Goal: Task Accomplishment & Management: Complete application form

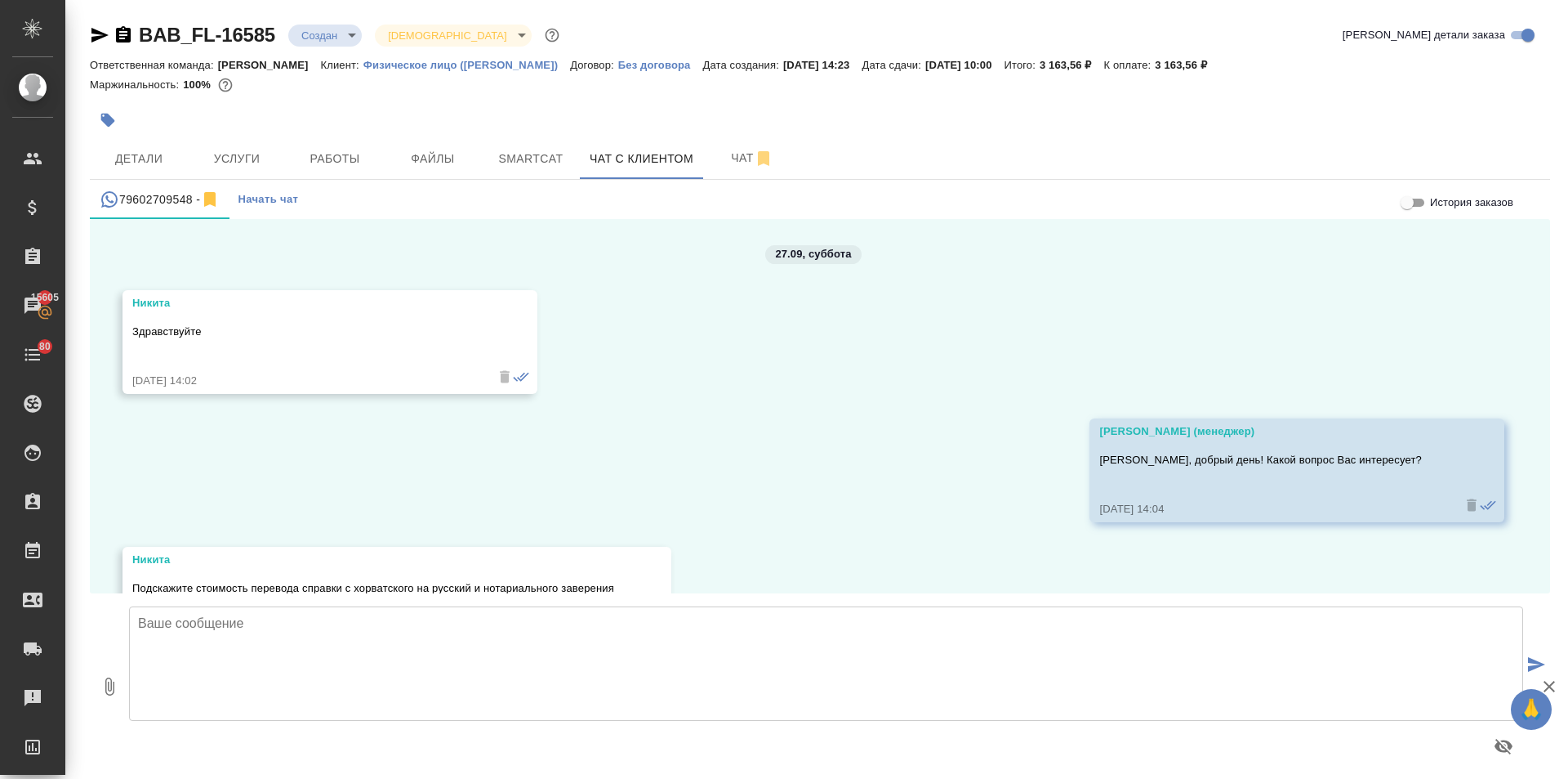
scroll to position [1351, 0]
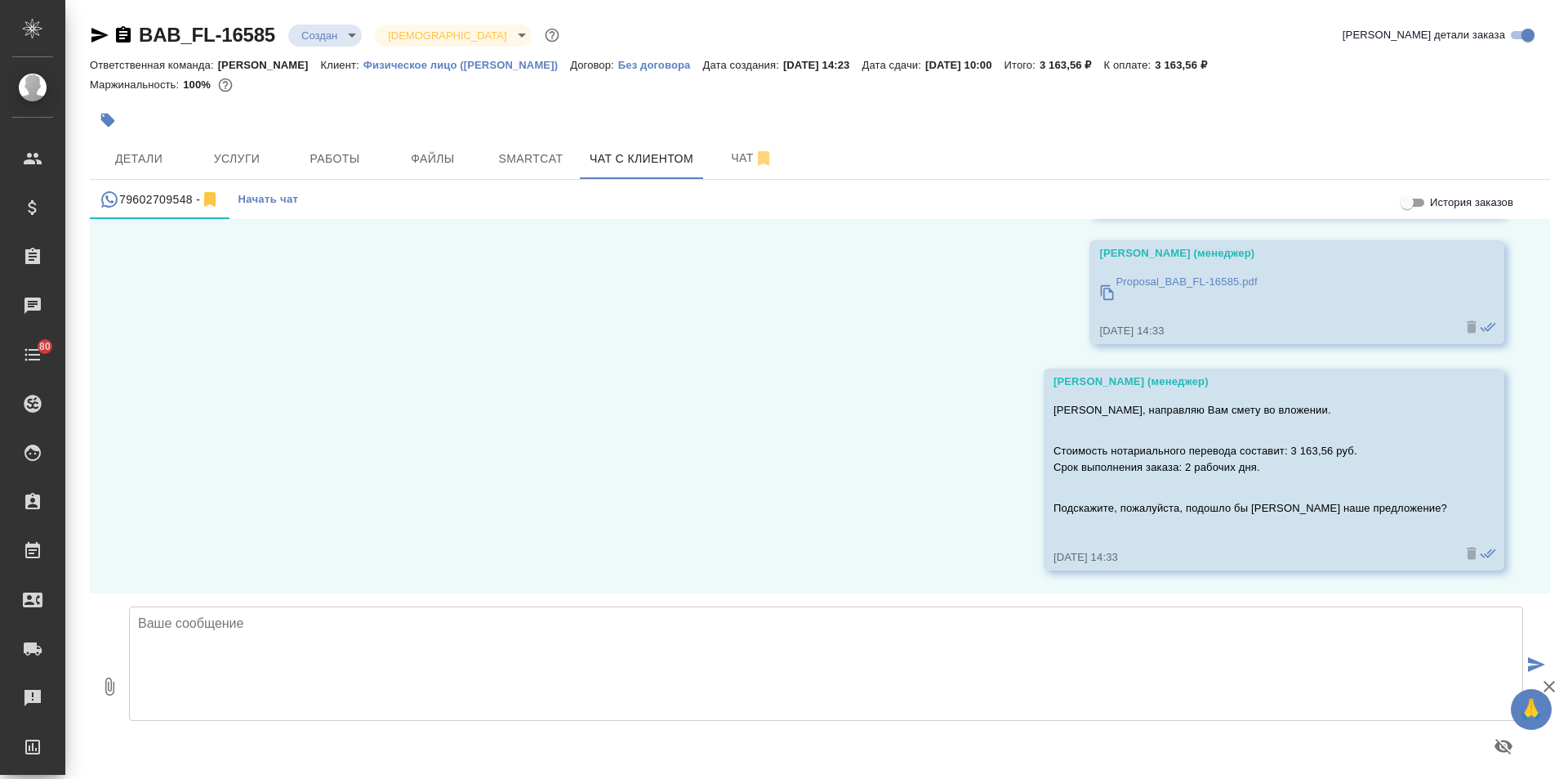
scroll to position [1351, 0]
click at [89, 29] on div "BAB_FL-16585 Создан new Святая троица holyTrinity Кратко детали заказа Ответств…" at bounding box center [820, 394] width 1479 height 788
click at [87, 30] on div "BAB_FL-16585 Создан new Святая троица holyTrinity Кратко детали заказа Ответств…" at bounding box center [820, 394] width 1479 height 788
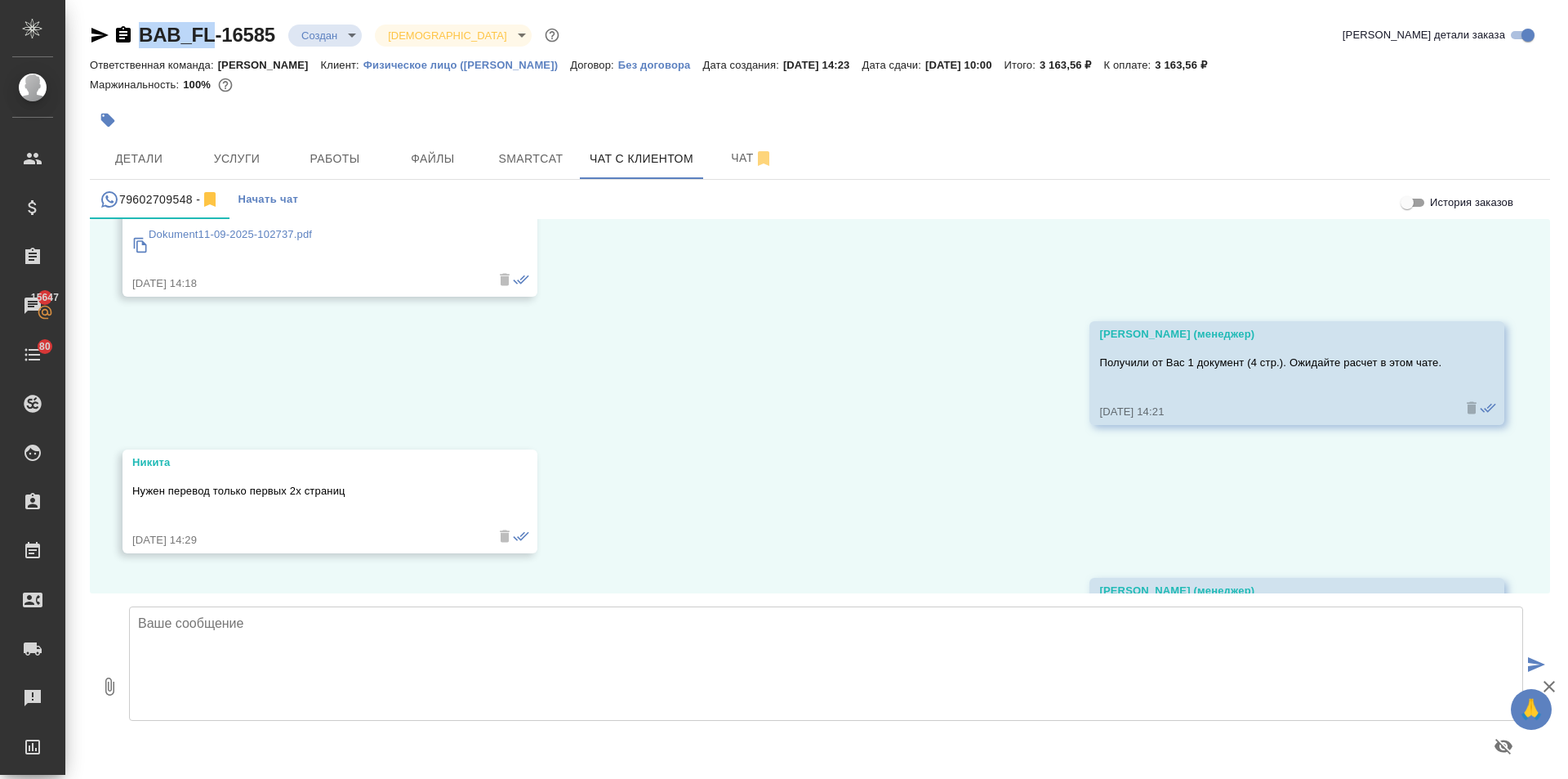
scroll to position [779, 0]
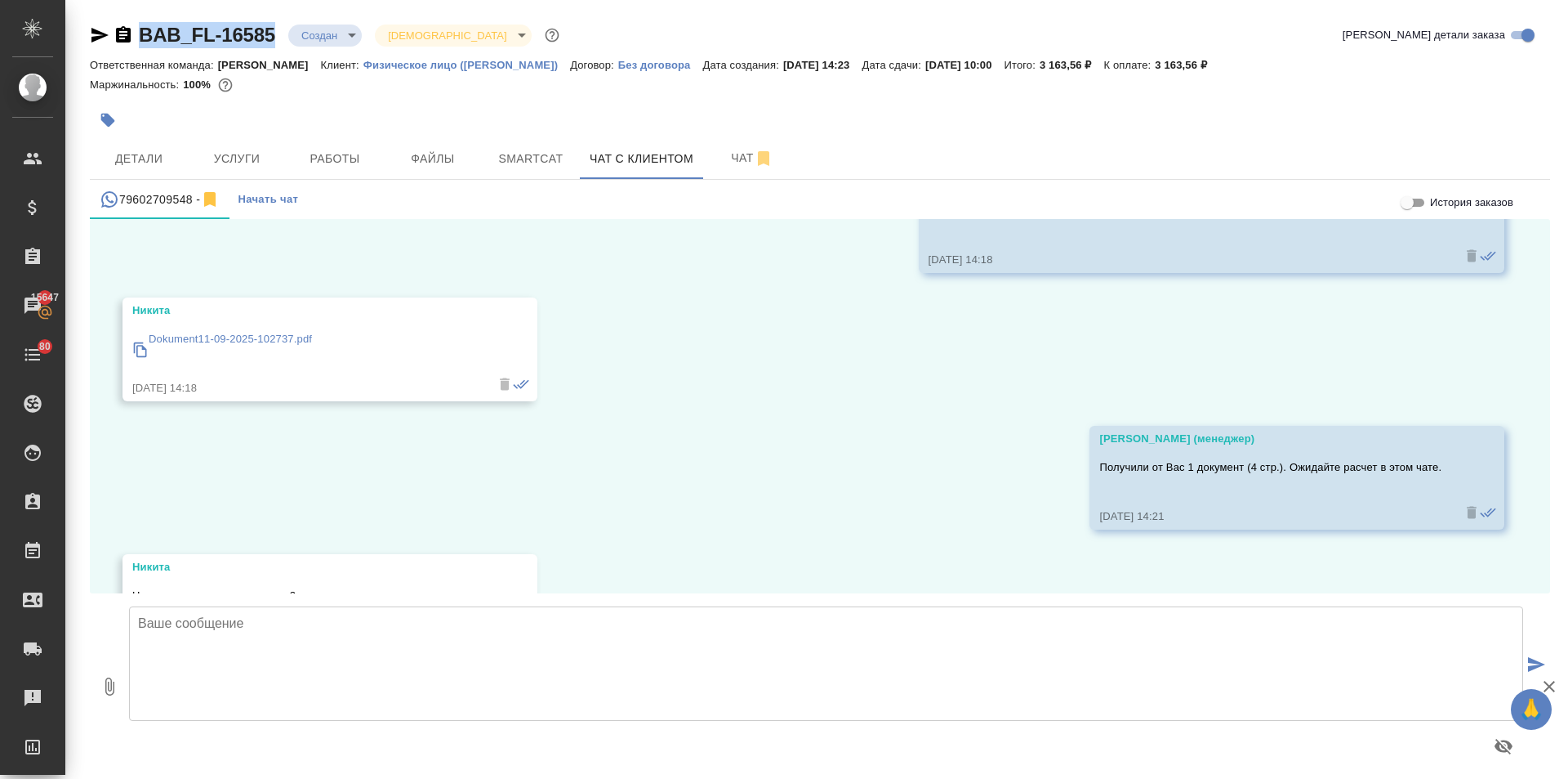
drag, startPoint x: 268, startPoint y: 31, endPoint x: 139, endPoint y: 29, distance: 129.0
click at [139, 29] on div "BAB_FL-16585 Создан new Святая троица holyTrinity" at bounding box center [326, 35] width 473 height 26
copy link "BAB_FL-16585"
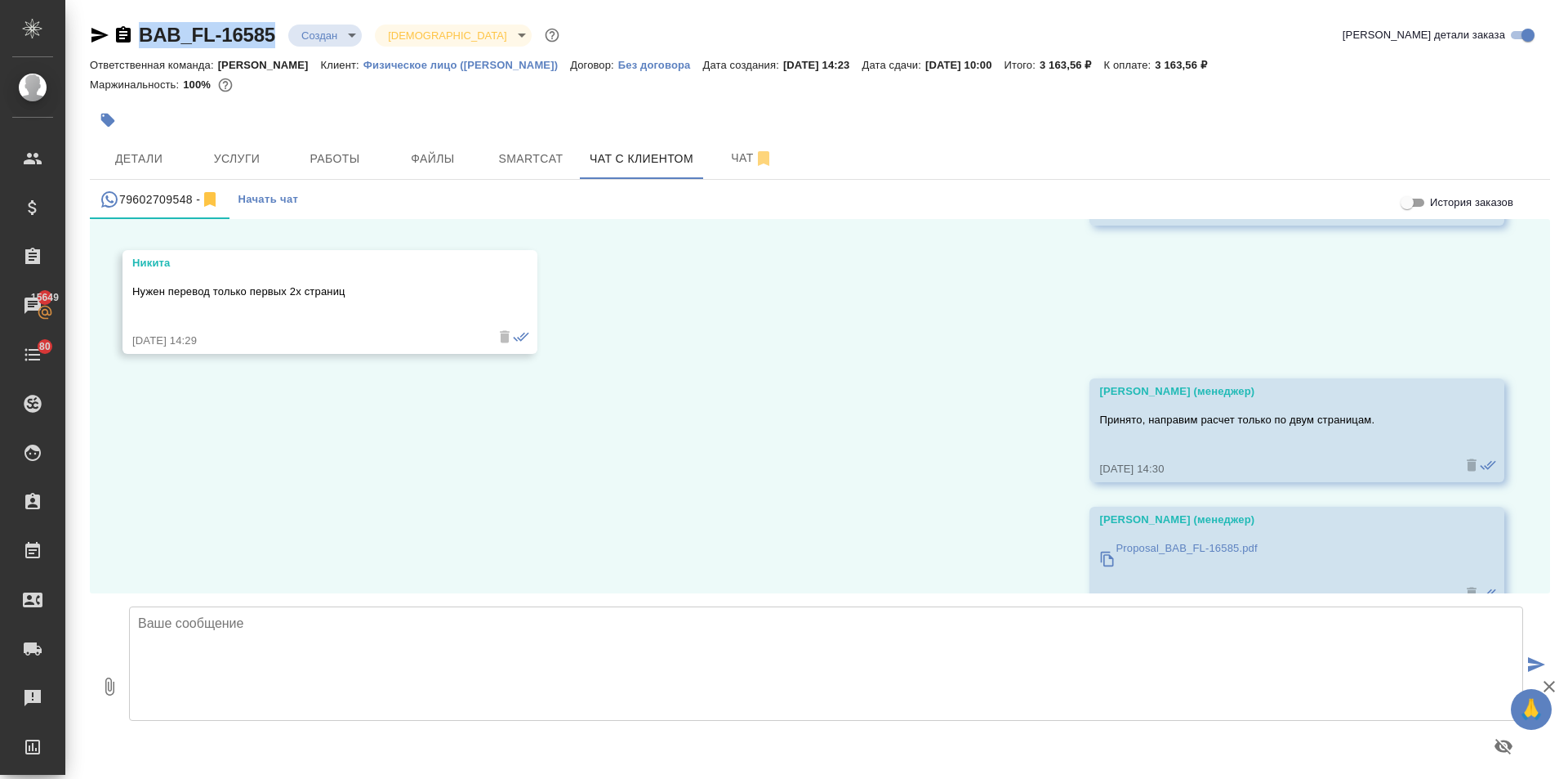
scroll to position [1351, 0]
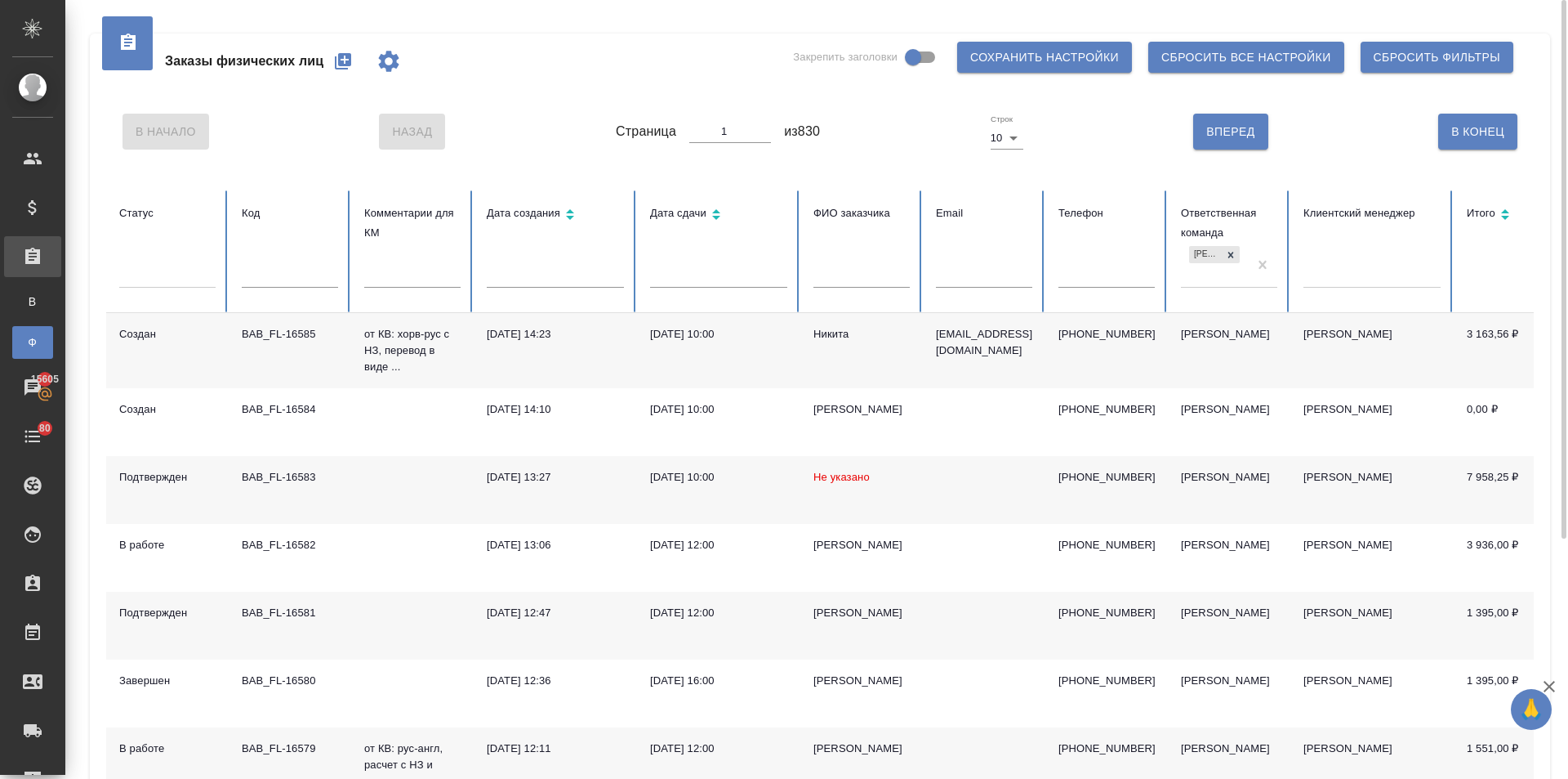
click at [459, 75] on div "Заказы физических лиц Закрепить заголовки Сохранить настройки Сбросить все наст…" at bounding box center [820, 61] width 1428 height 56
click at [347, 66] on icon "button" at bounding box center [343, 61] width 16 height 16
click at [586, 268] on input "text" at bounding box center [555, 276] width 137 height 23
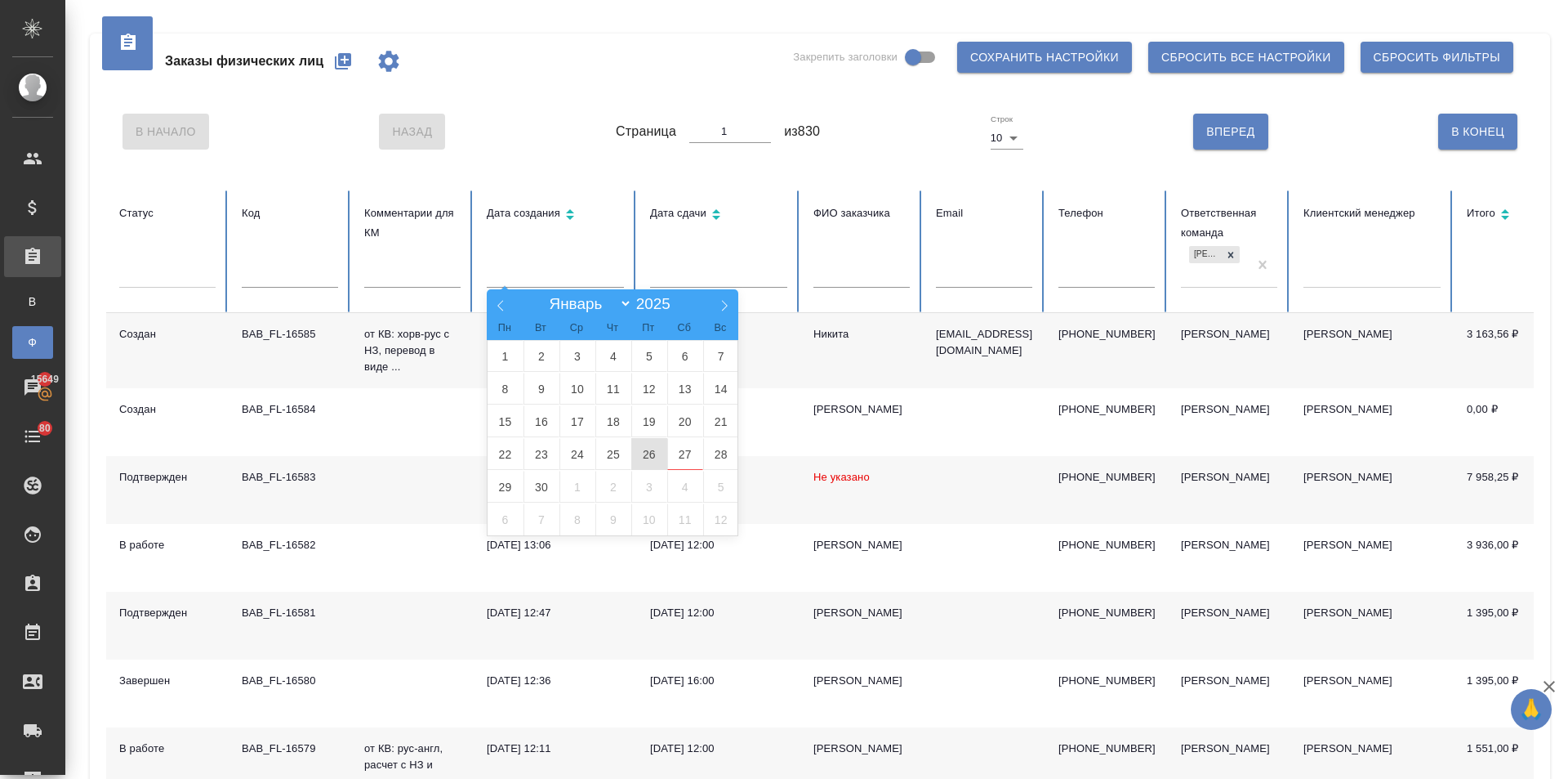
click at [646, 451] on span "26" at bounding box center [648, 454] width 36 height 32
type input "26.09"
click at [708, 446] on span "28" at bounding box center [720, 454] width 36 height 32
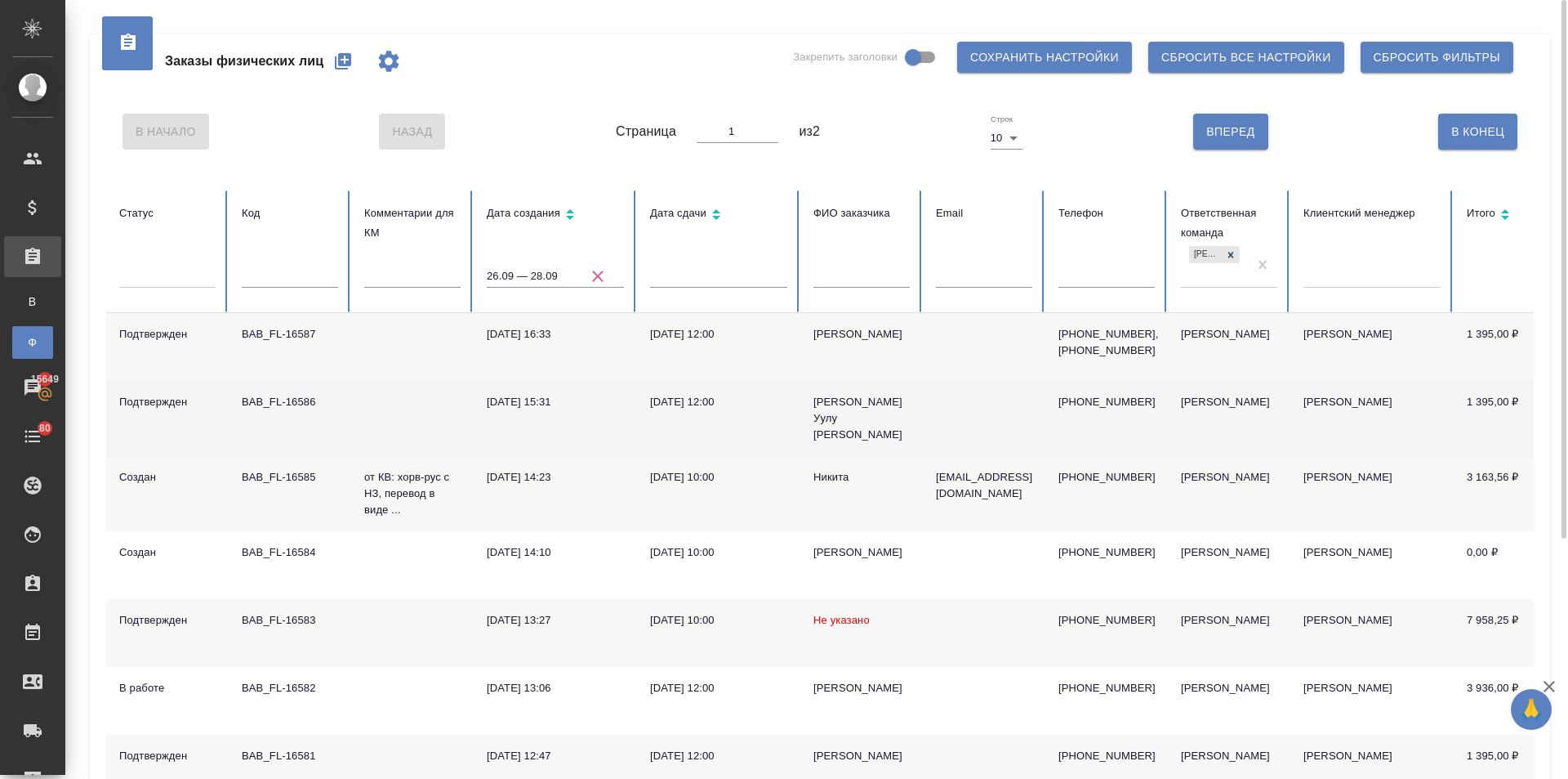
click at [838, 422] on div "Таирбек Уулу Санжар" at bounding box center [862, 418] width 97 height 49
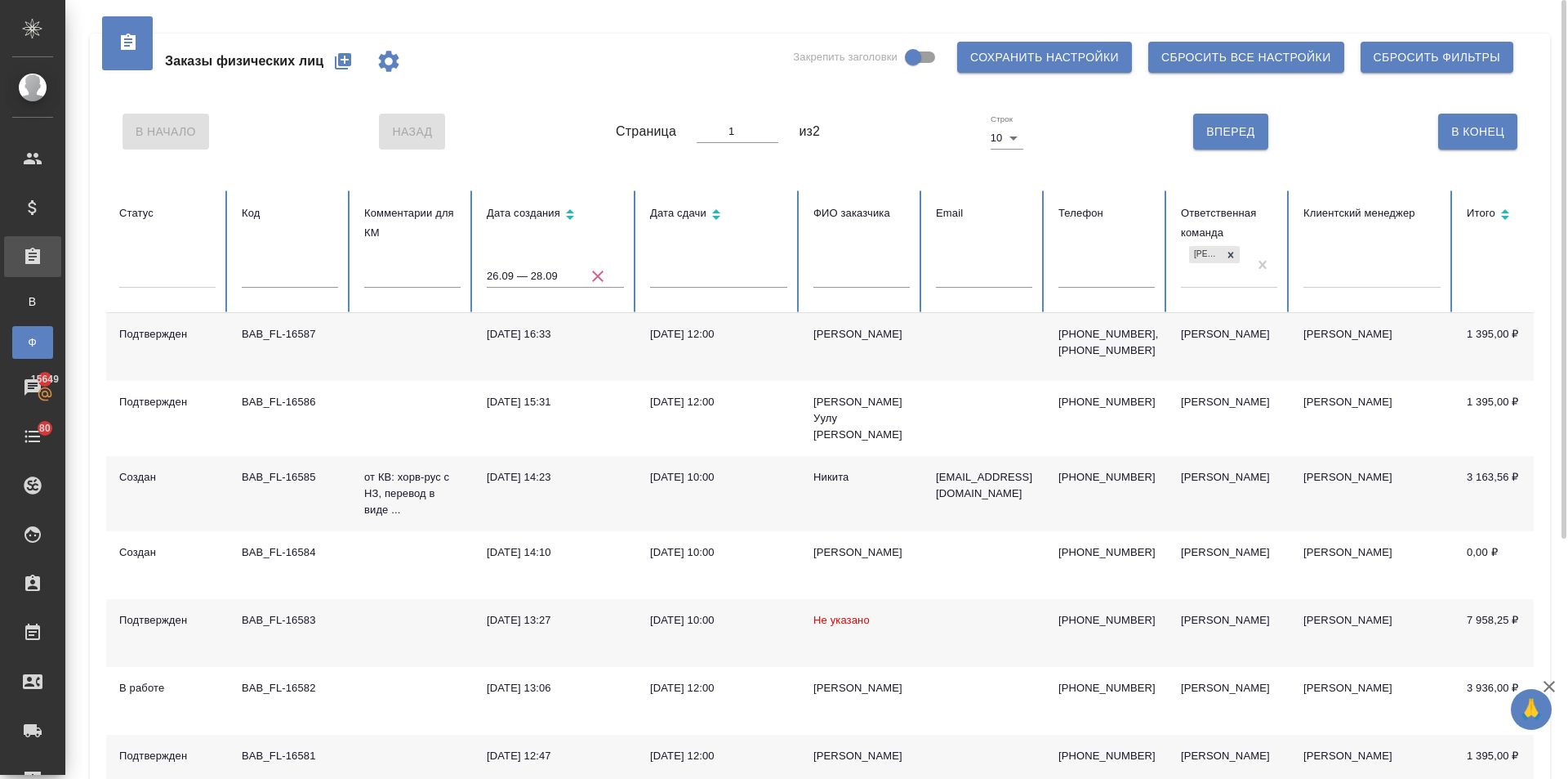
click at [838, 343] on div "[PERSON_NAME]" at bounding box center [862, 334] width 97 height 16
click at [834, 755] on div "Абдулимова Шахнозахон Набижановна" at bounding box center [862, 756] width 97 height 16
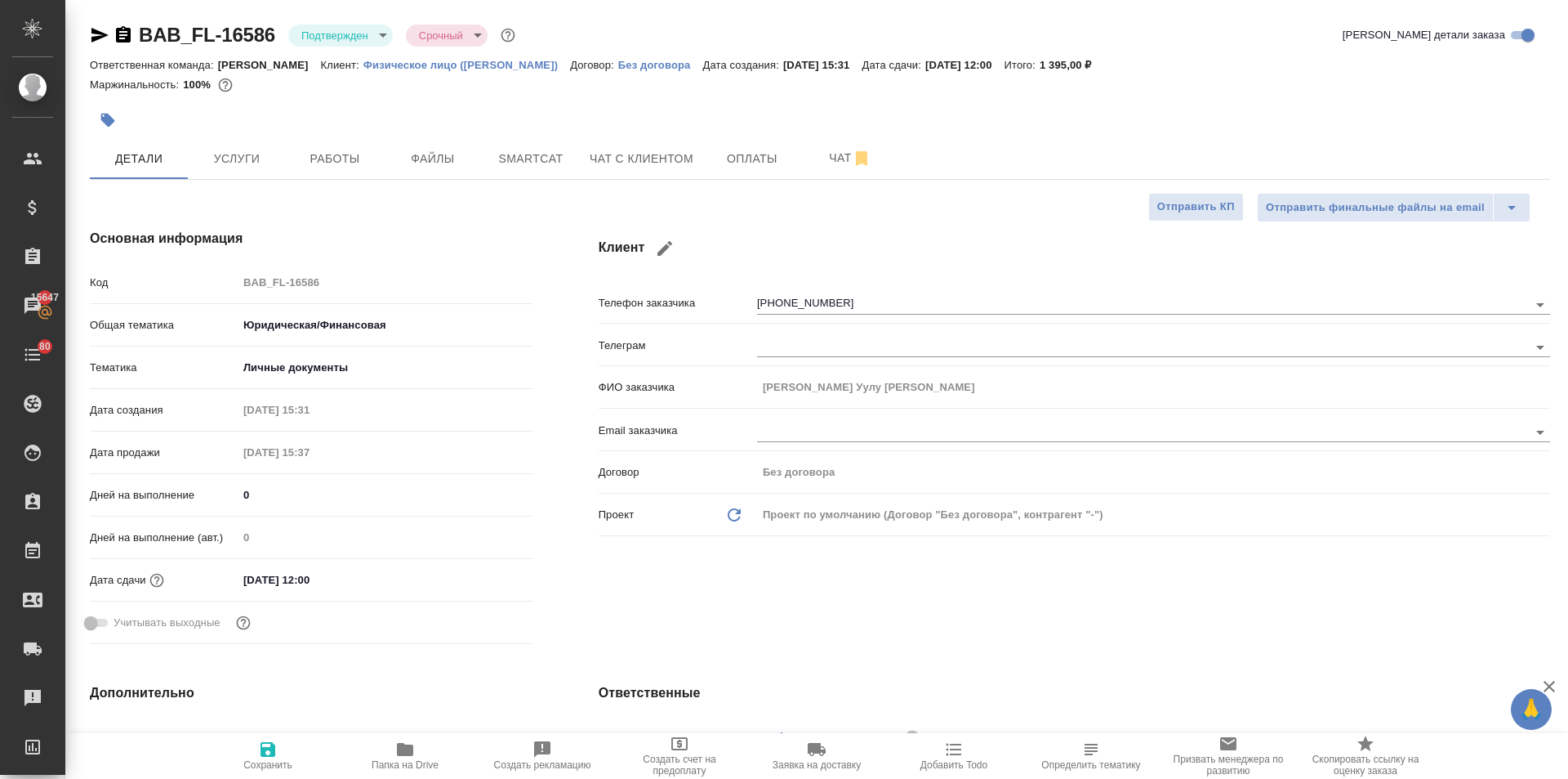
select select "RU"
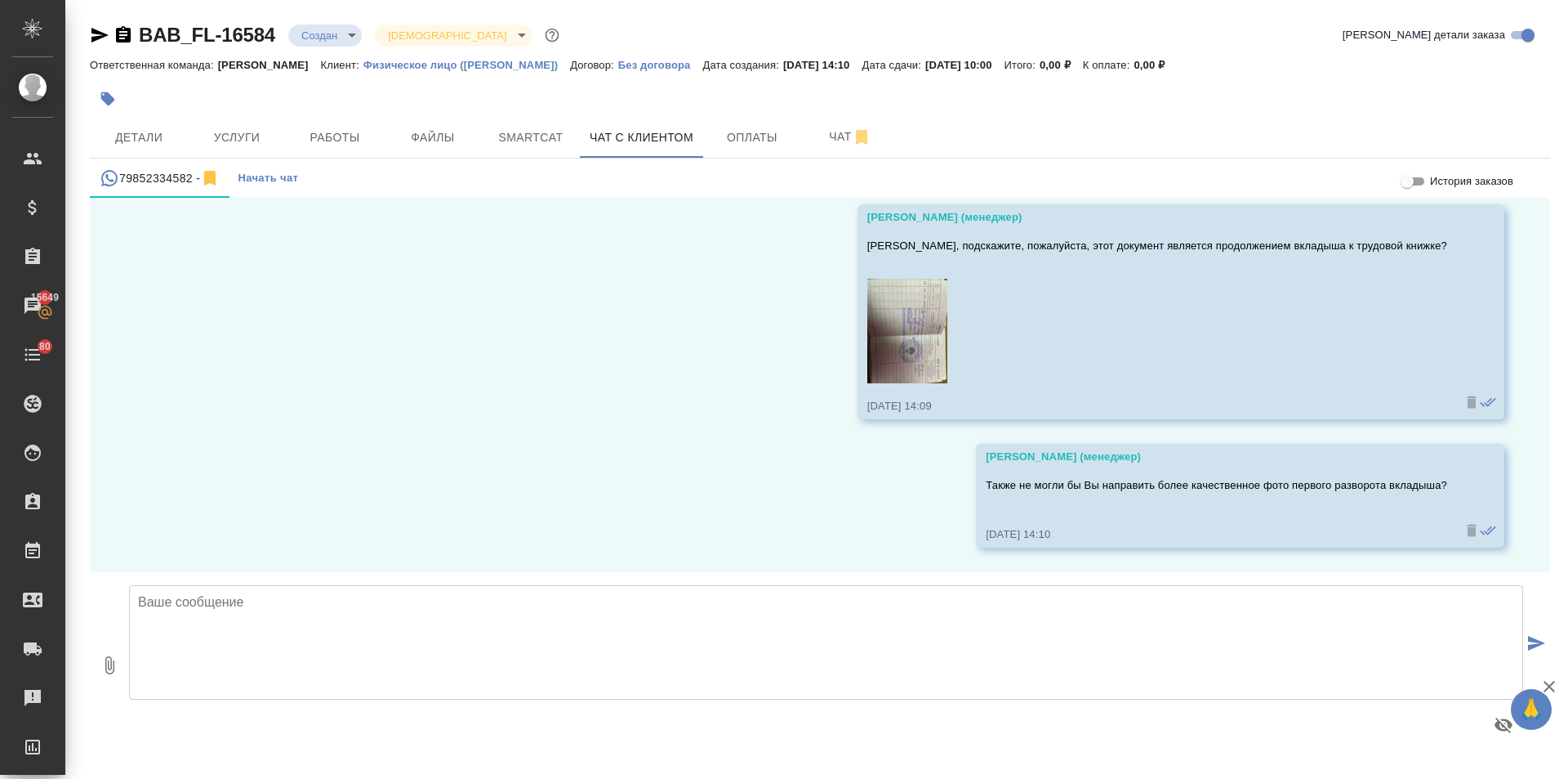
scroll to position [9768, 0]
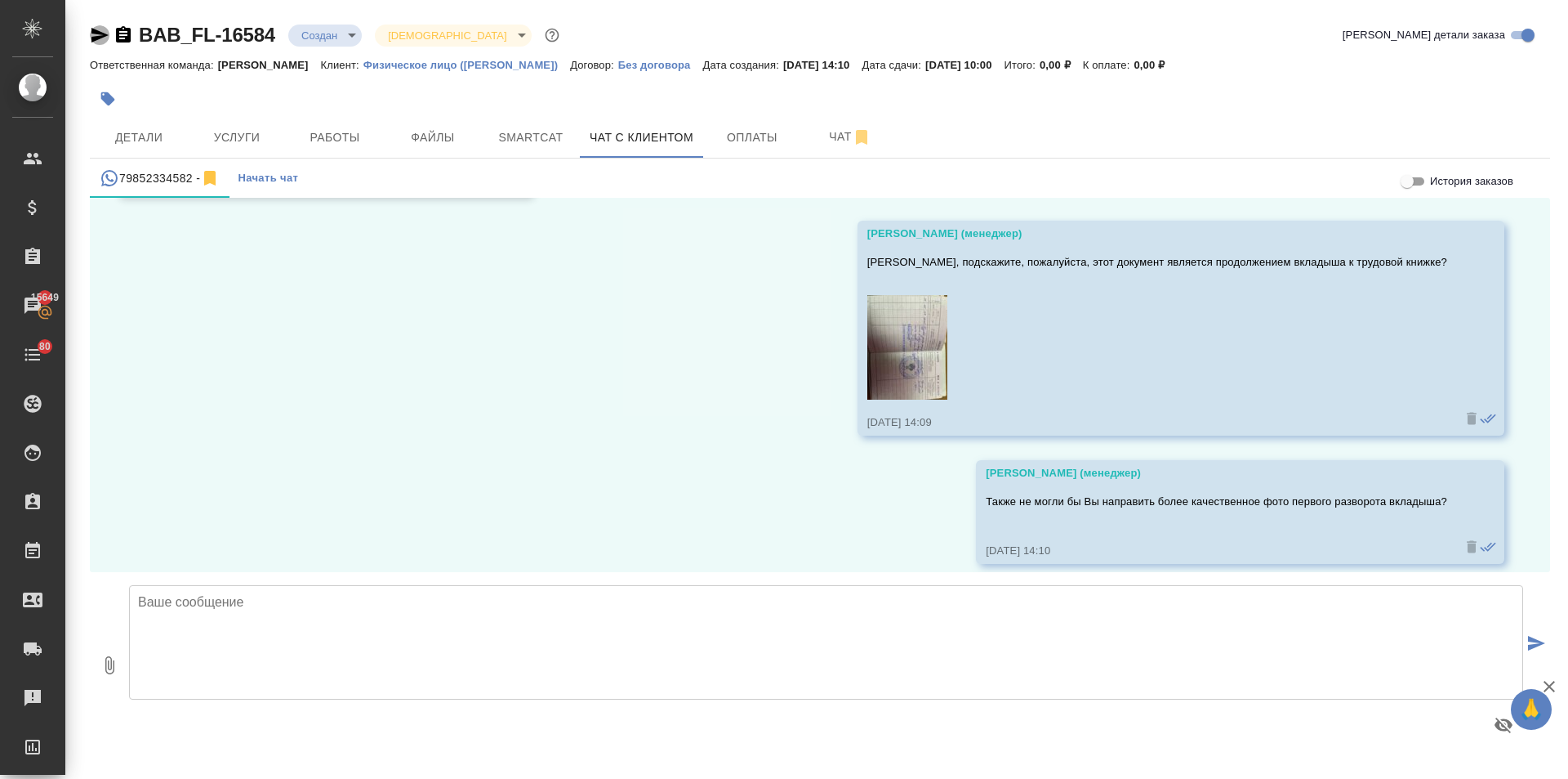
click at [93, 28] on icon "button" at bounding box center [99, 36] width 17 height 15
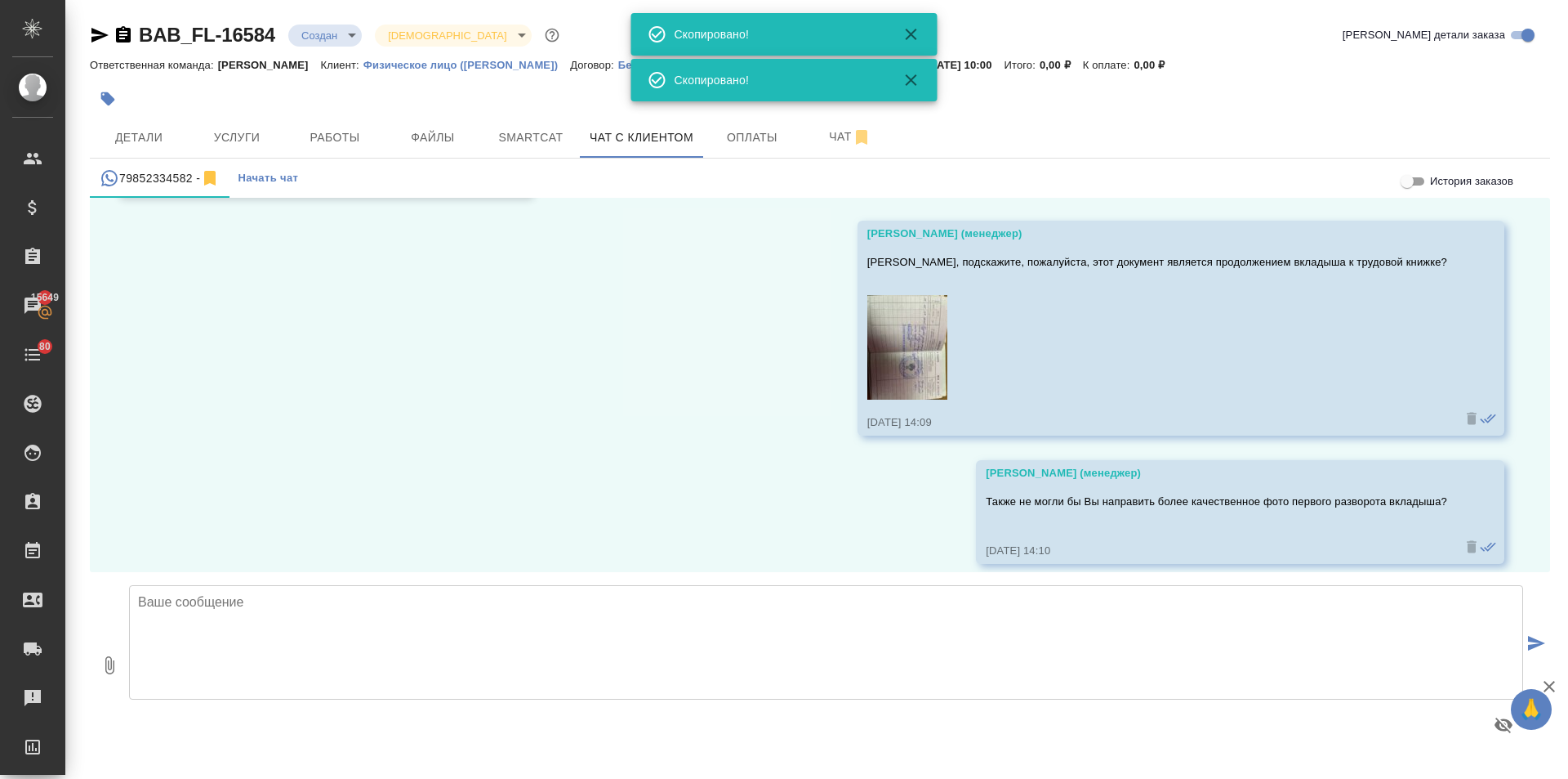
click at [93, 28] on icon "button" at bounding box center [99, 36] width 17 height 15
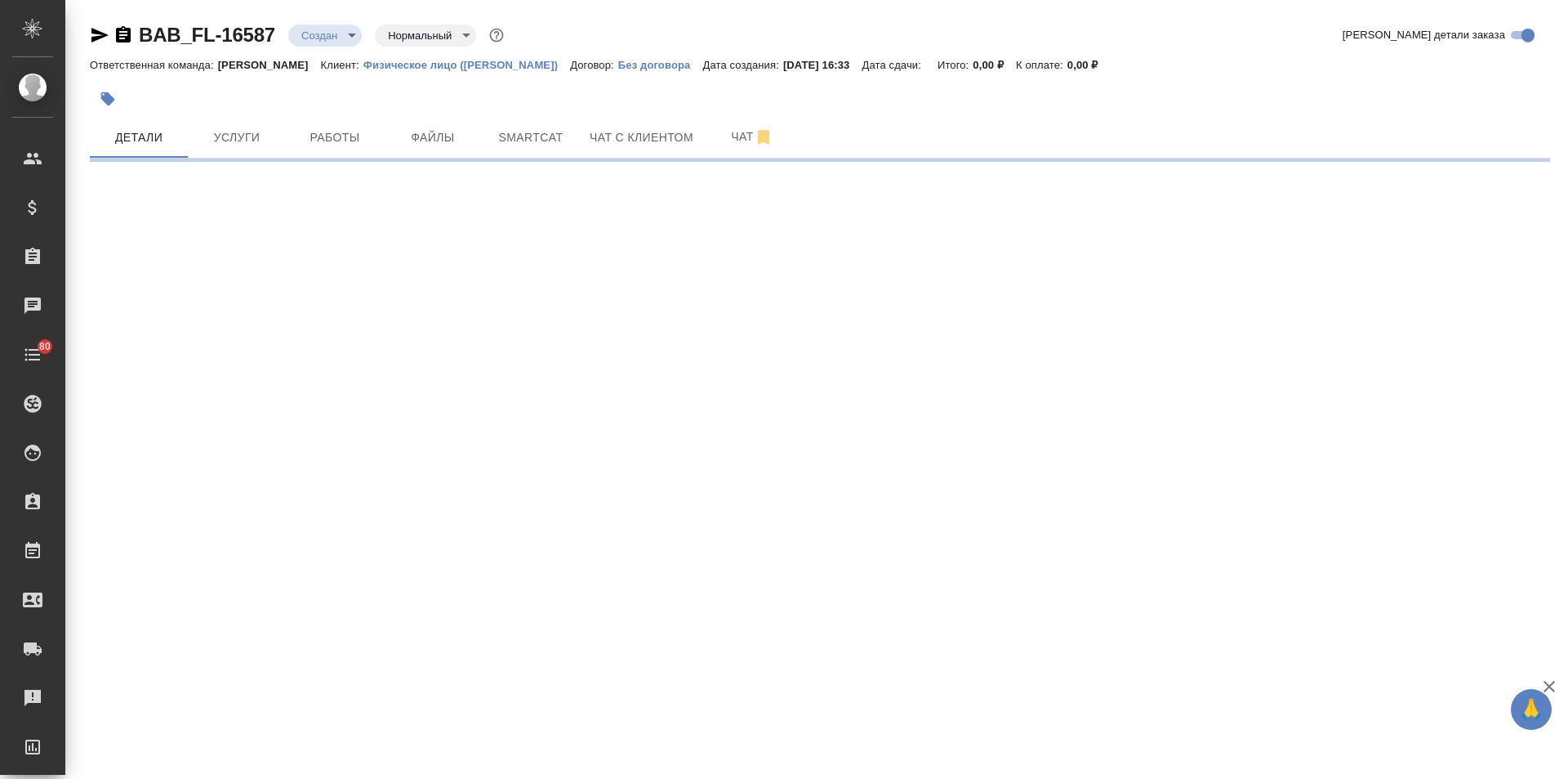
select select "RU"
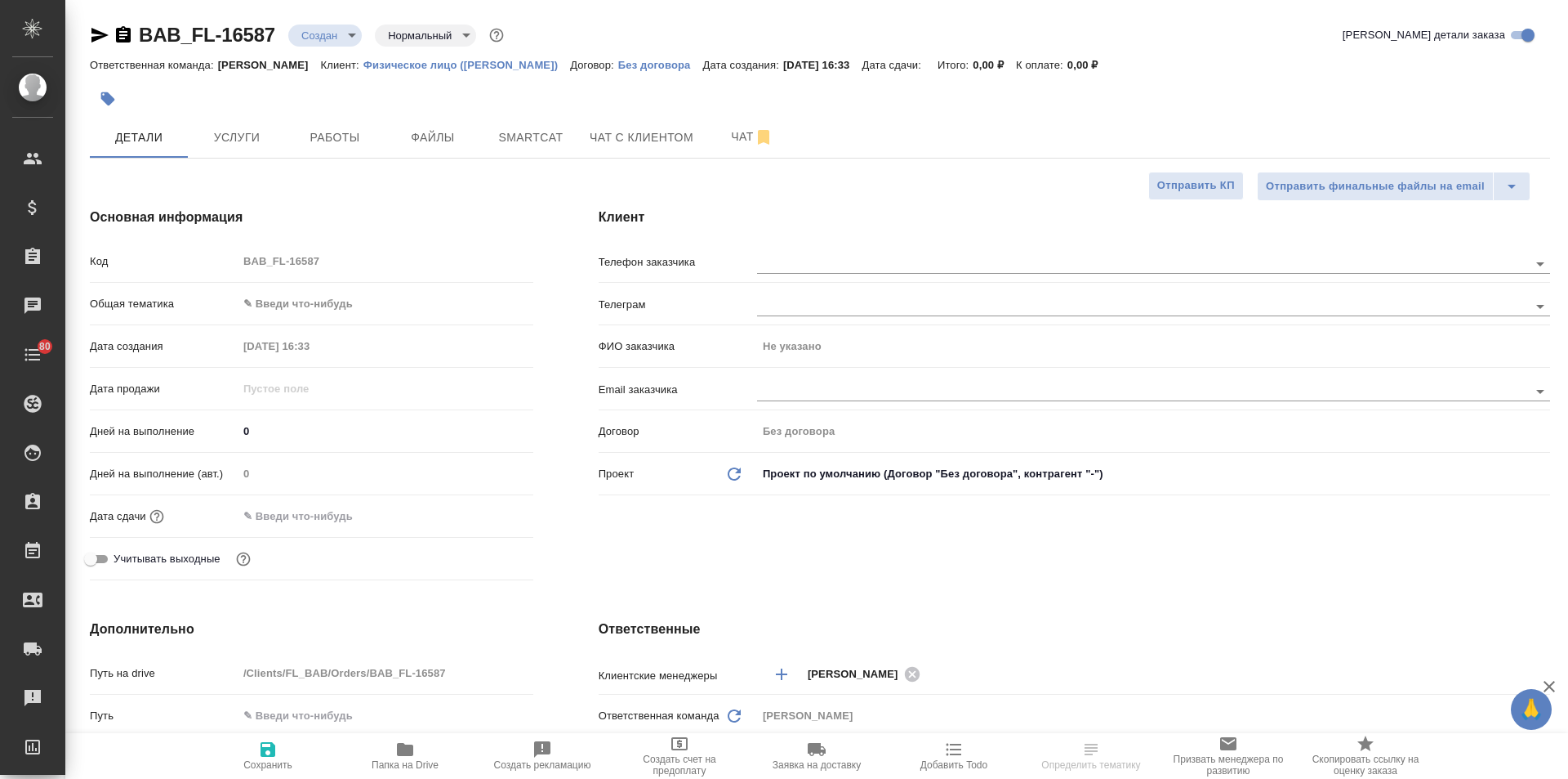
type textarea "x"
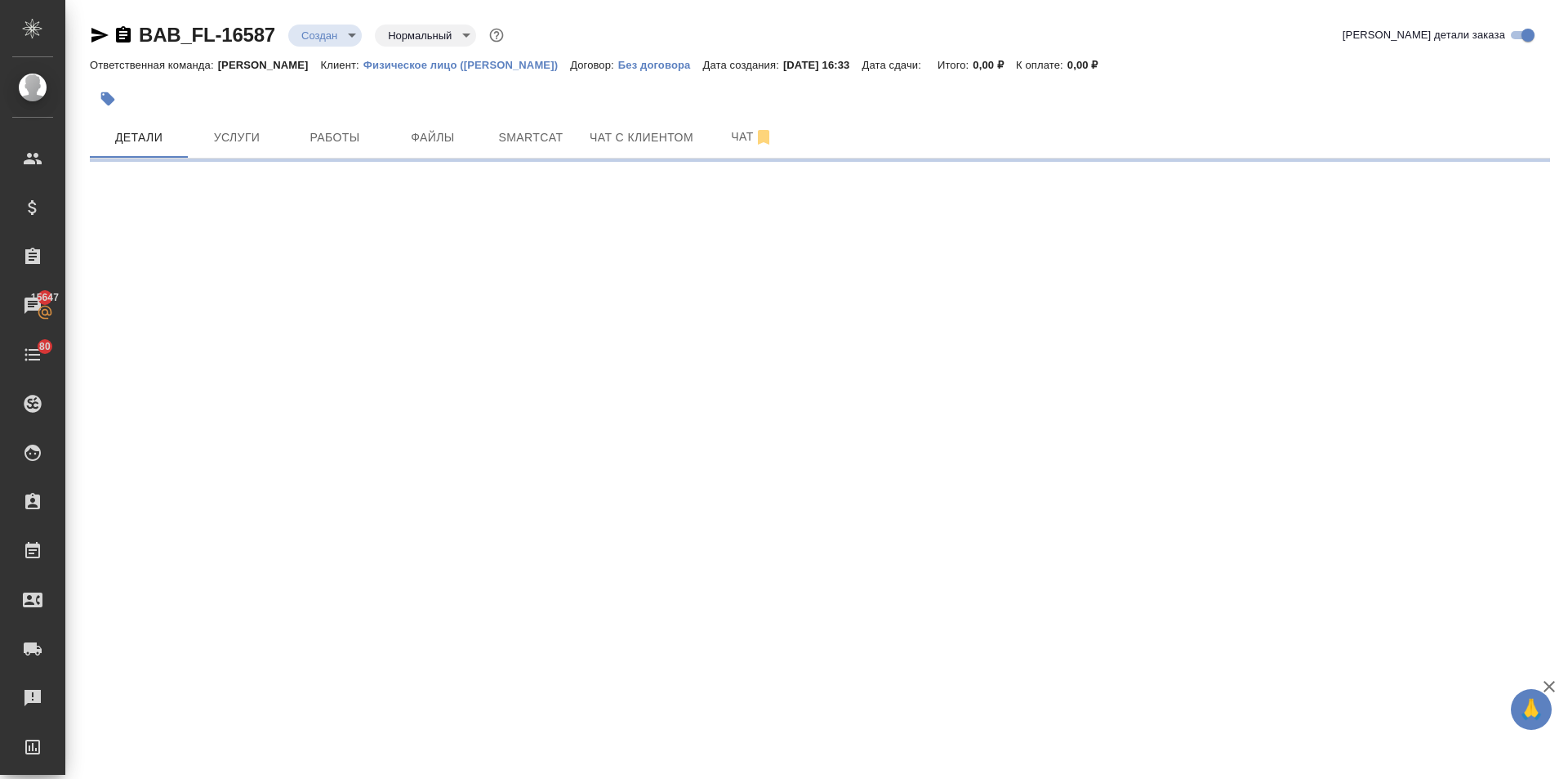
select select "RU"
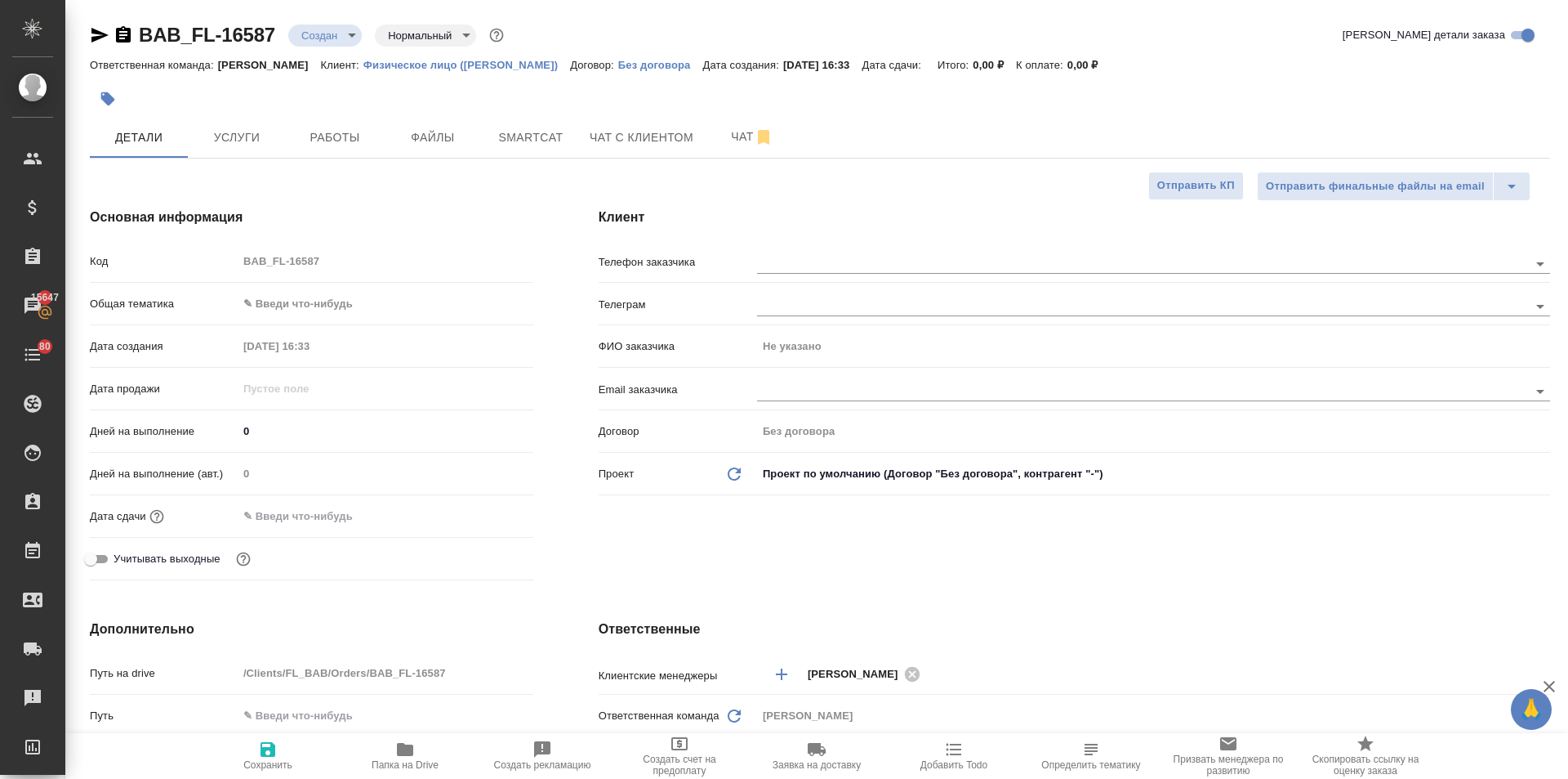
type textarea "x"
click at [302, 309] on body "🙏 .cls-1 fill:#fff; AWATERA [PERSON_NAME] Спецификации Заказы 15647 Чаты 80 Tod…" at bounding box center [784, 389] width 1568 height 779
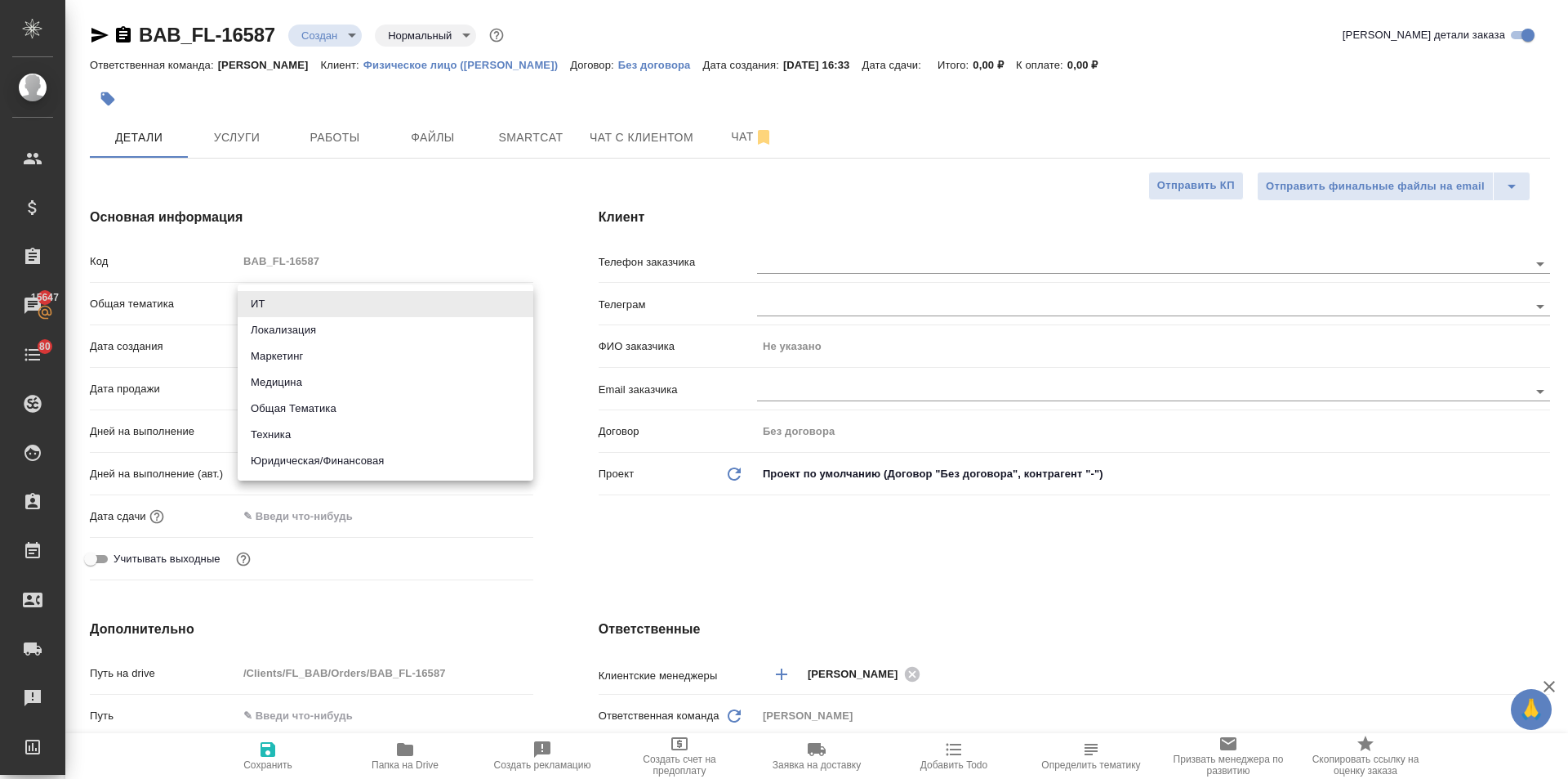
click at [315, 467] on li "Юридическая/Финансовая" at bounding box center [385, 461] width 296 height 26
type input "yr-fn"
type textarea "x"
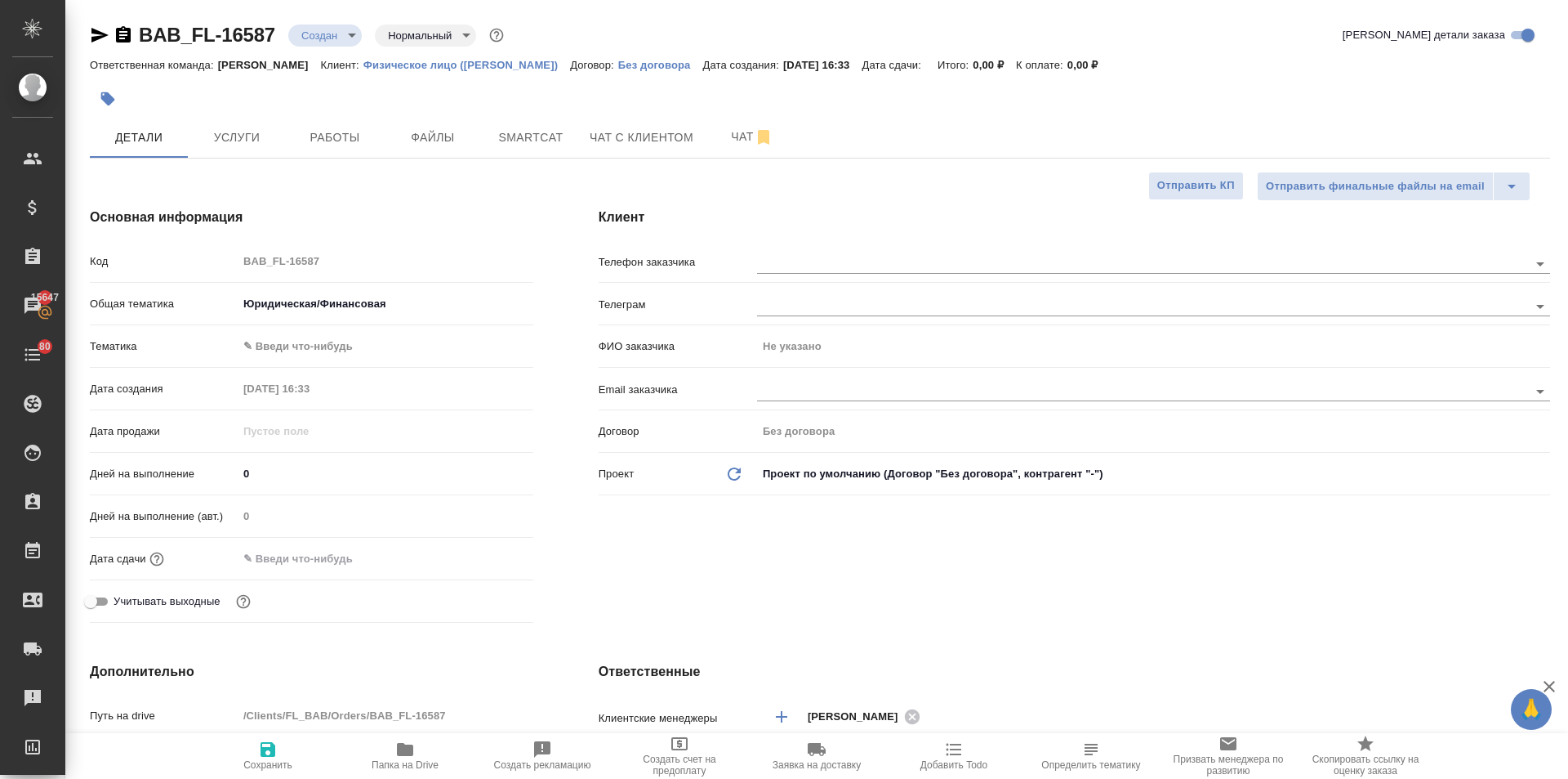
click at [309, 344] on body "🙏 .cls-1 fill:#fff; AWATERA Ilina Ekaterina Клиенты Спецификации Заказы 15647 Ч…" at bounding box center [784, 389] width 1568 height 779
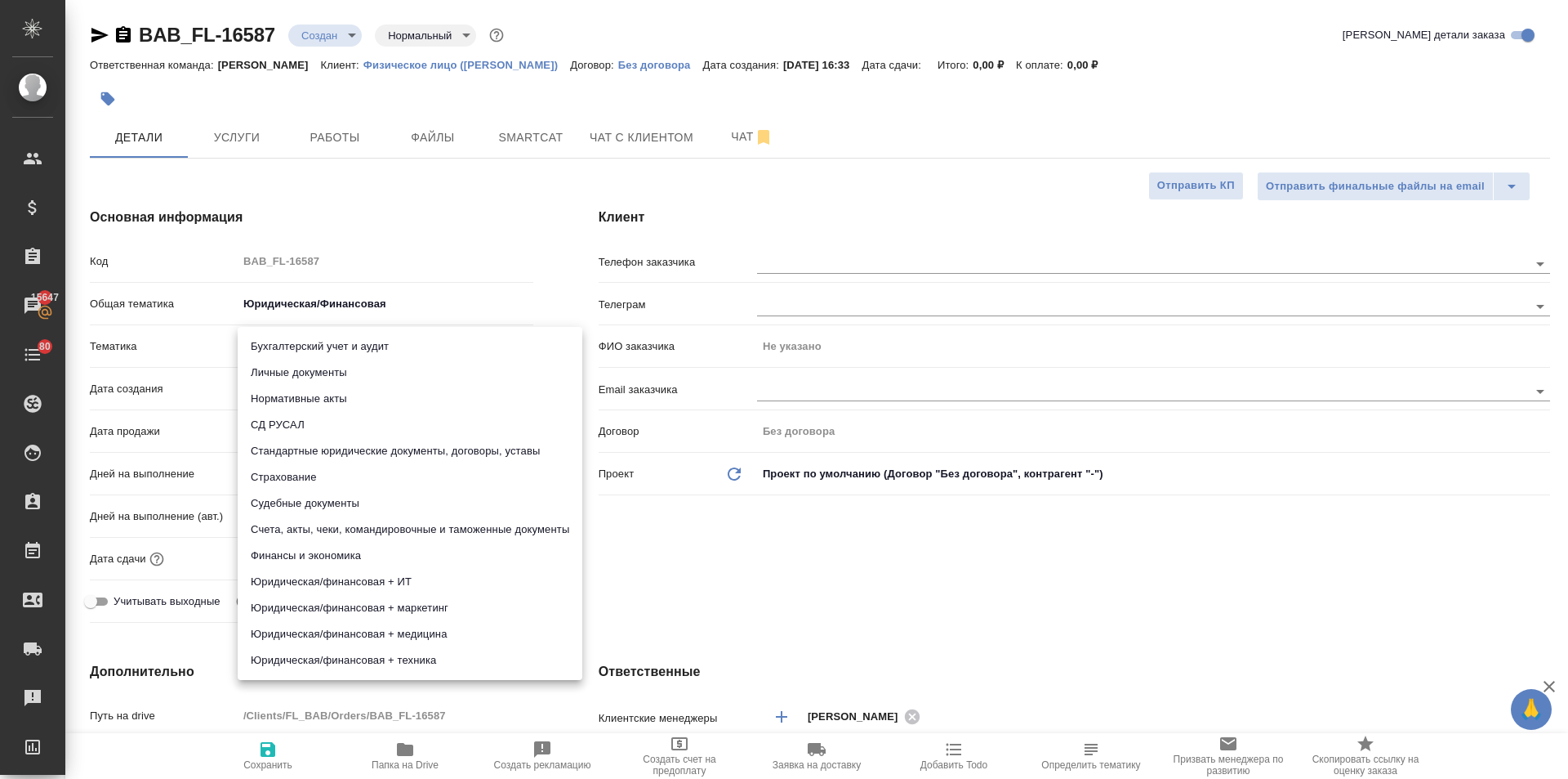
click at [295, 364] on li "Личные документы" at bounding box center [410, 373] width 345 height 26
type textarea "x"
type input "5a8b8b956a9677013d343cfe"
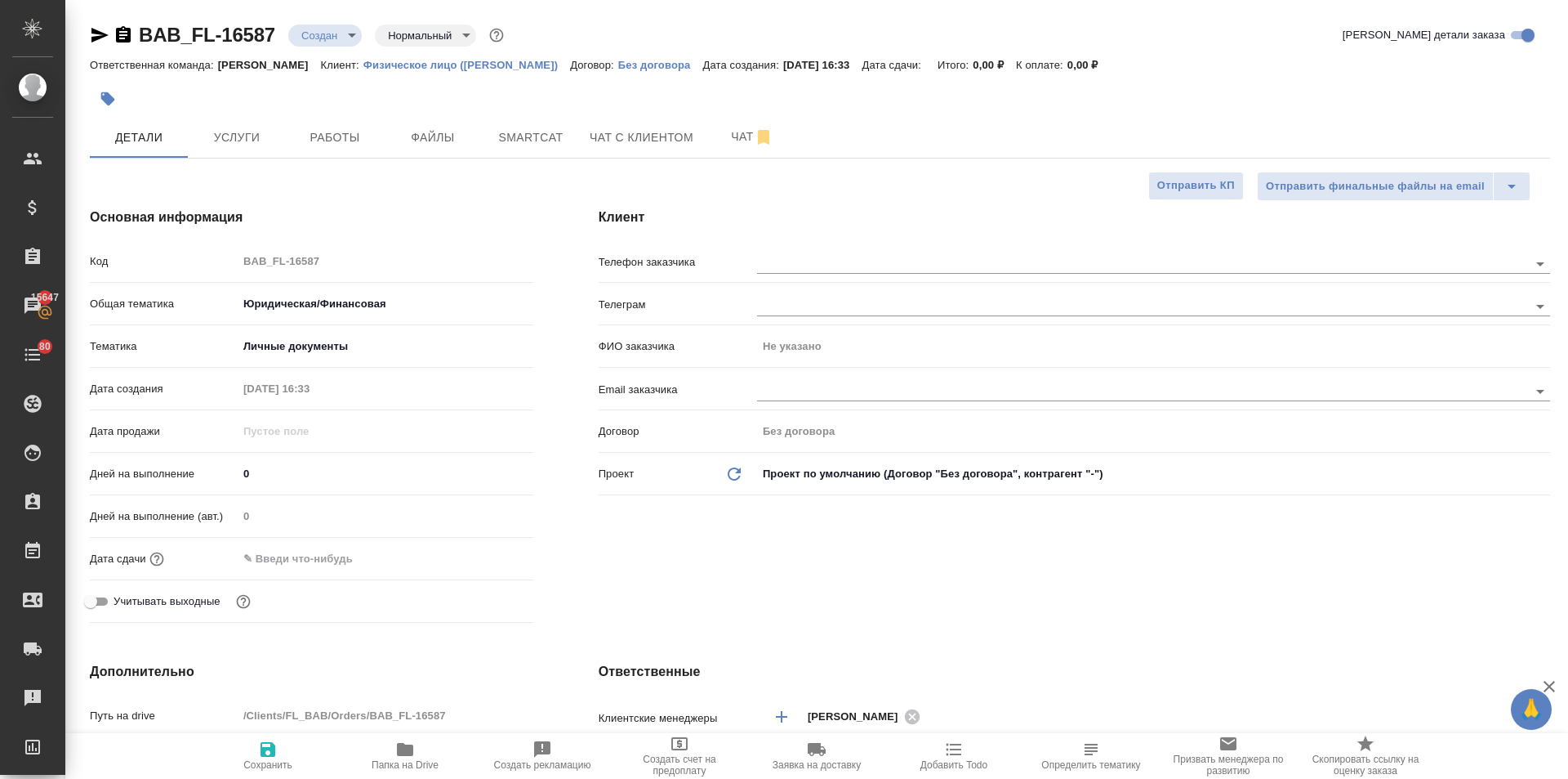
click at [304, 563] on input "text" at bounding box center [309, 559] width 143 height 24
click at [483, 555] on icon "button" at bounding box center [486, 558] width 20 height 20
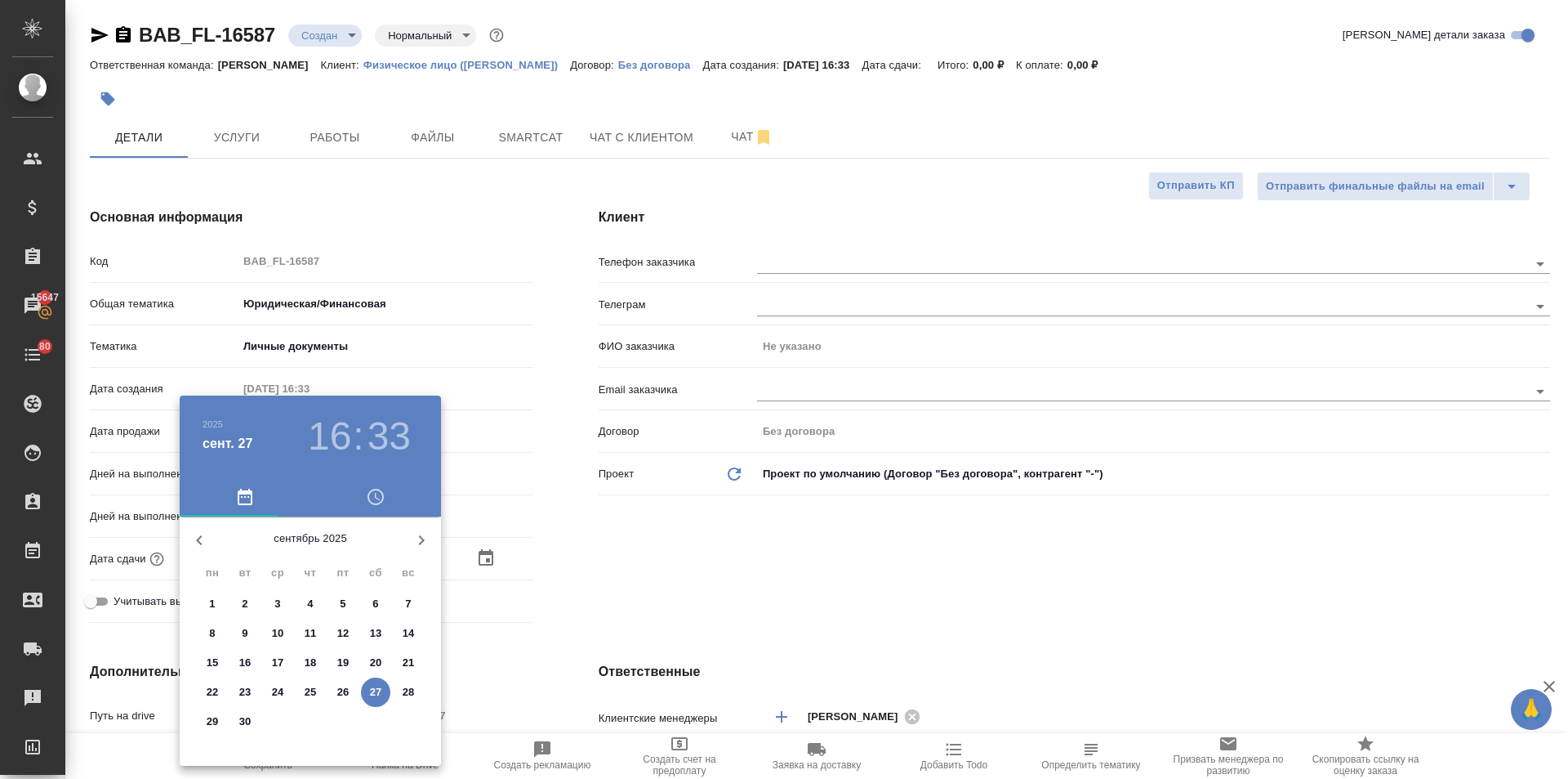
click at [215, 715] on p "29" at bounding box center [212, 722] width 12 height 16
type input "29.09.2025 16:33"
type textarea "x"
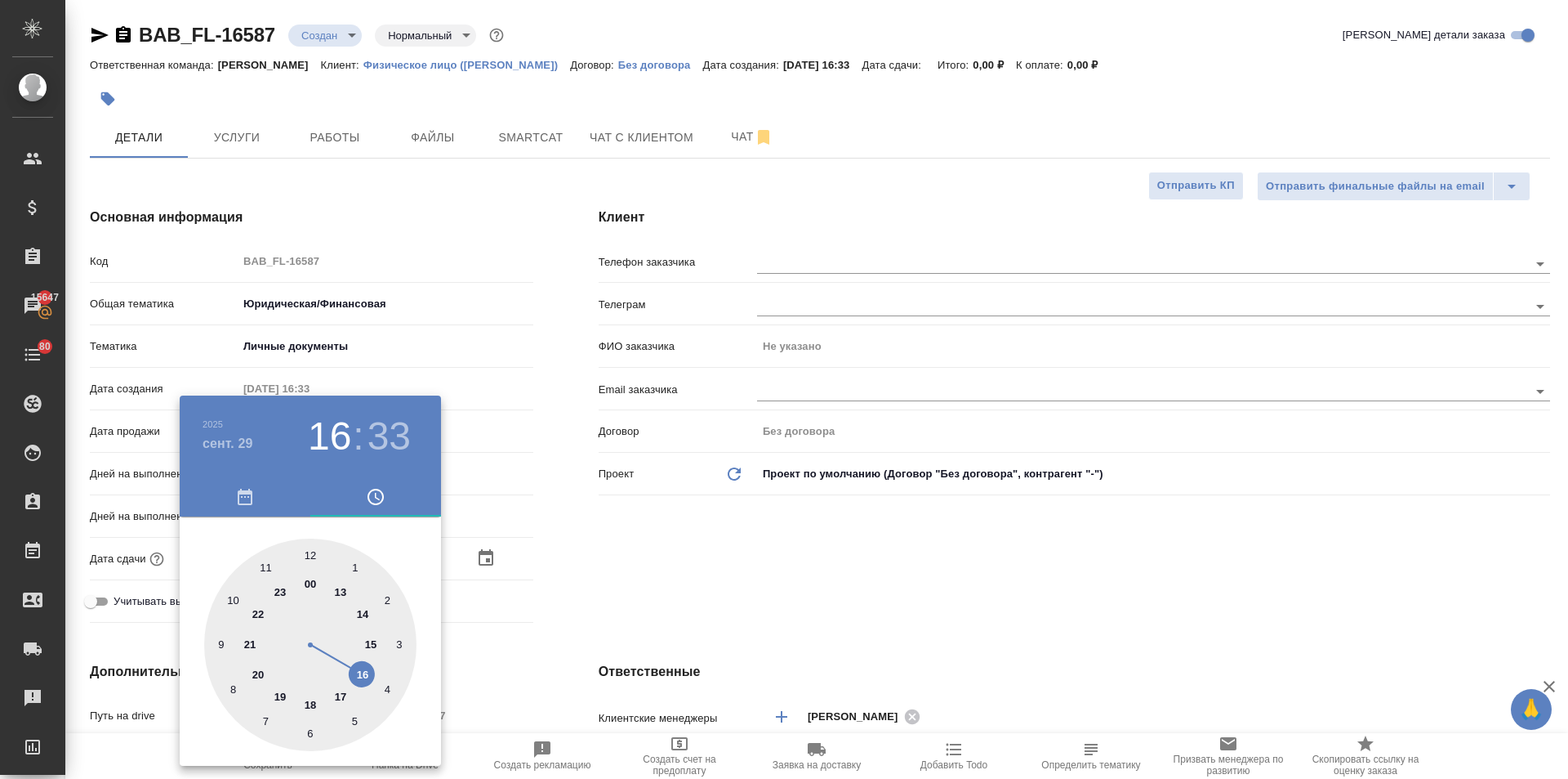
click at [307, 548] on div at bounding box center [310, 644] width 212 height 212
type input "29.09.2025 12:33"
type textarea "x"
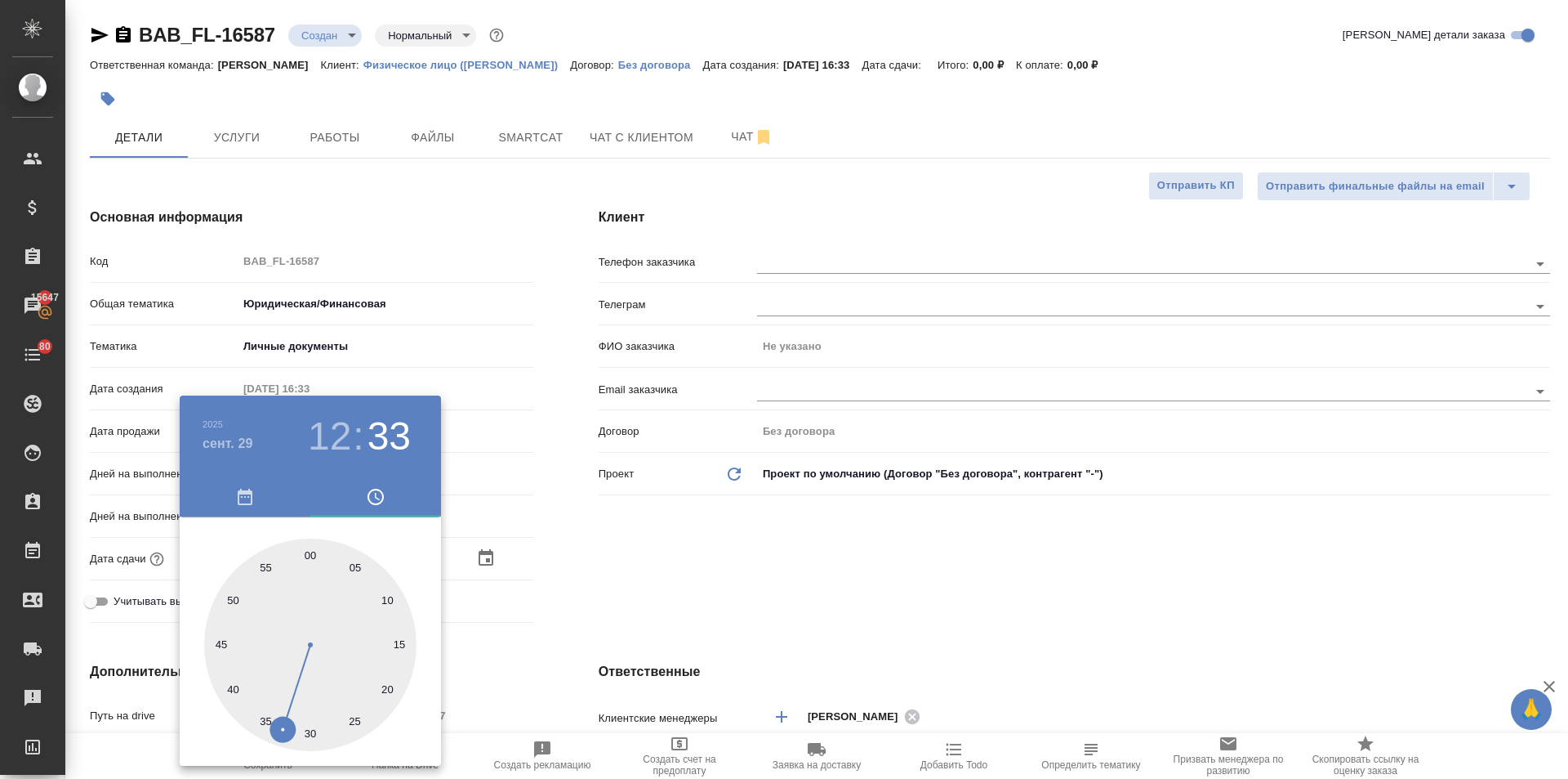
click at [307, 548] on div at bounding box center [310, 644] width 212 height 212
type input "29.09.2025 12:00"
type textarea "x"
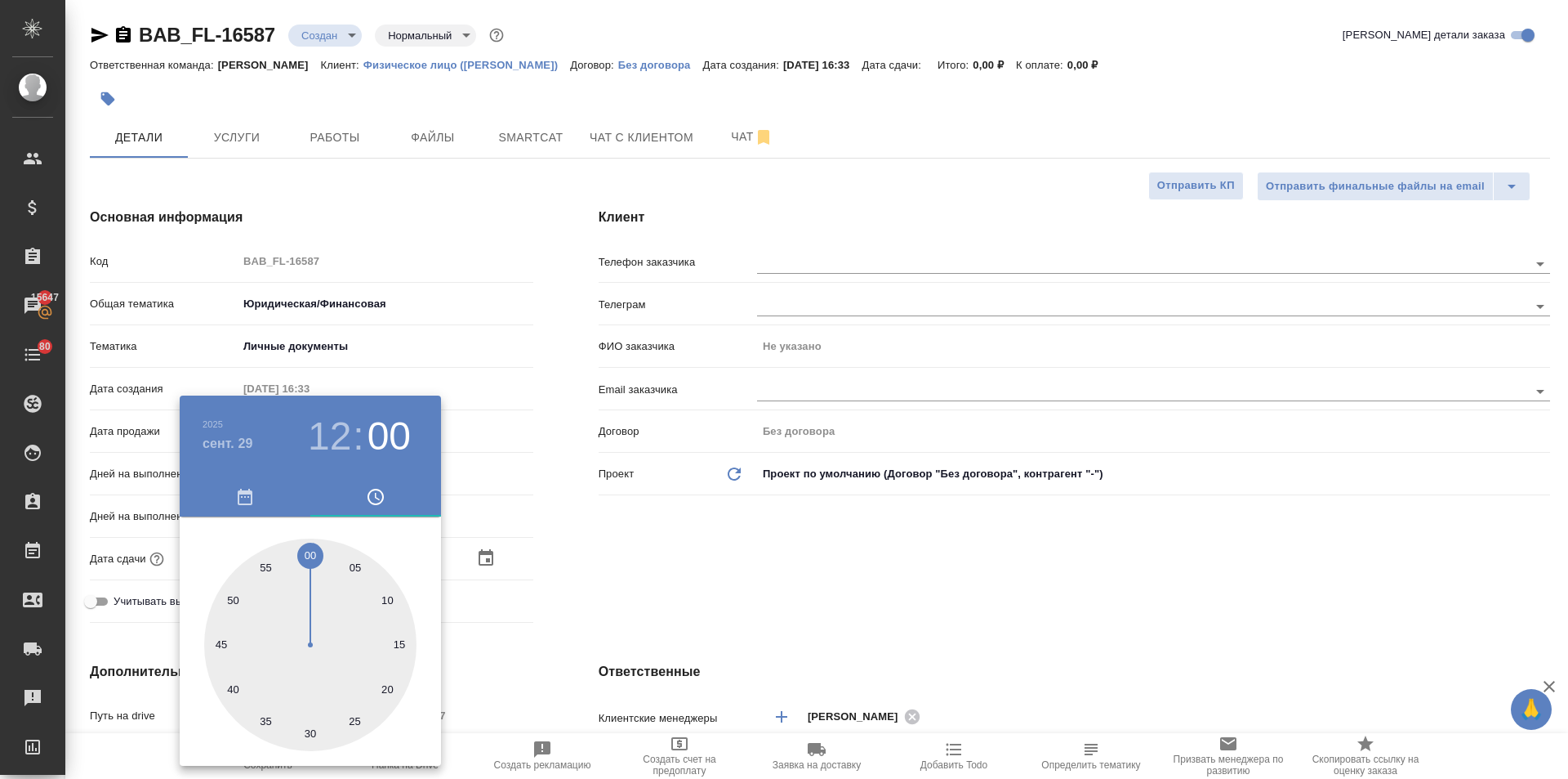
click at [572, 539] on div at bounding box center [784, 389] width 1568 height 779
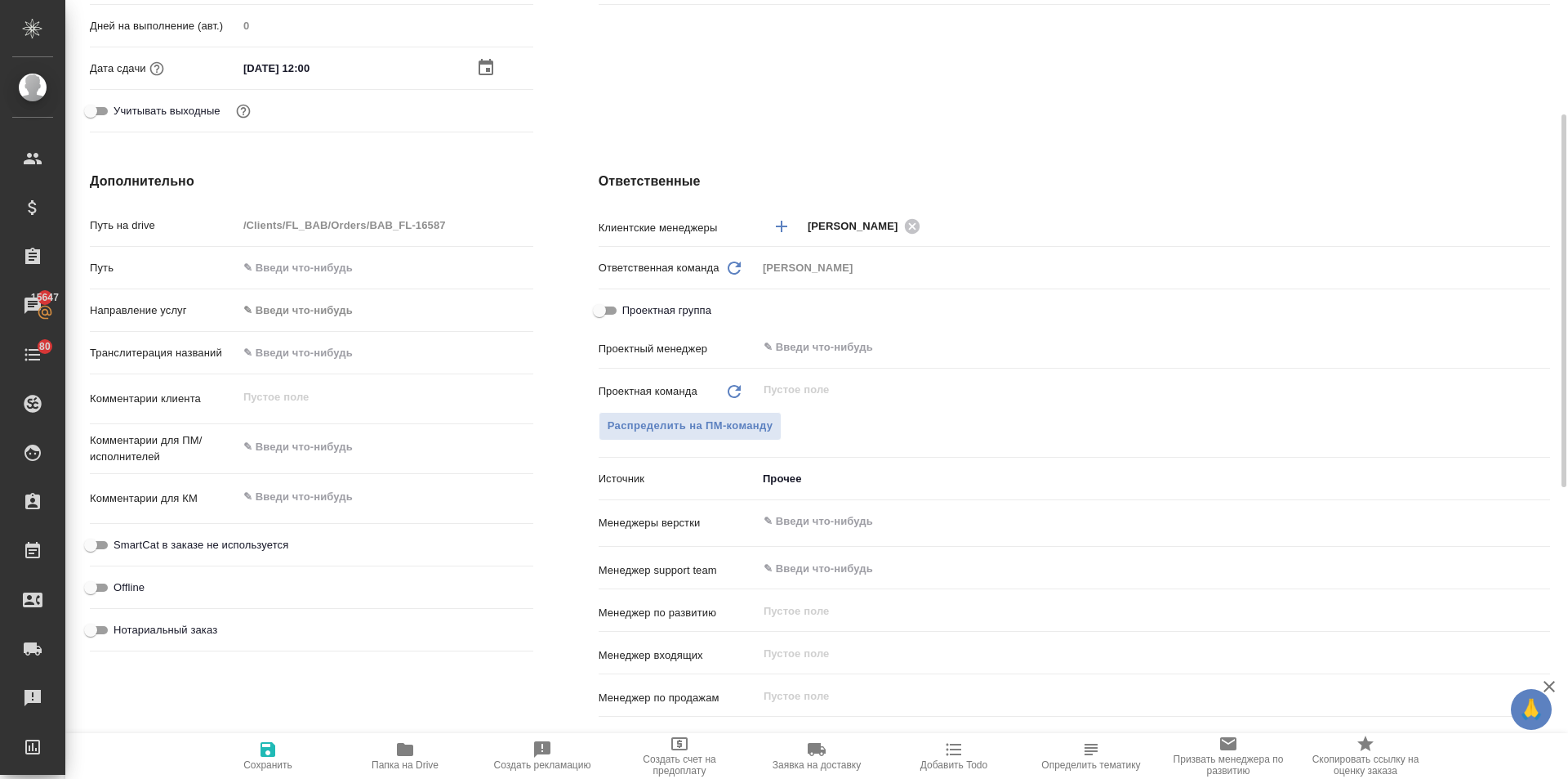
scroll to position [572, 0]
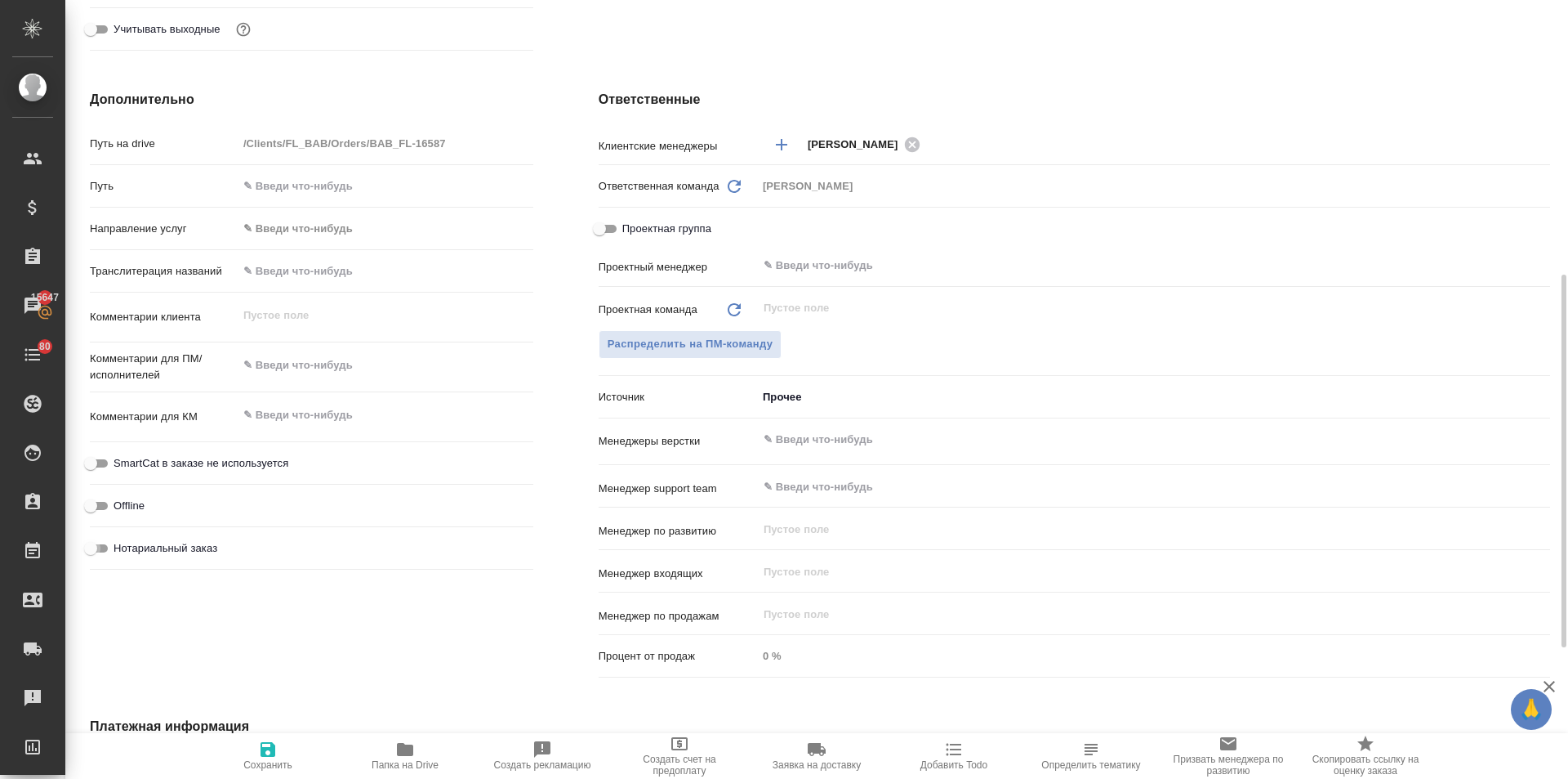
click at [90, 543] on input "Нотариальный заказ" at bounding box center [90, 548] width 59 height 20
checkbox input "true"
type textarea "x"
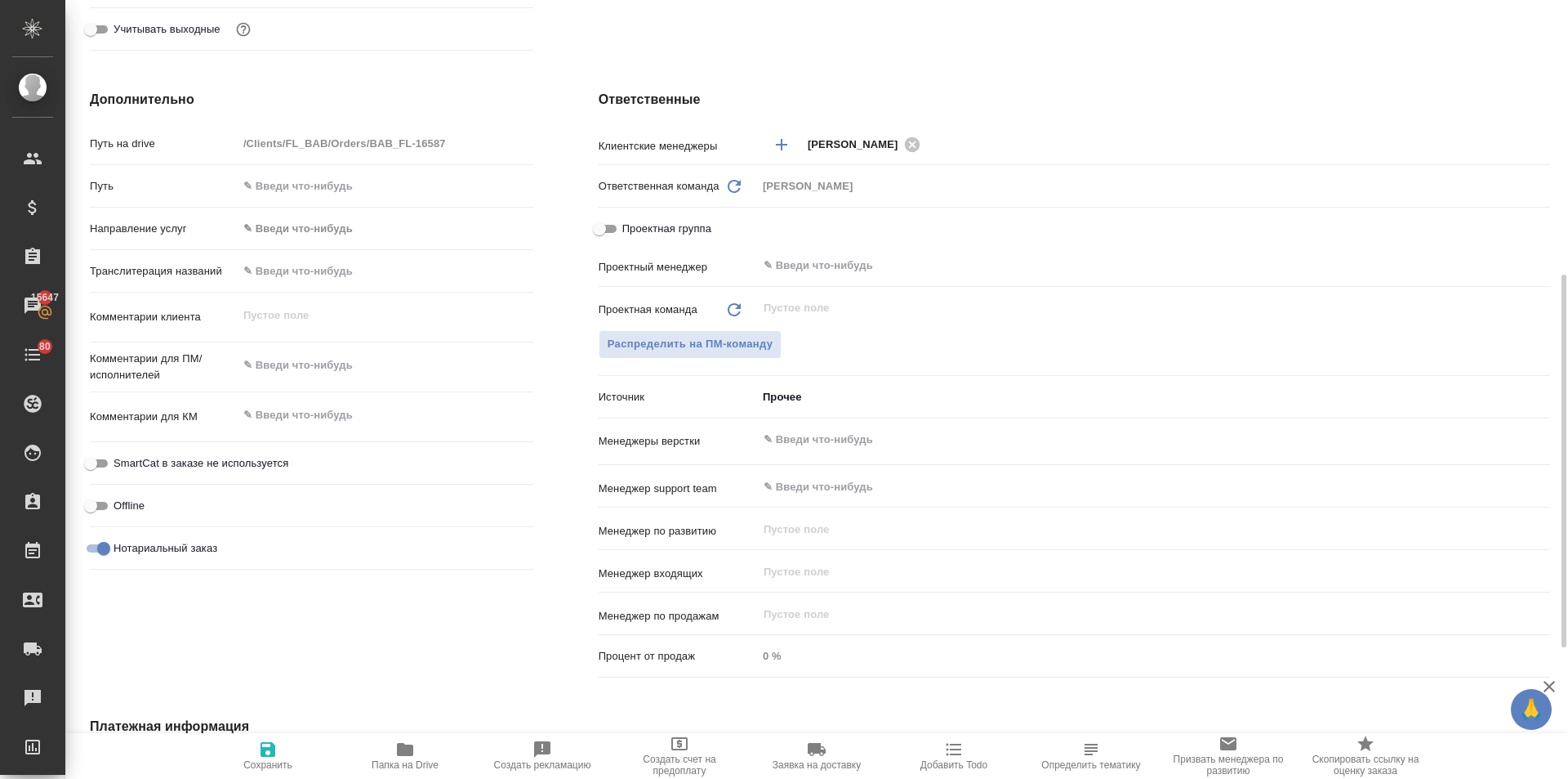
scroll to position [846, 0]
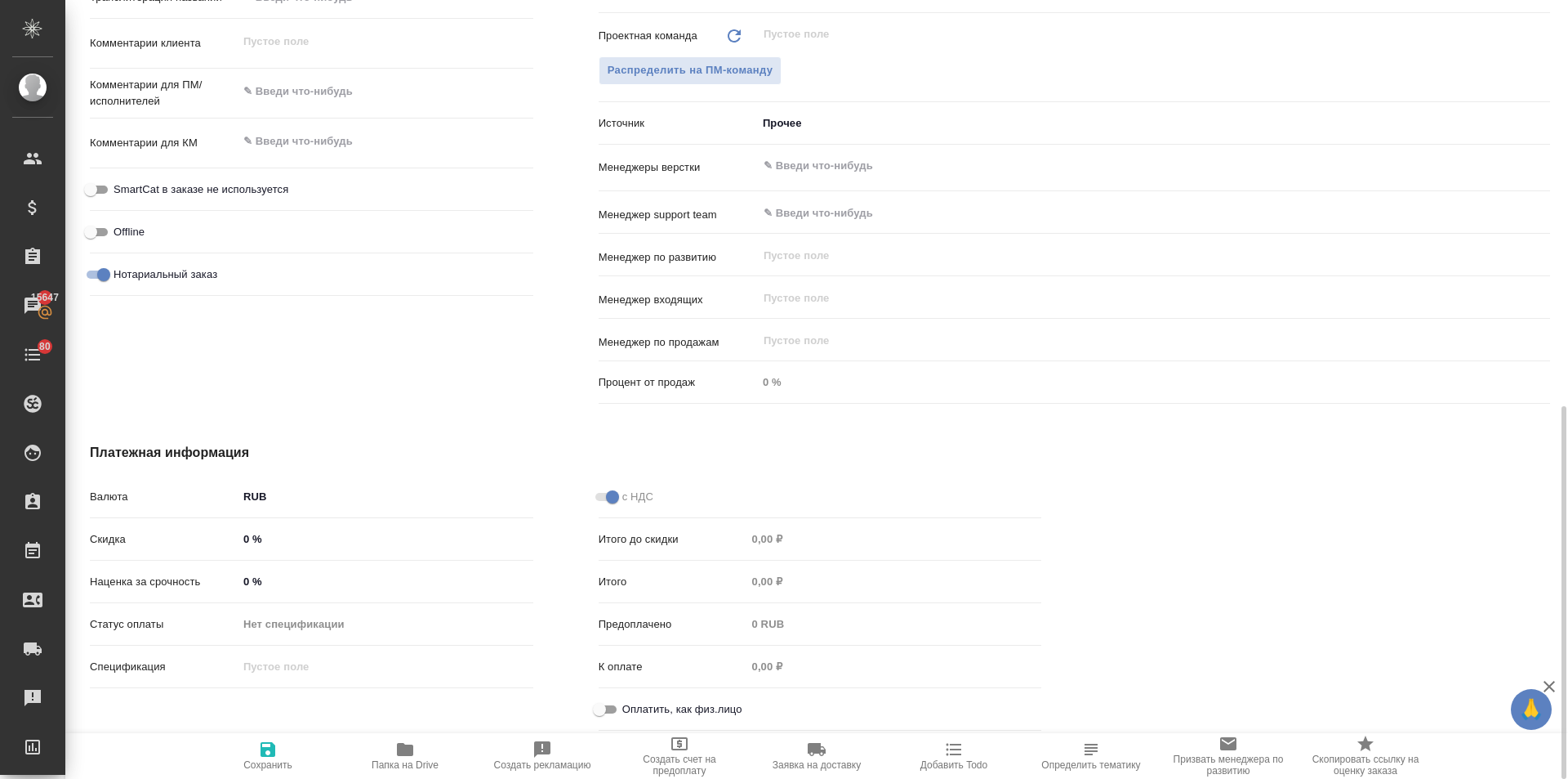
click at [606, 703] on input "Оплатить, как физ.лицо" at bounding box center [599, 710] width 59 height 20
checkbox input "true"
type textarea "x"
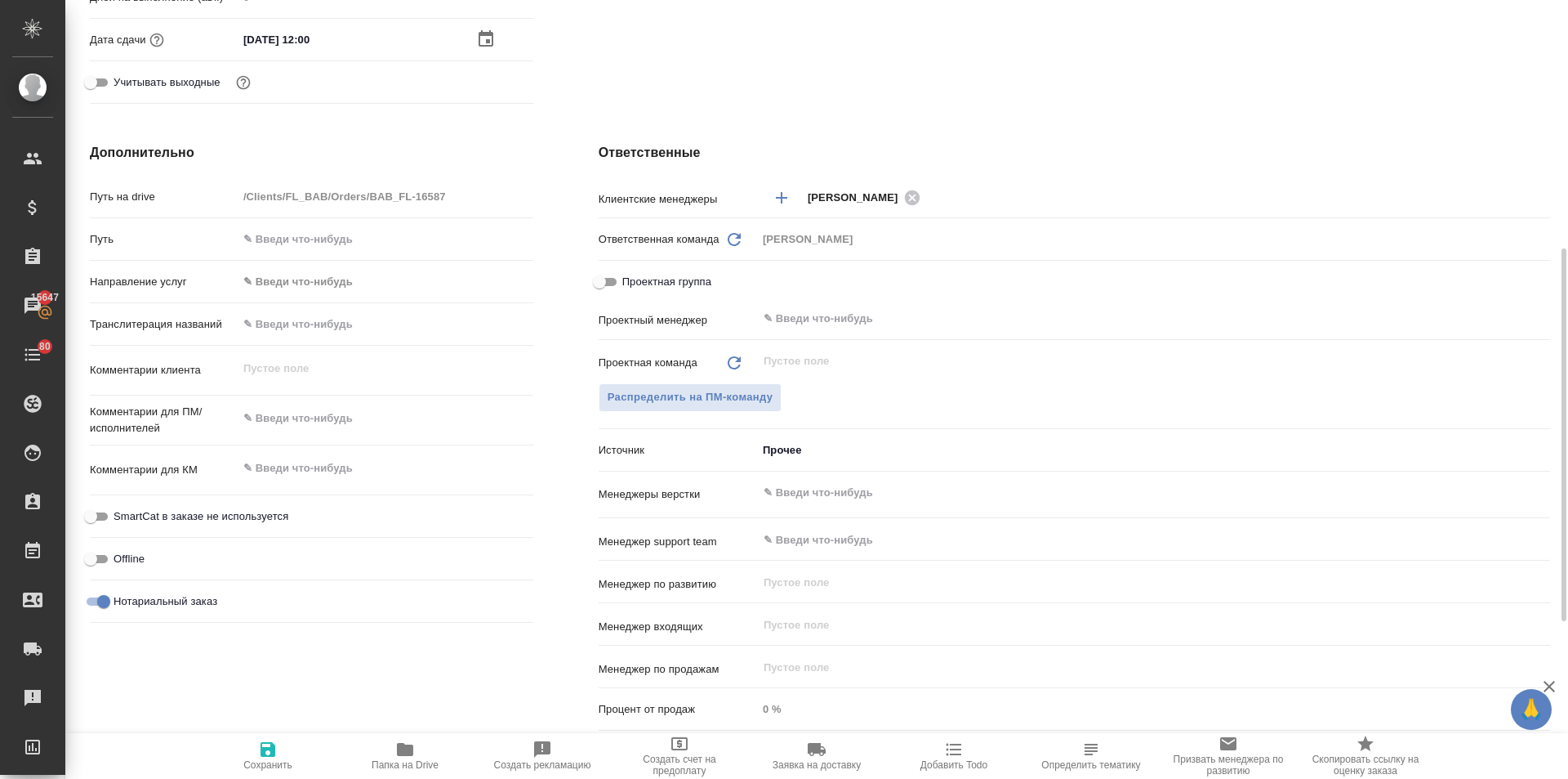
scroll to position [355, 0]
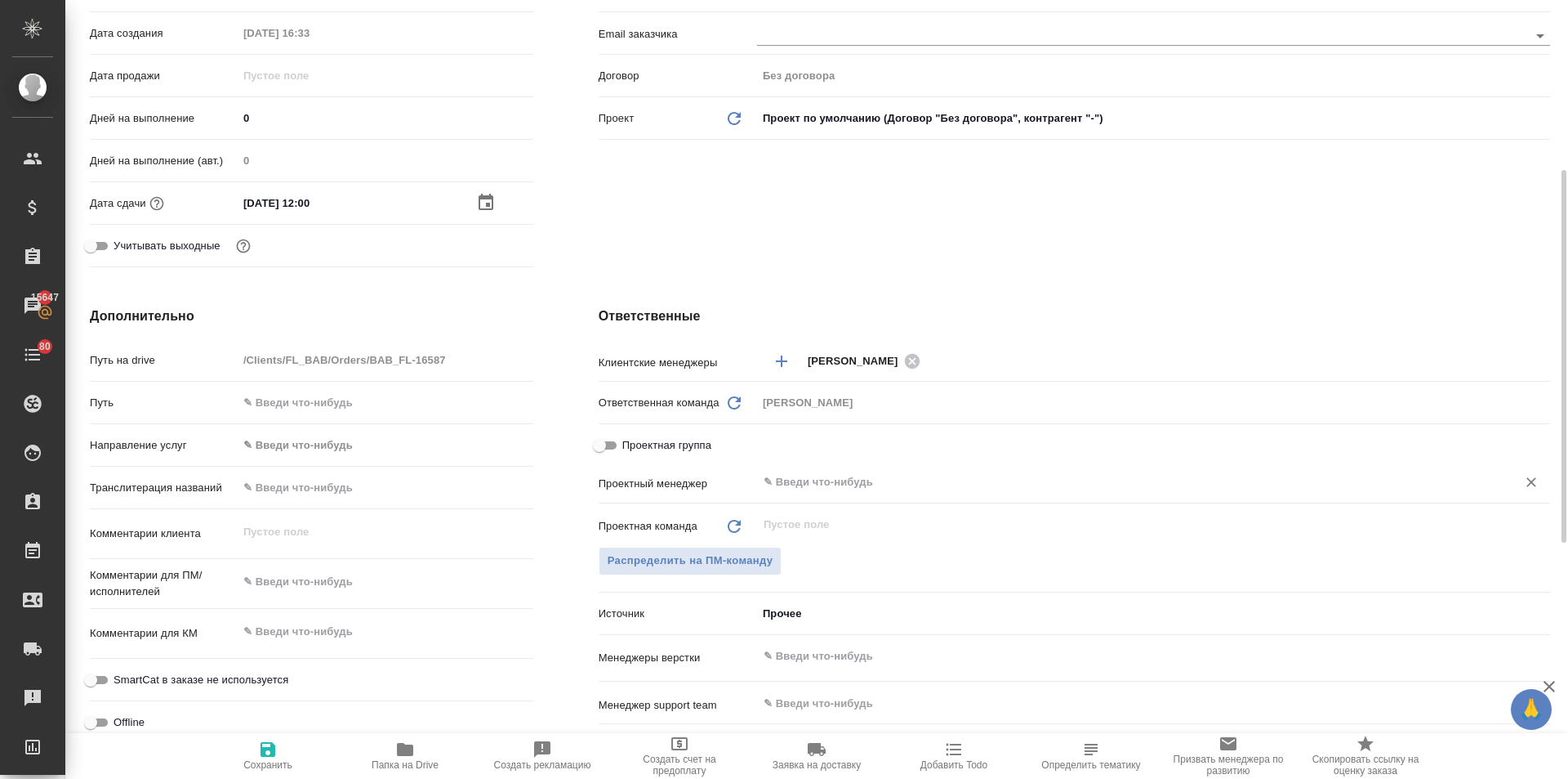
click at [813, 477] on input "text" at bounding box center [1126, 483] width 728 height 20
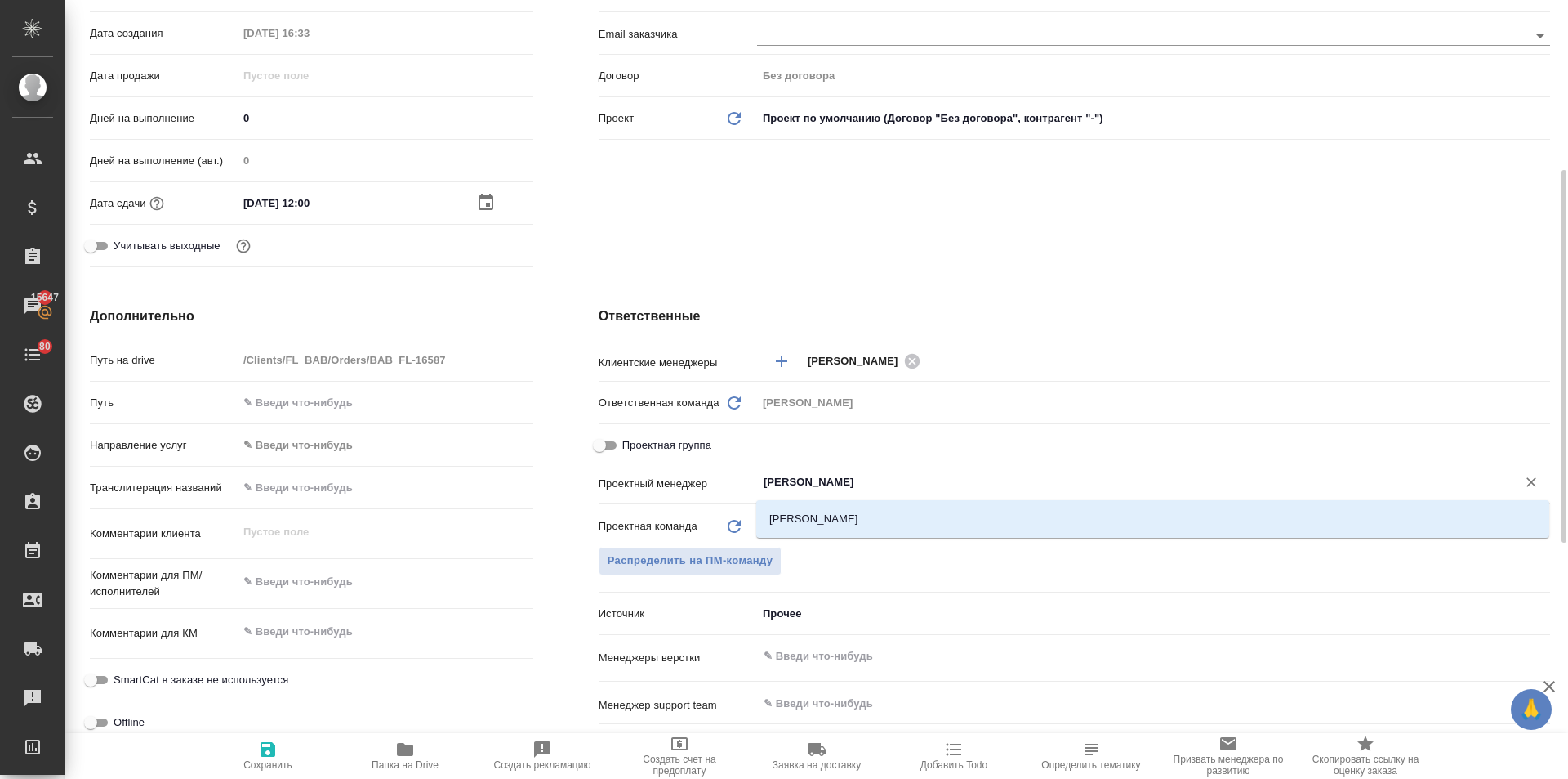
type input "ильина"
click at [815, 513] on li "[PERSON_NAME]" at bounding box center [1153, 519] width 793 height 29
type textarea "x"
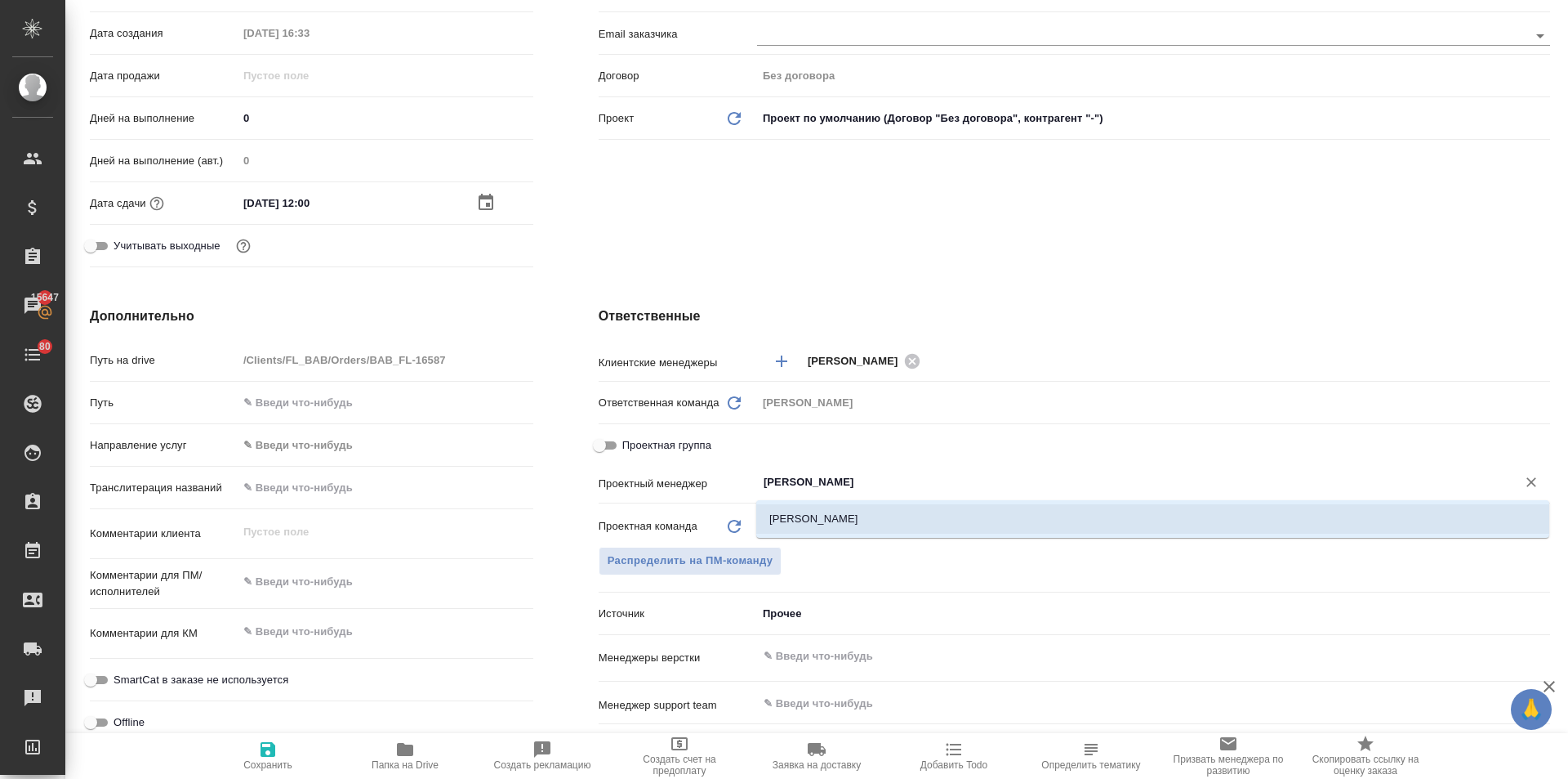
type input "[PERSON_NAME]"
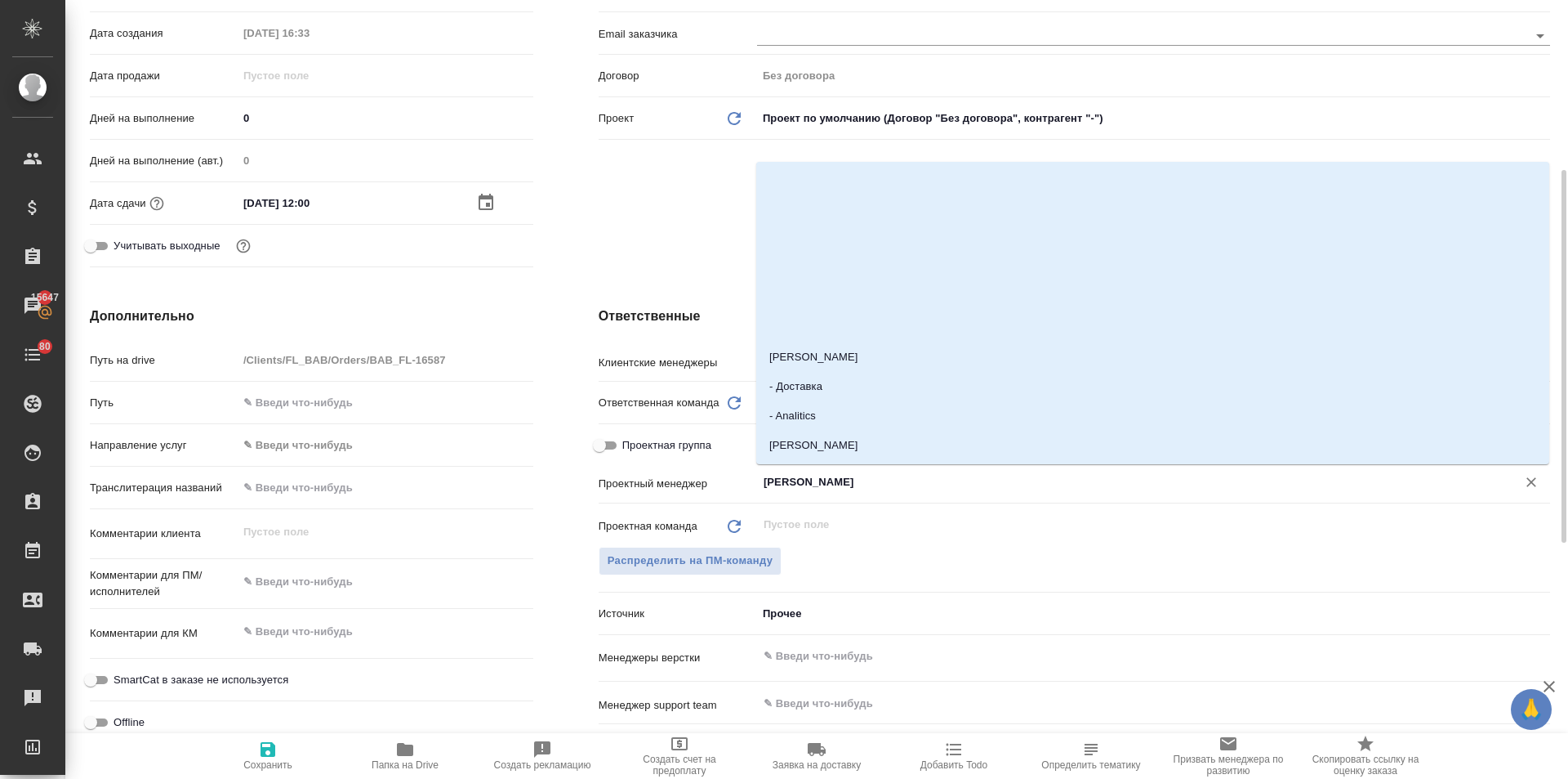
drag, startPoint x: 869, startPoint y: 478, endPoint x: 654, endPoint y: 481, distance: 215.0
click at [654, 481] on div "Проектный менеджер Ильина Екатерина ​" at bounding box center [1074, 481] width 952 height 28
type textarea "x"
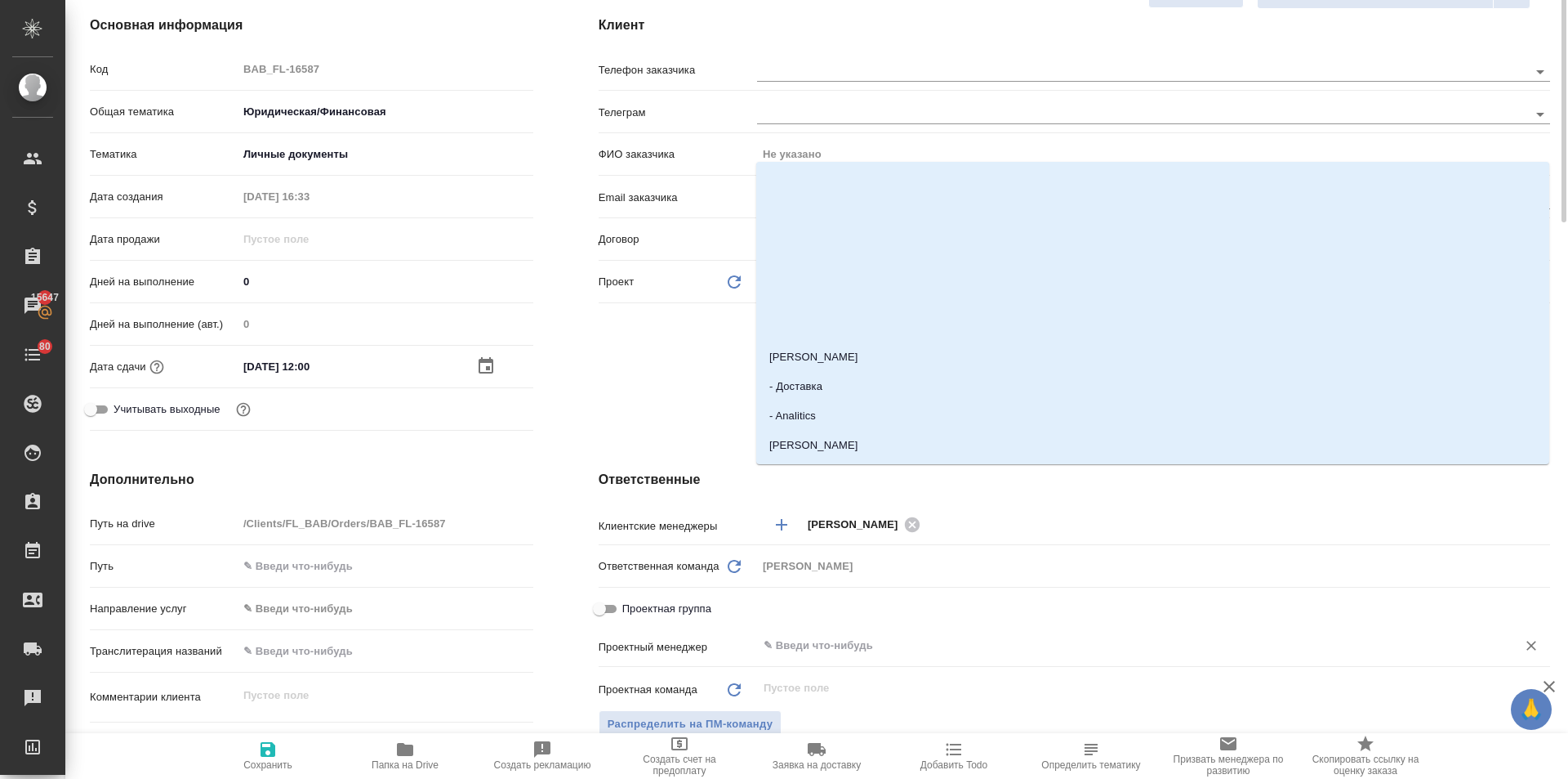
scroll to position [0, 0]
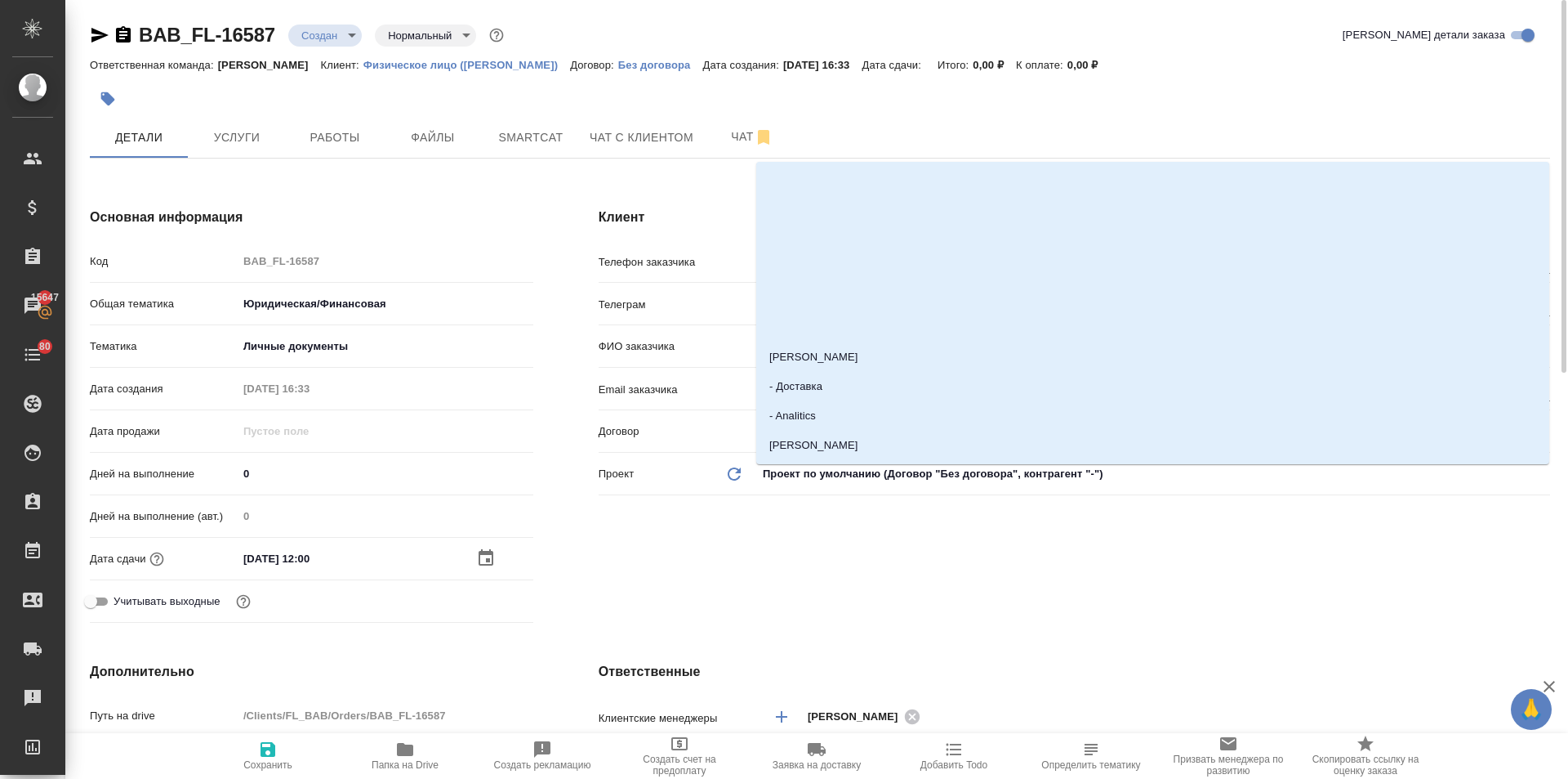
click at [250, 751] on span "Сохранить" at bounding box center [268, 755] width 117 height 31
type textarea "x"
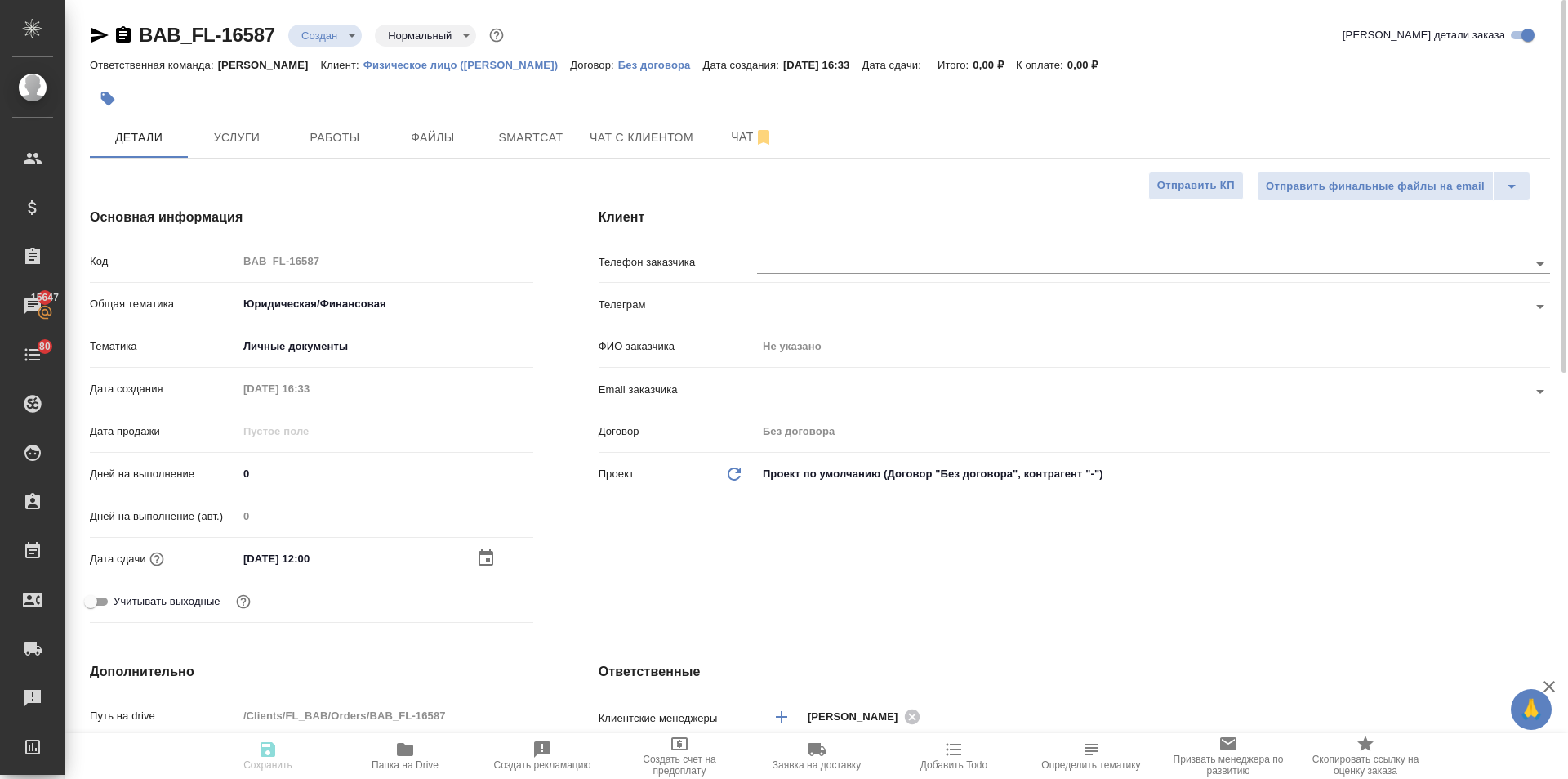
type textarea "x"
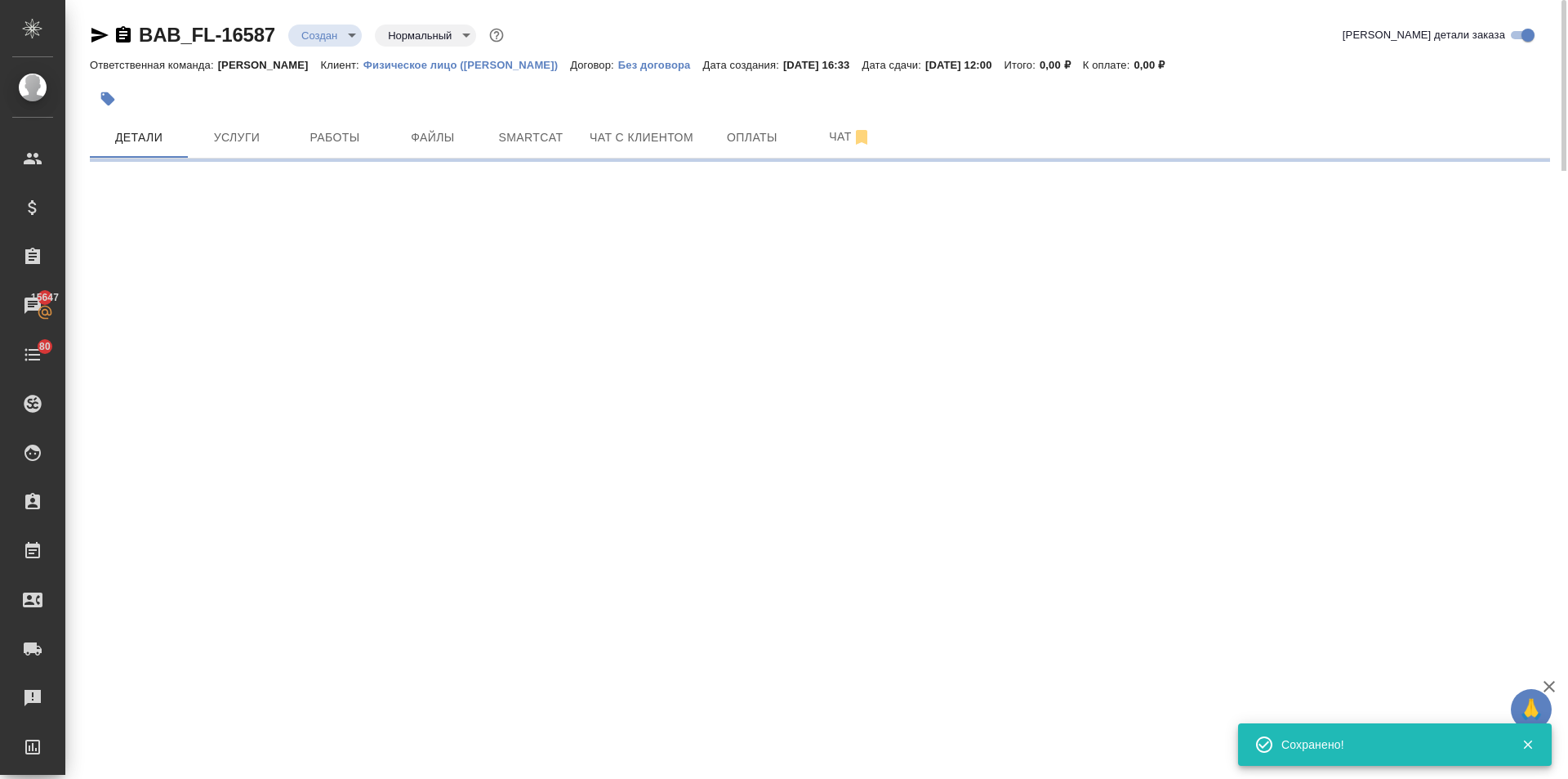
select select "RU"
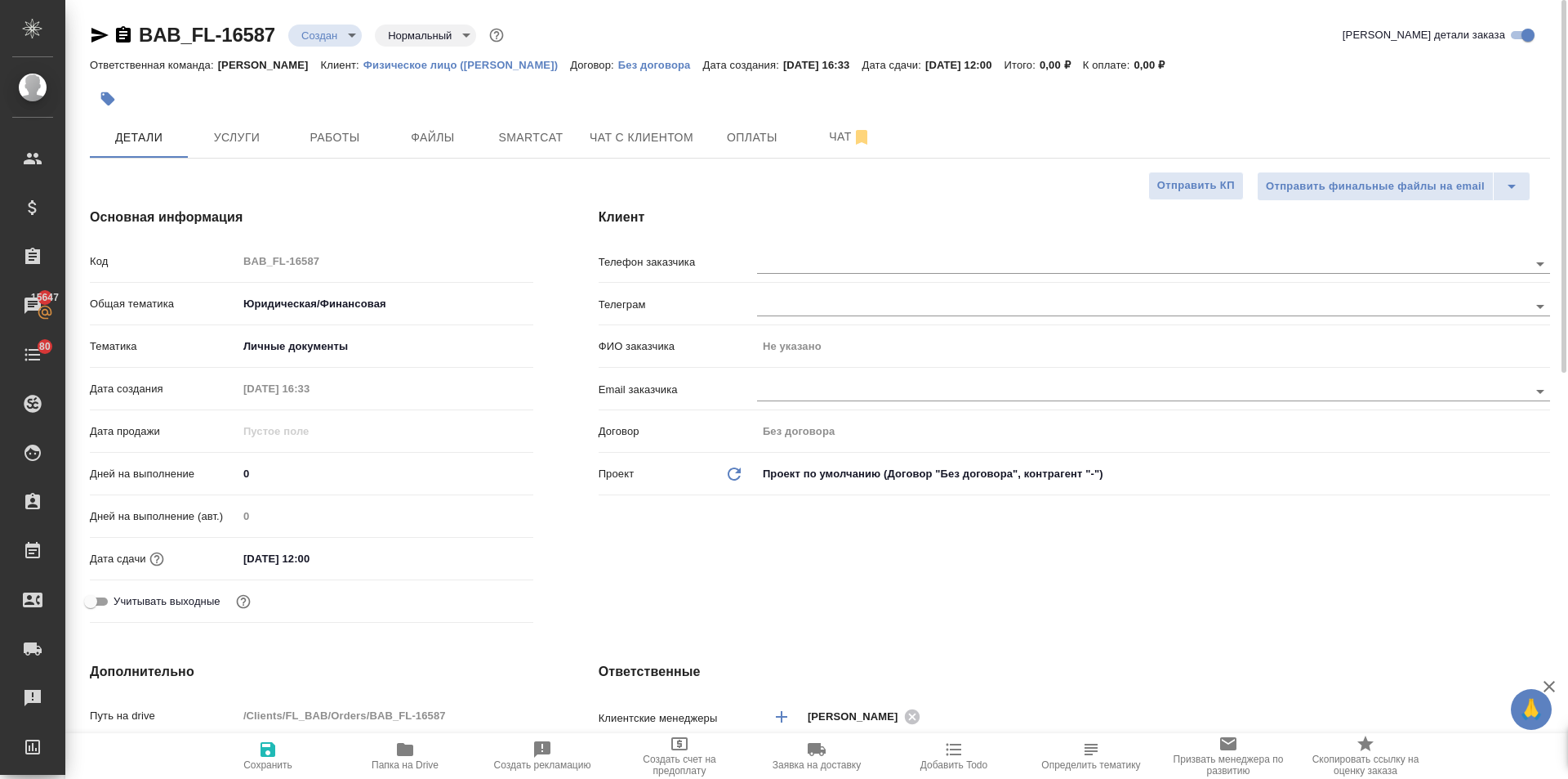
type textarea "x"
click at [841, 268] on input "text" at bounding box center [1115, 263] width 717 height 20
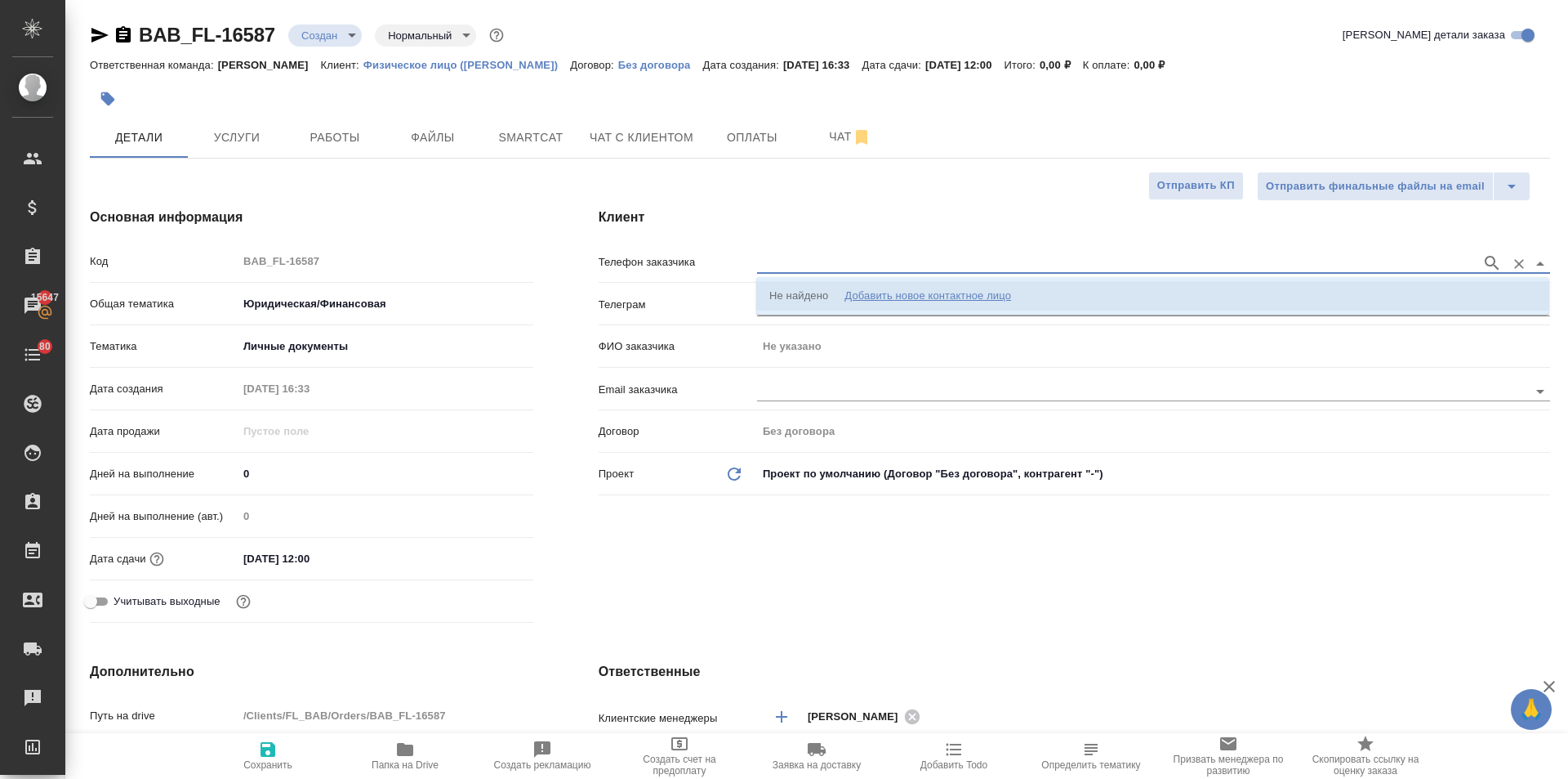
click at [942, 292] on div "Добавить новое контактное лицо" at bounding box center [928, 296] width 167 height 16
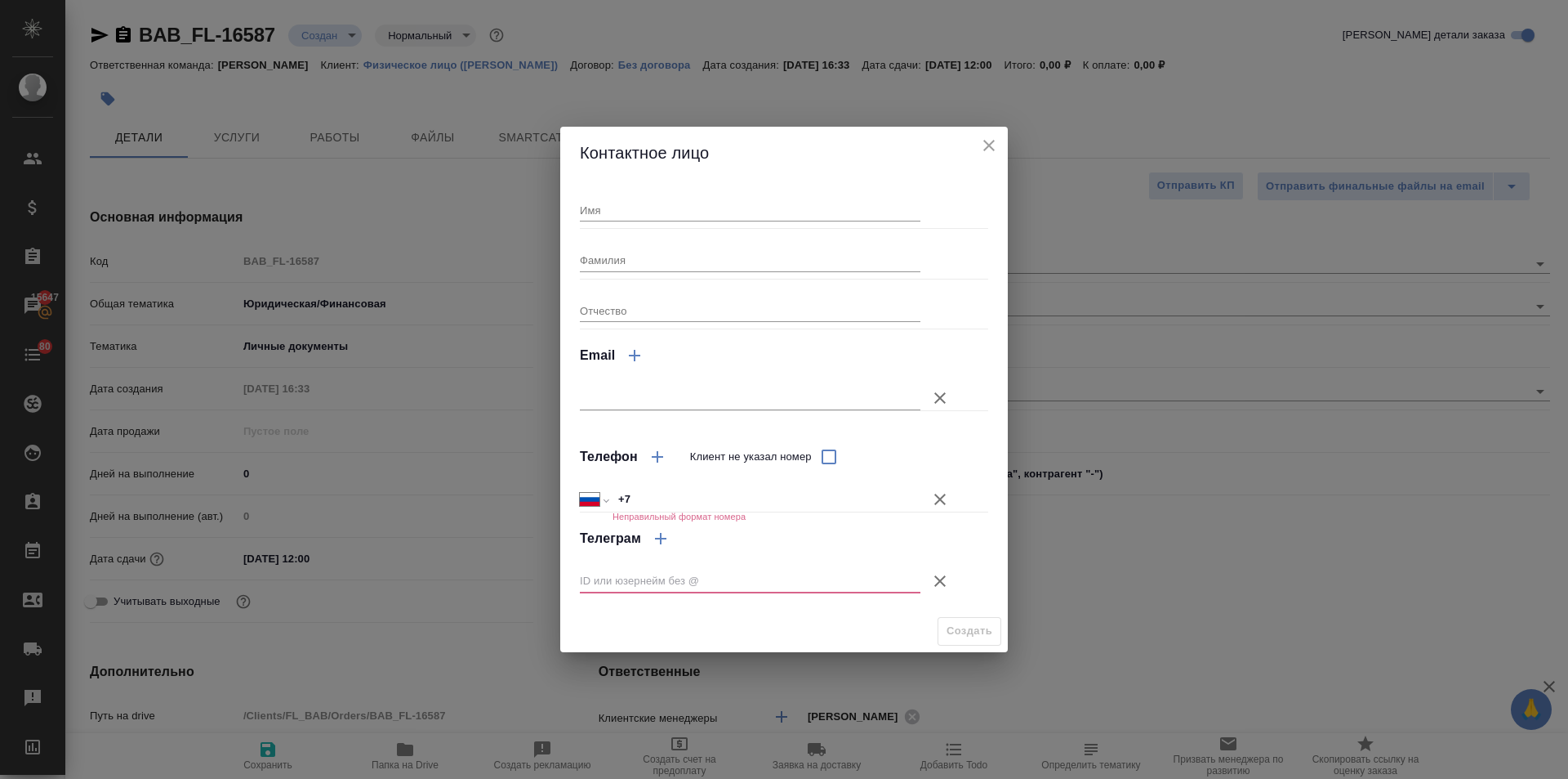
click at [946, 576] on icon "button" at bounding box center [941, 581] width 20 height 20
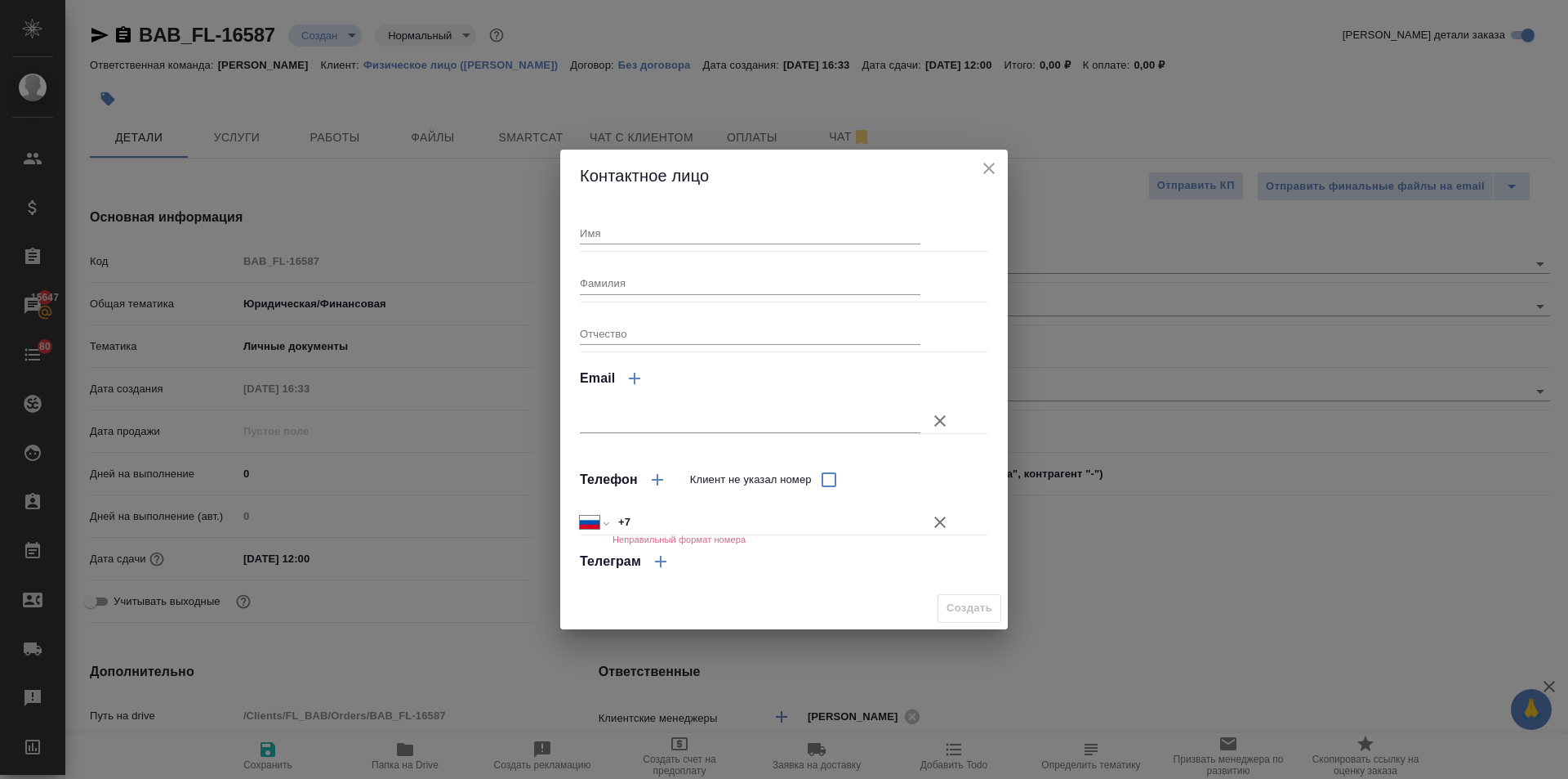
click at [686, 518] on input "+7" at bounding box center [767, 523] width 308 height 24
click at [607, 219] on div "Имя" at bounding box center [750, 226] width 341 height 36
click at [607, 223] on input "Имя" at bounding box center [750, 232] width 341 height 23
type input "Мансур"
click at [607, 277] on input "Фамилия" at bounding box center [750, 282] width 341 height 23
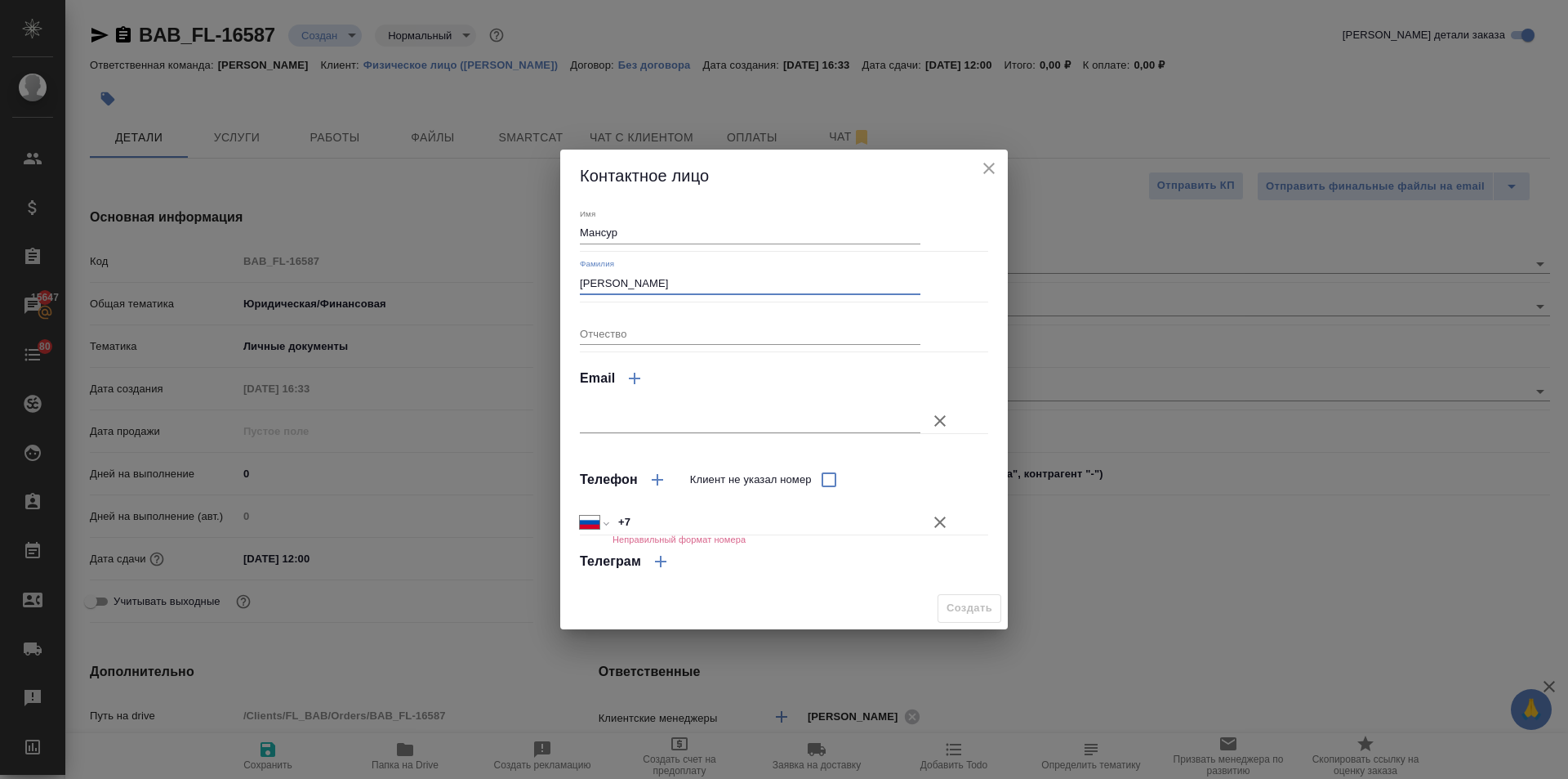
type input "Абдисамадов"
click at [597, 333] on input "Отчество" at bounding box center [750, 333] width 341 height 23
type input "Нурмаматович"
click at [649, 521] on input "+7" at bounding box center [767, 523] width 308 height 24
type input "+7 980 869 03 61"
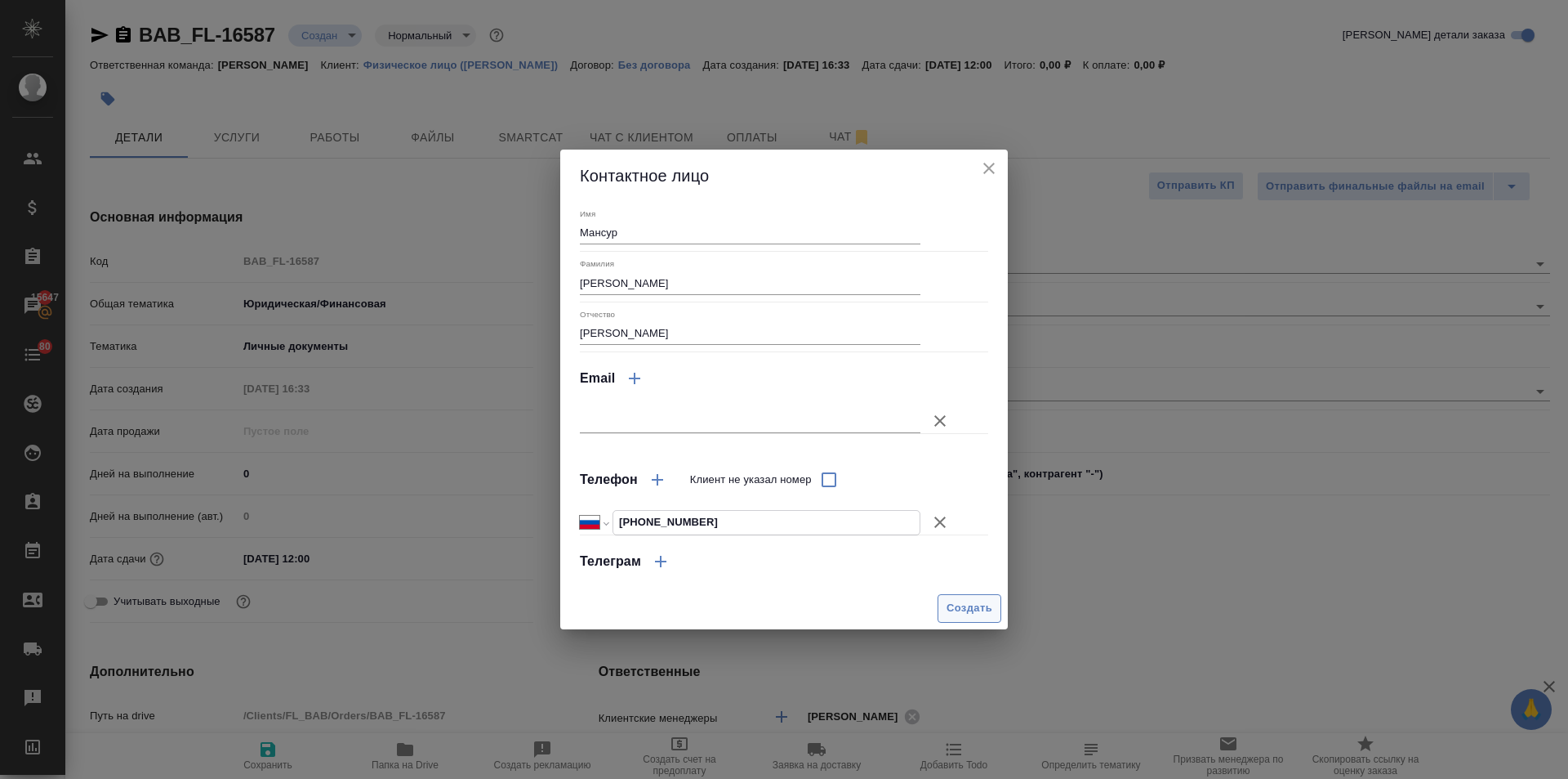
click at [962, 599] on button "Создать" at bounding box center [970, 608] width 64 height 28
type input "Абдисамадов Мансур Нурмаматович"
type textarea "x"
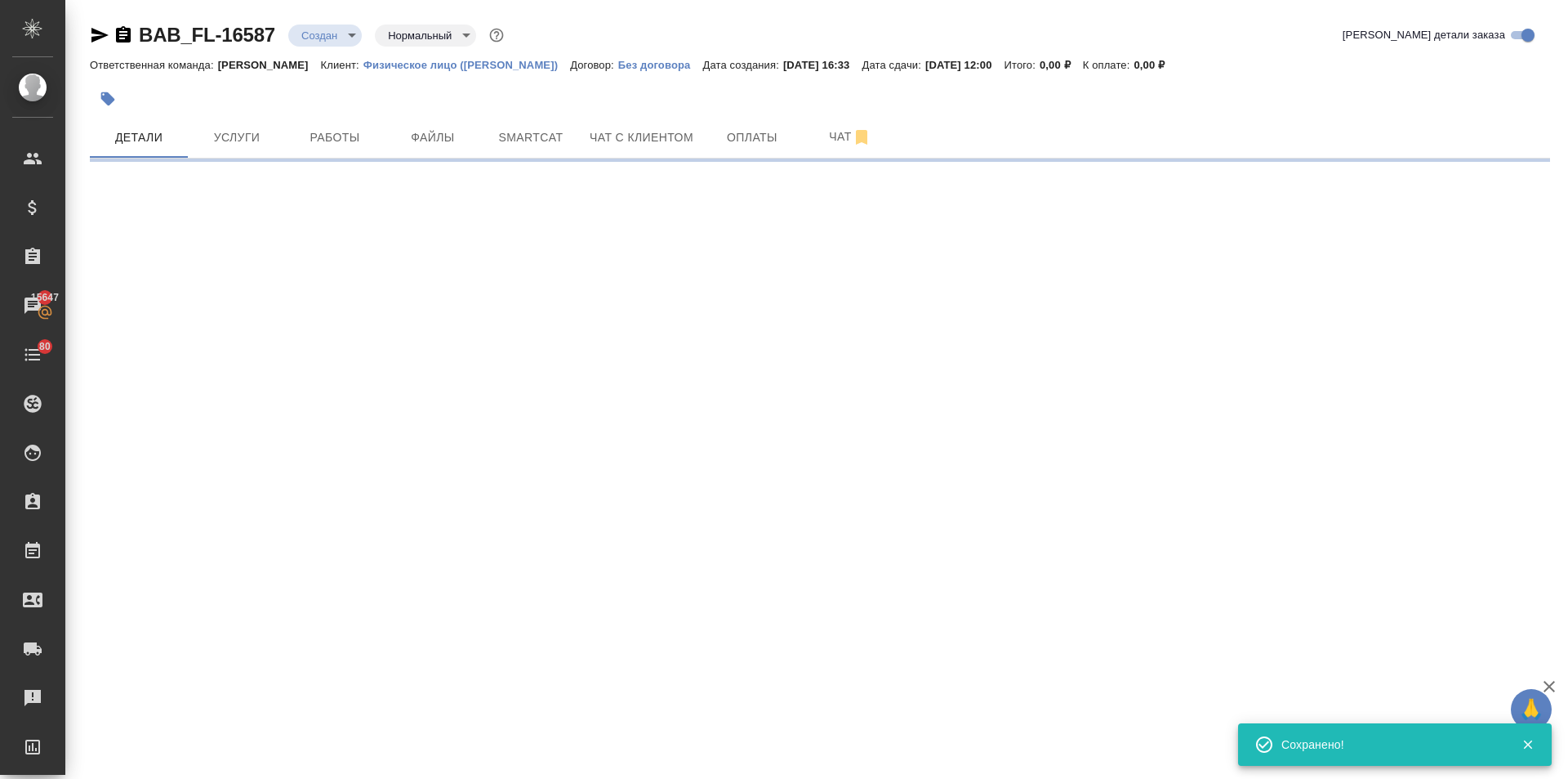
type input "holyTrinity"
select select "RU"
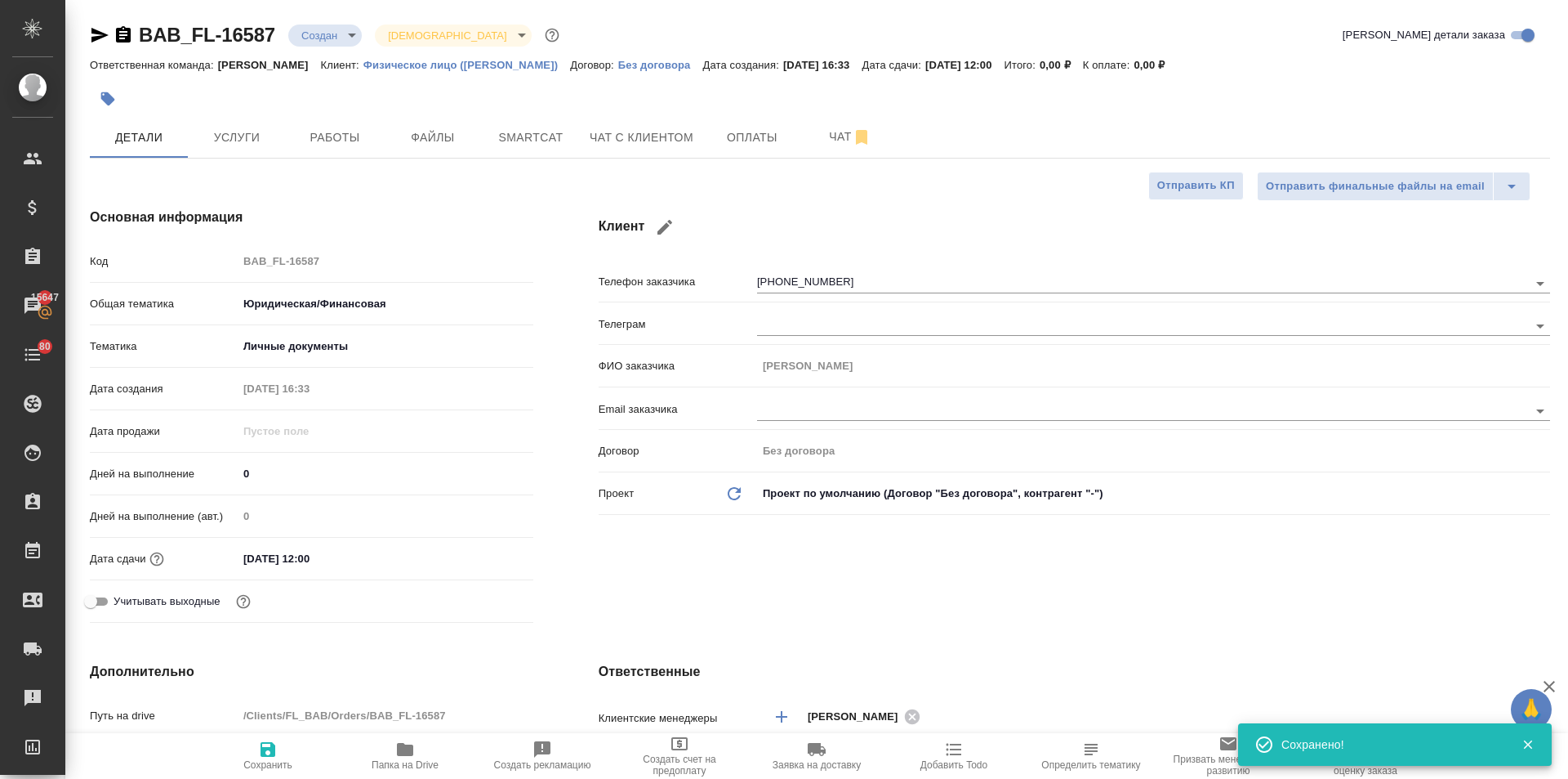
type textarea "x"
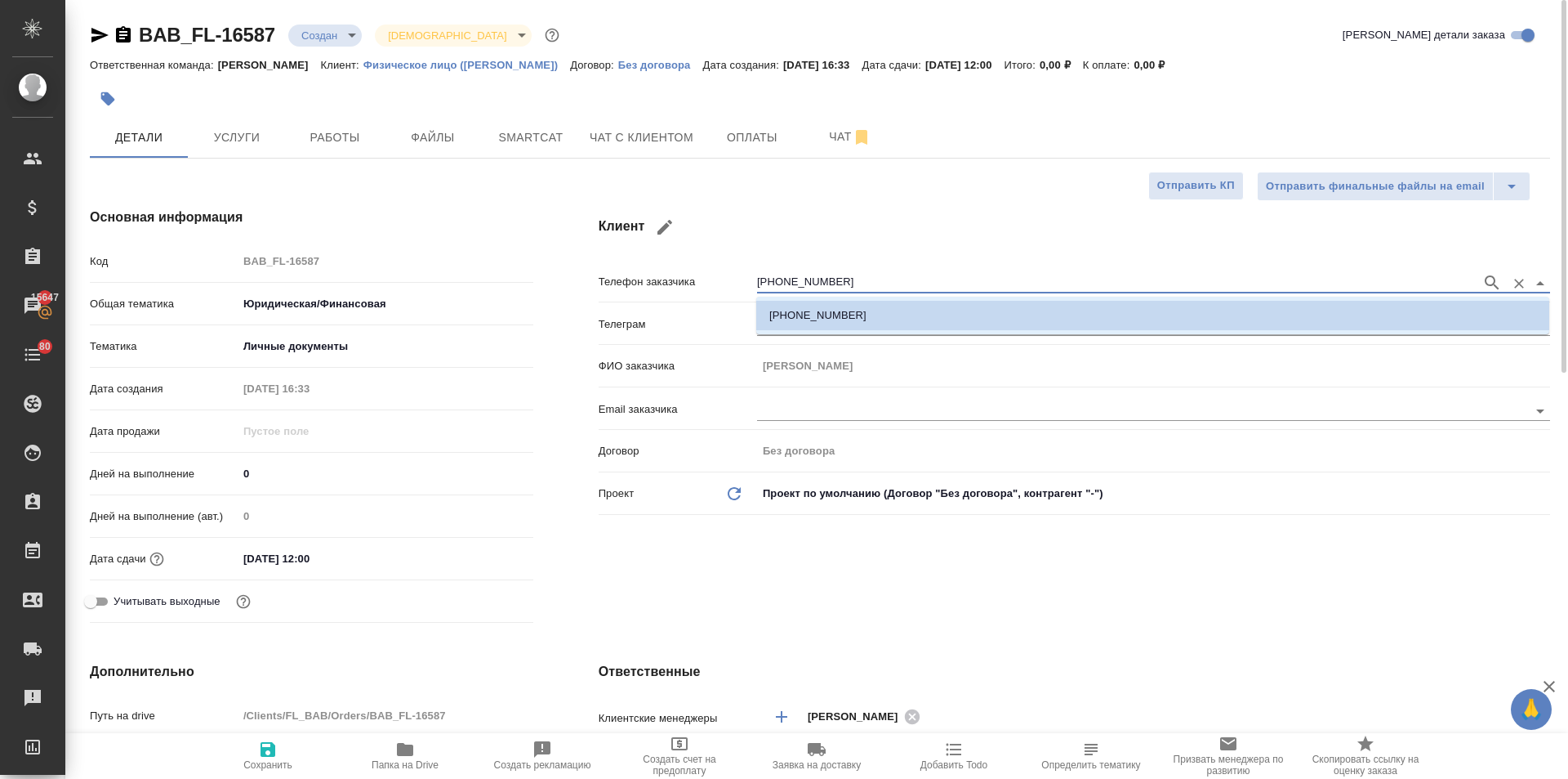
click at [856, 273] on input "+79808690361" at bounding box center [1115, 283] width 717 height 20
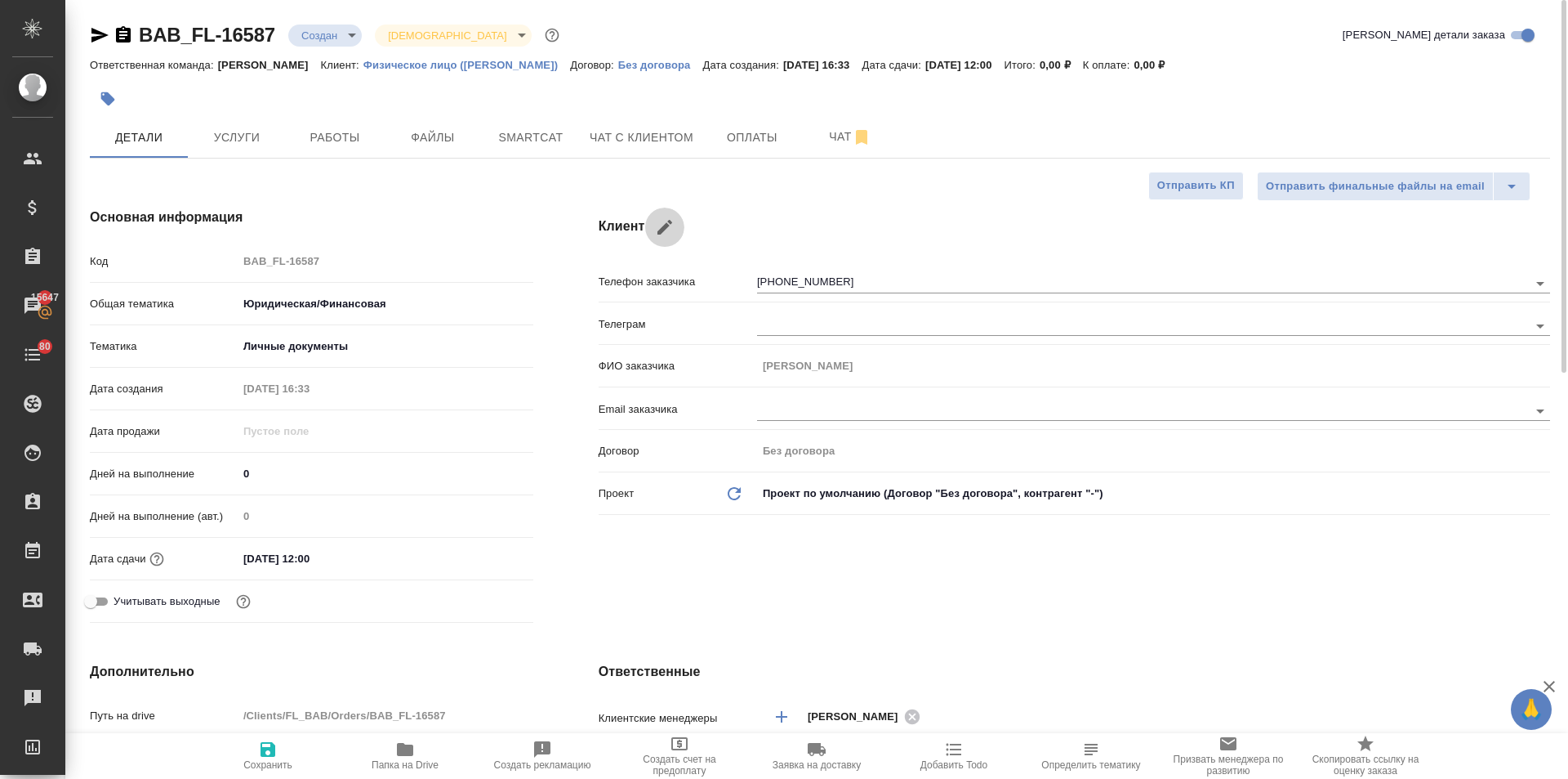
click at [658, 224] on icon "button" at bounding box center [665, 228] width 20 height 20
type input "Мансур"
type input "Абдисамадов"
type input "Нурмаматович"
type input "+7 980 869 03 61"
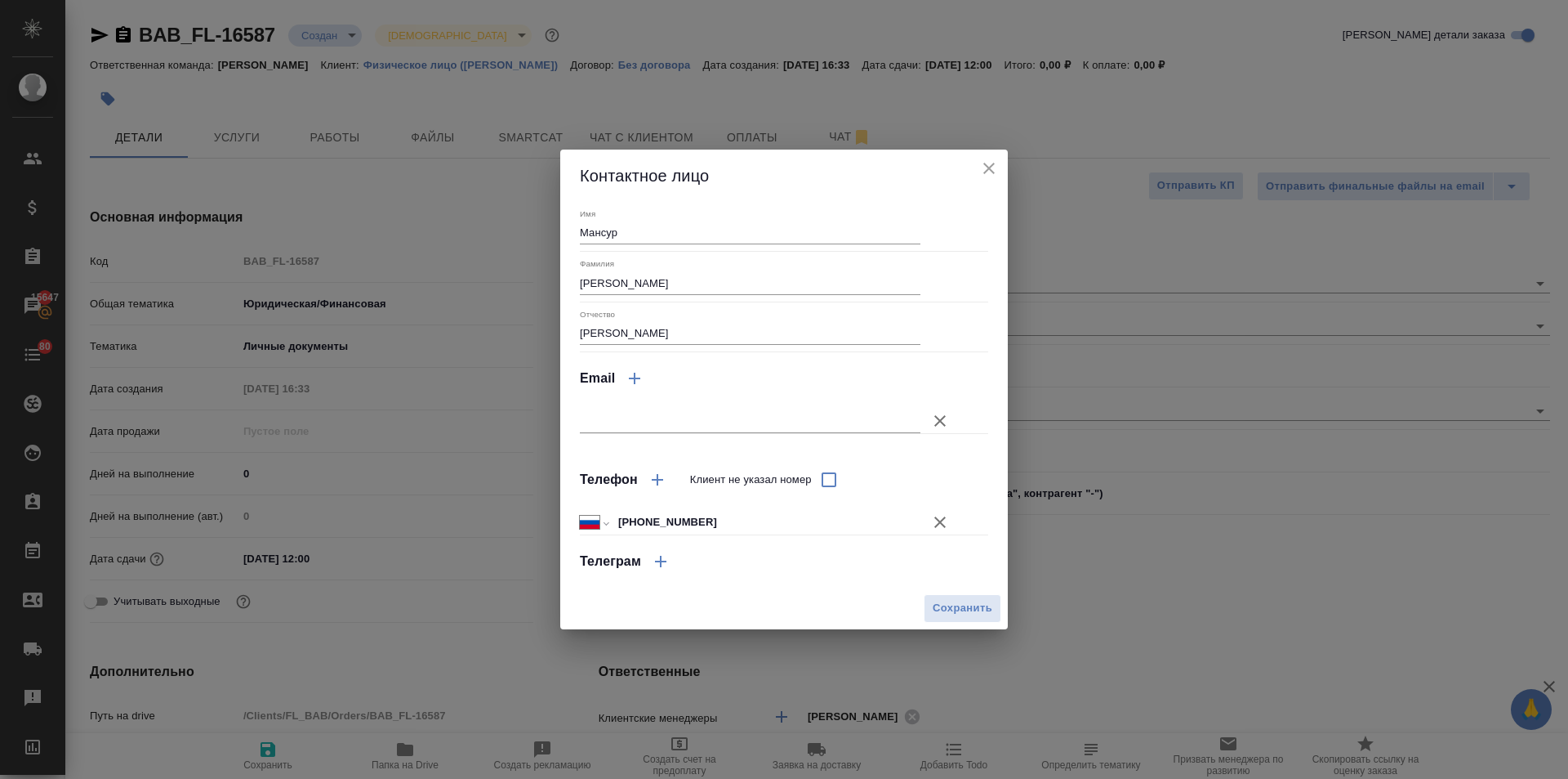
click at [660, 477] on icon "button" at bounding box center [657, 480] width 20 height 20
select select "RU"
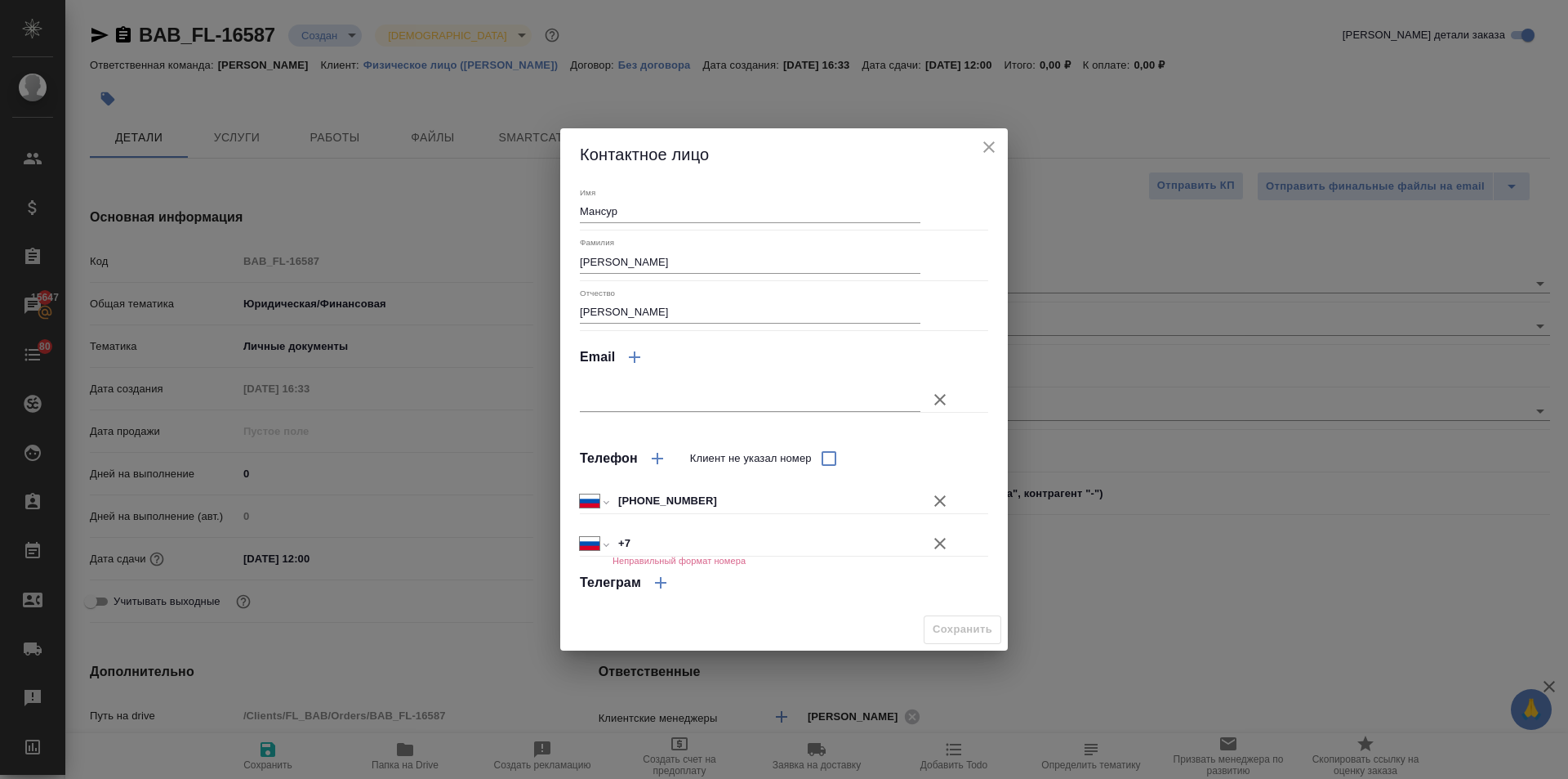
click at [647, 537] on input "+7" at bounding box center [767, 544] width 308 height 24
type input "+7 969 481 14 54"
click at [952, 618] on button "Сохранить" at bounding box center [962, 630] width 77 height 28
type textarea "x"
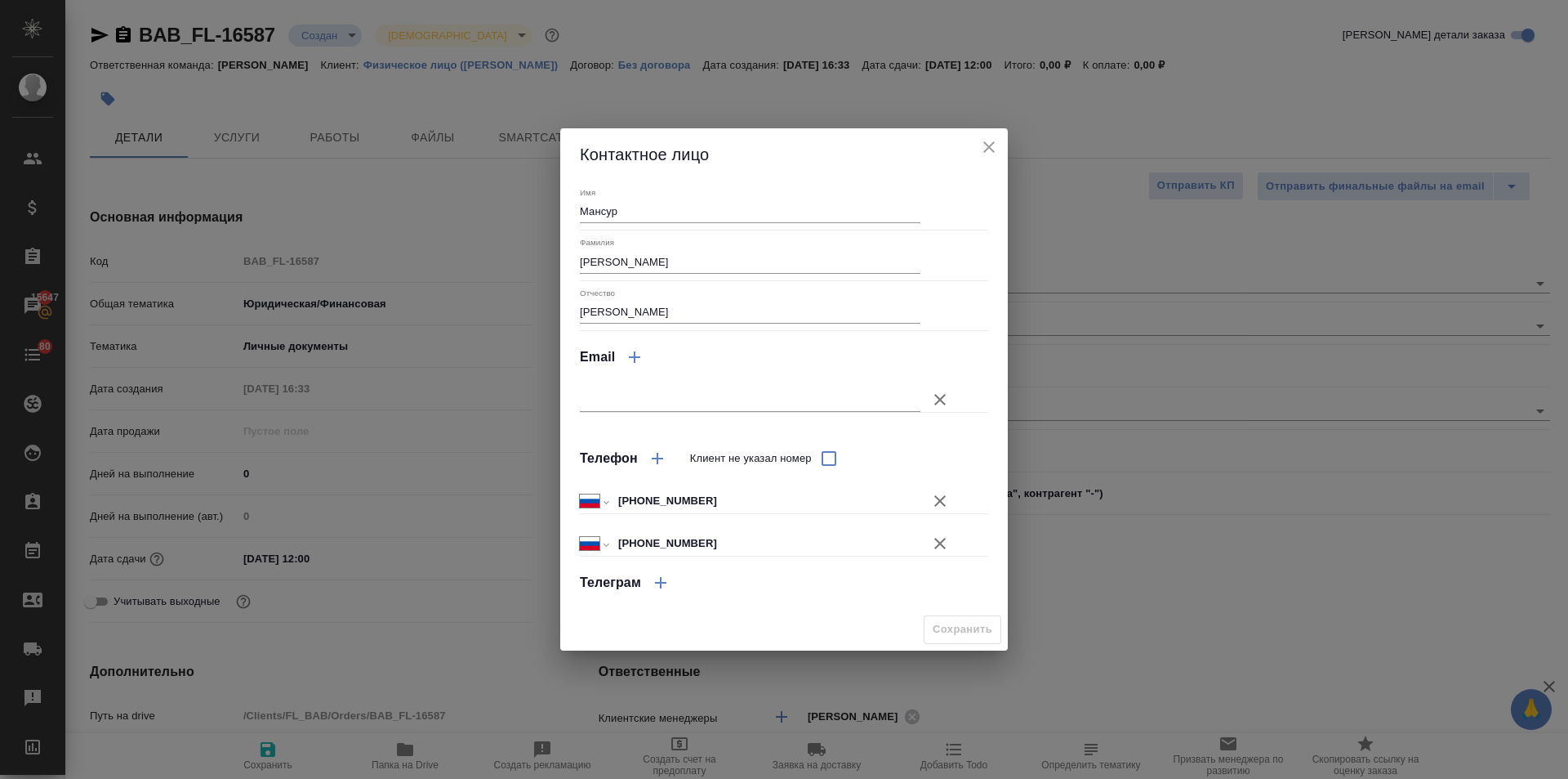
type textarea "x"
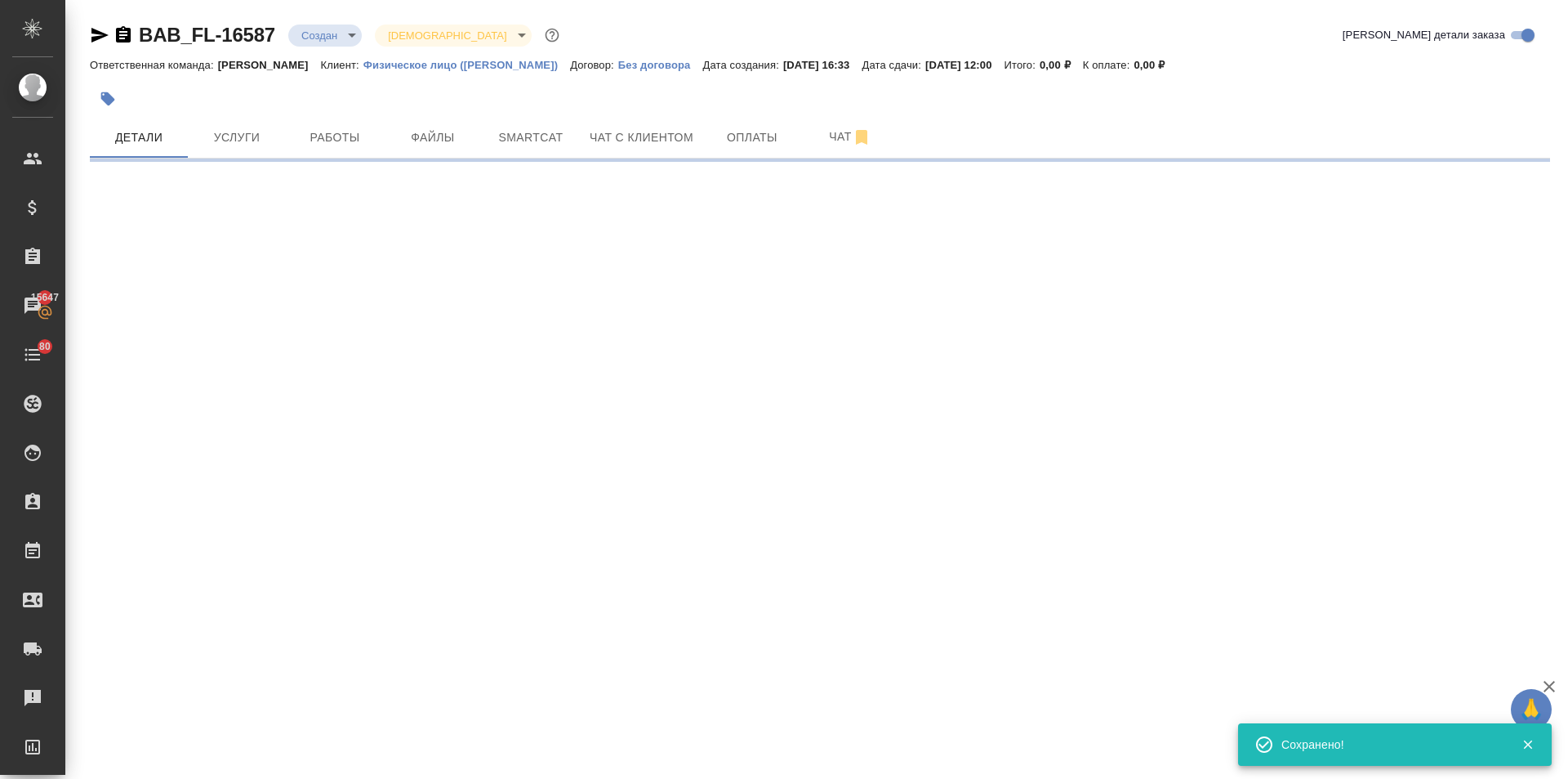
select select "RU"
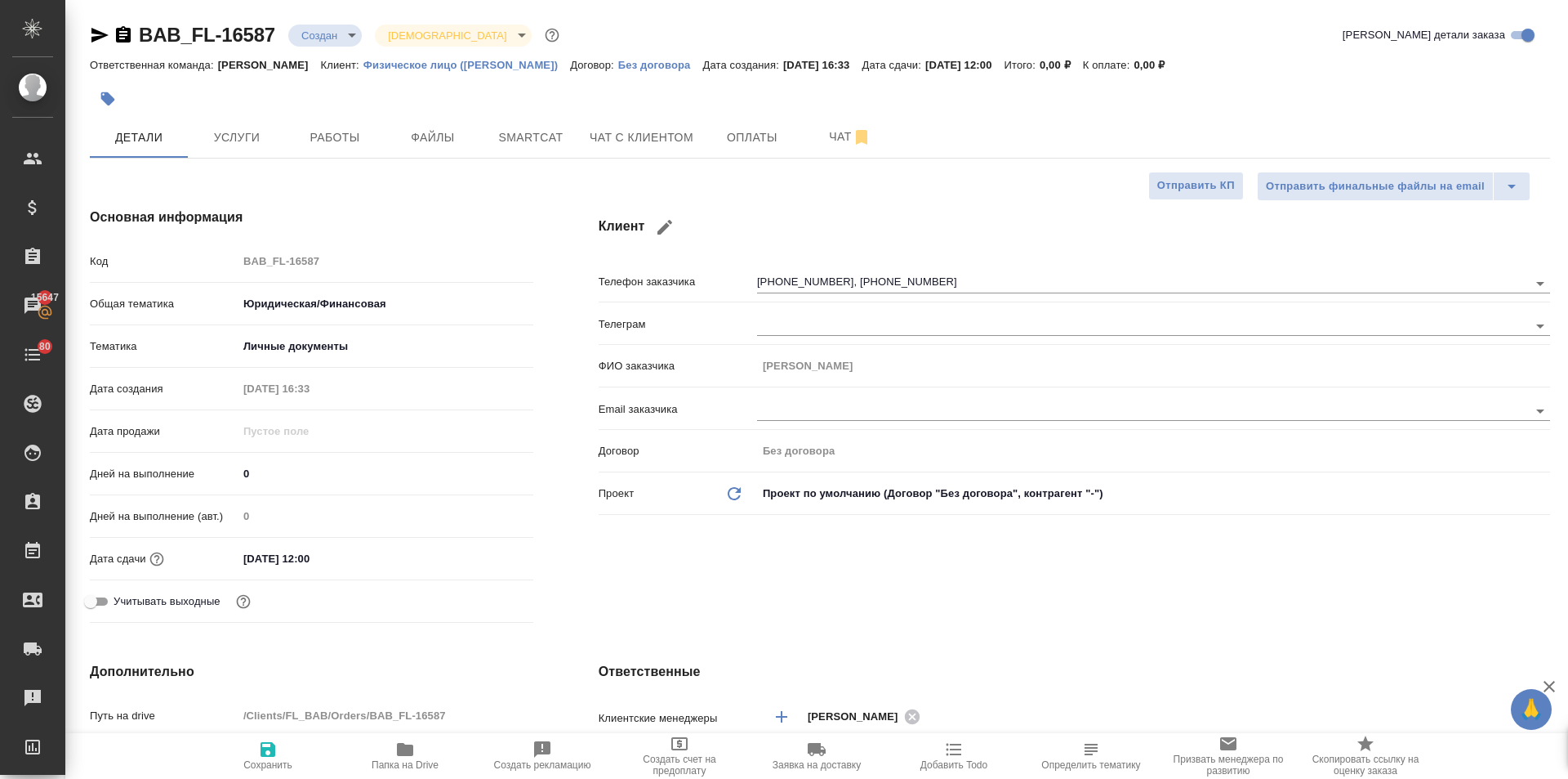
type textarea "x"
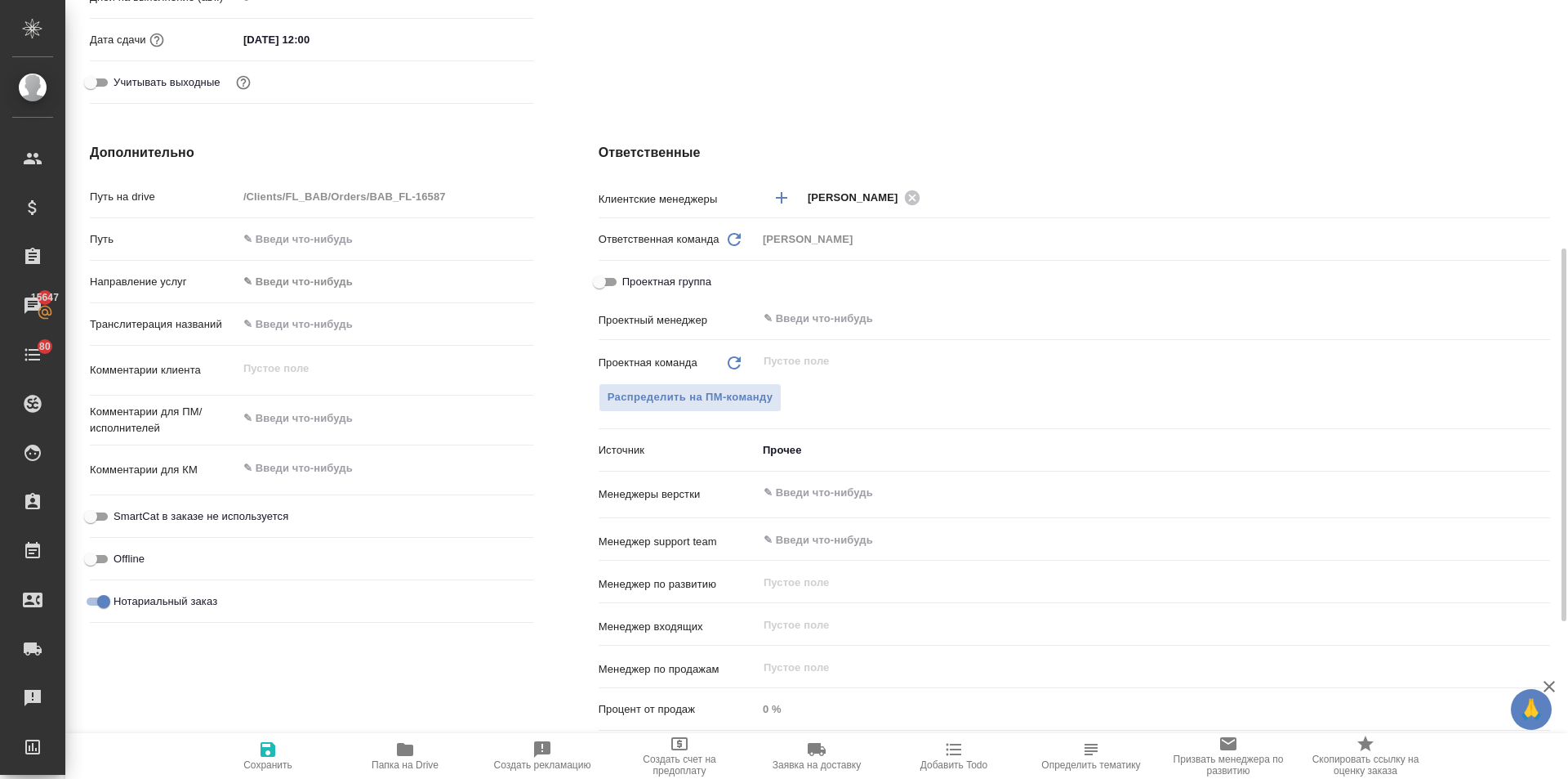
scroll to position [437, 0]
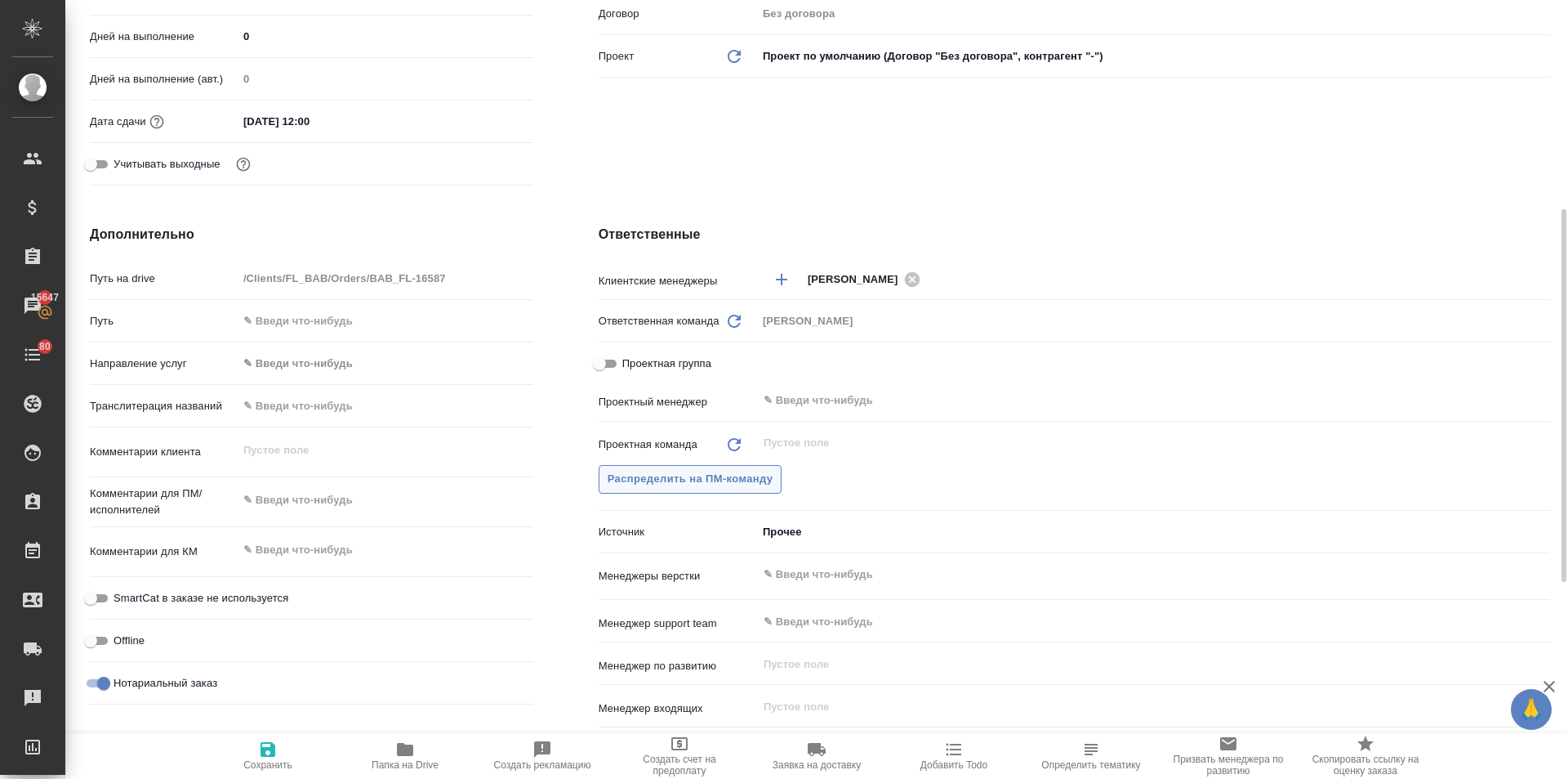
click at [687, 469] on button "Распределить на ПМ-команду" at bounding box center [691, 478] width 184 height 28
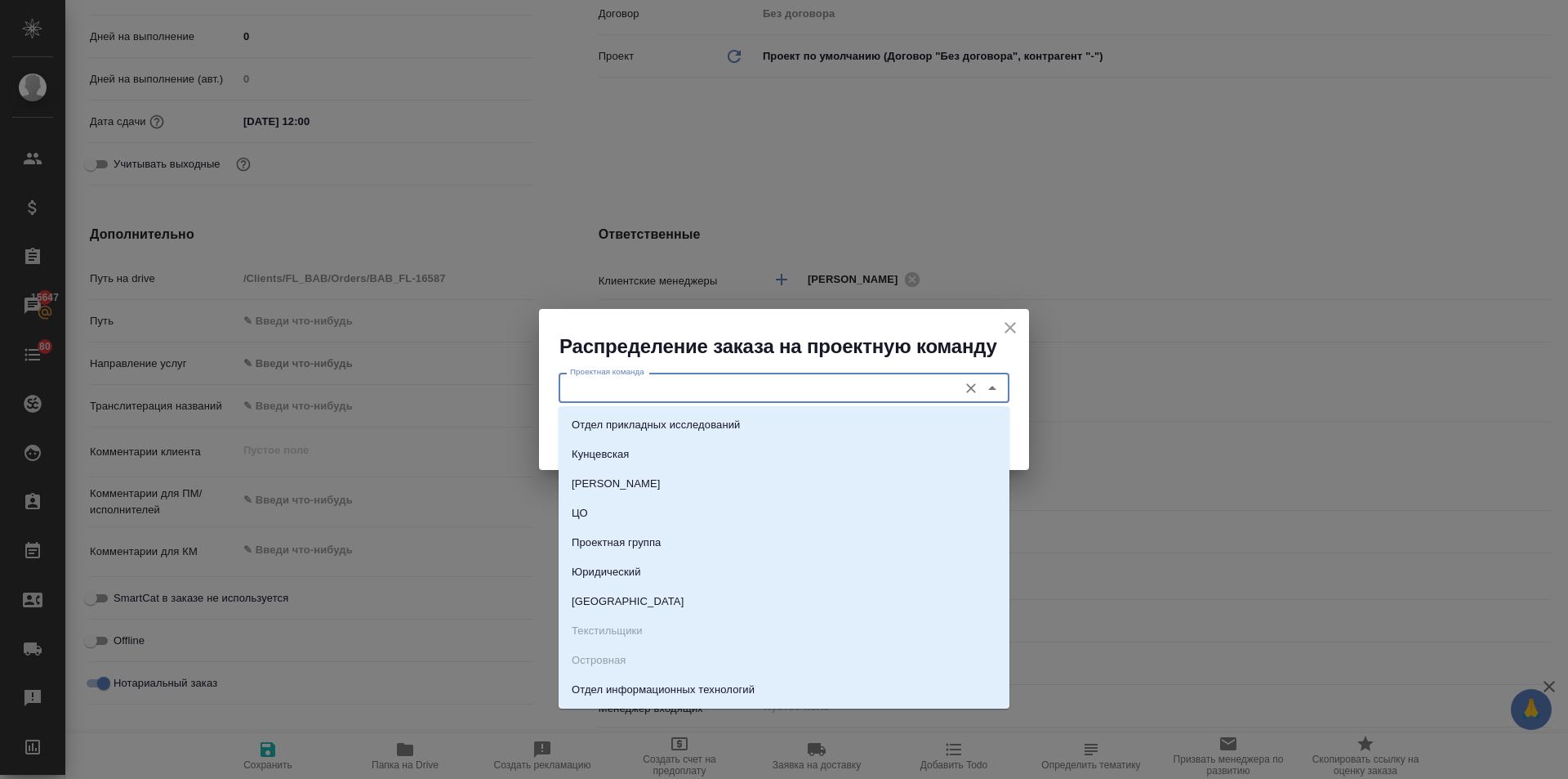
click at [644, 390] on input "Проектная команда" at bounding box center [757, 387] width 386 height 20
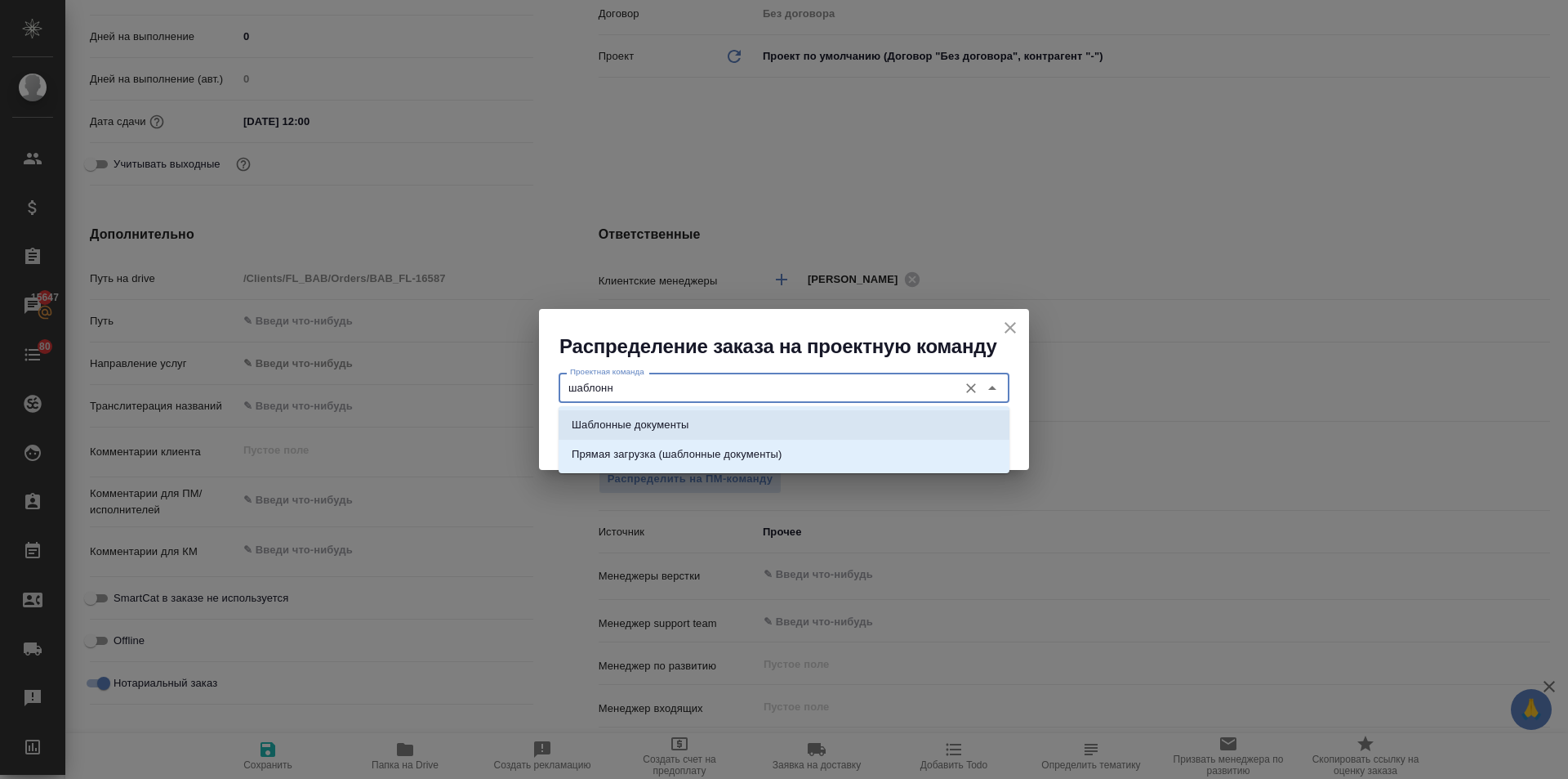
click at [622, 429] on p "Шаблонные документы" at bounding box center [630, 425] width 117 height 16
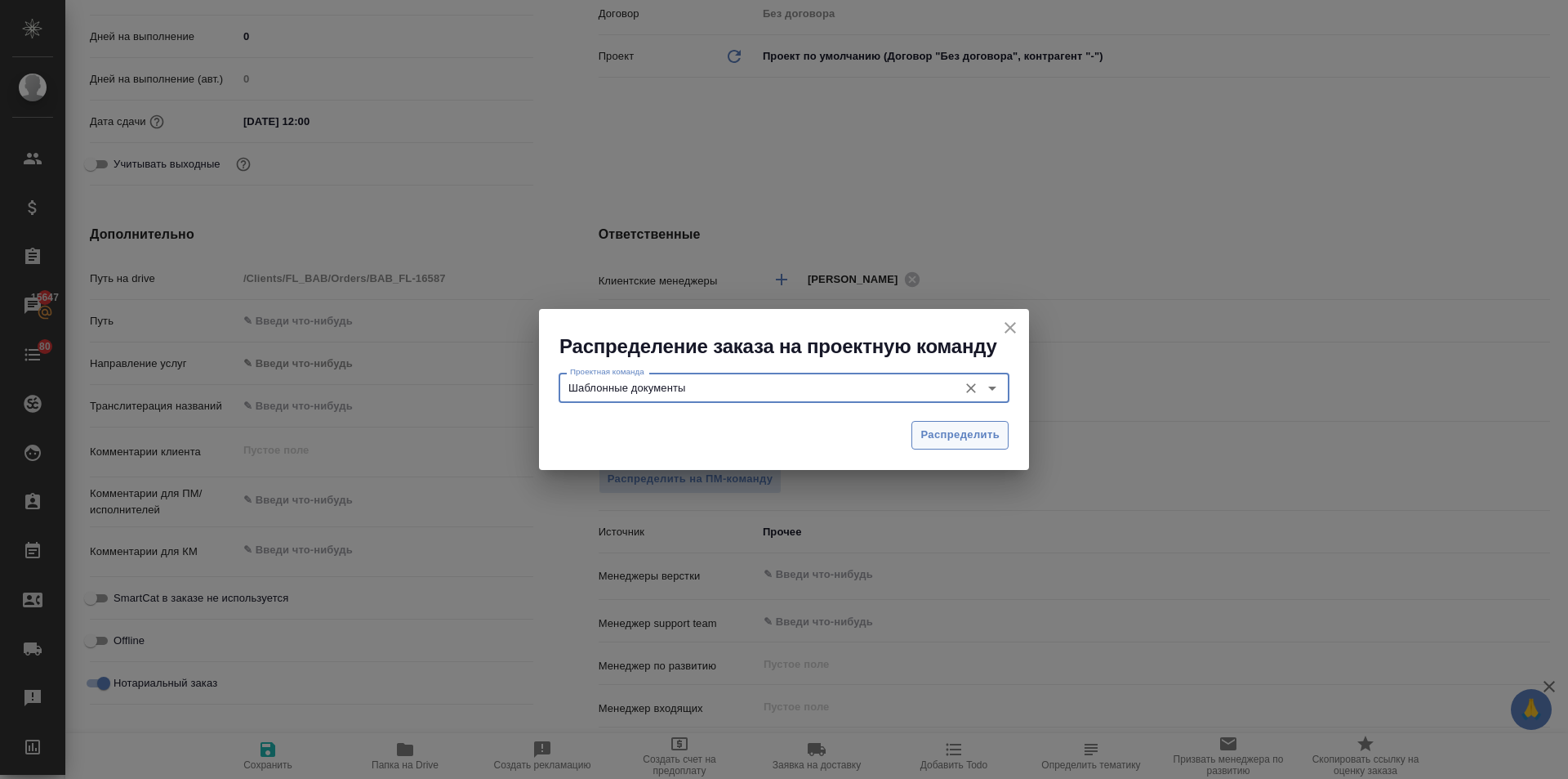
type input "Шаблонные документы"
click at [938, 431] on span "Распределить" at bounding box center [960, 435] width 79 height 19
type textarea "x"
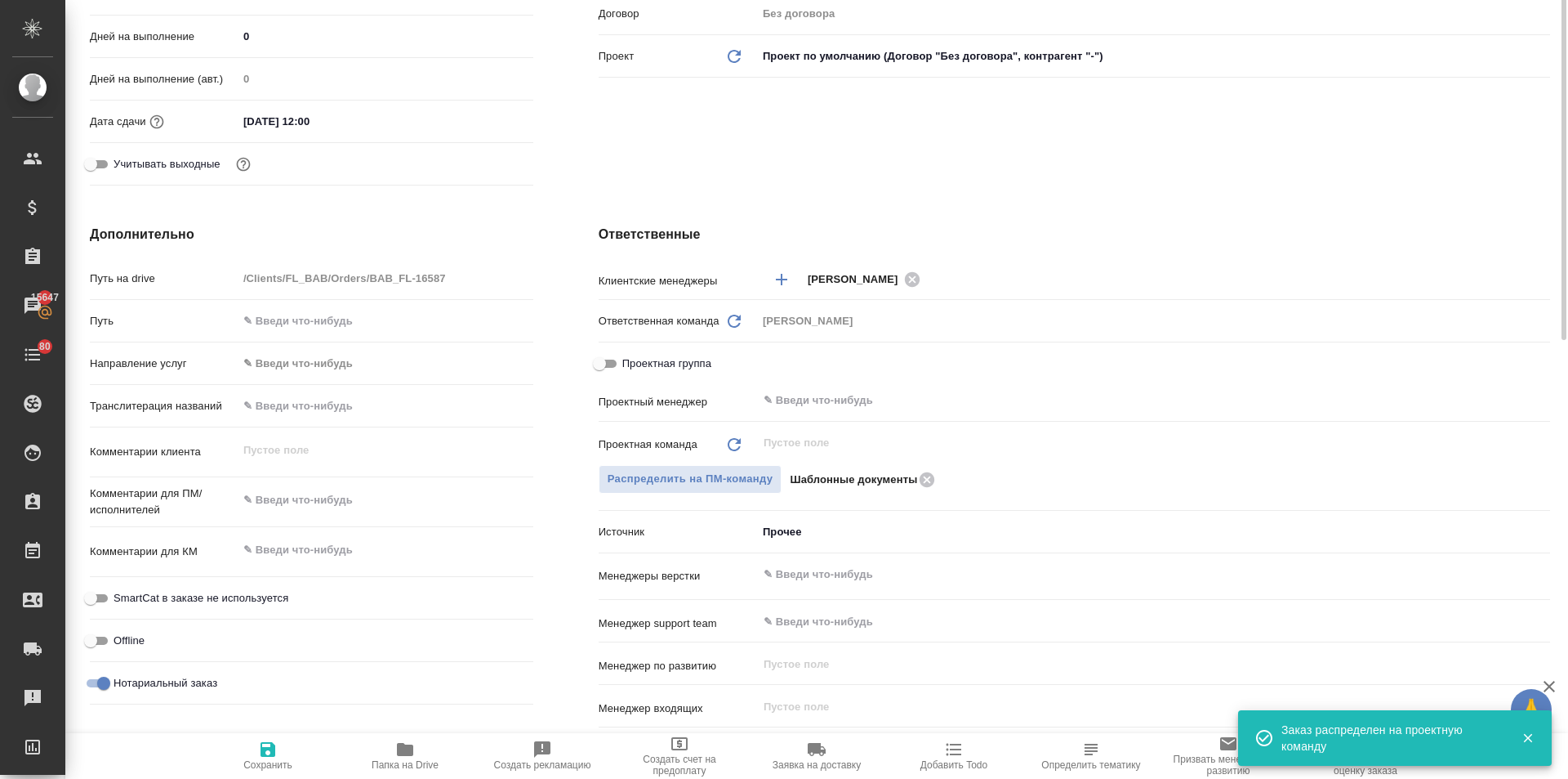
scroll to position [110, 0]
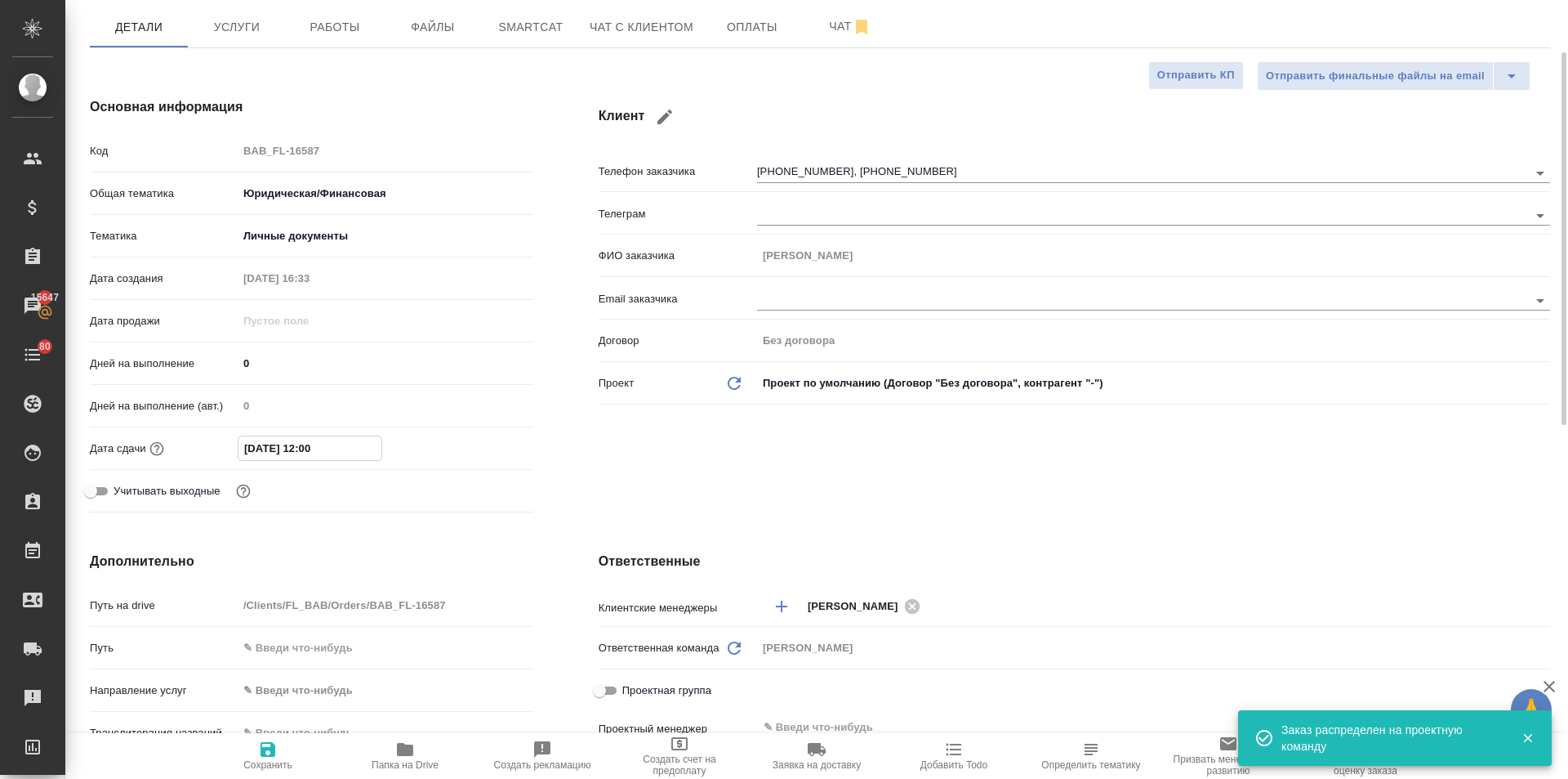
click at [347, 444] on input "29.09.2025 12:00" at bounding box center [310, 448] width 143 height 24
click at [480, 444] on icon "button" at bounding box center [486, 448] width 20 height 20
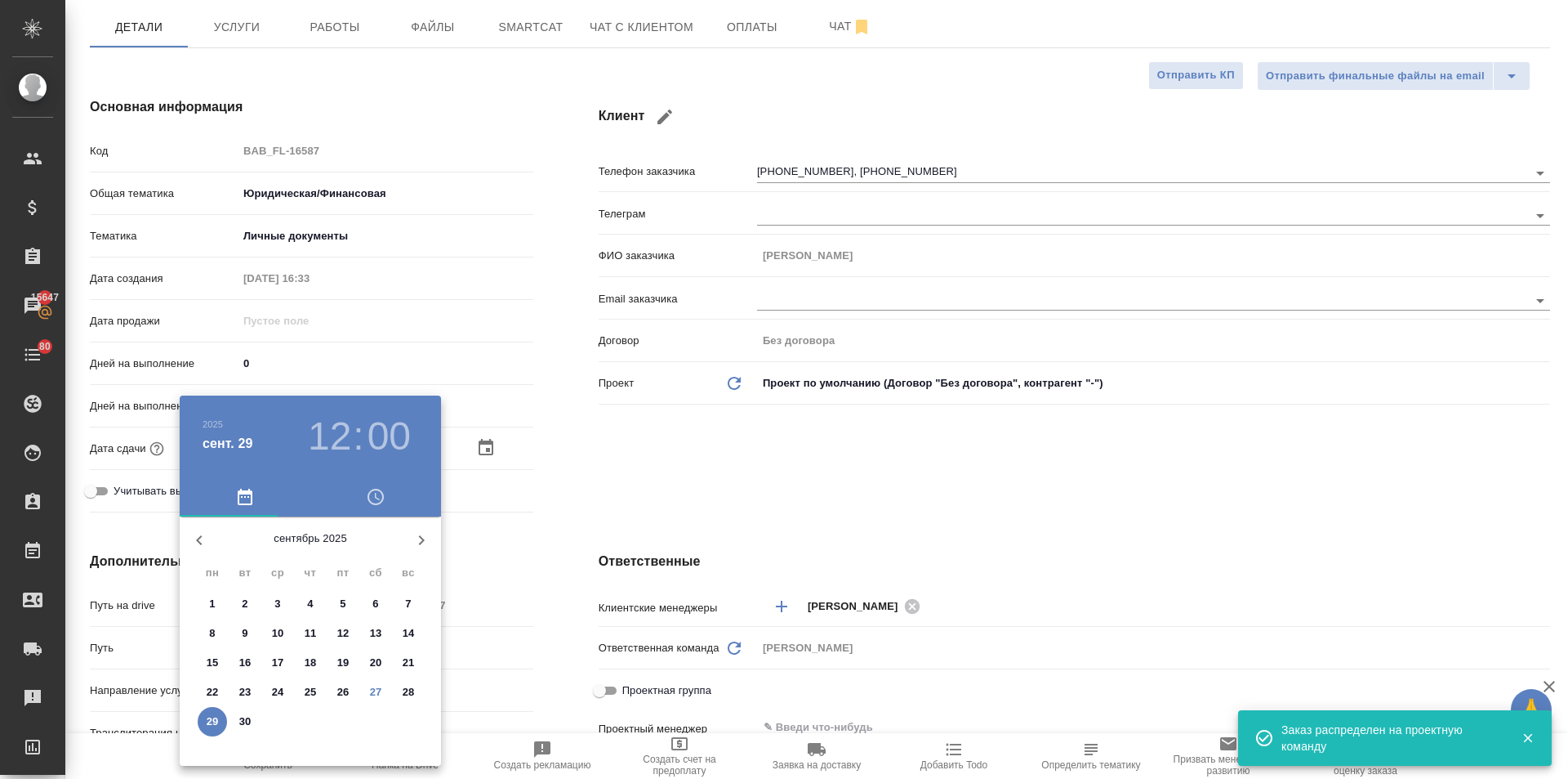
click at [601, 573] on div at bounding box center [784, 389] width 1568 height 779
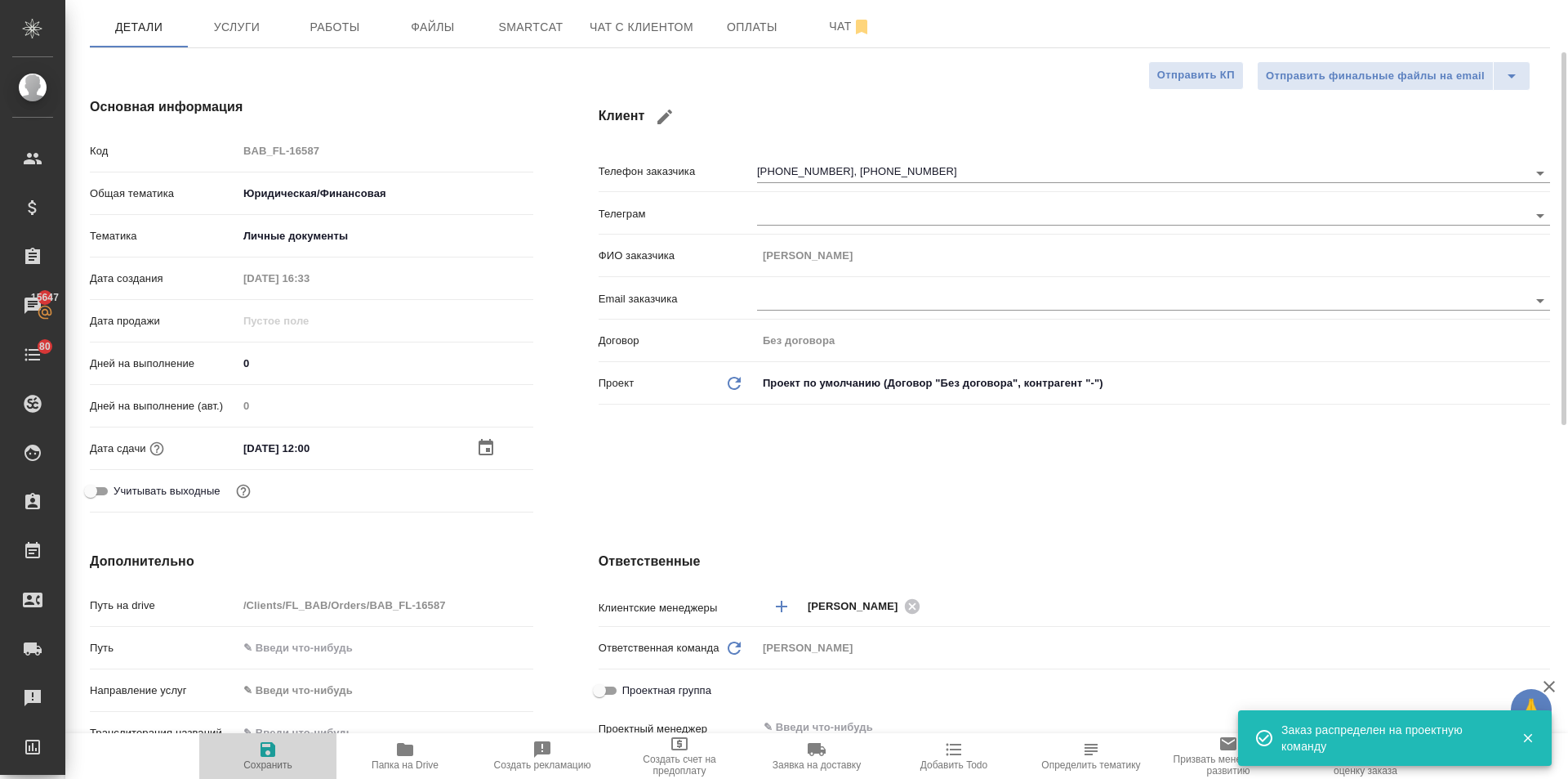
click at [260, 759] on span "Сохранить" at bounding box center [268, 764] width 49 height 12
type textarea "x"
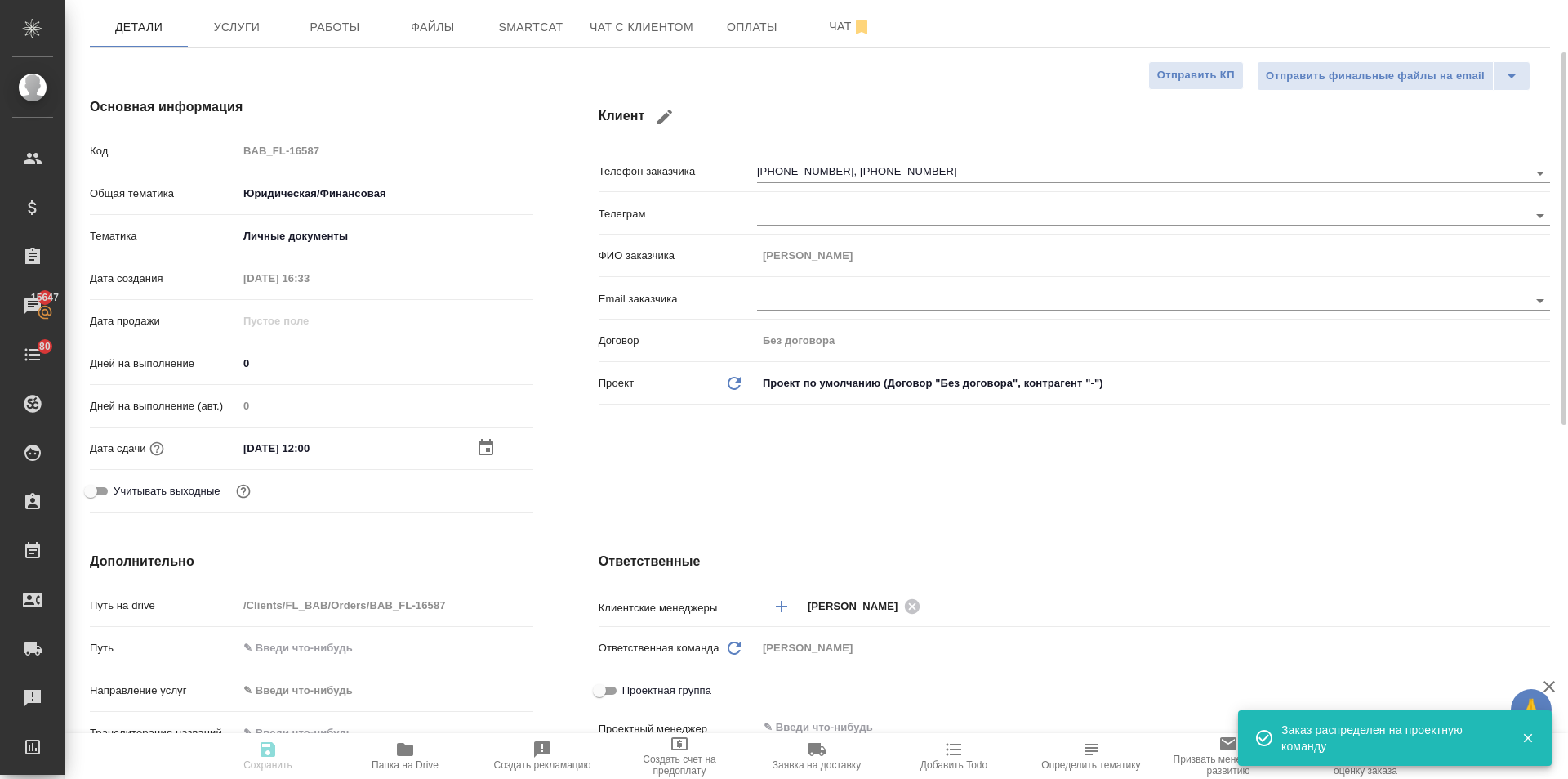
type textarea "x"
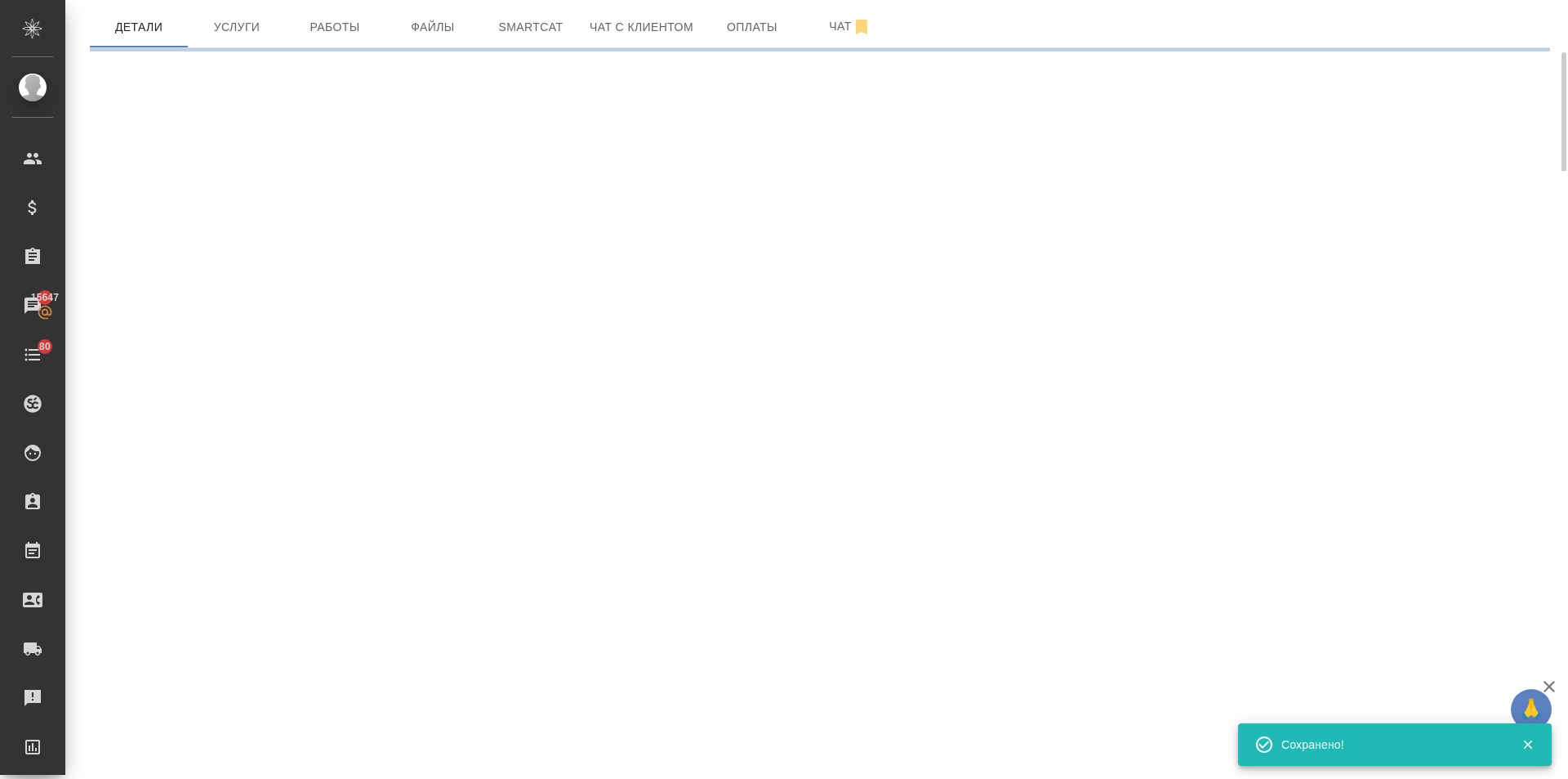
select select "RU"
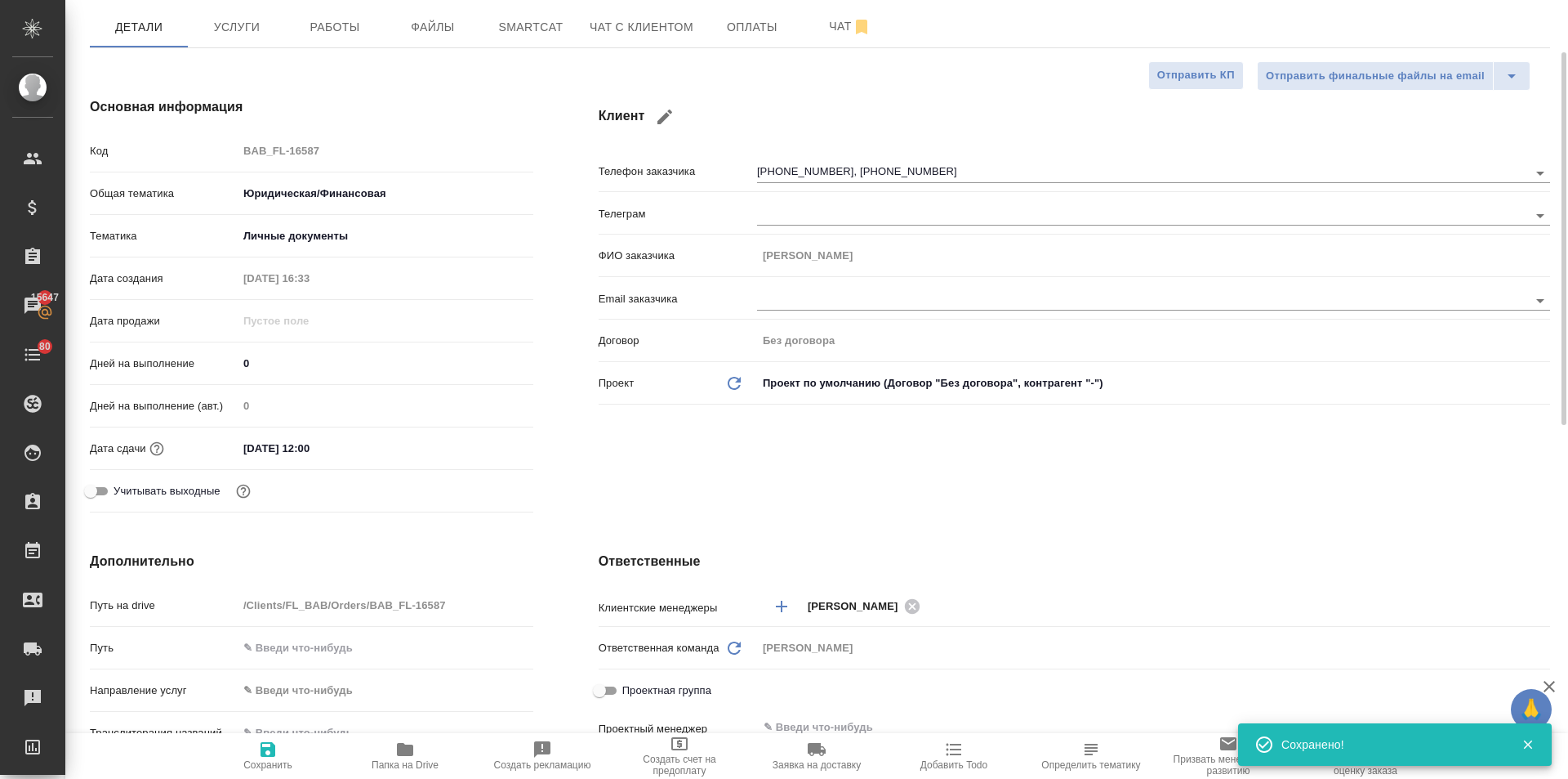
type textarea "x"
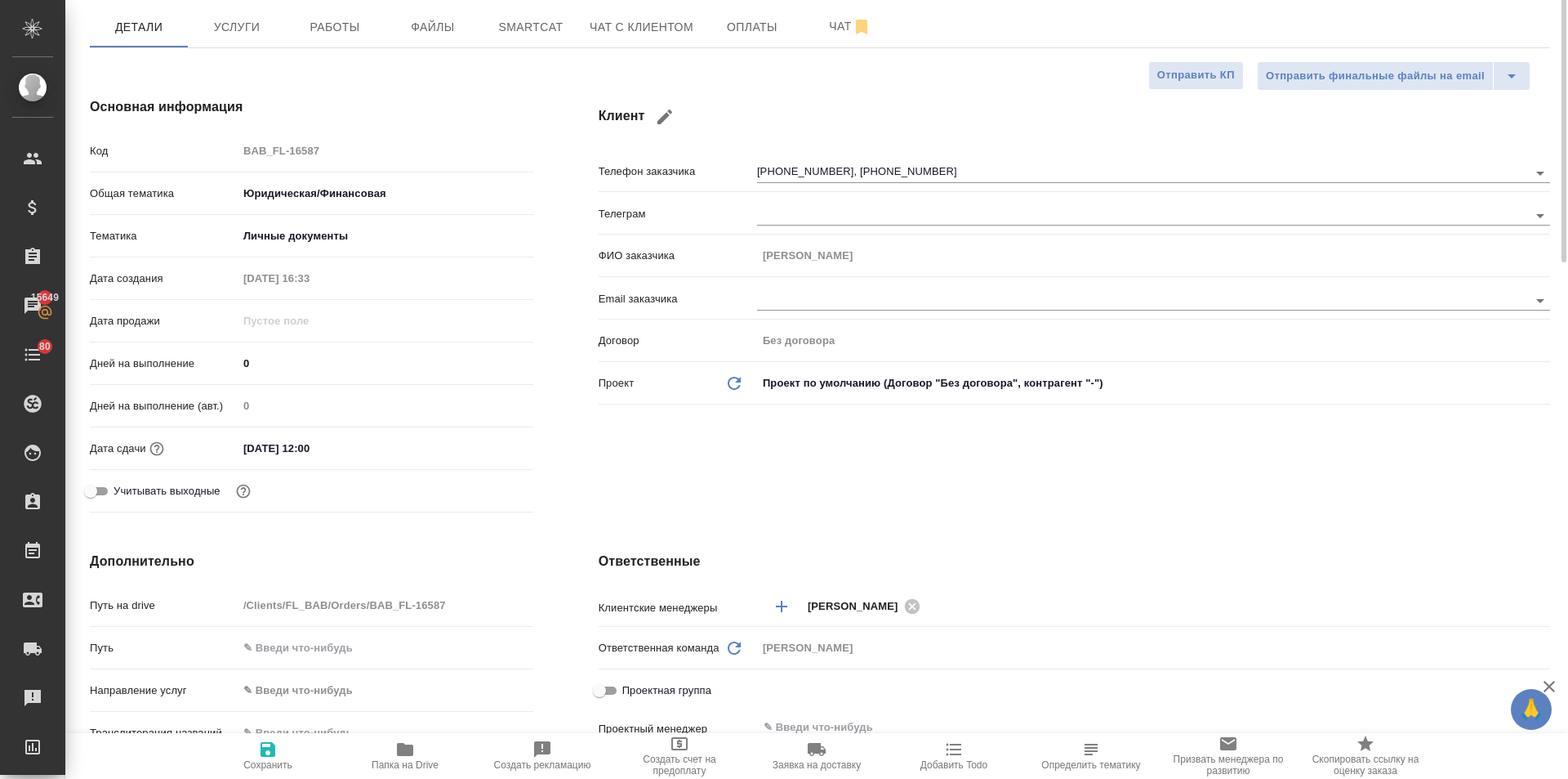
scroll to position [0, 0]
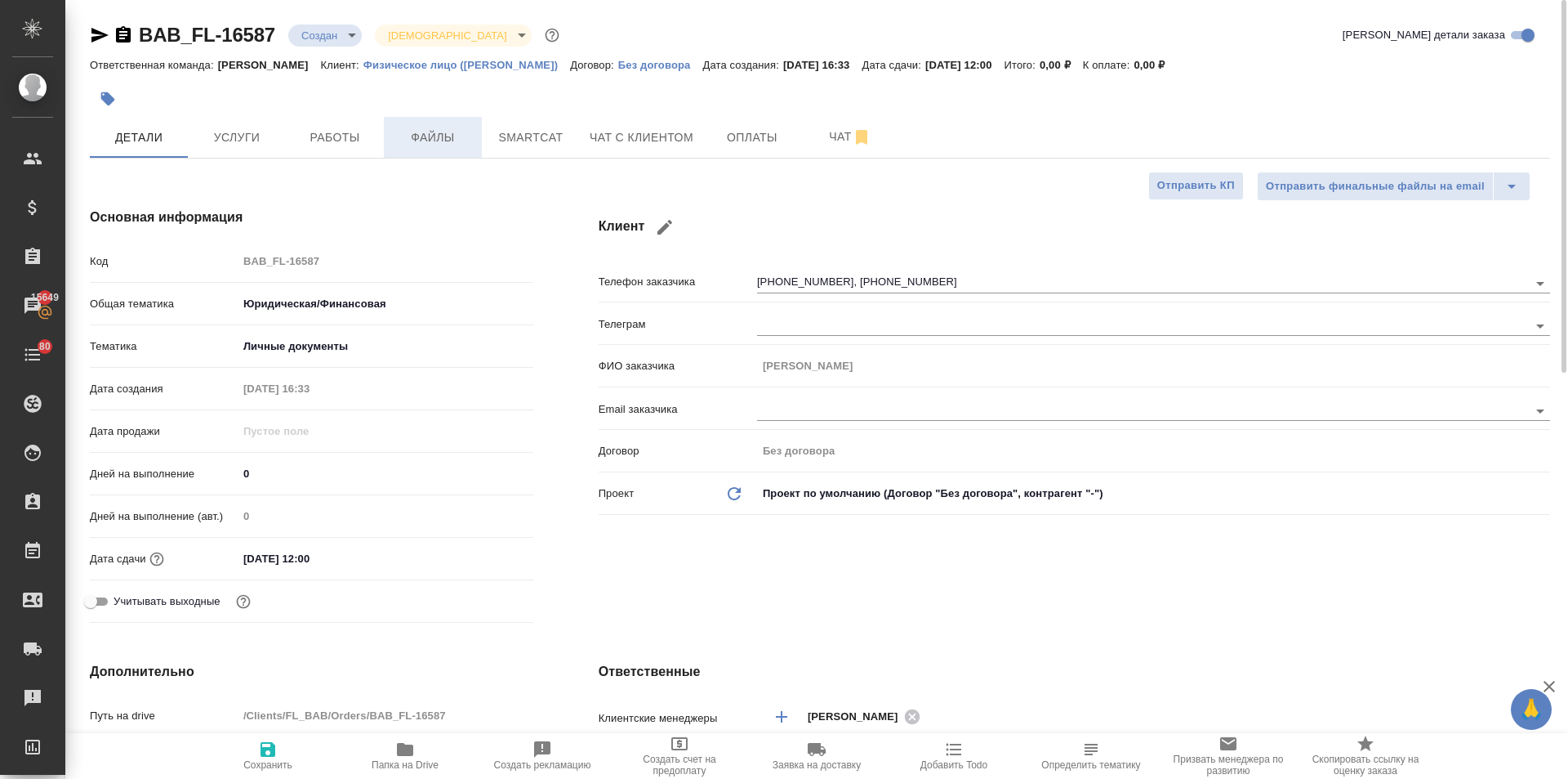
click at [423, 142] on span "Файлы" at bounding box center [433, 138] width 78 height 20
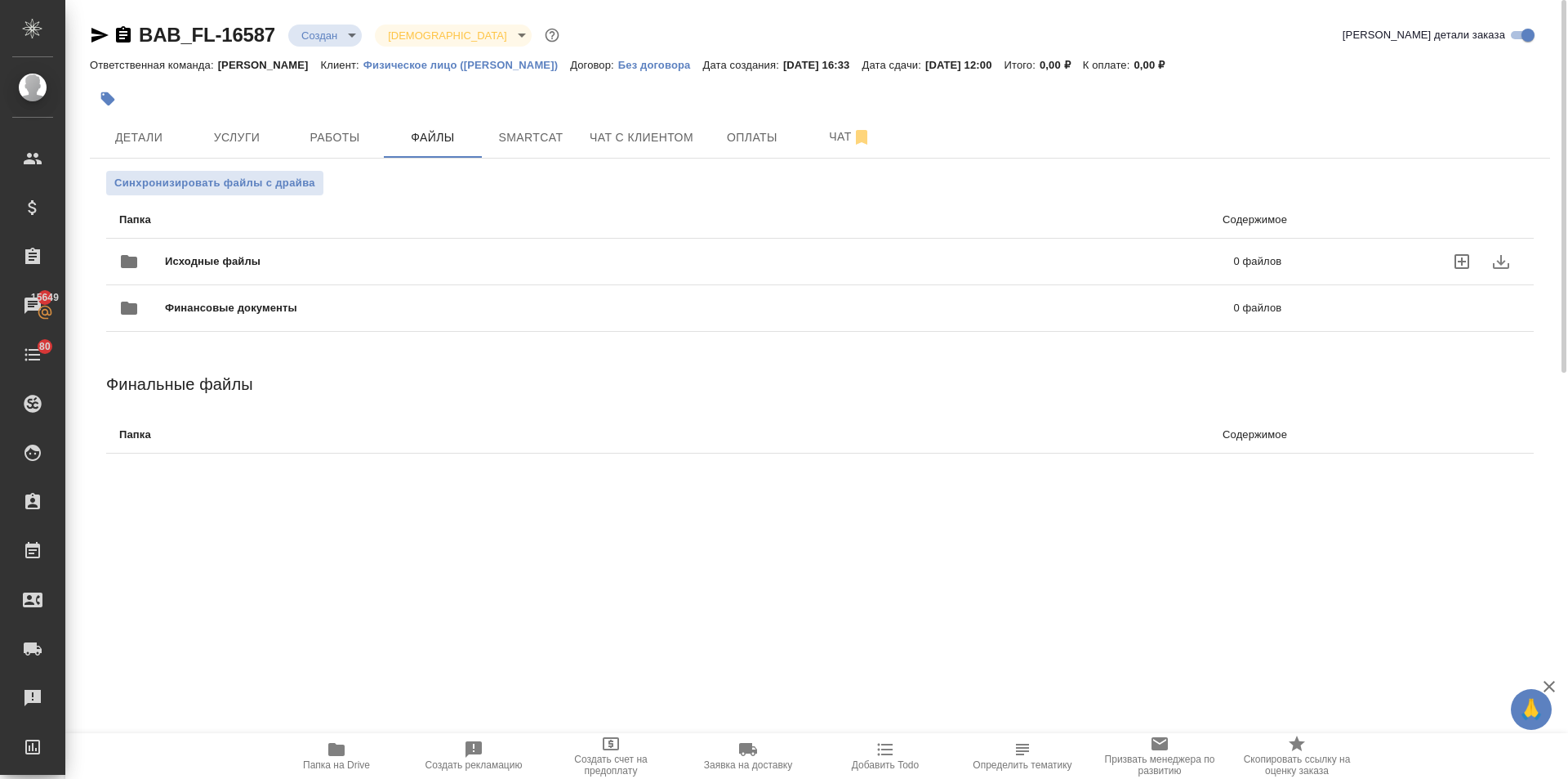
click at [260, 283] on div "Финансовые документы 0 файлов" at bounding box center [700, 308] width 1195 height 72
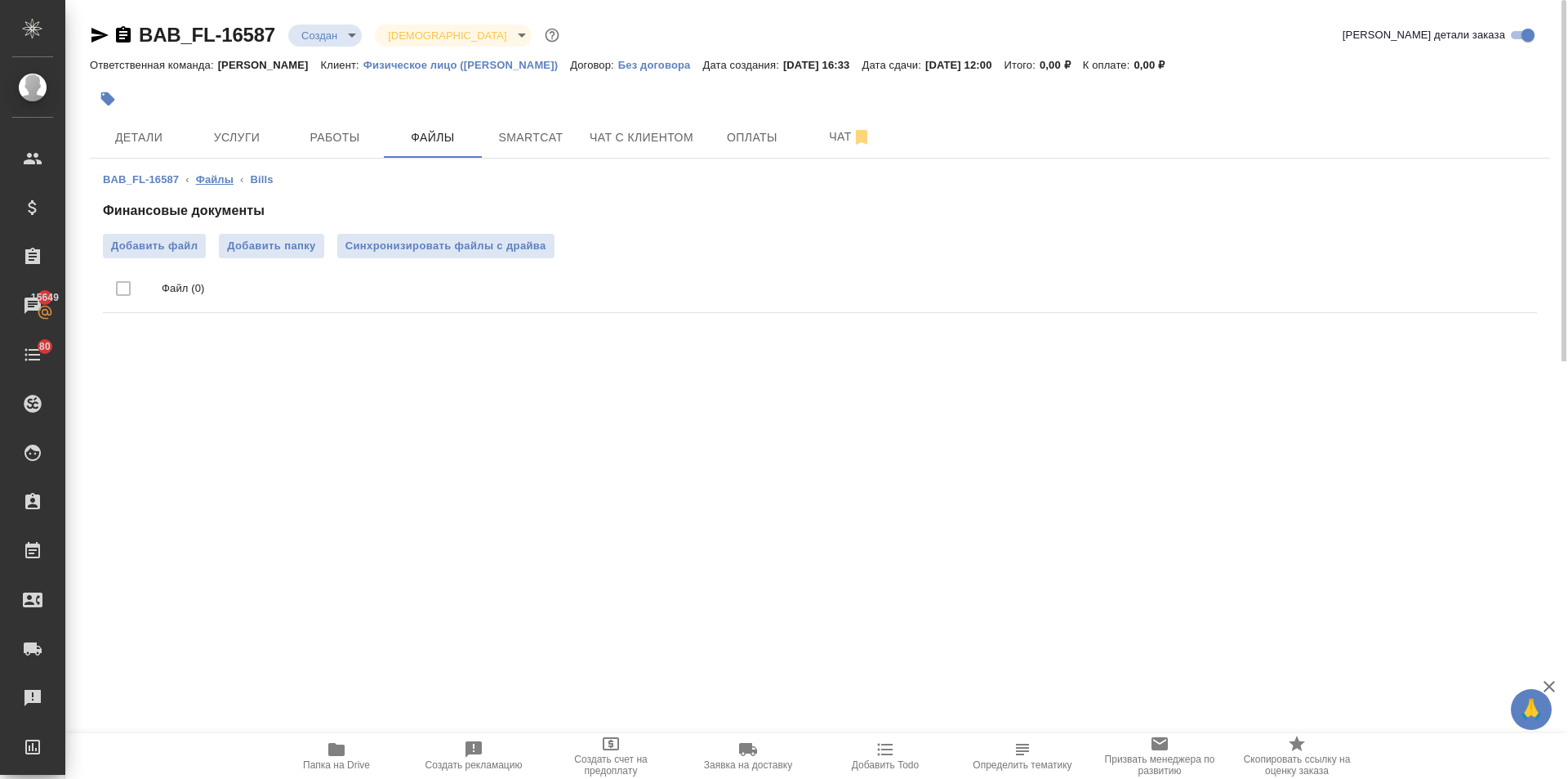
click at [220, 180] on link "Файлы" at bounding box center [214, 179] width 37 height 12
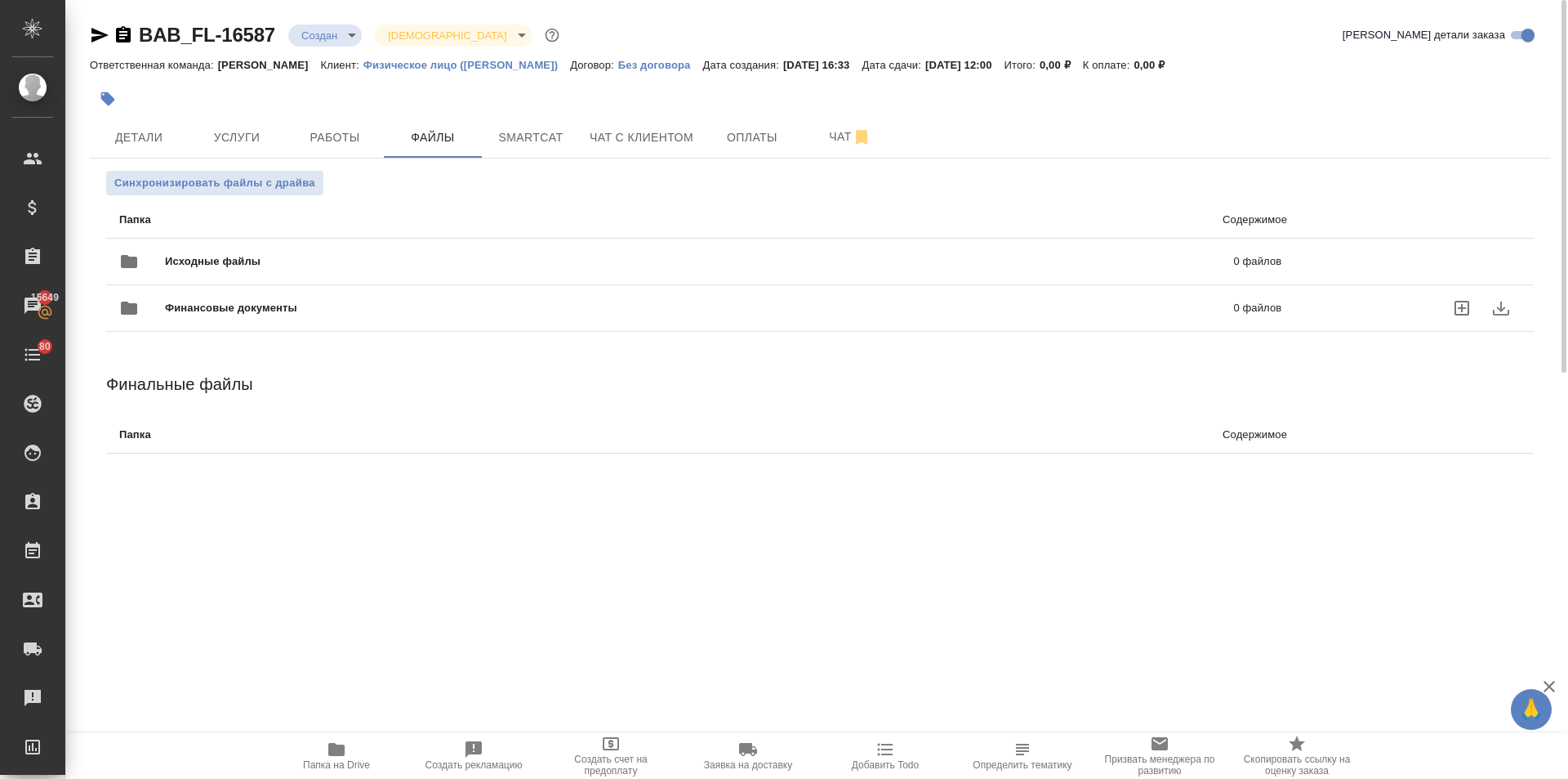
click at [214, 267] on span "Исходные файлы" at bounding box center [456, 261] width 583 height 16
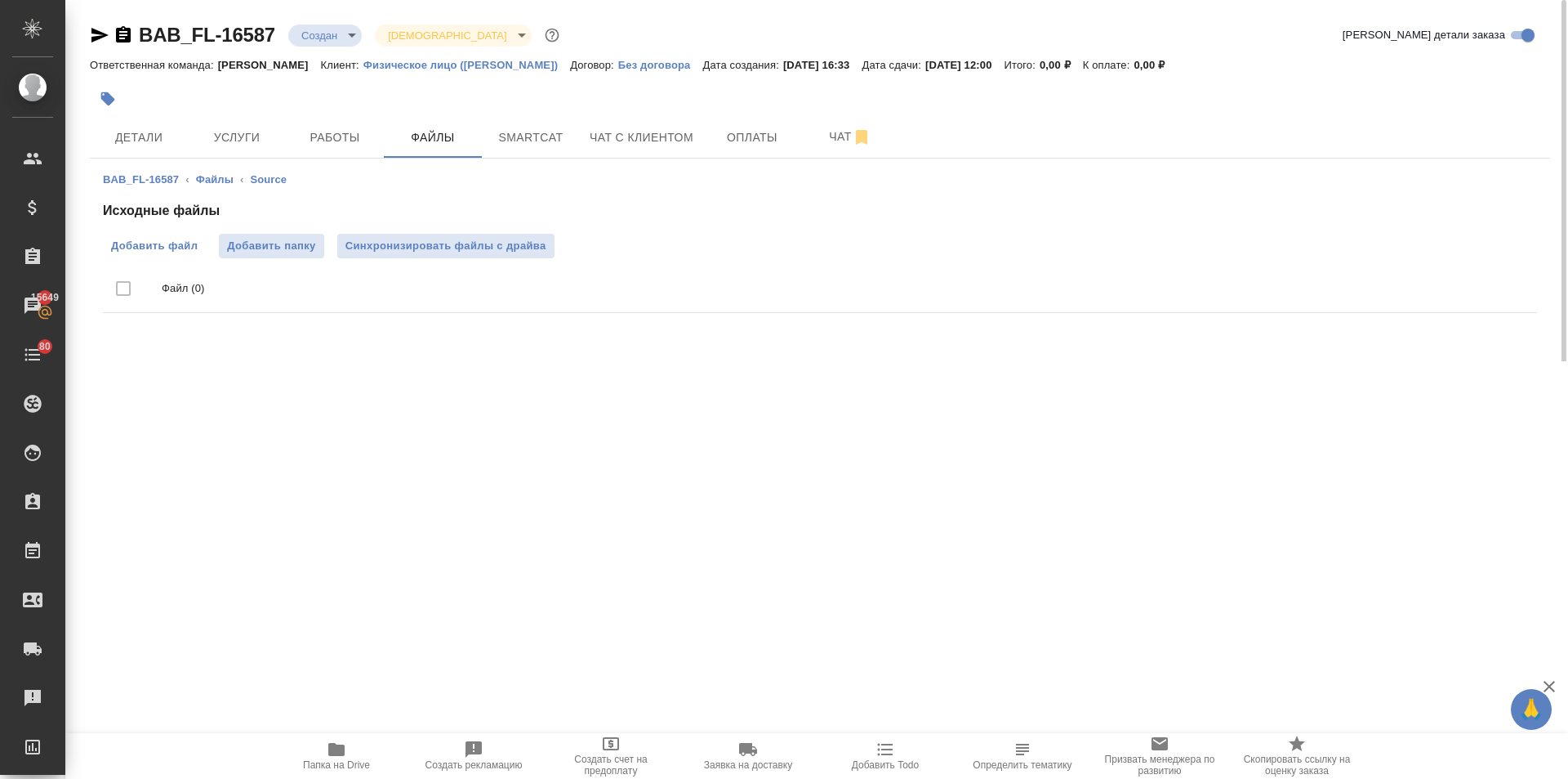
click at [179, 251] on span "Добавить файл" at bounding box center [154, 246] width 87 height 16
click at [0, 0] on input "Добавить файл" at bounding box center [0, 0] width 0 height 0
click at [340, 139] on span "Работы" at bounding box center [335, 138] width 78 height 20
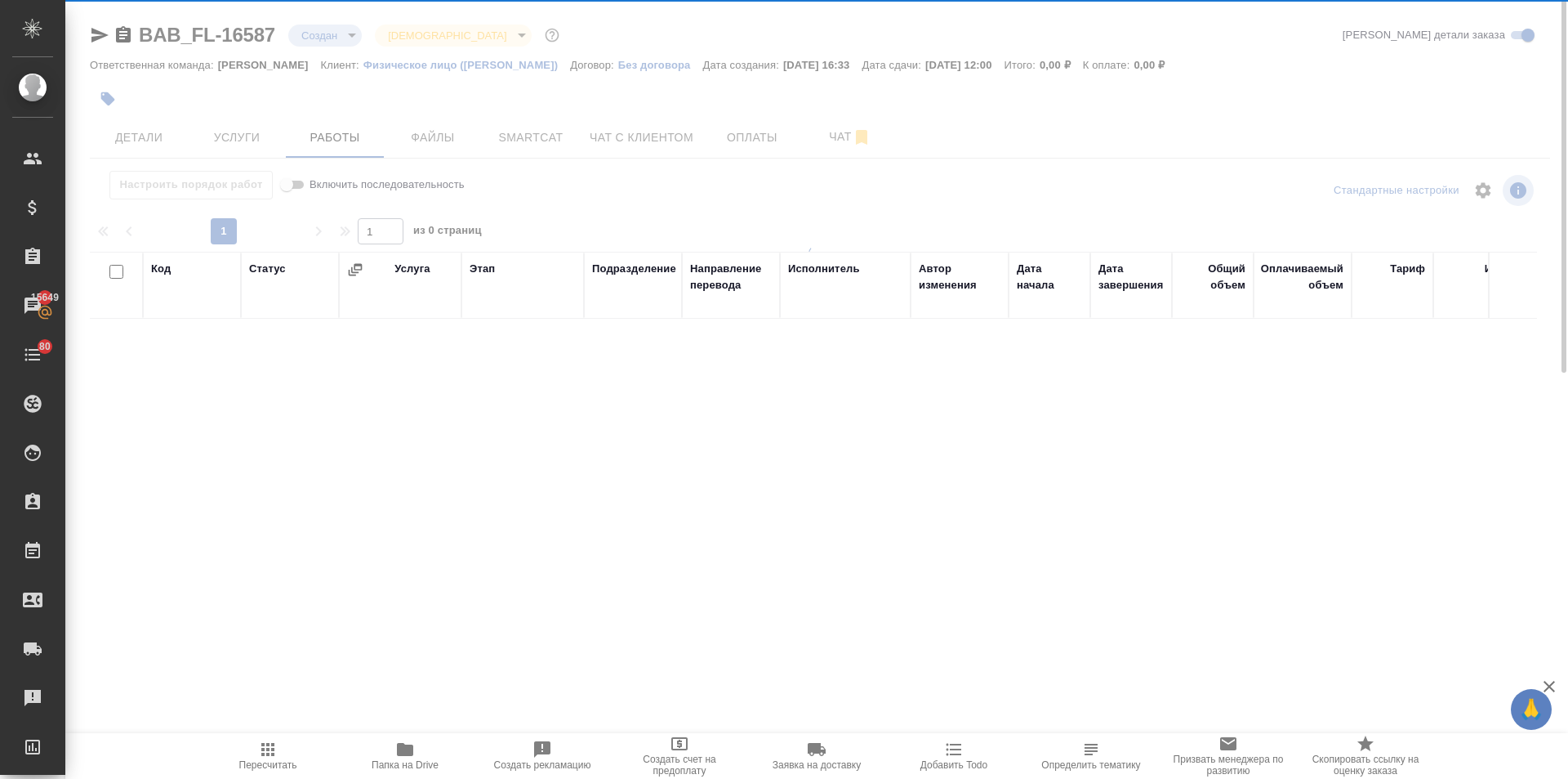
click at [236, 141] on div at bounding box center [817, 331] width 1503 height 661
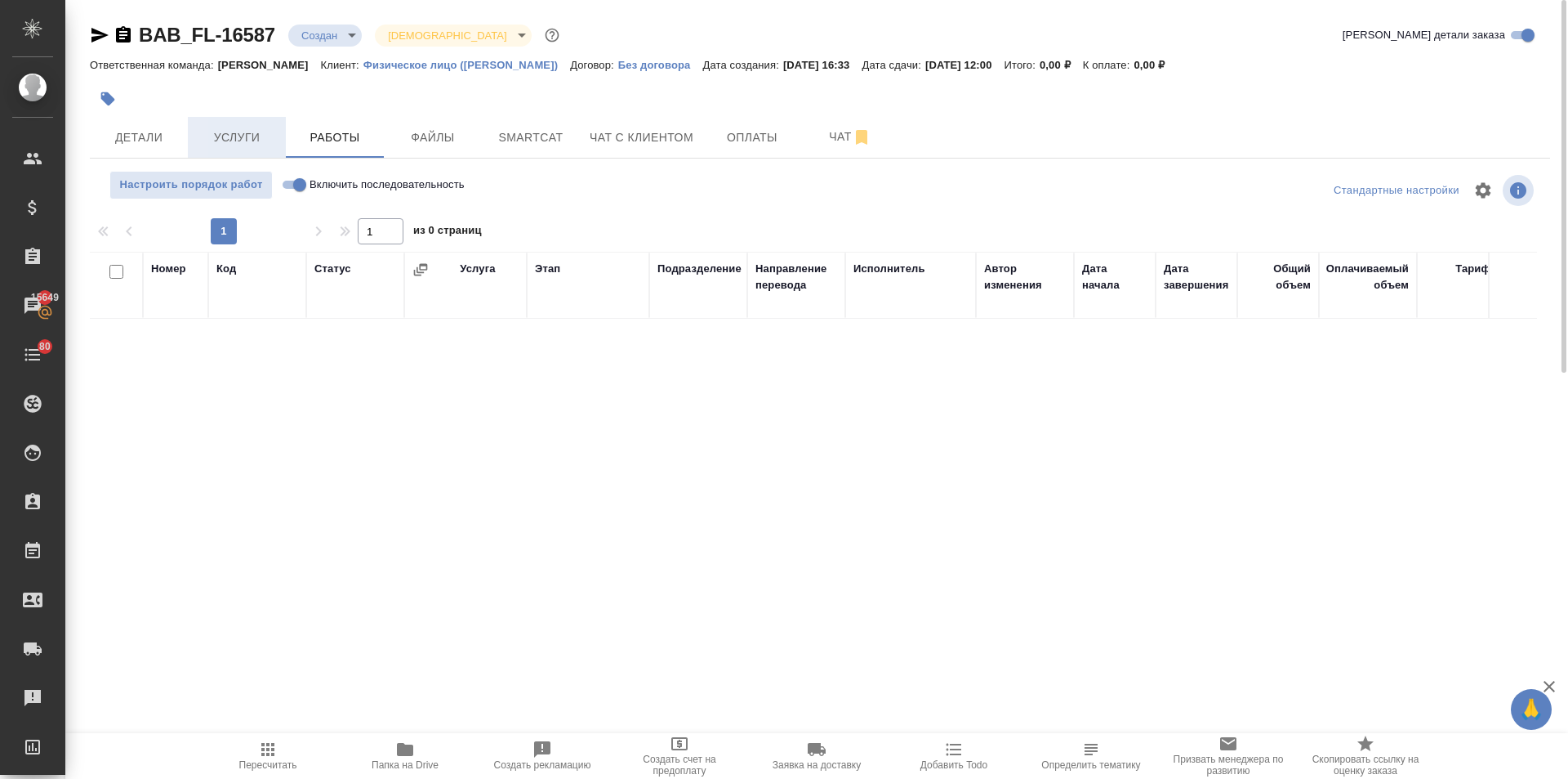
click at [216, 138] on span "Услуги" at bounding box center [237, 138] width 78 height 20
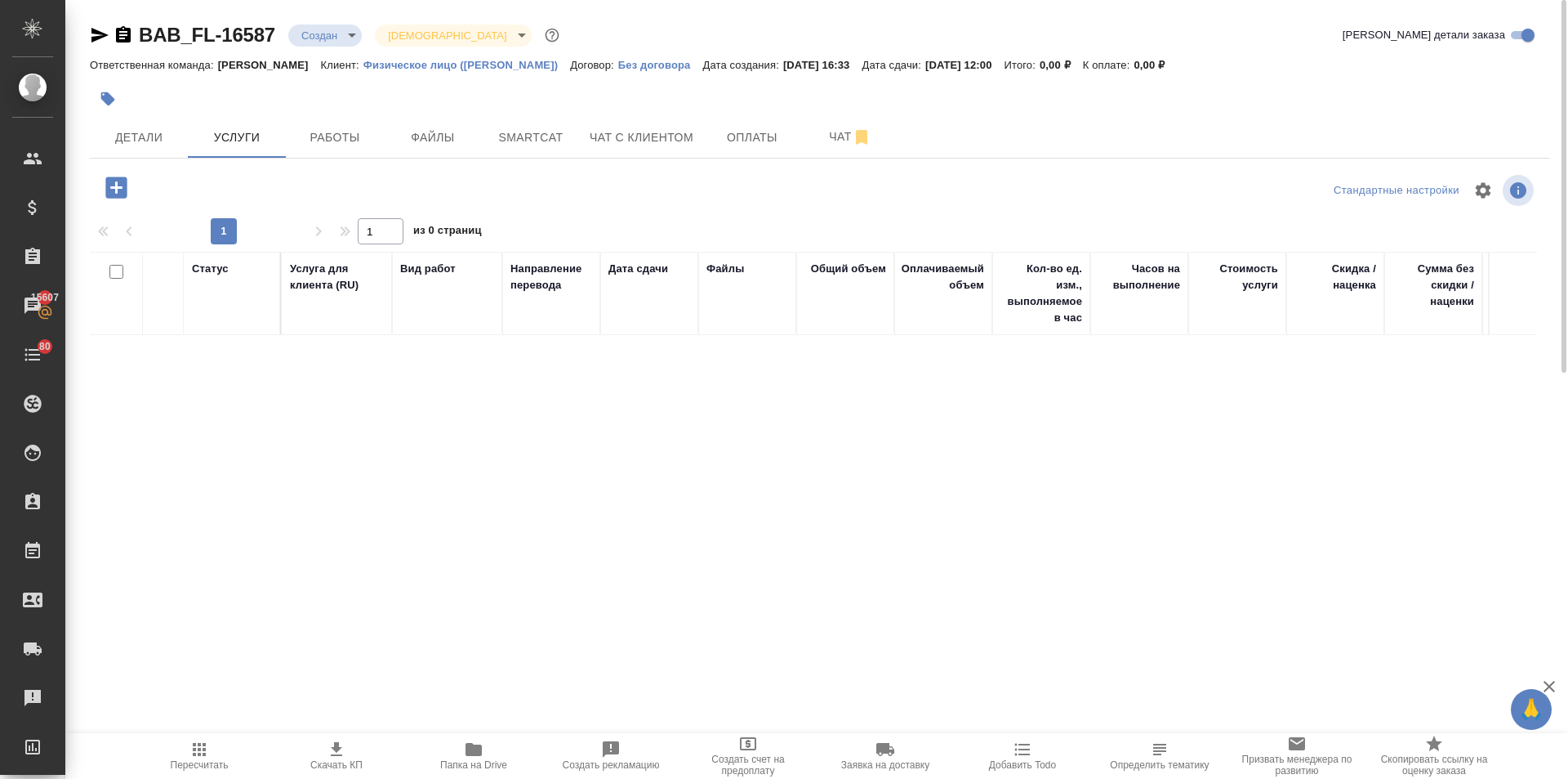
click at [116, 192] on icon "button" at bounding box center [116, 187] width 28 height 28
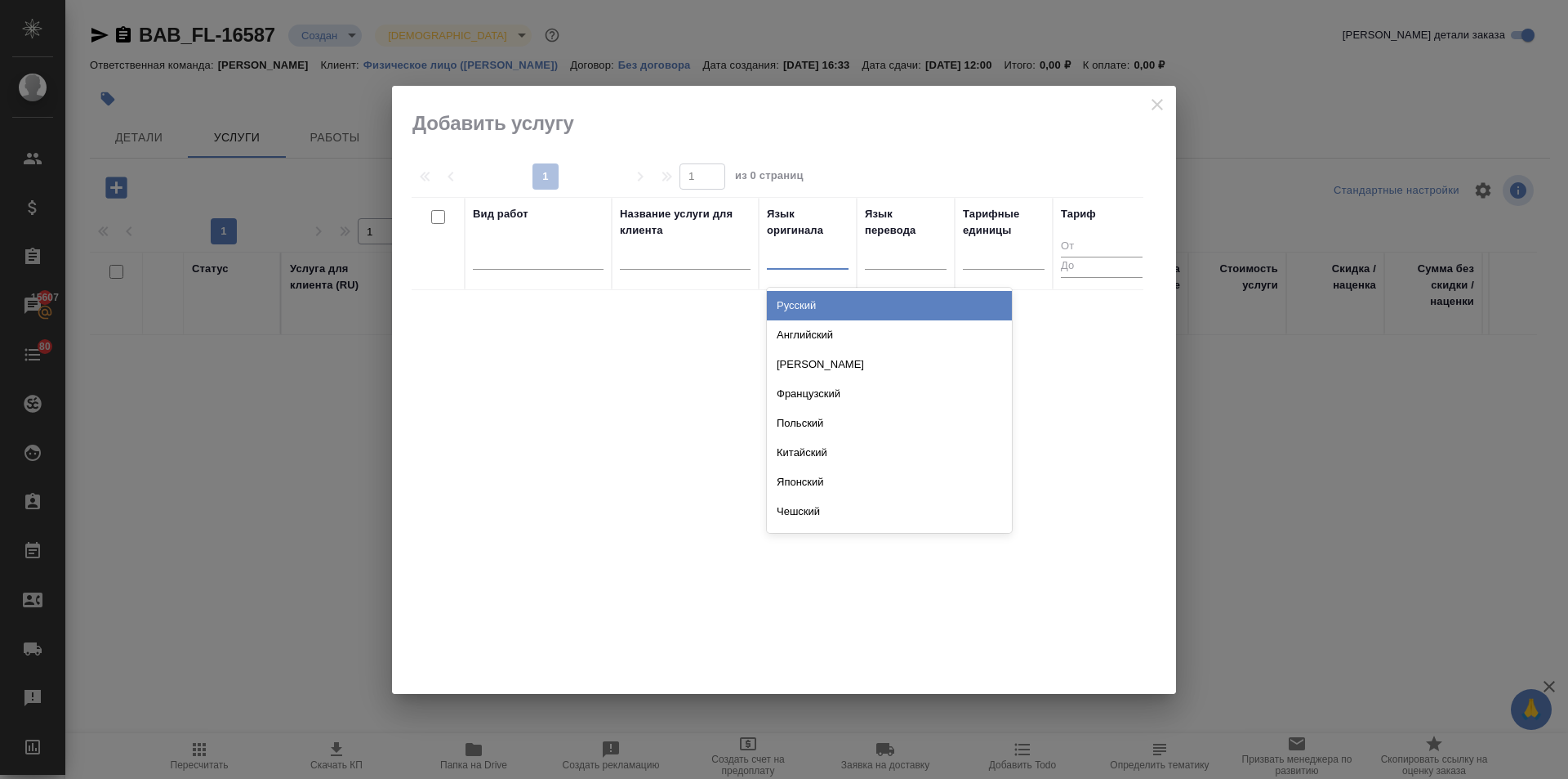
click at [800, 258] on div at bounding box center [808, 253] width 82 height 24
type input "узбек"
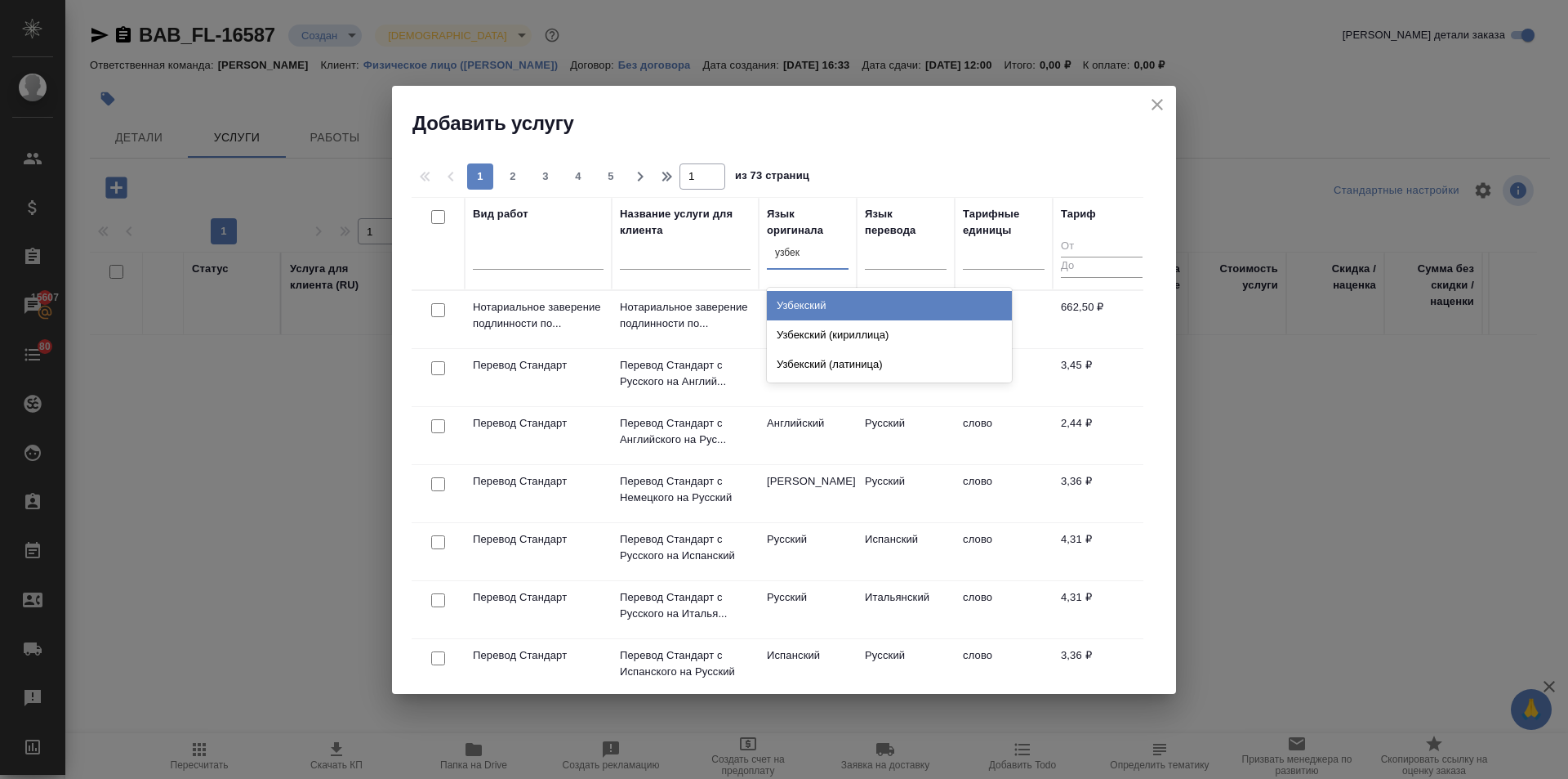
click at [811, 305] on div "Узбекский" at bounding box center [889, 305] width 245 height 29
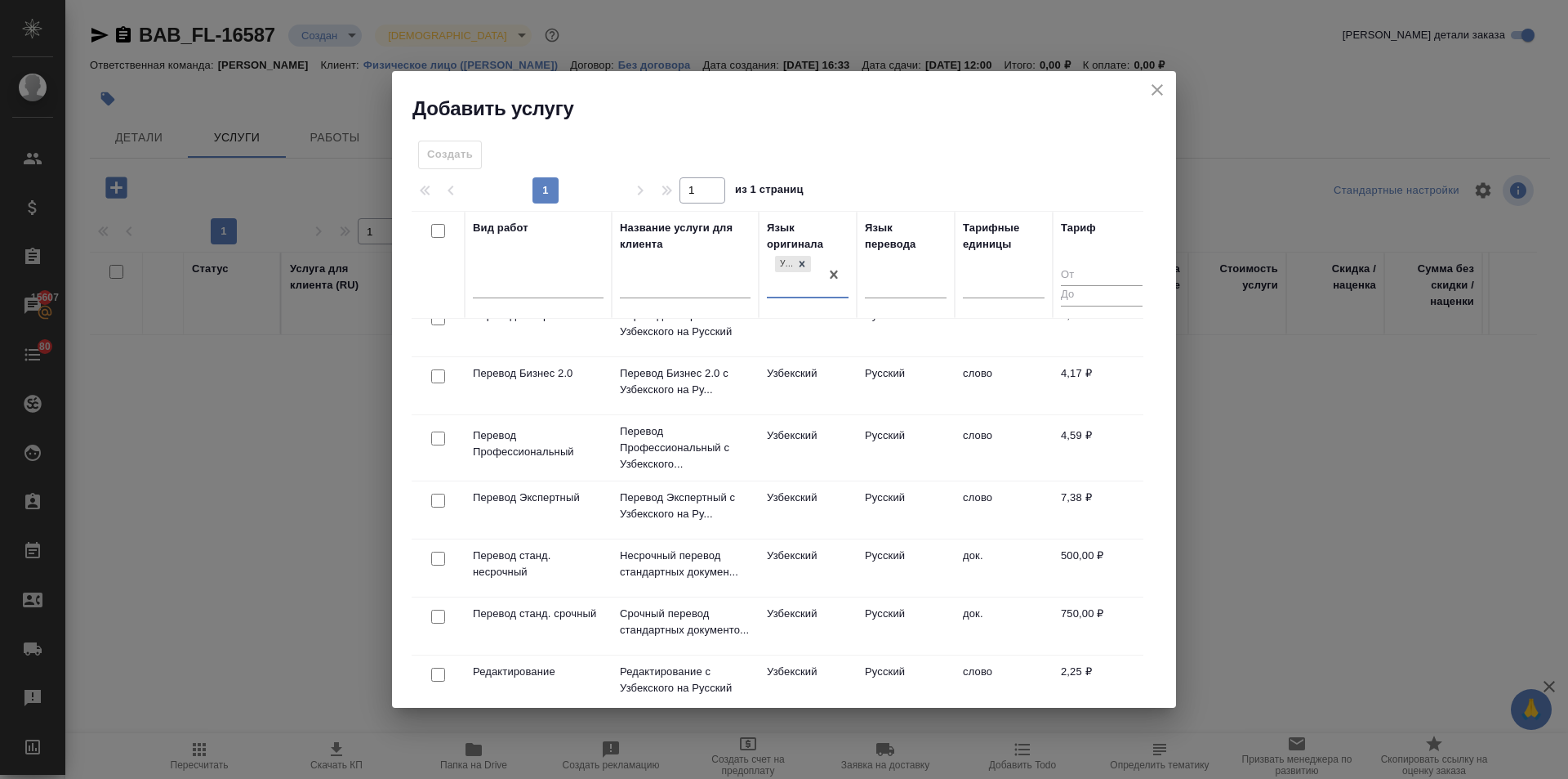
scroll to position [163, 0]
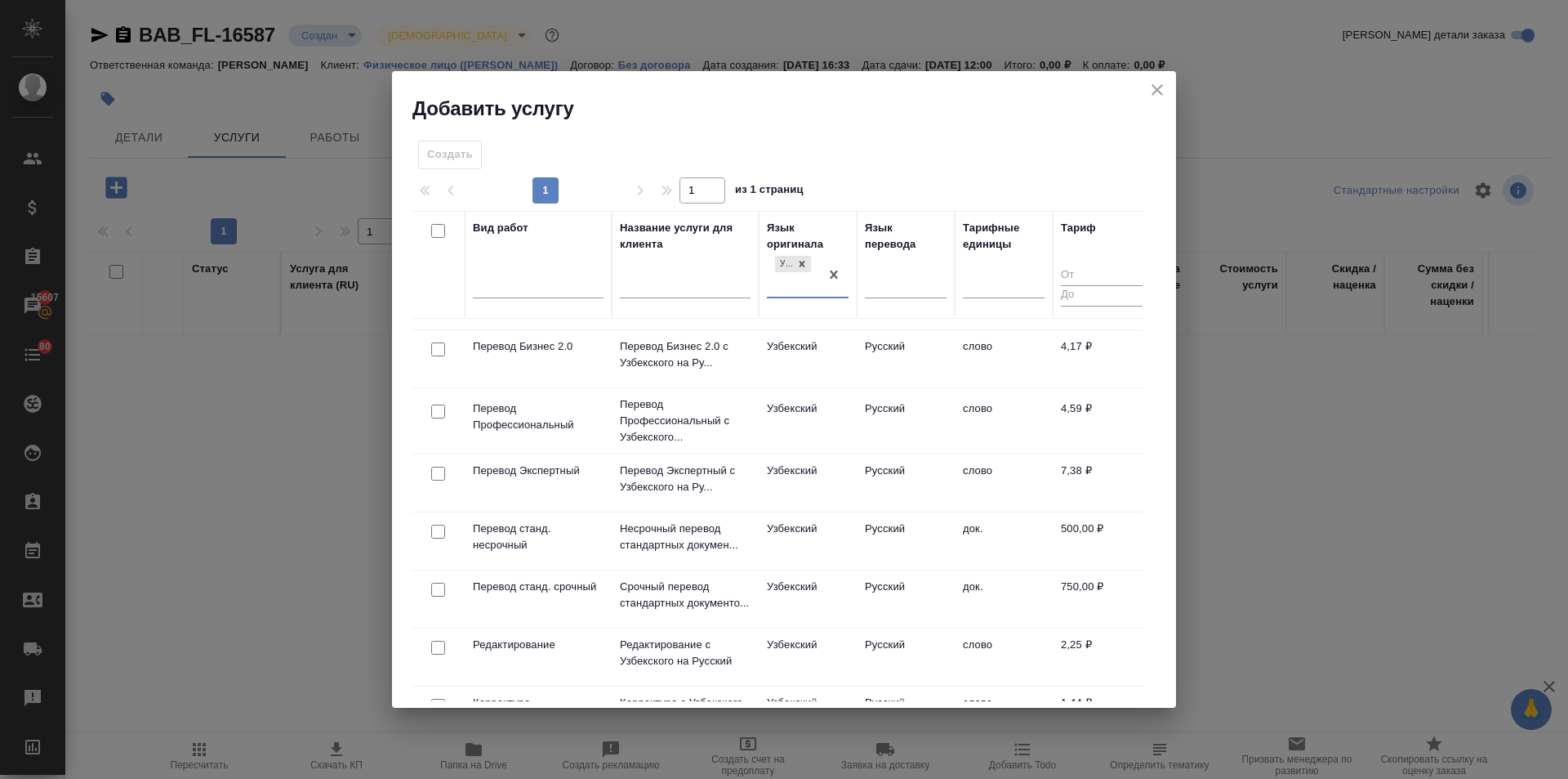
click at [439, 528] on input "checkbox" at bounding box center [438, 531] width 14 height 14
checkbox input "true"
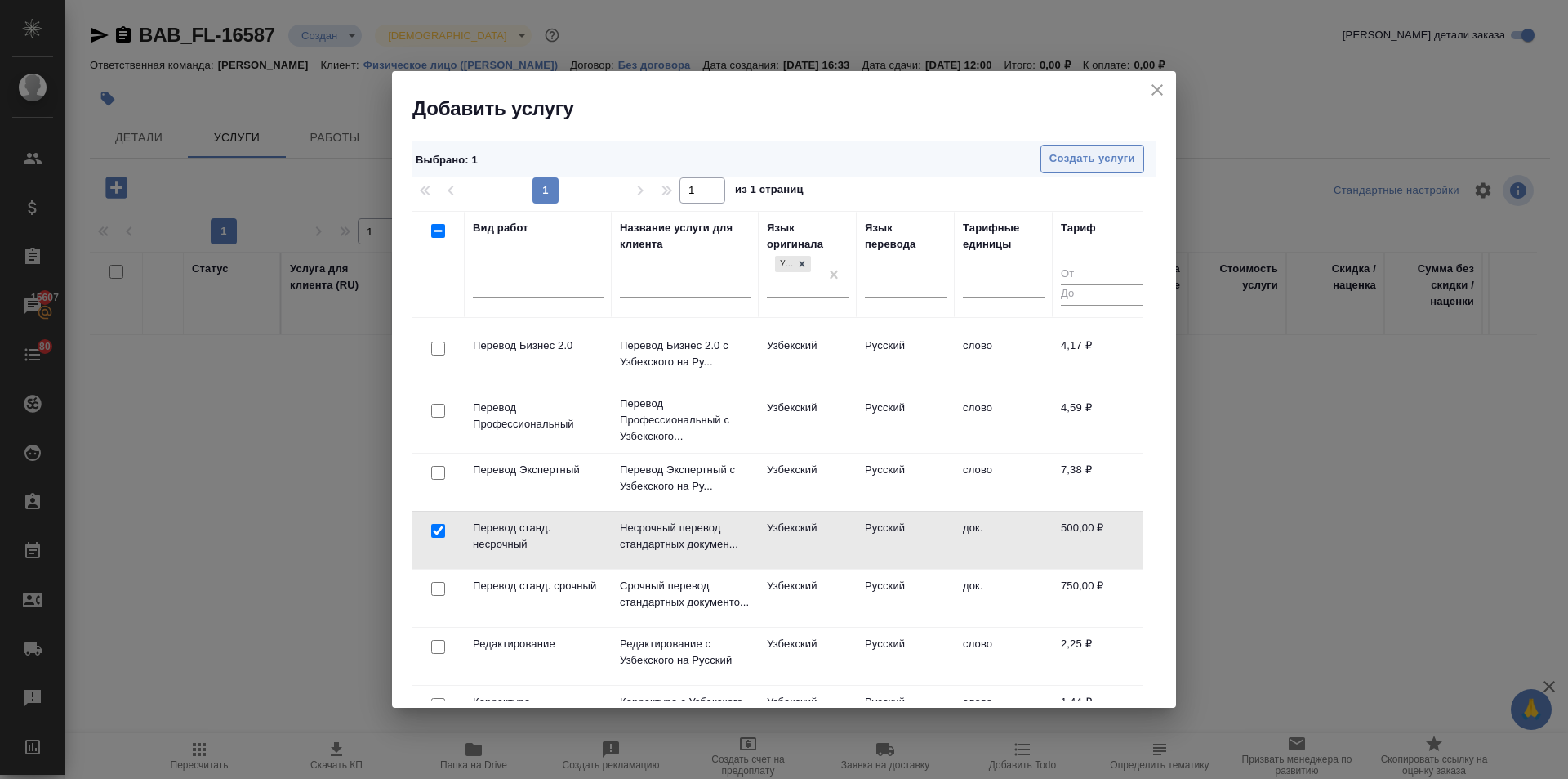
click at [1063, 162] on span "Создать услуги" at bounding box center [1093, 159] width 86 height 19
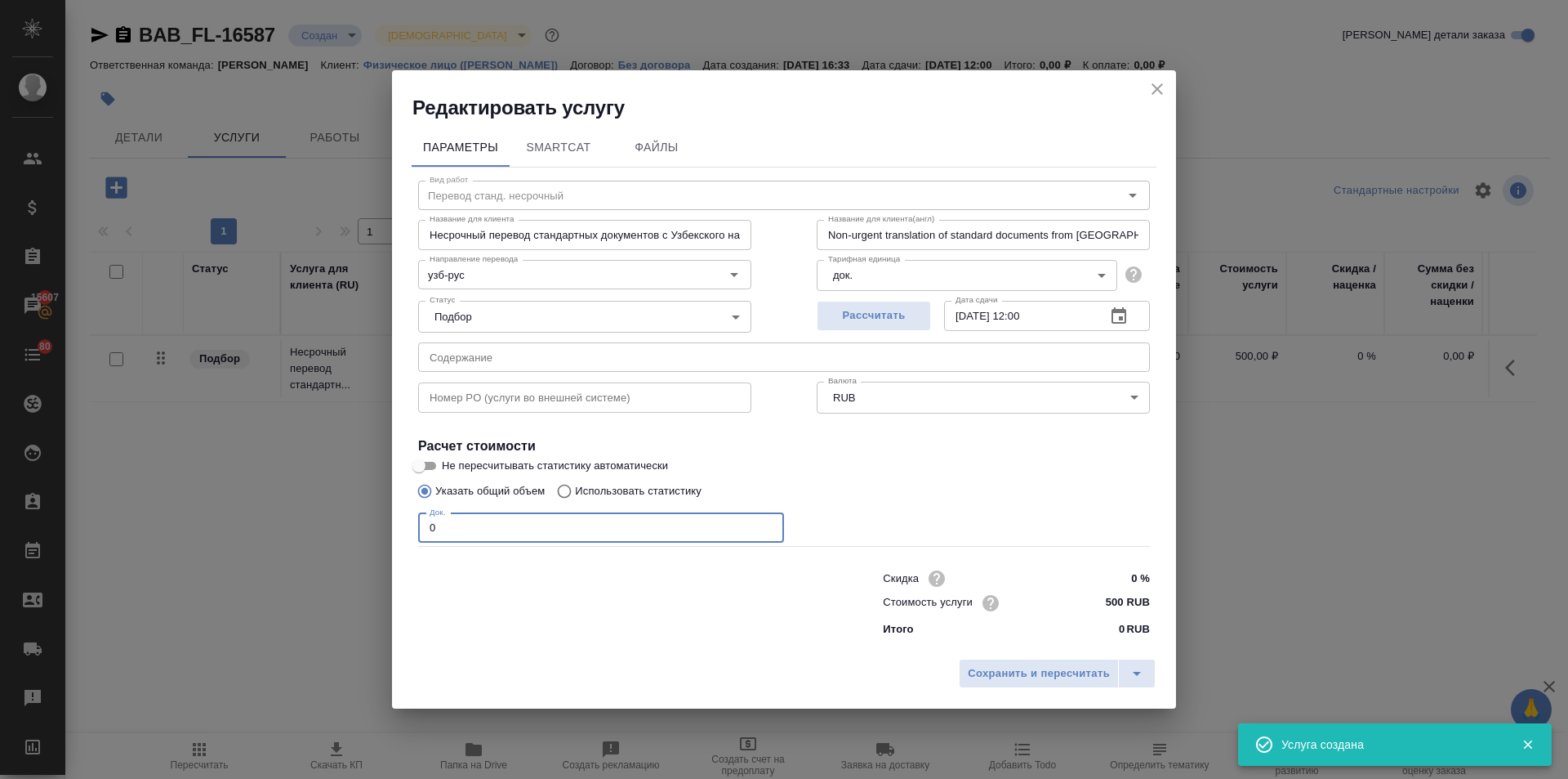
drag, startPoint x: 429, startPoint y: 518, endPoint x: 410, endPoint y: 524, distance: 19.9
click at [410, 524] on div "Параметры SmartCat Файлы Вид работ Перевод станд. несрочный Вид работ Название …" at bounding box center [784, 385] width 784 height 529
type input "1"
click at [1013, 671] on span "Сохранить и пересчитать" at bounding box center [1039, 673] width 142 height 19
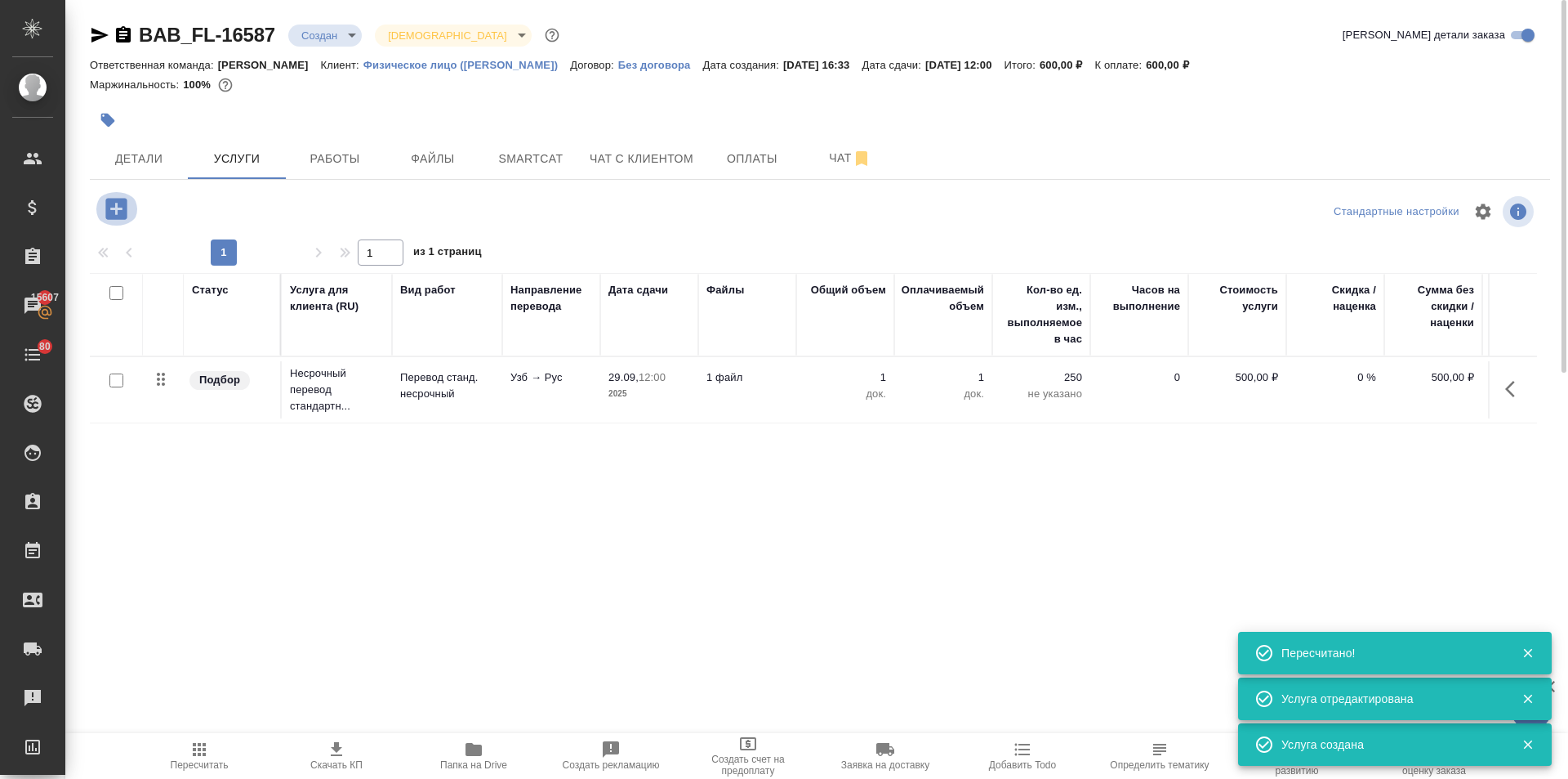
click at [108, 199] on icon "button" at bounding box center [116, 208] width 21 height 21
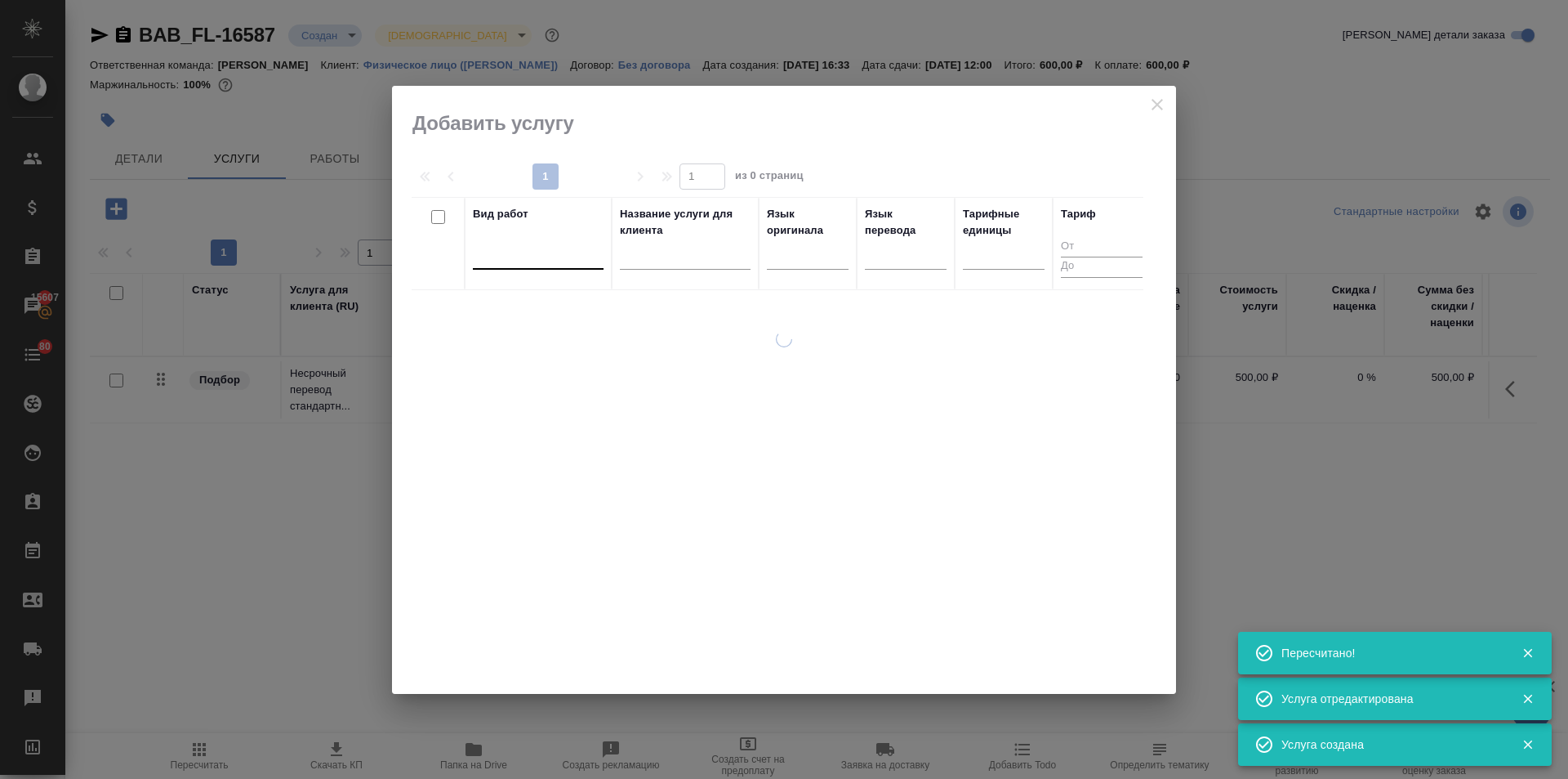
click at [530, 260] on div at bounding box center [538, 253] width 131 height 24
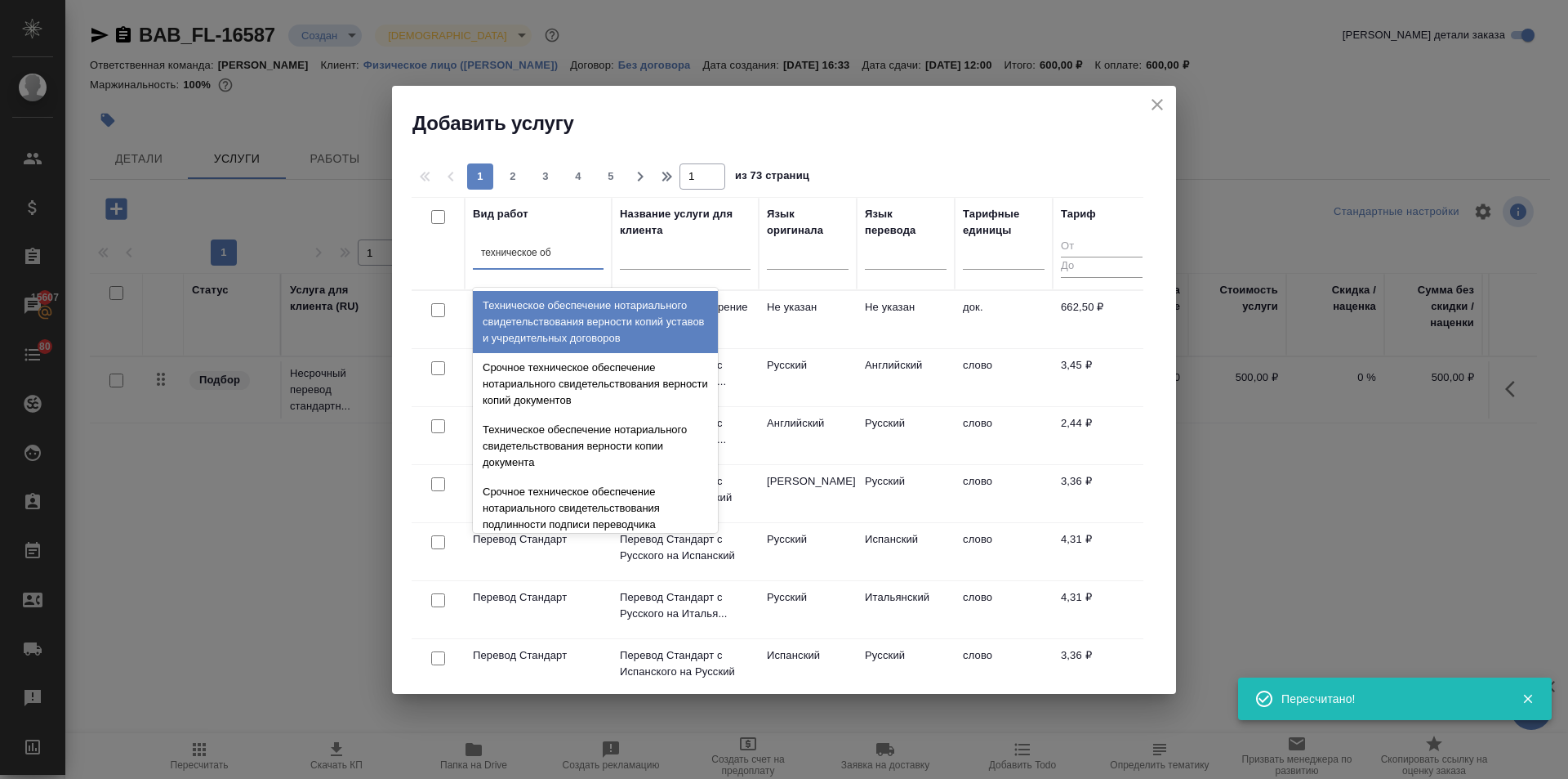
type input "техническое обе"
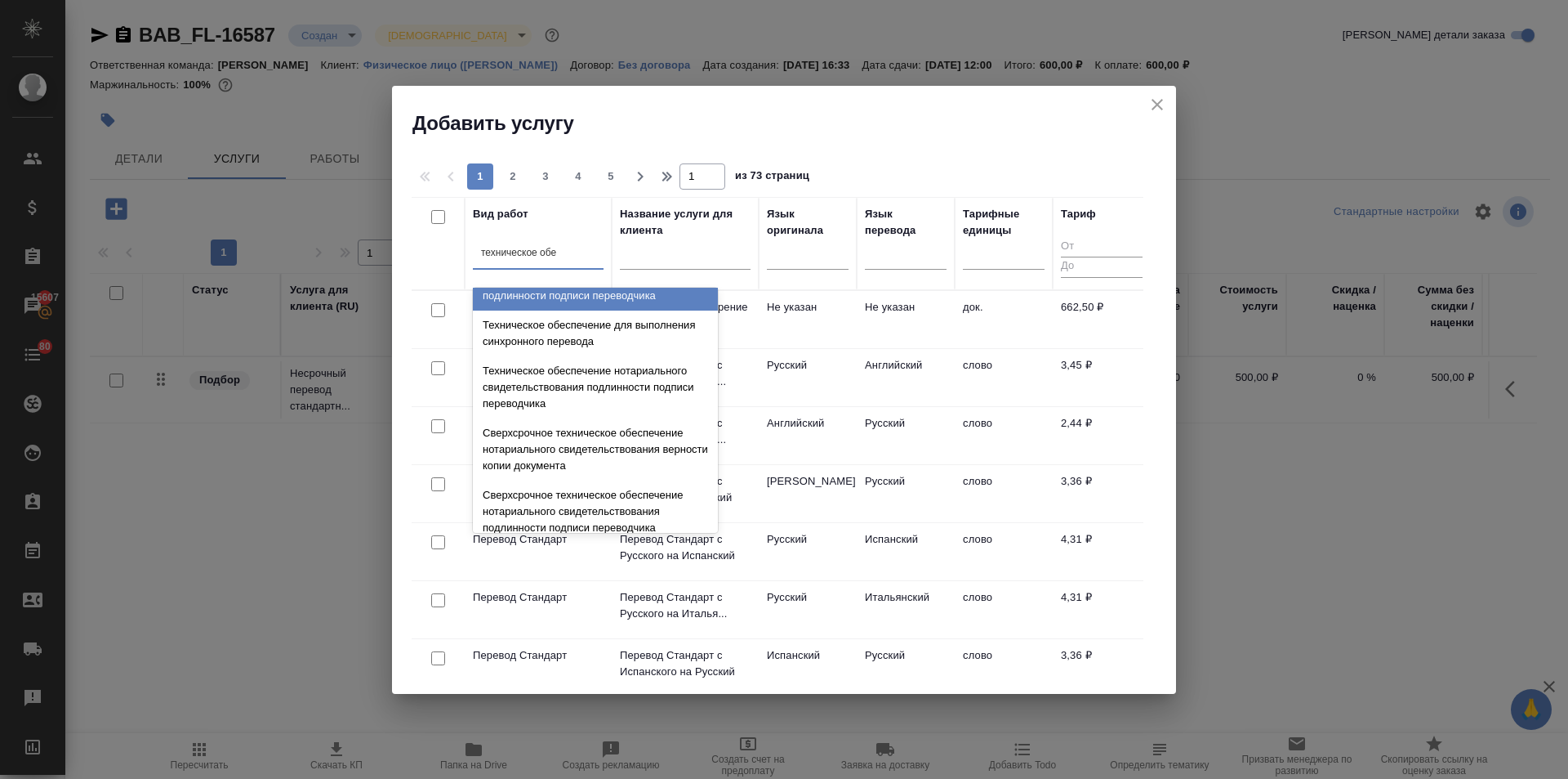
scroll to position [245, 0]
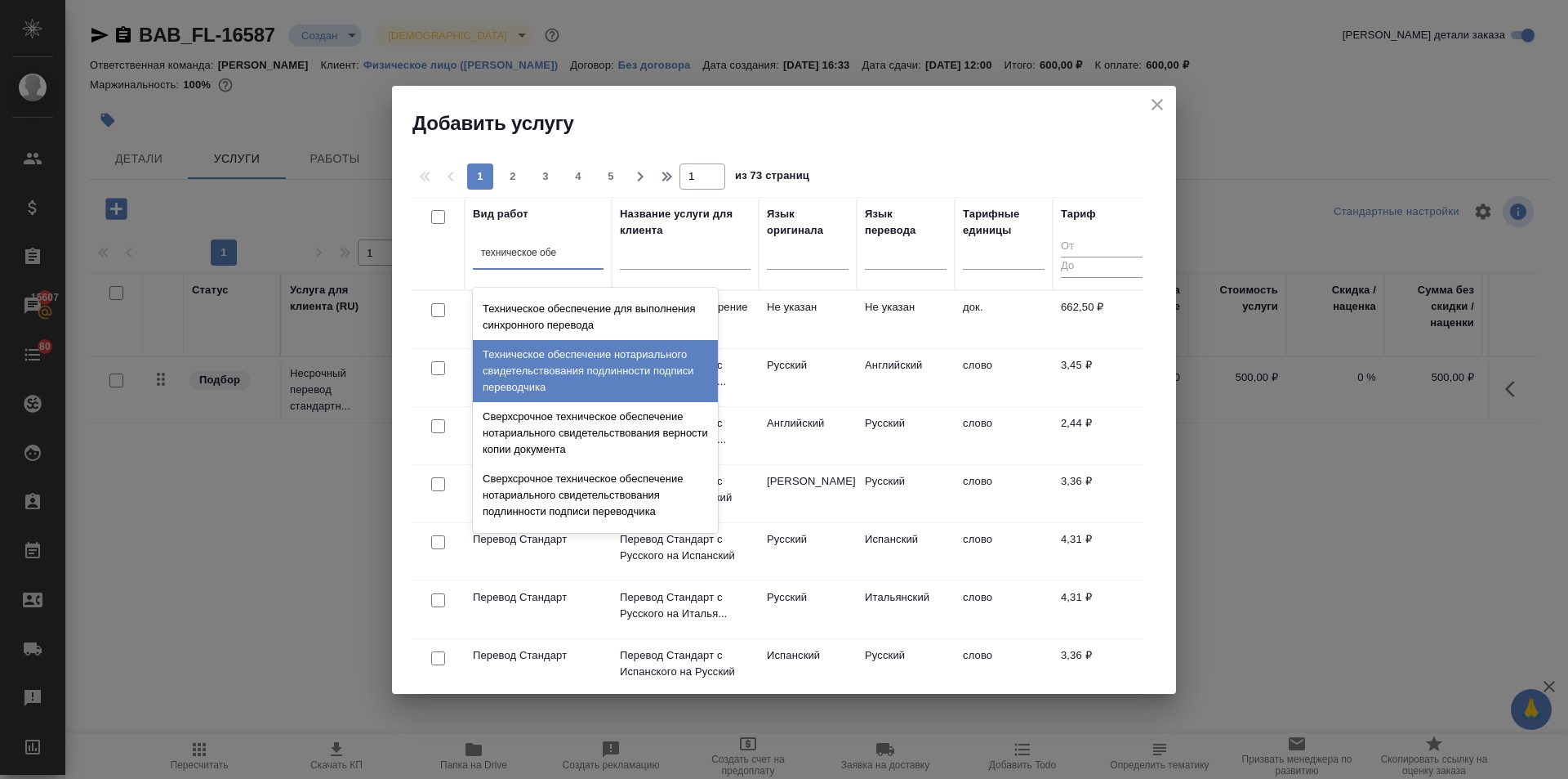
click at [545, 386] on div "Техническое обеспечение нотариального свидетельствования подлинности подписи пе…" at bounding box center [595, 371] width 245 height 62
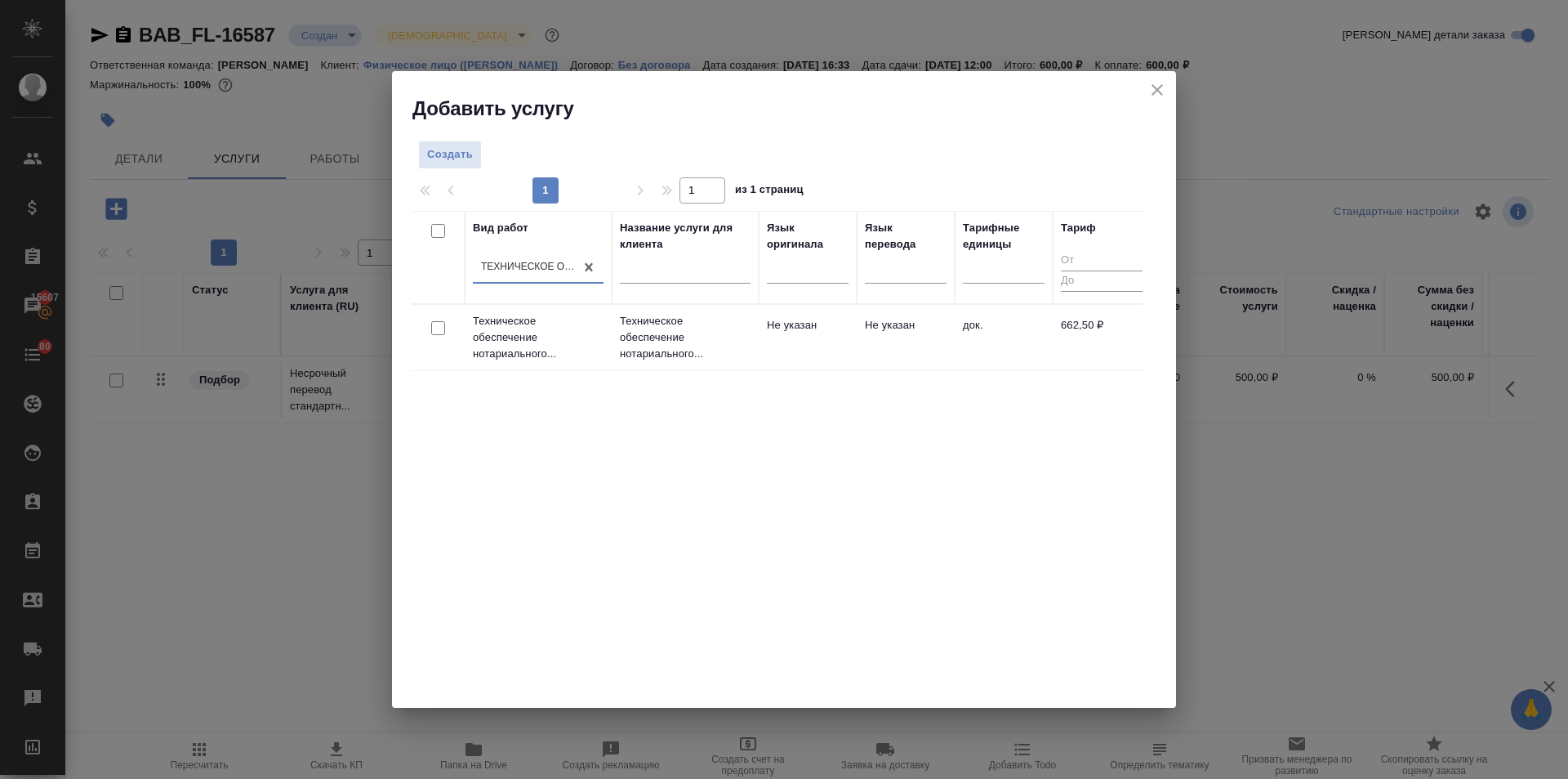
click at [433, 328] on input "checkbox" at bounding box center [438, 328] width 14 height 14
checkbox input "true"
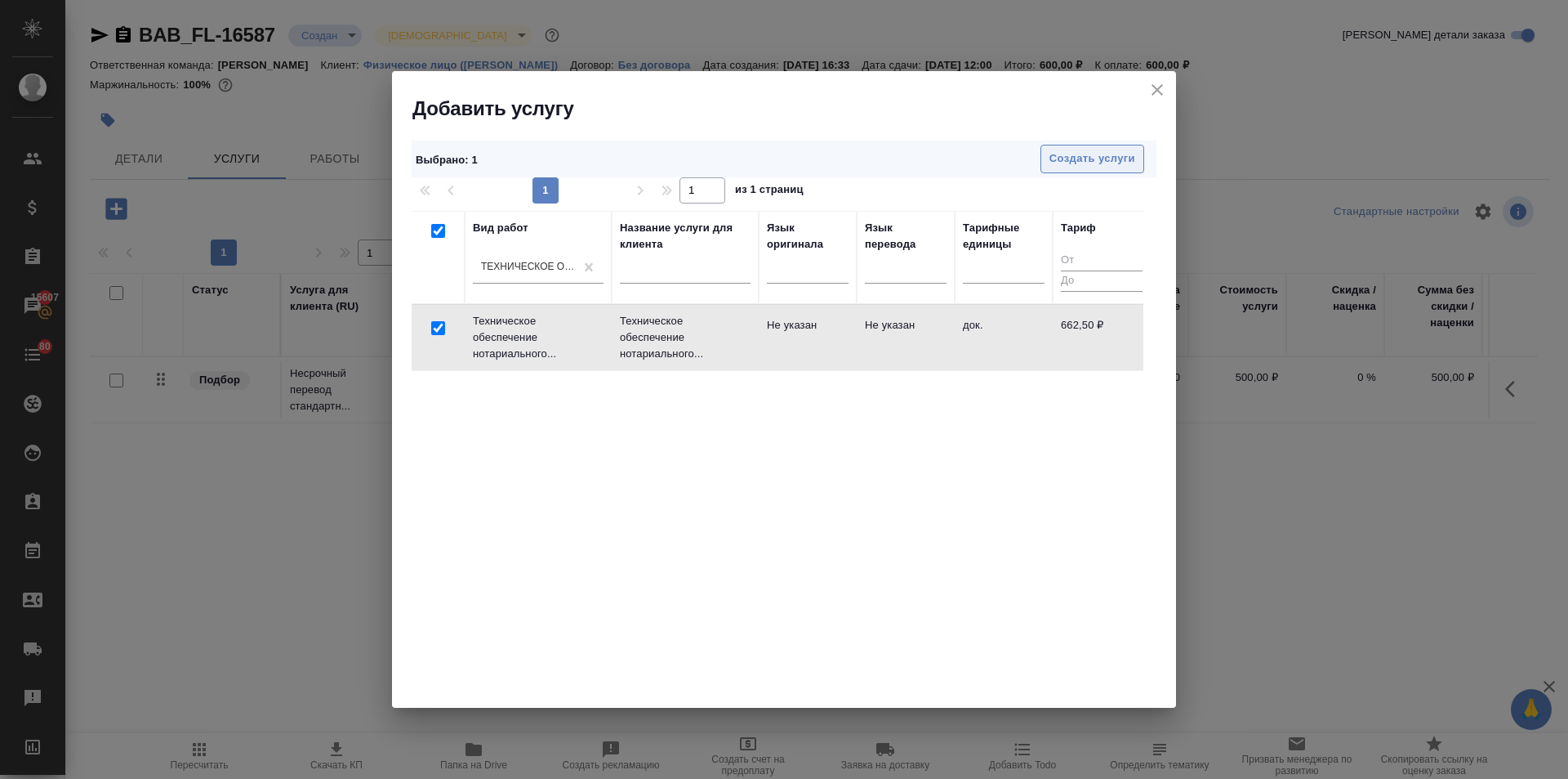
click at [1054, 158] on span "Создать услуги" at bounding box center [1093, 159] width 86 height 19
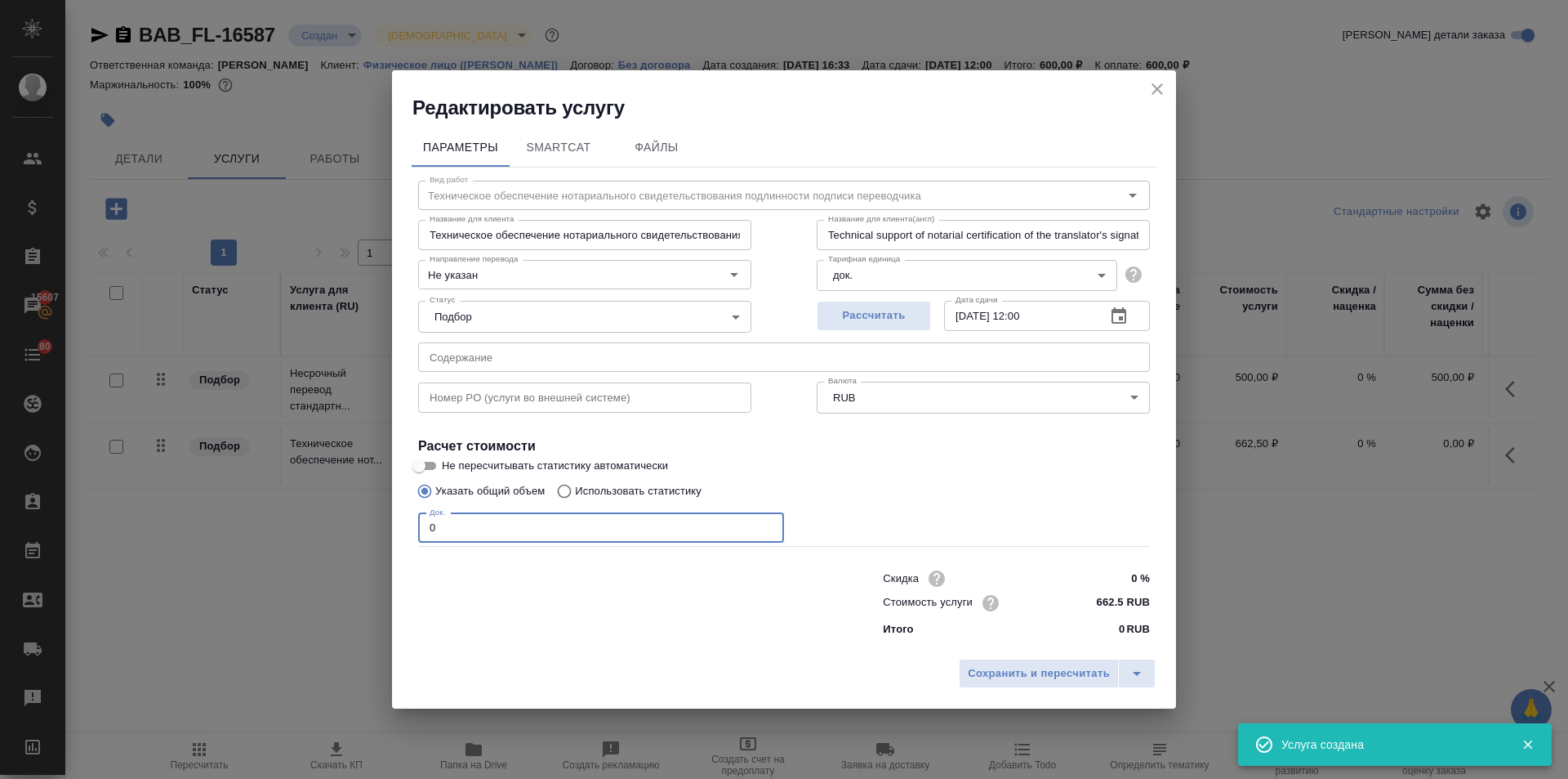
drag, startPoint x: 467, startPoint y: 524, endPoint x: 404, endPoint y: 520, distance: 63.1
click at [404, 520] on div "Параметры SmartCat Файлы Вид работ Техническое обеспечение нотариального свидет…" at bounding box center [784, 385] width 784 height 529
type input "1"
click at [1009, 666] on span "Сохранить и пересчитать" at bounding box center [1039, 673] width 142 height 19
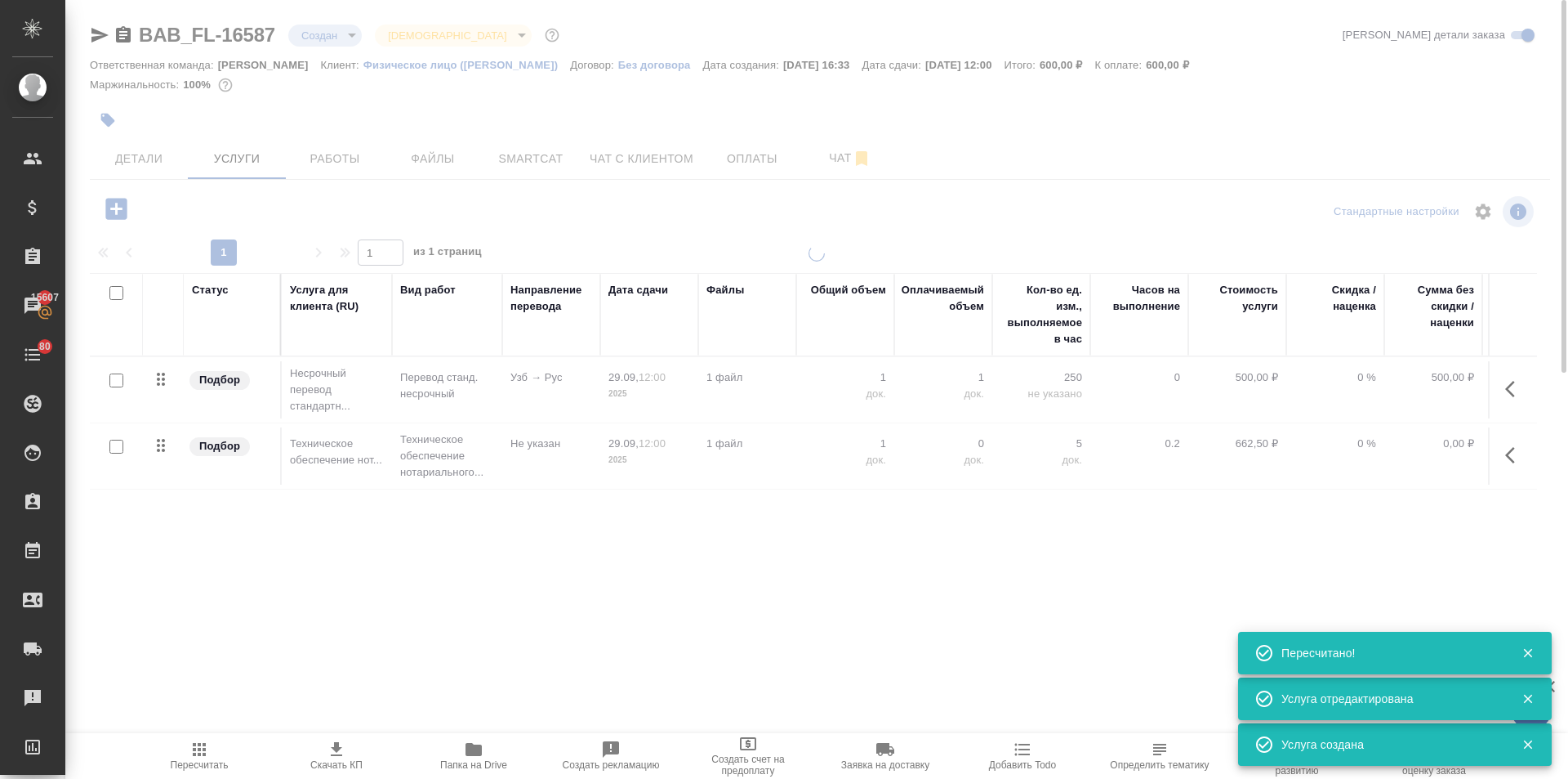
type input "urgent"
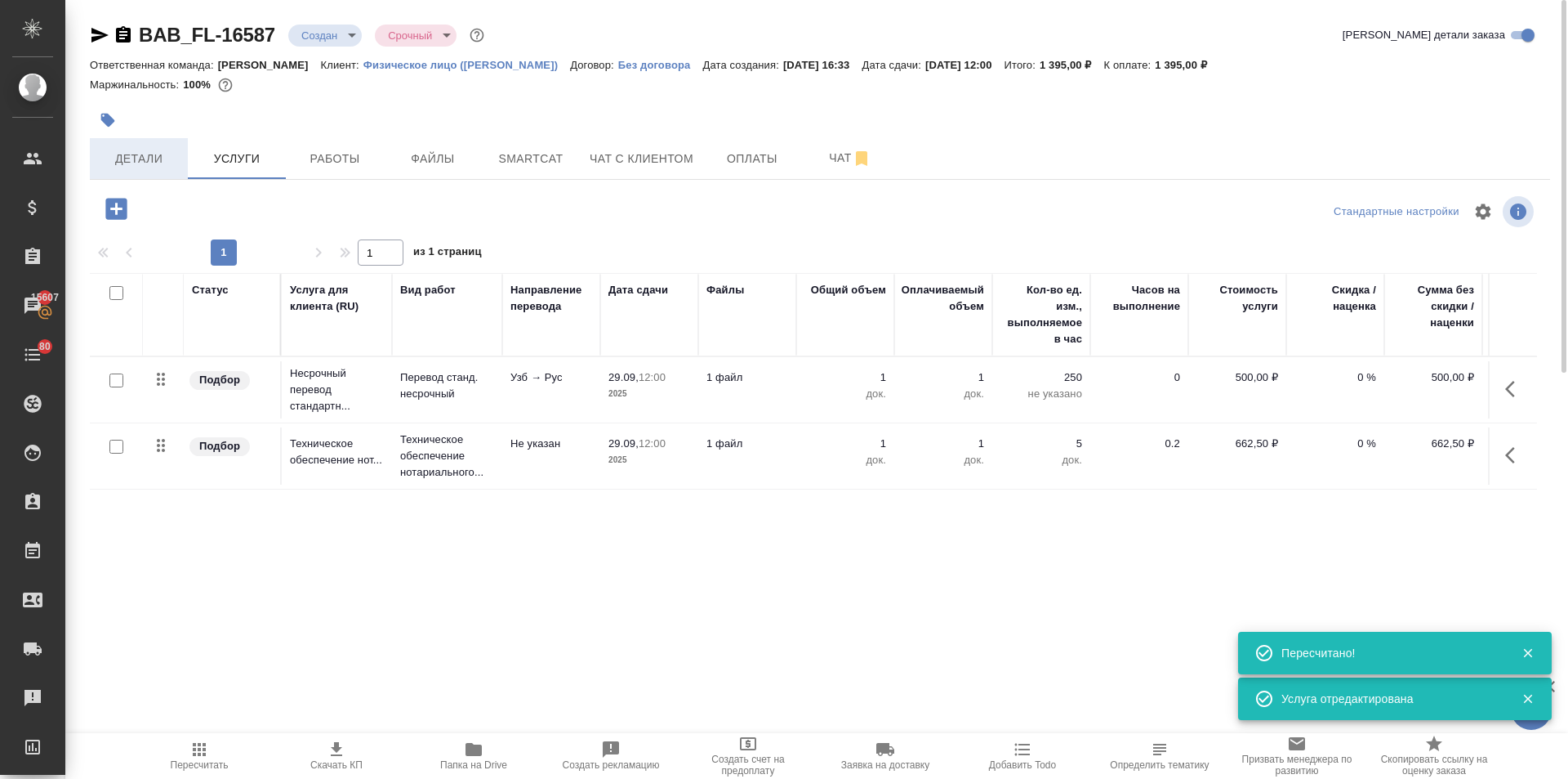
click at [169, 164] on span "Детали" at bounding box center [138, 159] width 78 height 20
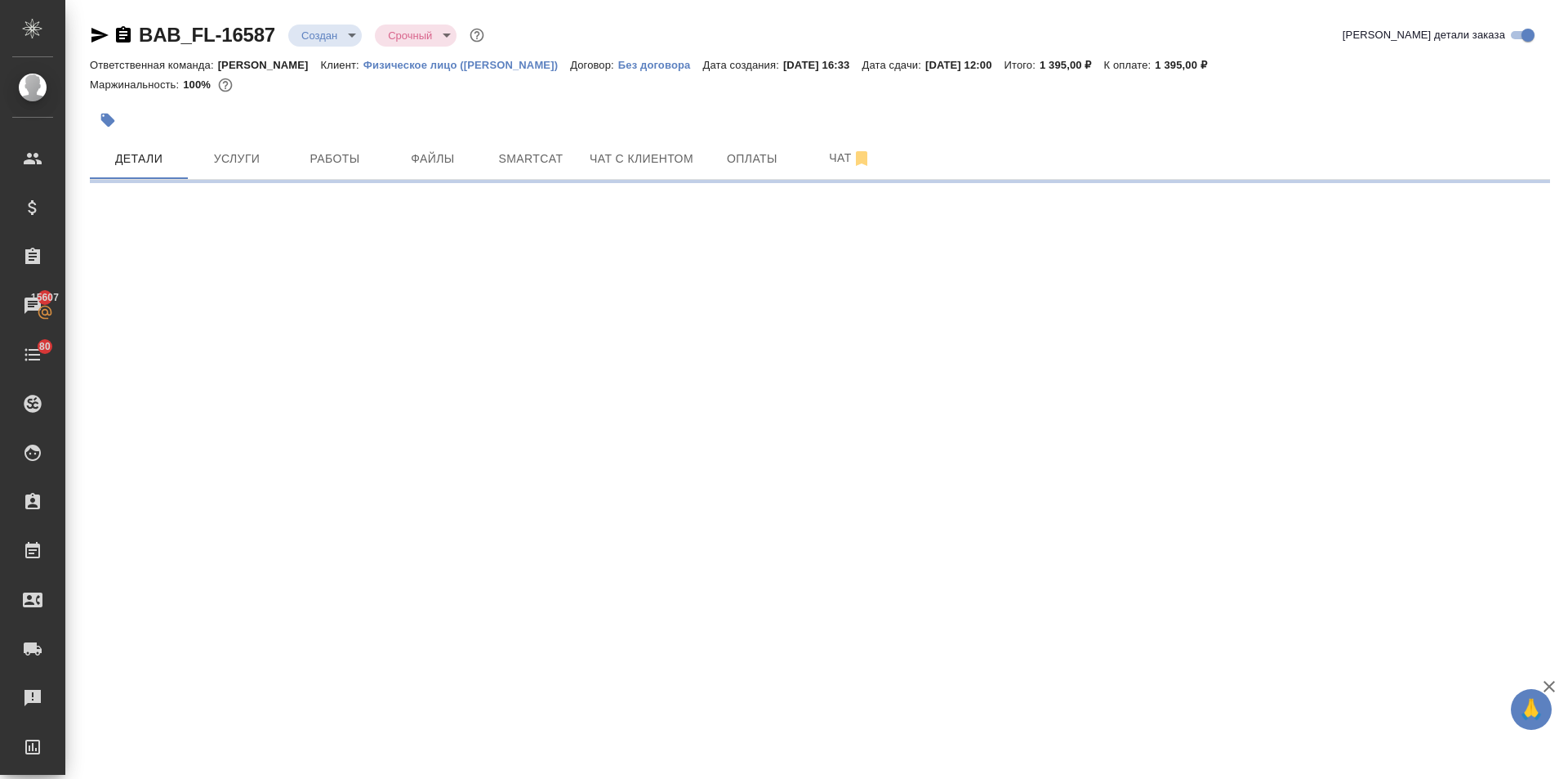
select select "RU"
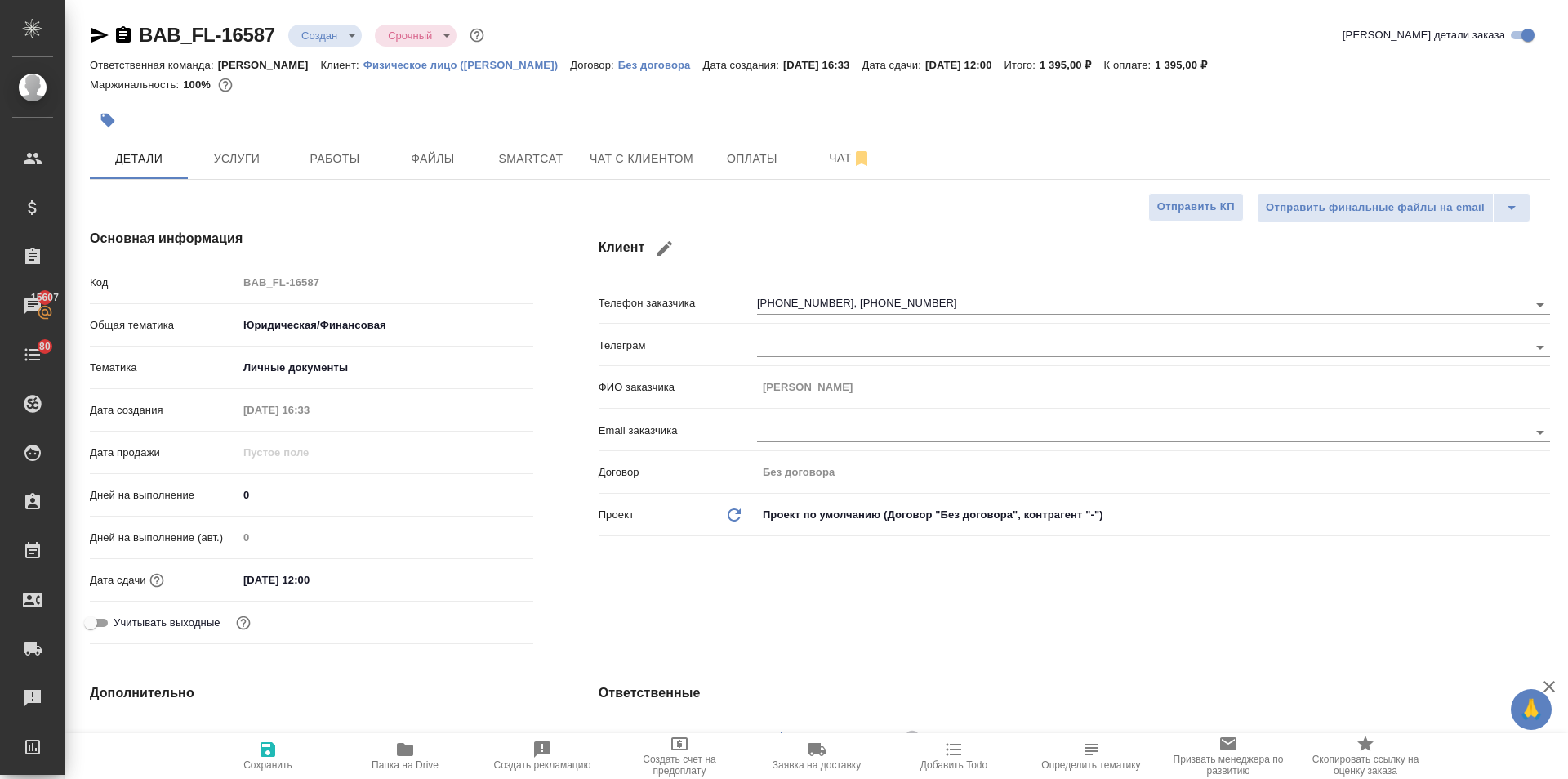
type textarea "x"
click at [750, 394] on div "ФИО заказчика Абдисамадов Мансур Нурмаматович" at bounding box center [1074, 386] width 952 height 28
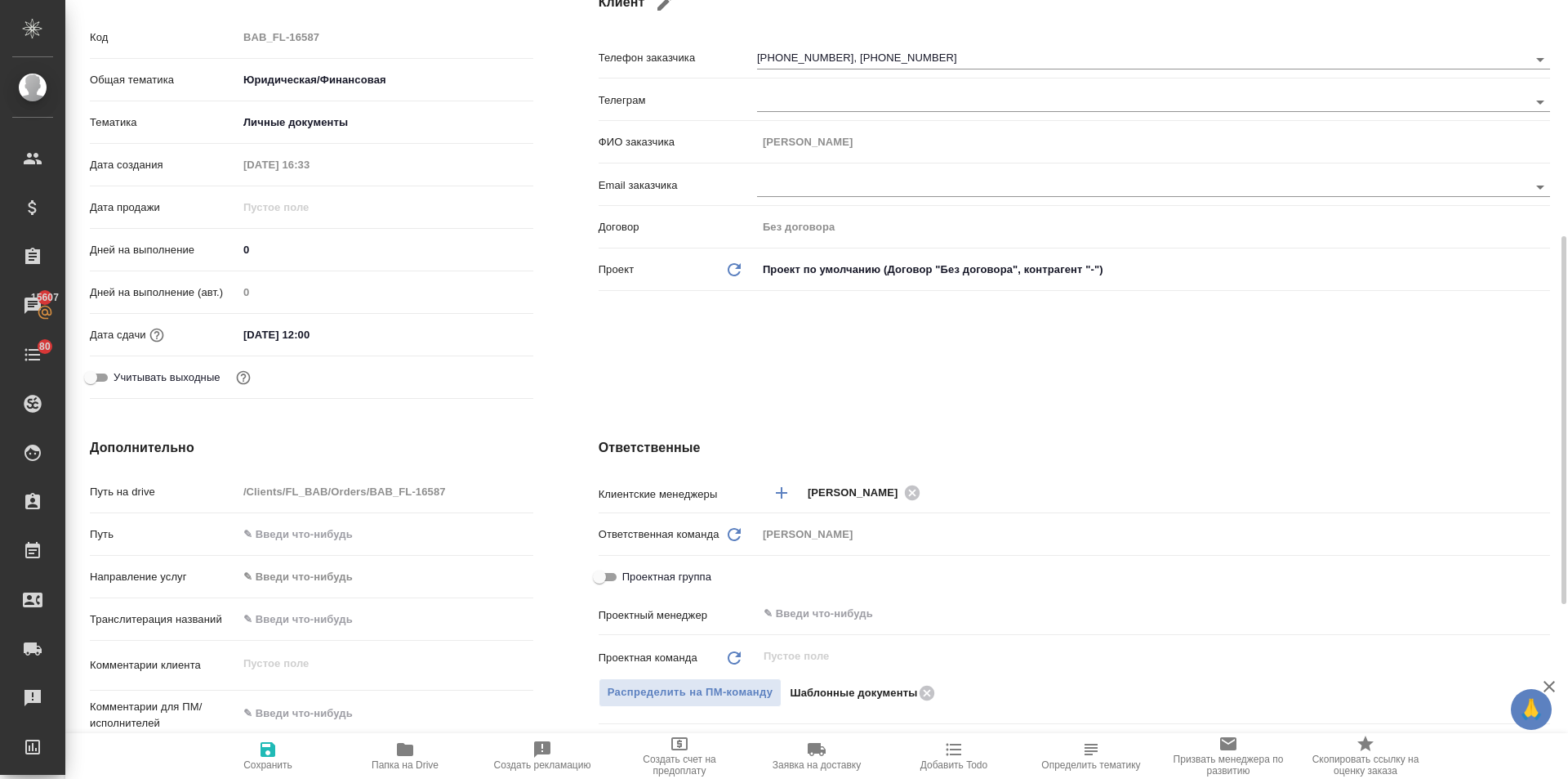
scroll to position [327, 0]
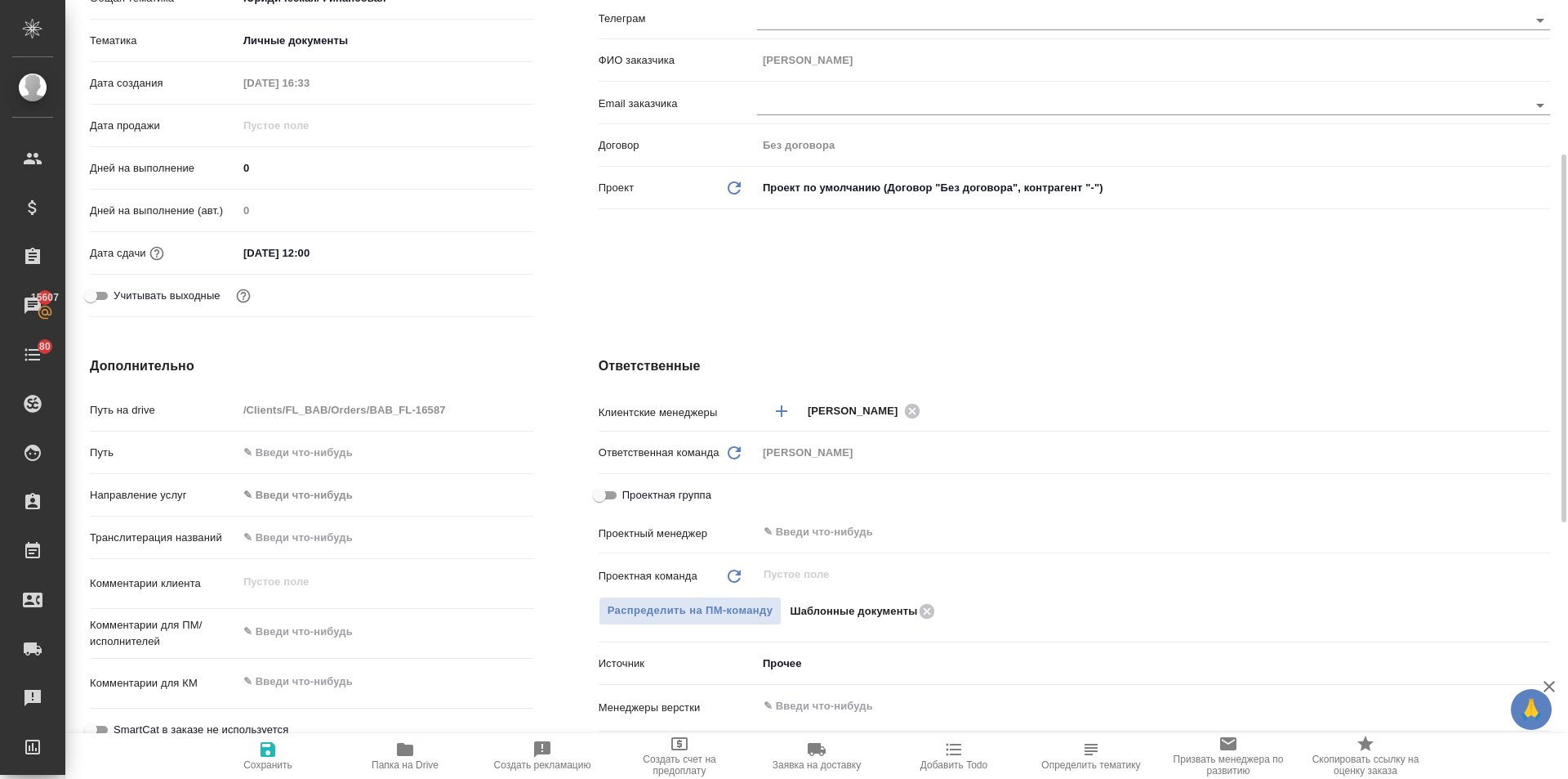
click at [268, 535] on input "text" at bounding box center [385, 538] width 296 height 24
paste input "Абдисамадов Мансур Нурмаматович"
type input "Абдисамадов Мансур Нурмаматович"
type textarea "x"
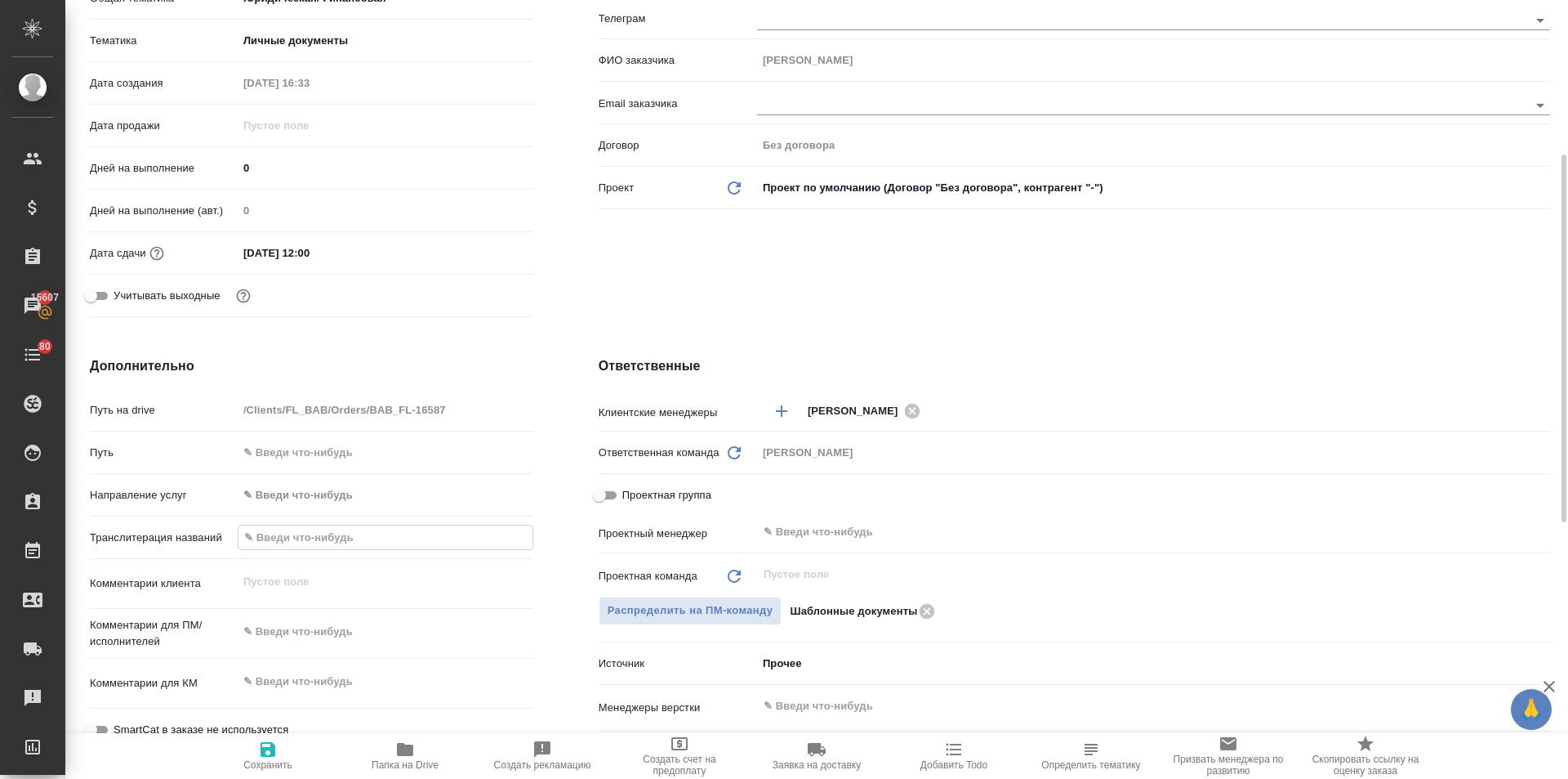
type textarea "x"
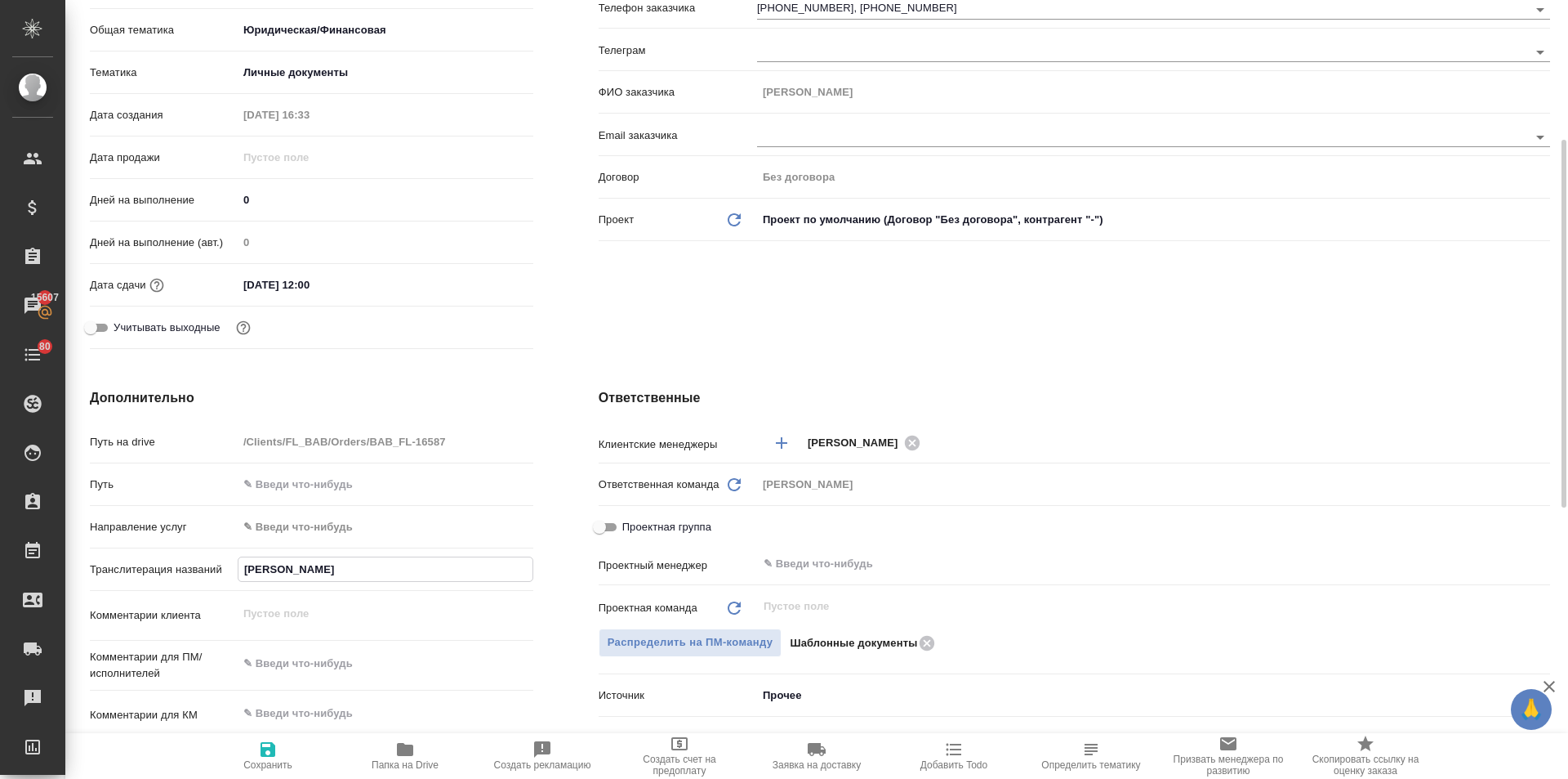
scroll to position [131, 0]
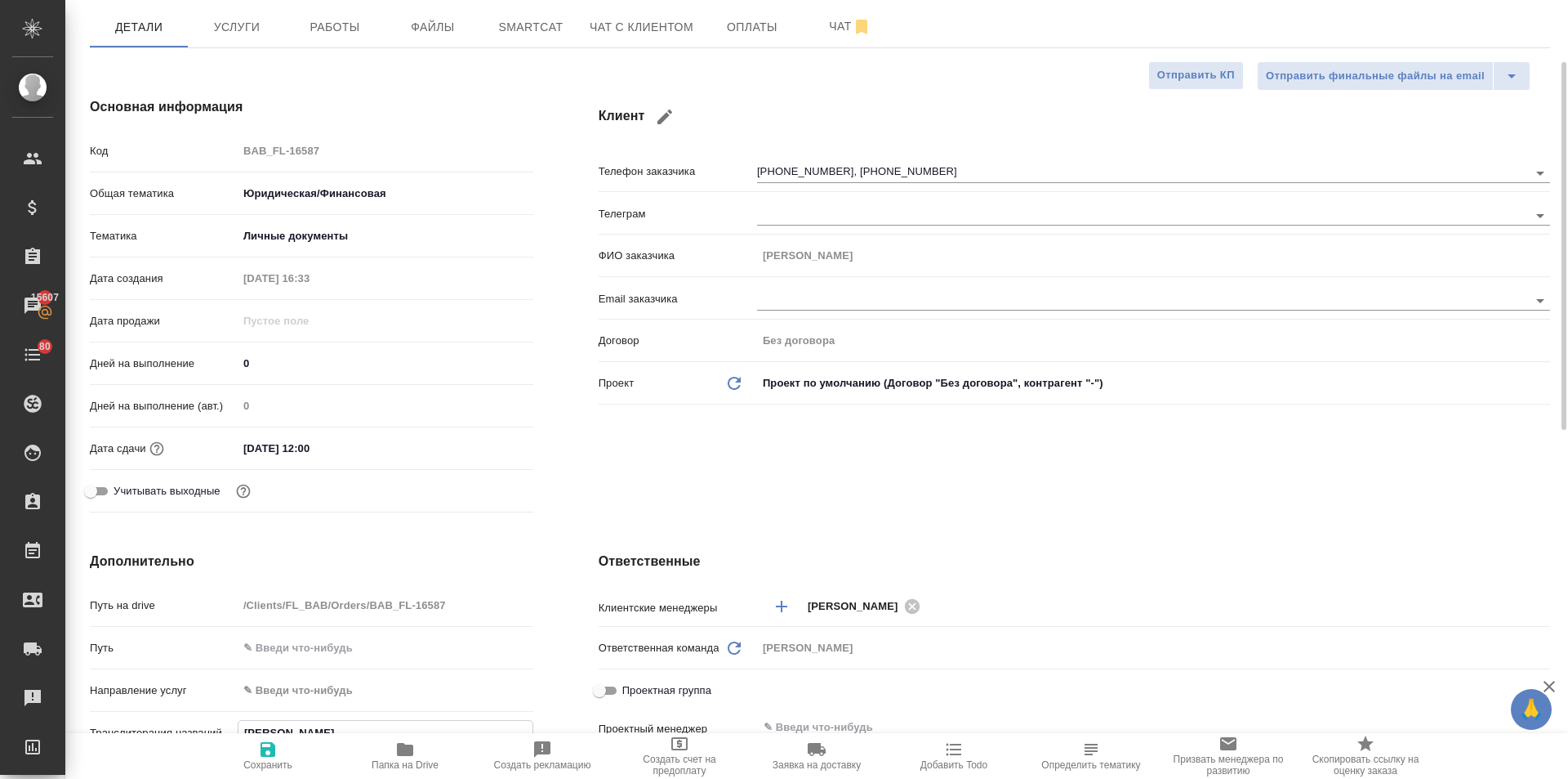
type input "Абдисамадов Мансур Нурмаматович"
click at [276, 760] on span "Сохранить" at bounding box center [268, 764] width 49 height 12
type textarea "x"
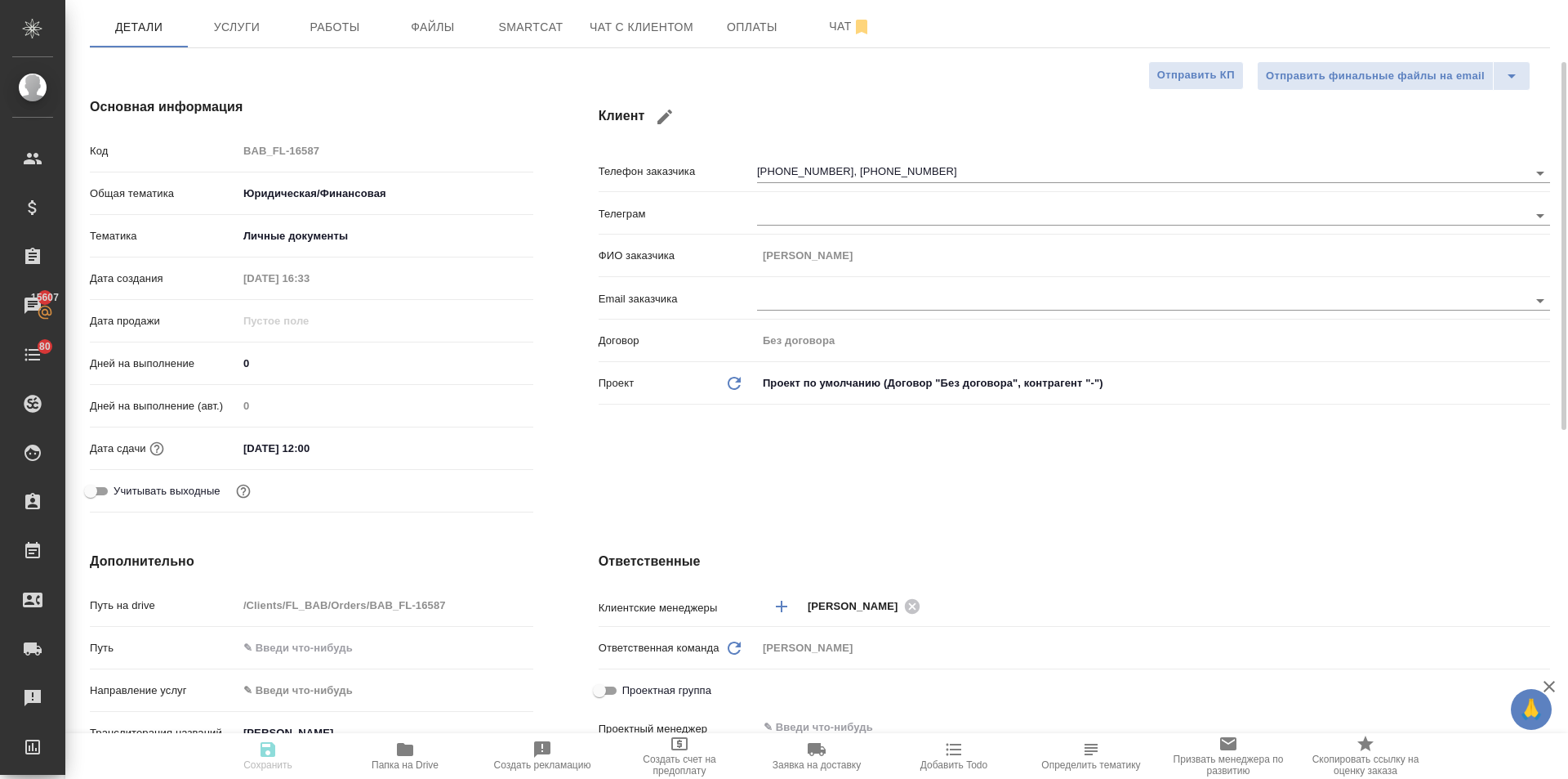
type textarea "x"
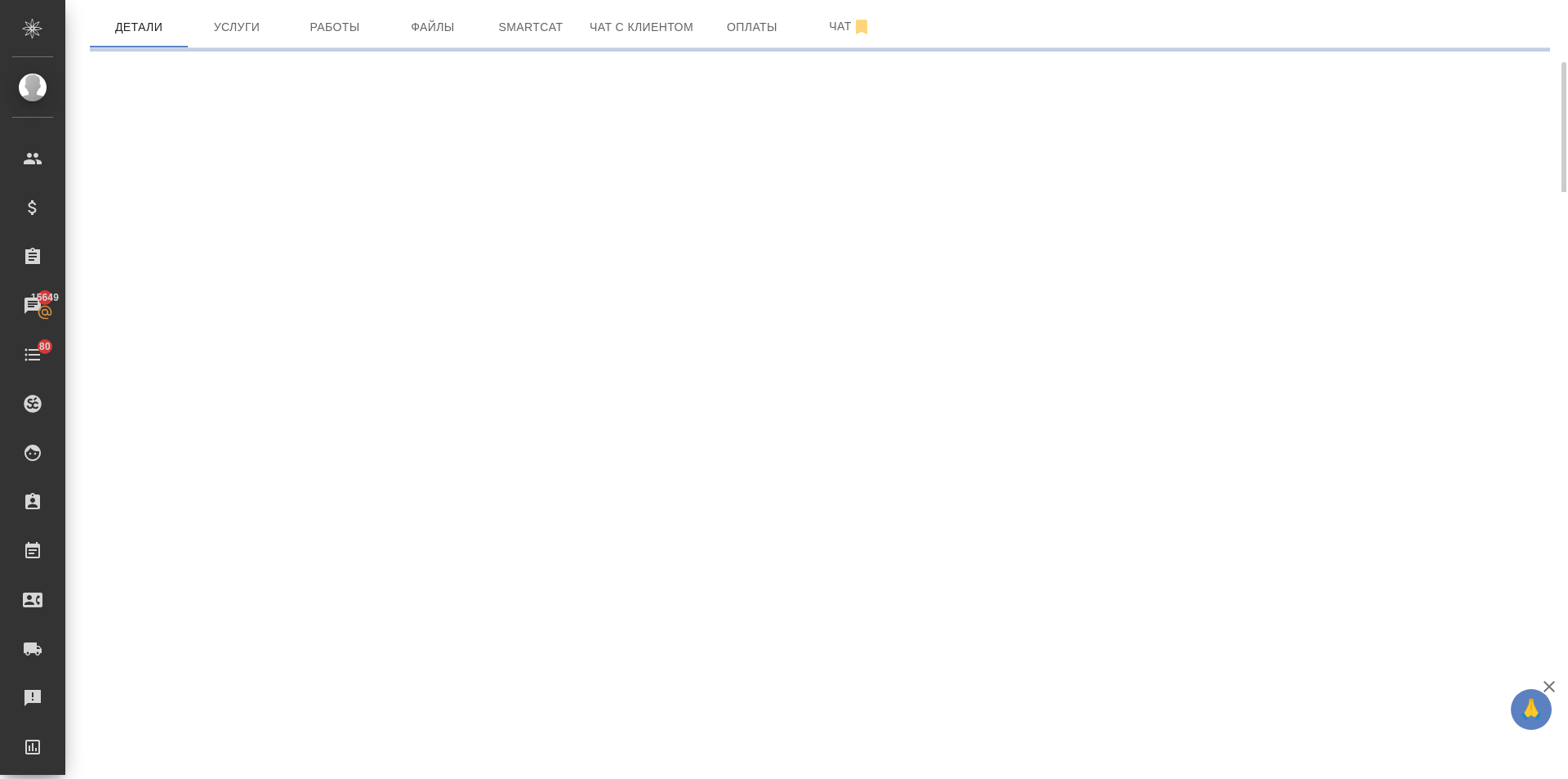
select select "RU"
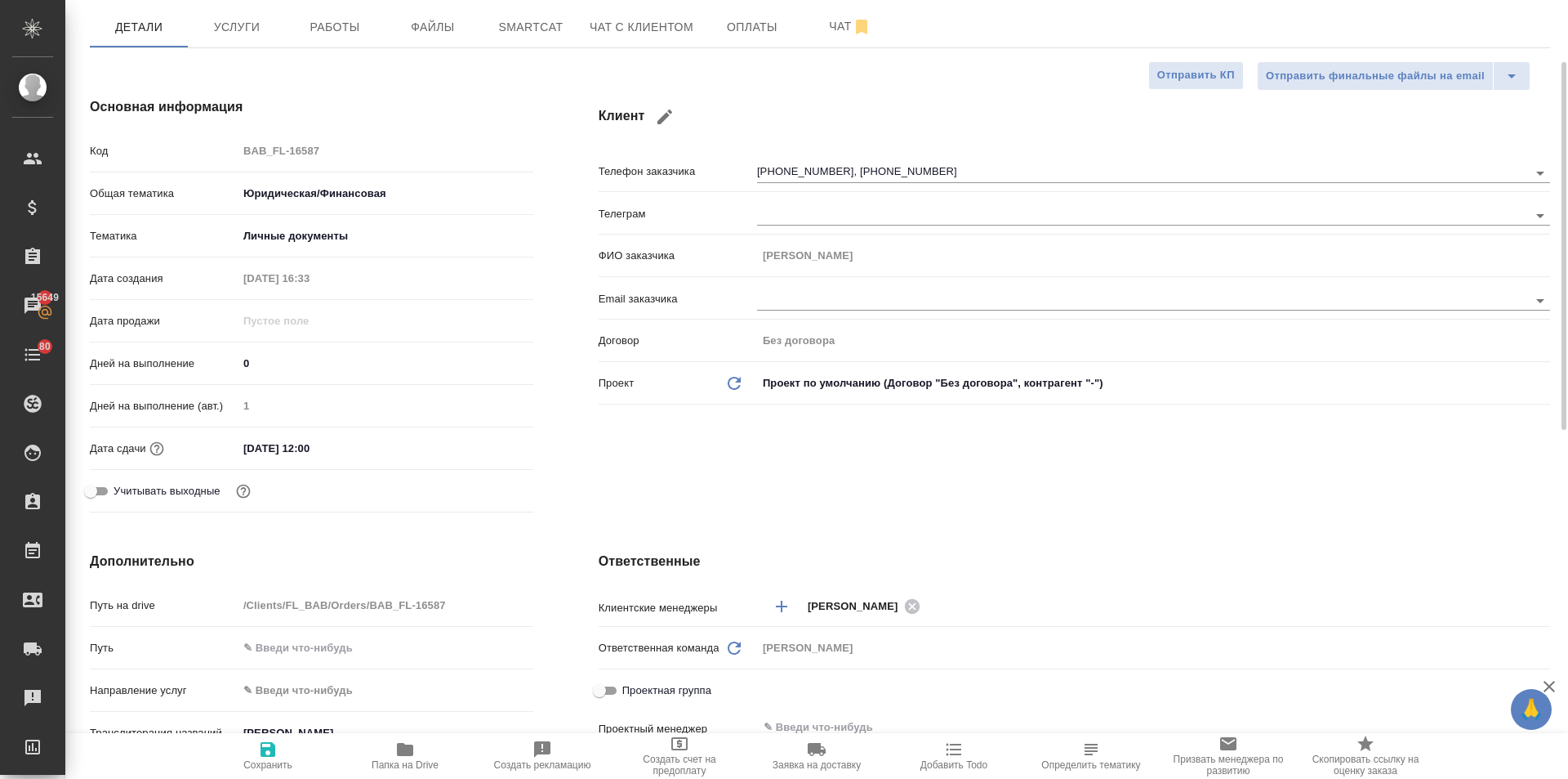
type textarea "x"
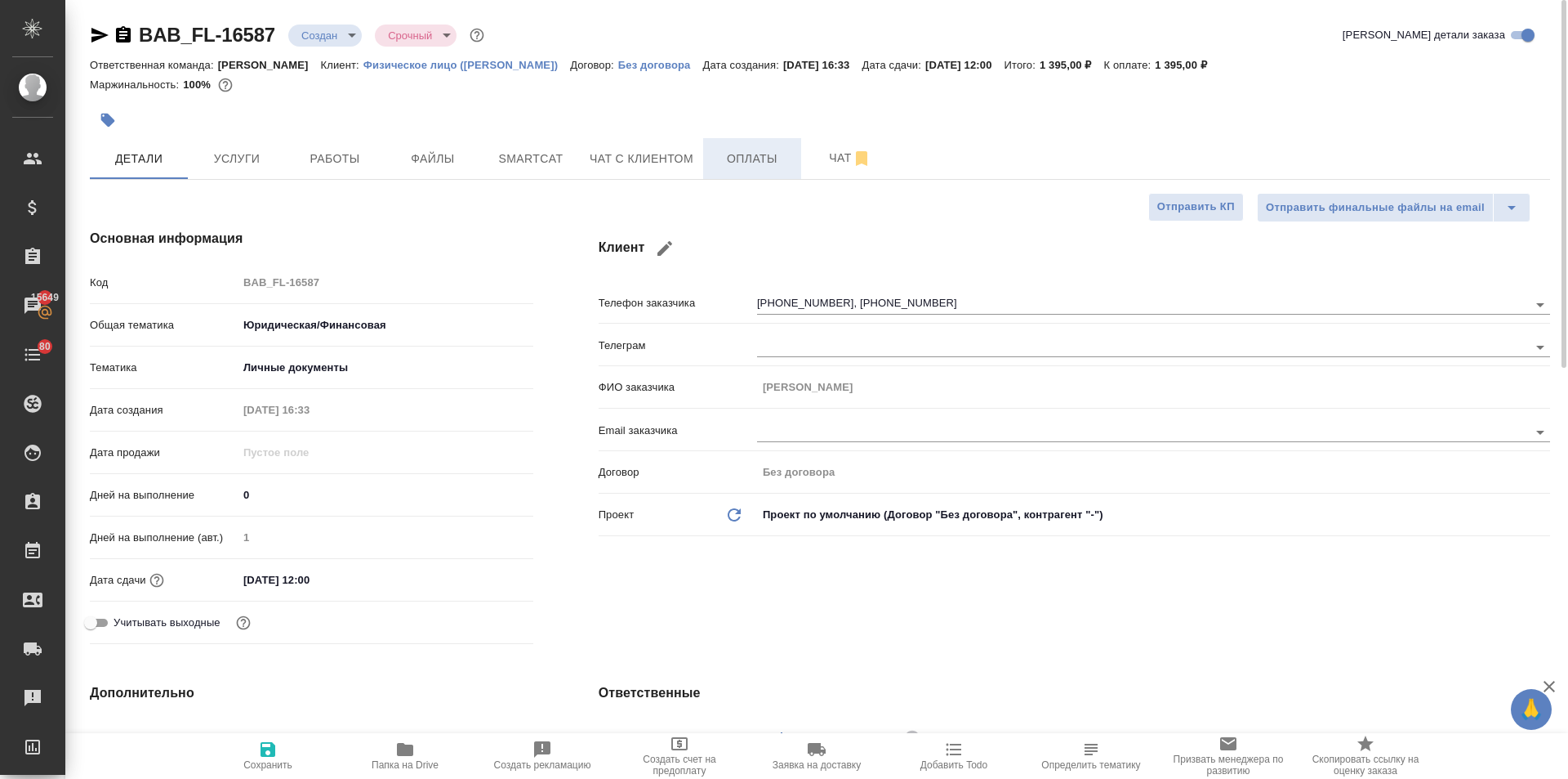
click at [734, 149] on span "Оплаты" at bounding box center [752, 159] width 78 height 20
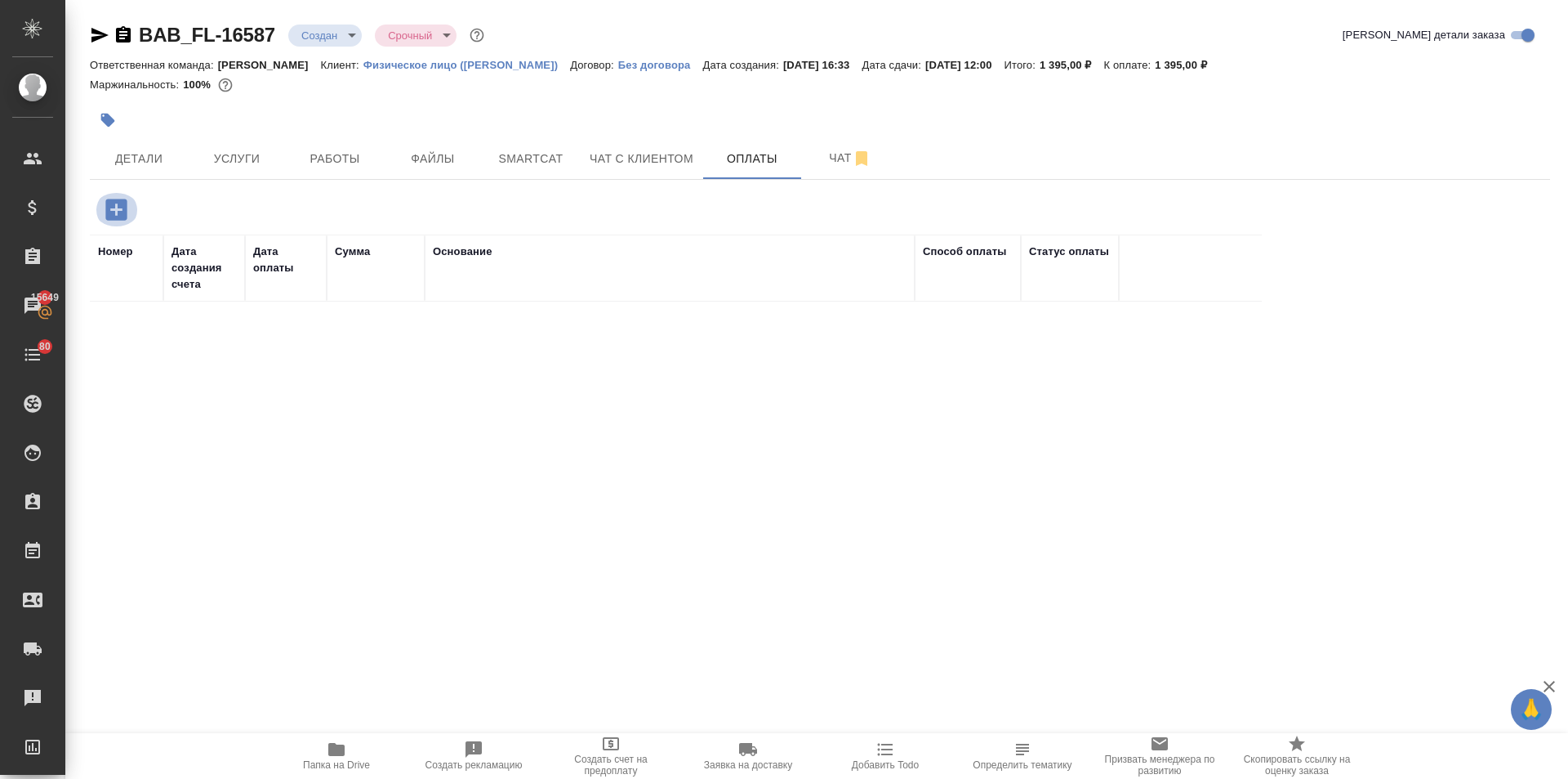
click at [114, 212] on icon "button" at bounding box center [116, 209] width 21 height 21
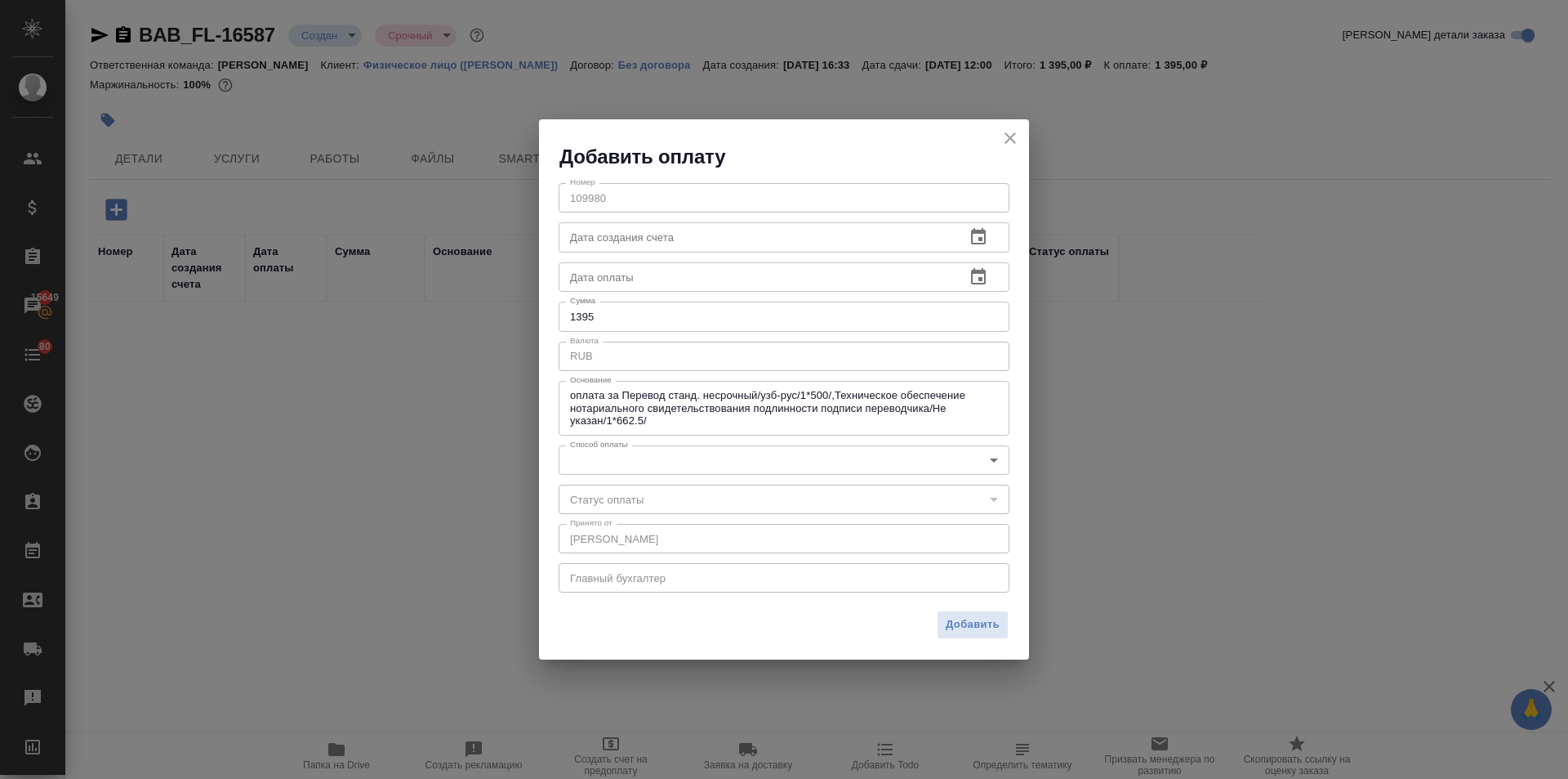
click at [584, 456] on body "🙏 .cls-1 fill:#fff; AWATERA Ilina Ekaterina Клиенты Спецификации Заказы 15649 Ч…" at bounding box center [784, 389] width 1568 height 779
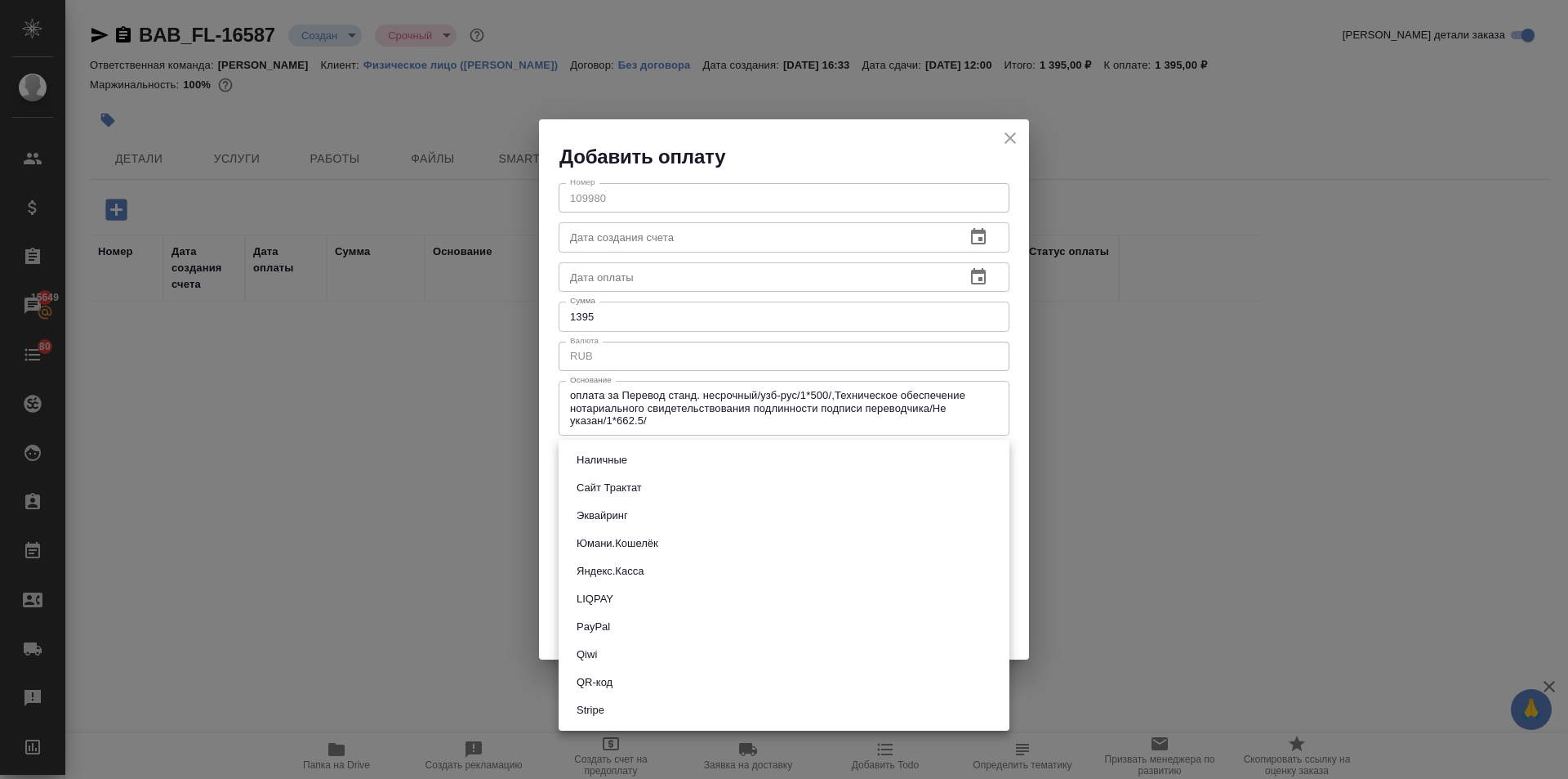
click at [608, 684] on button "QR-код" at bounding box center [595, 682] width 46 height 18
type input "60e5684acae83f185c96e013"
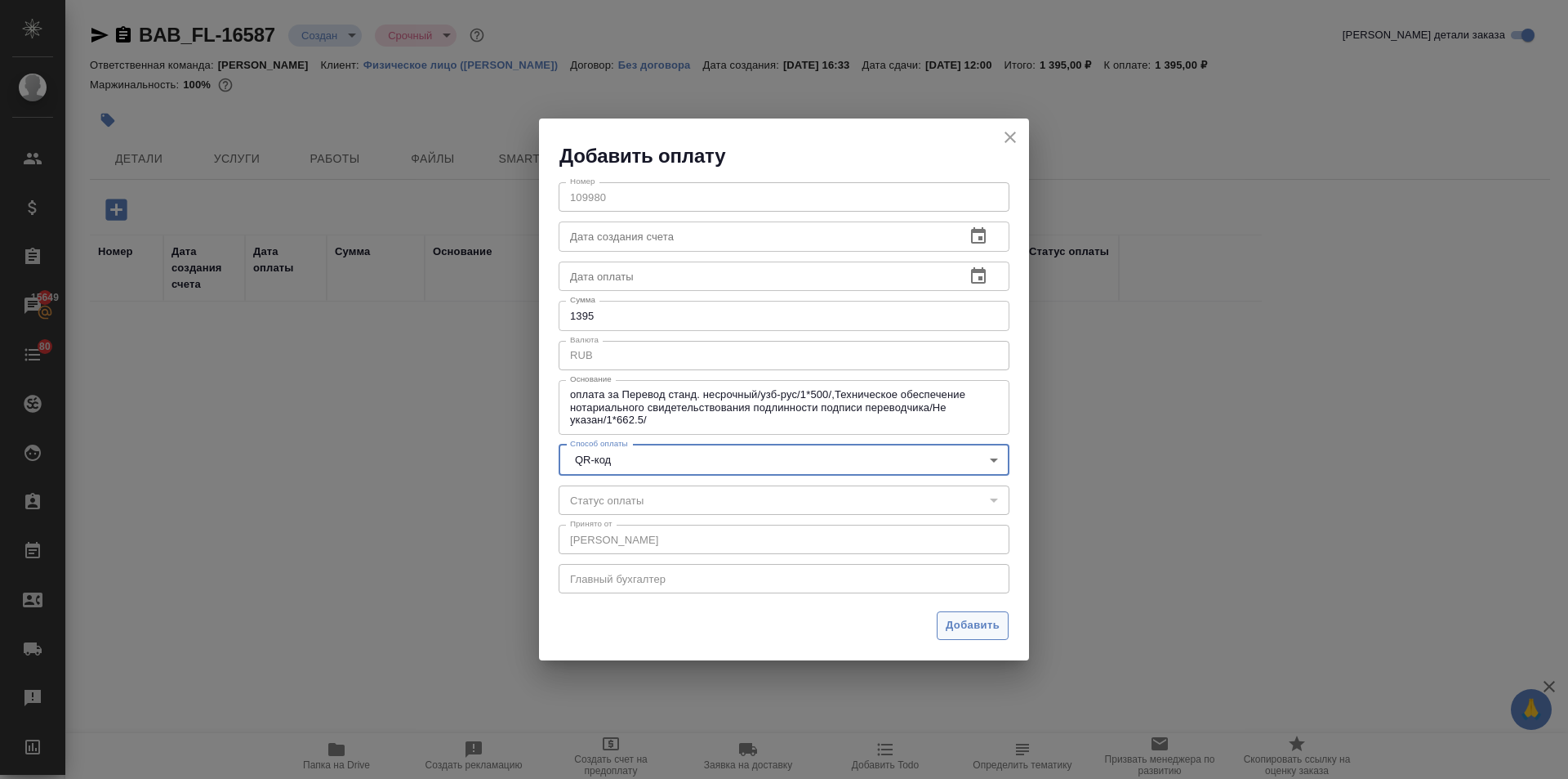
click at [969, 626] on span "Добавить" at bounding box center [972, 625] width 54 height 19
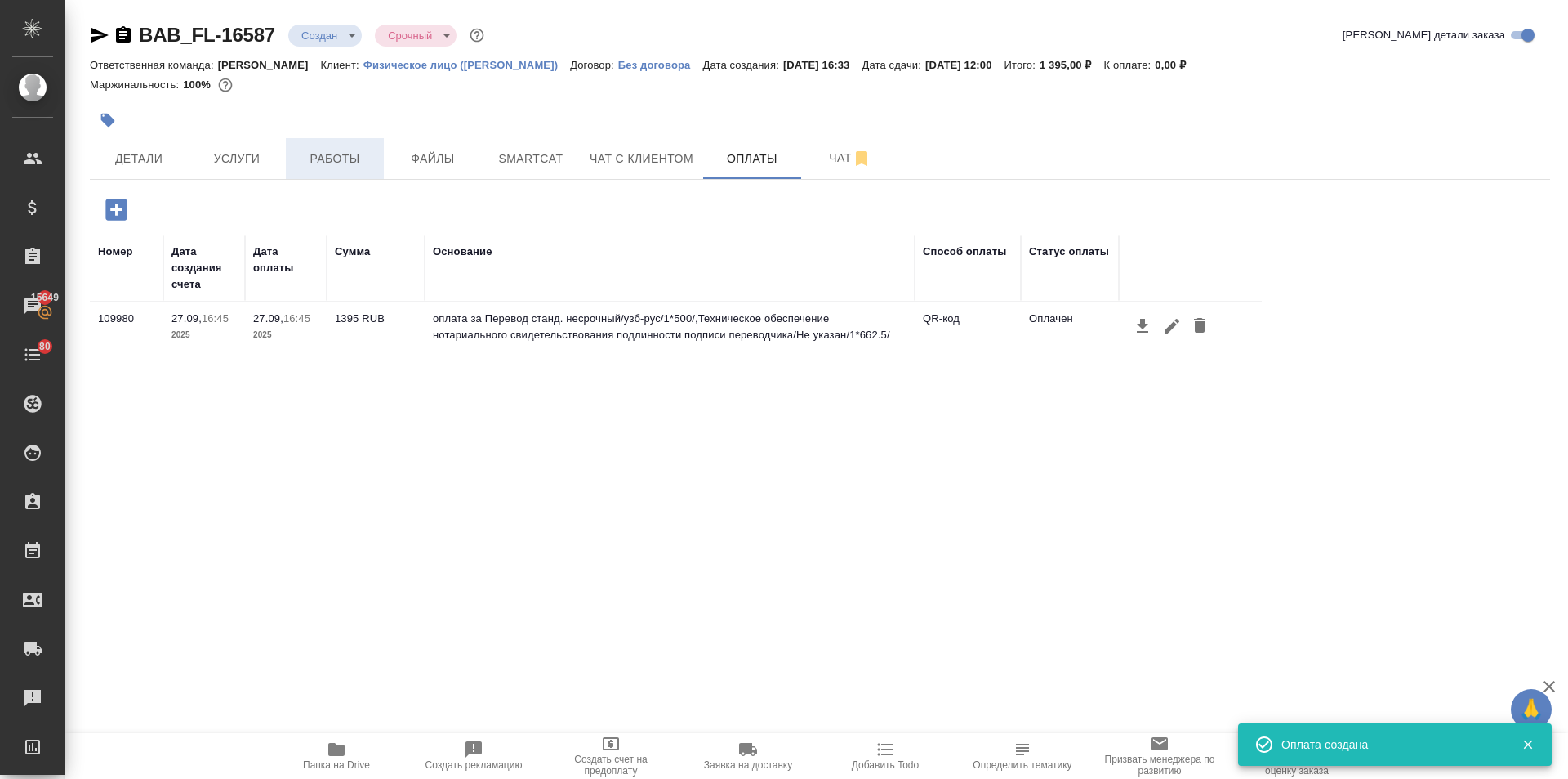
click at [329, 152] on span "Работы" at bounding box center [335, 159] width 78 height 20
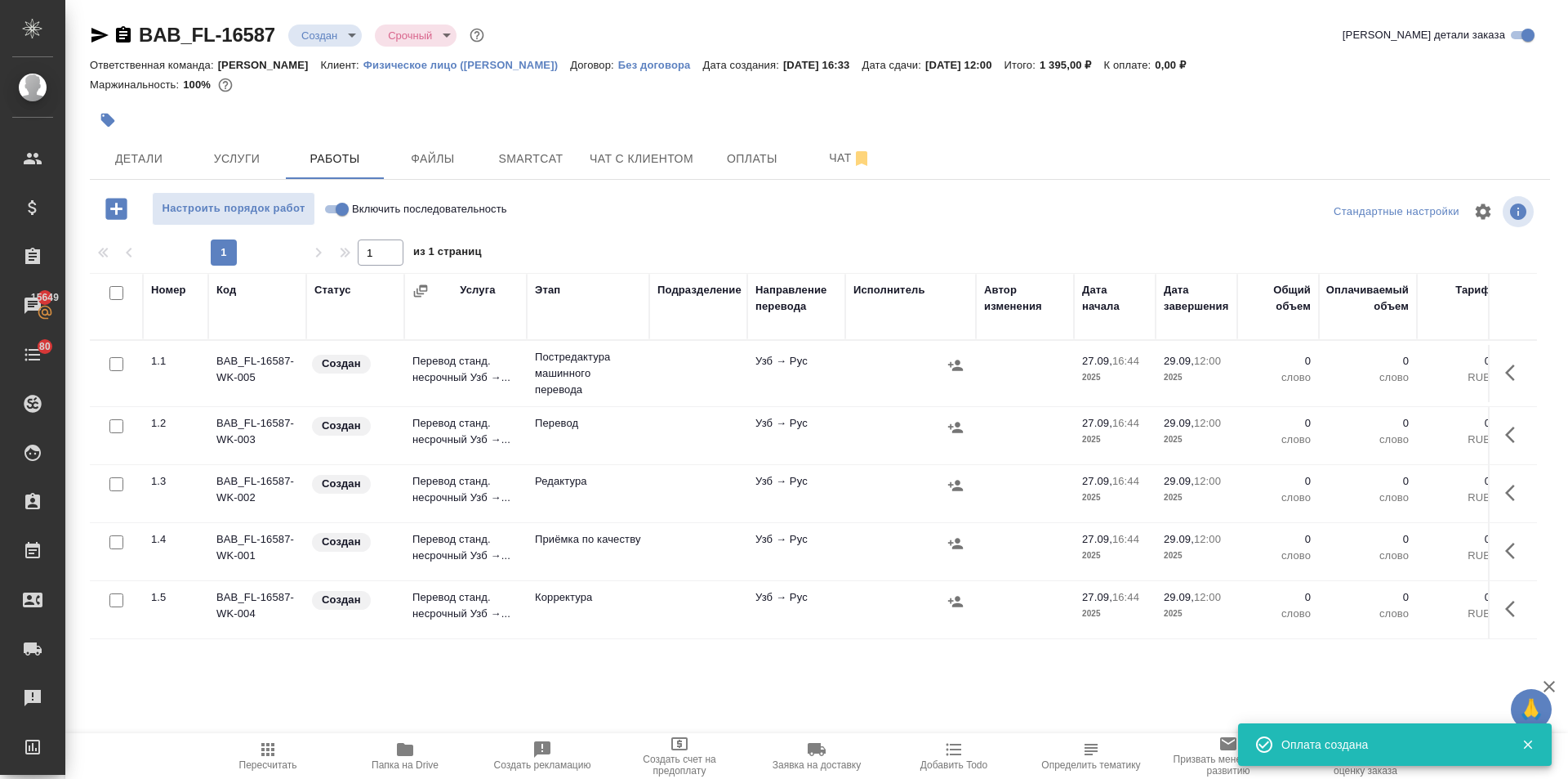
click at [115, 364] on input "checkbox" at bounding box center [116, 364] width 14 height 14
checkbox input "true"
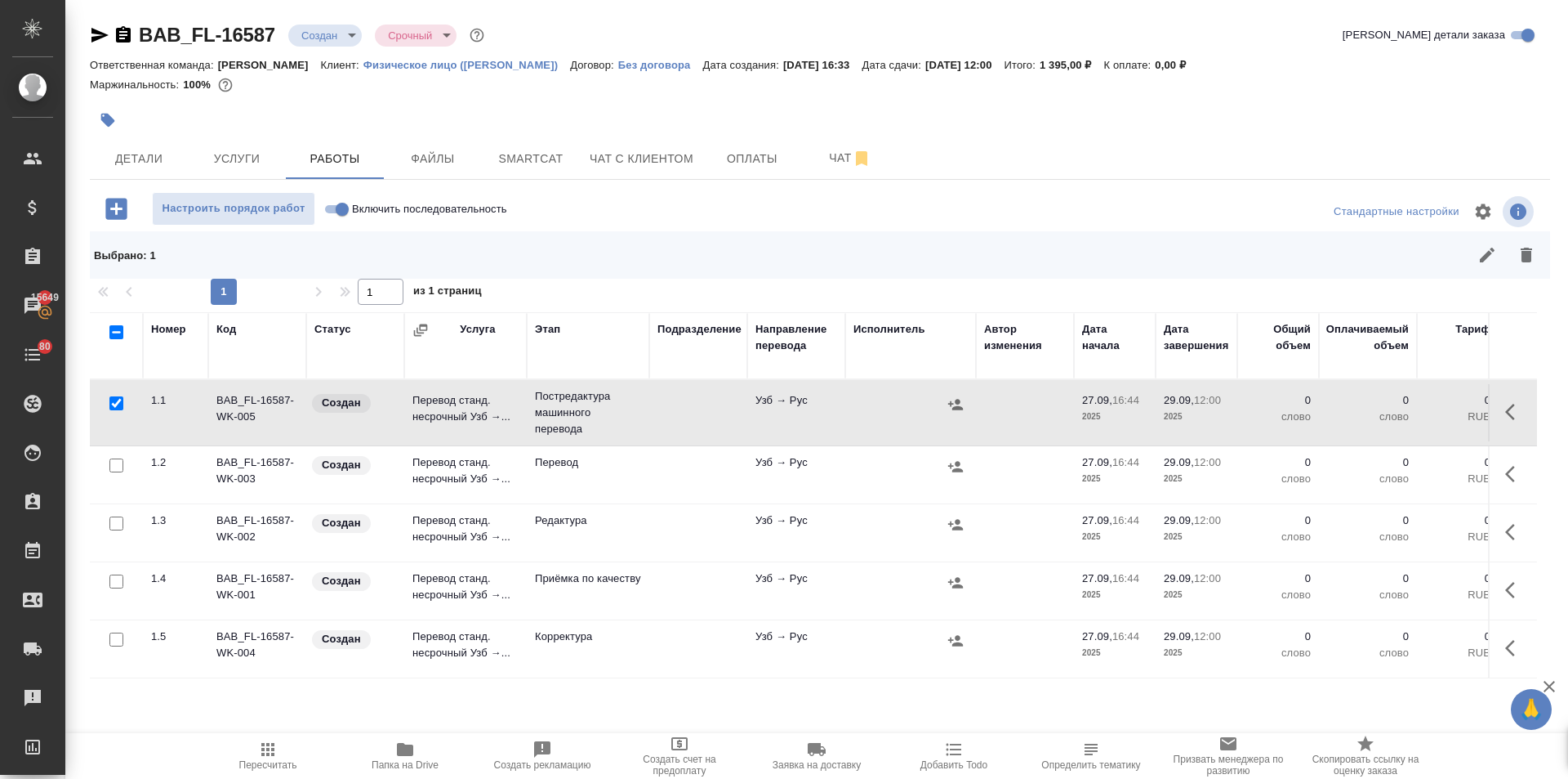
click at [114, 522] on input "checkbox" at bounding box center [116, 523] width 14 height 14
checkbox input "true"
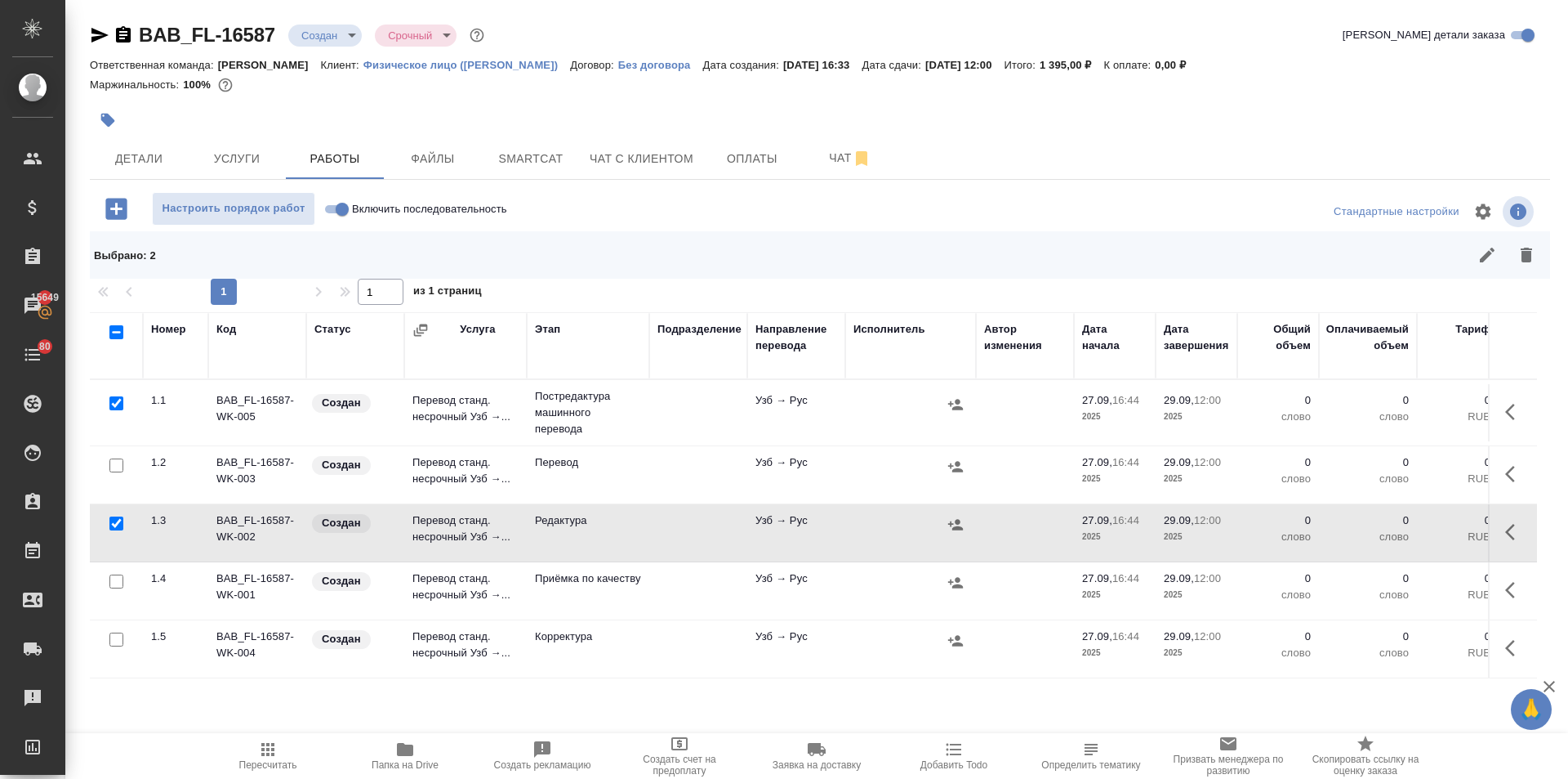
click at [117, 639] on input "checkbox" at bounding box center [116, 639] width 14 height 14
checkbox input "true"
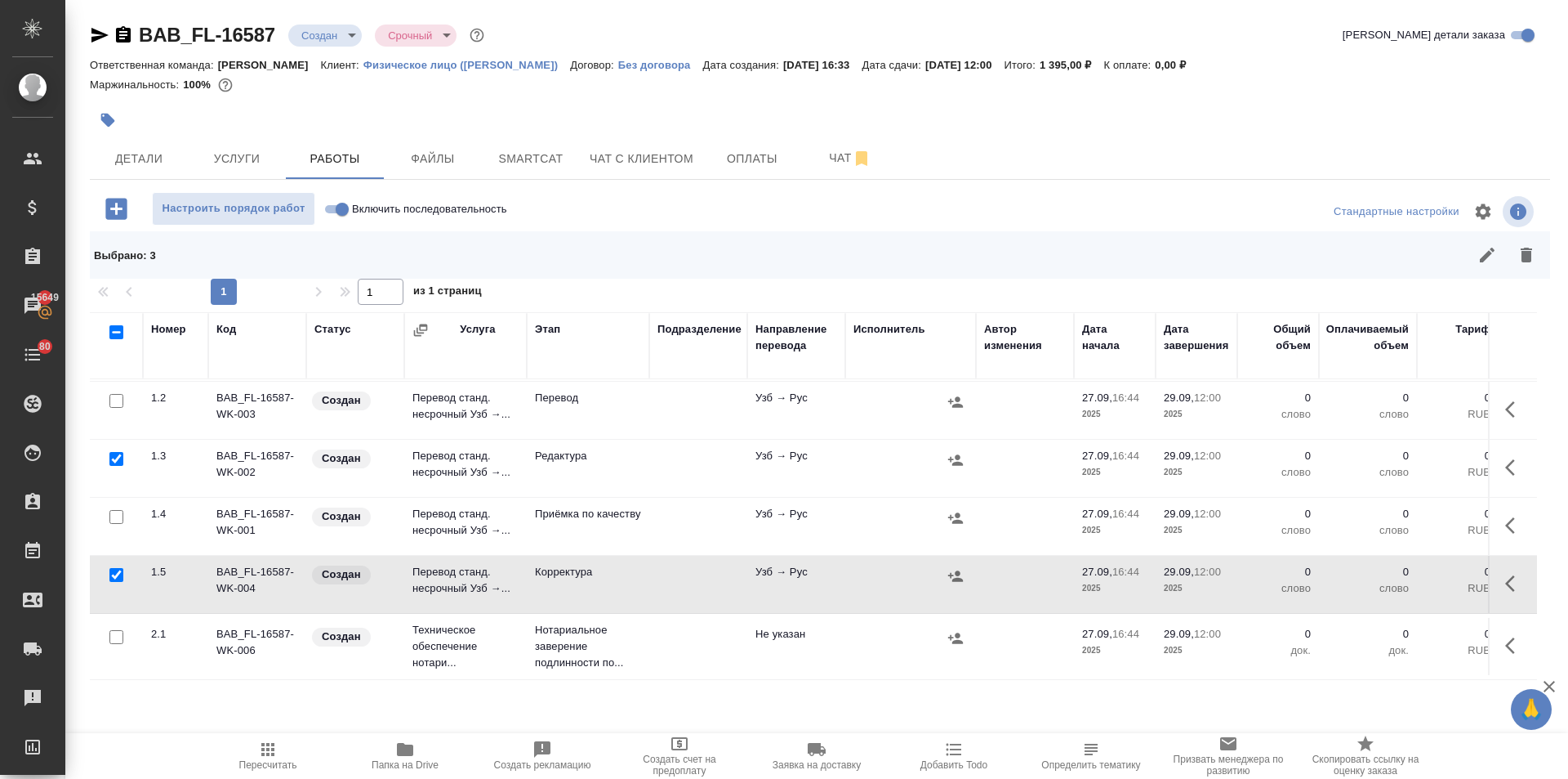
scroll to position [77, 0]
click at [1522, 258] on icon "button" at bounding box center [1526, 255] width 12 height 15
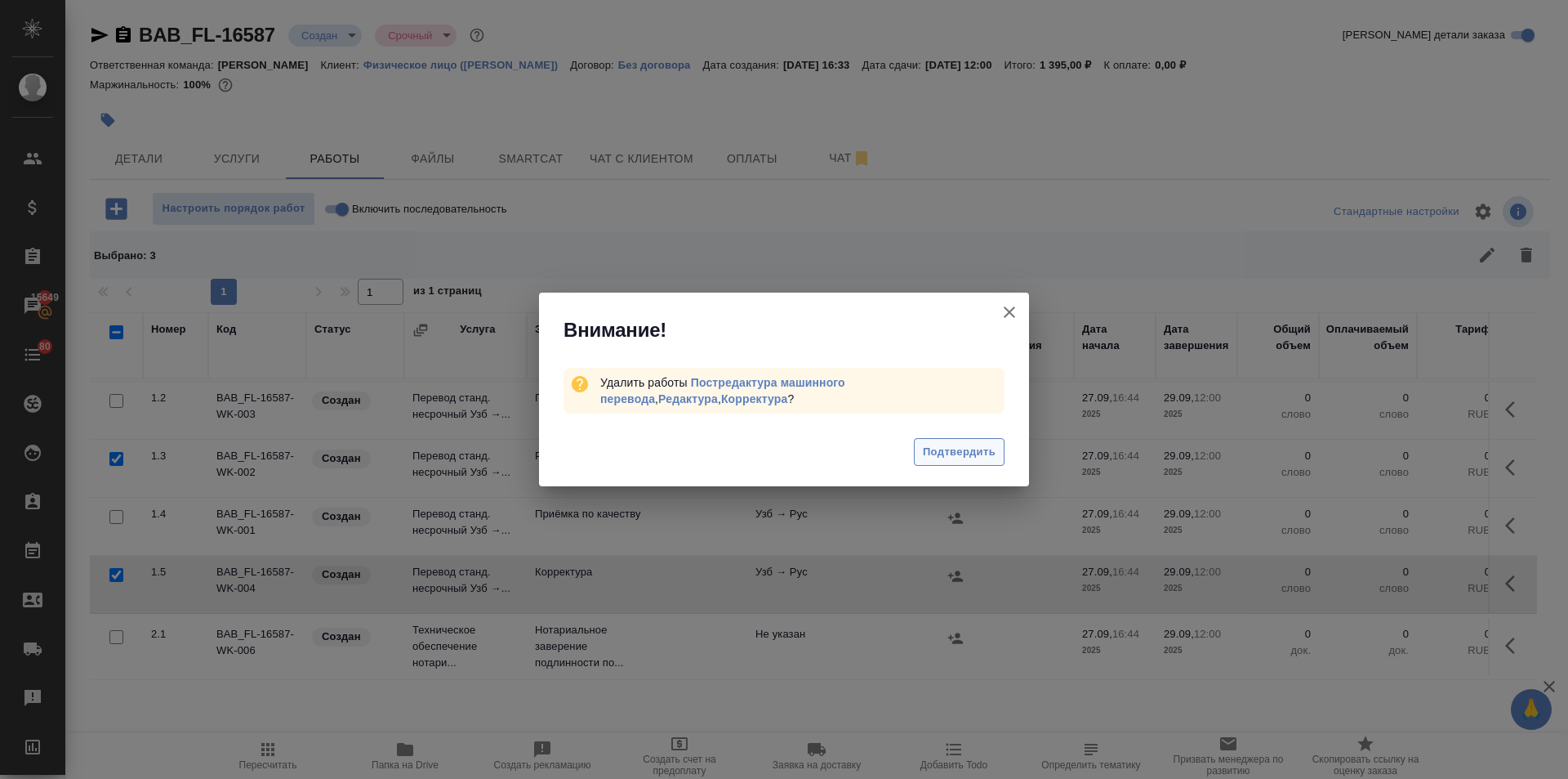
click at [939, 456] on span "Подтвердить" at bounding box center [960, 452] width 73 height 19
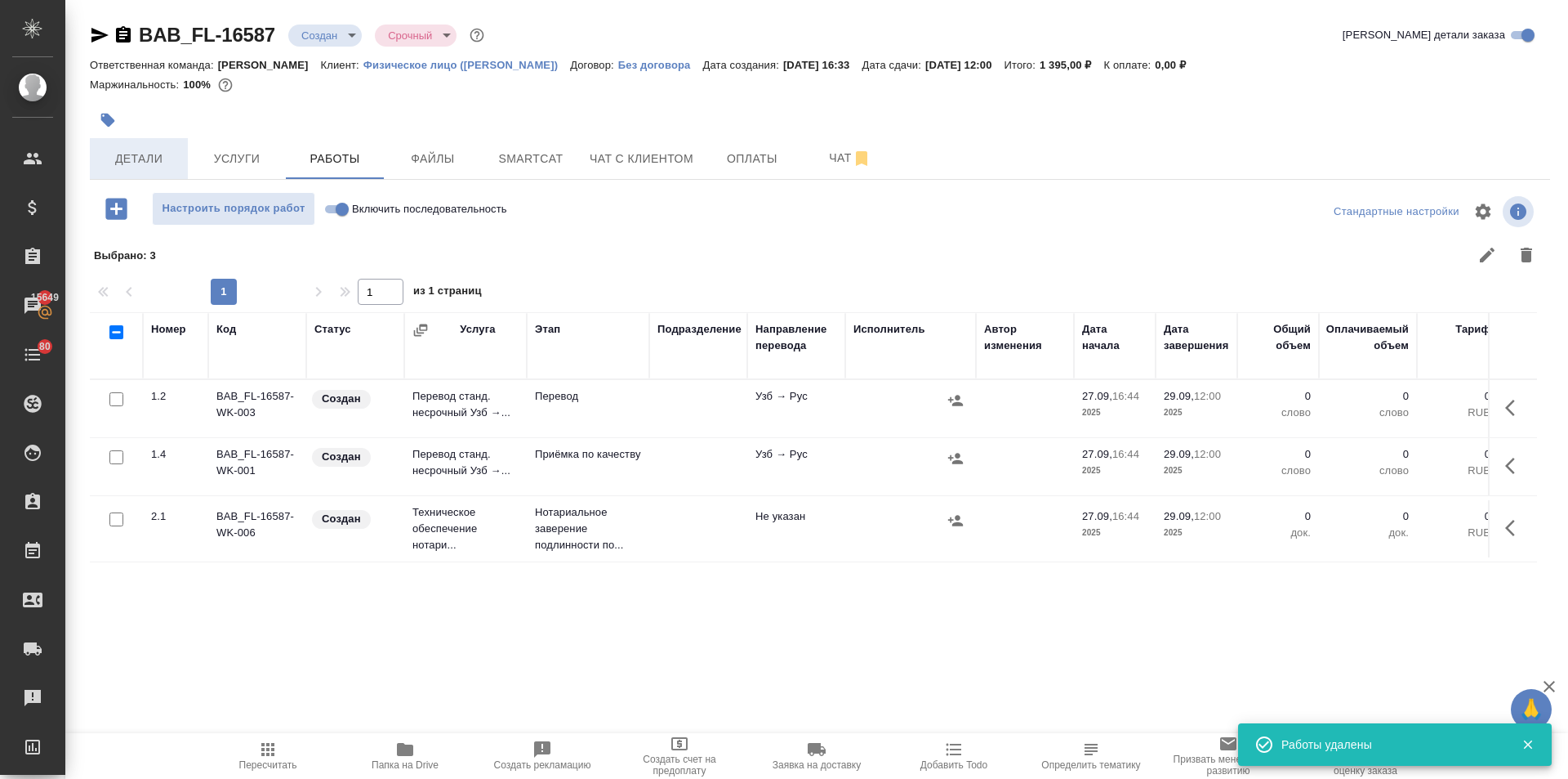
scroll to position [0, 0]
click at [131, 169] on span "Детали" at bounding box center [138, 159] width 78 height 20
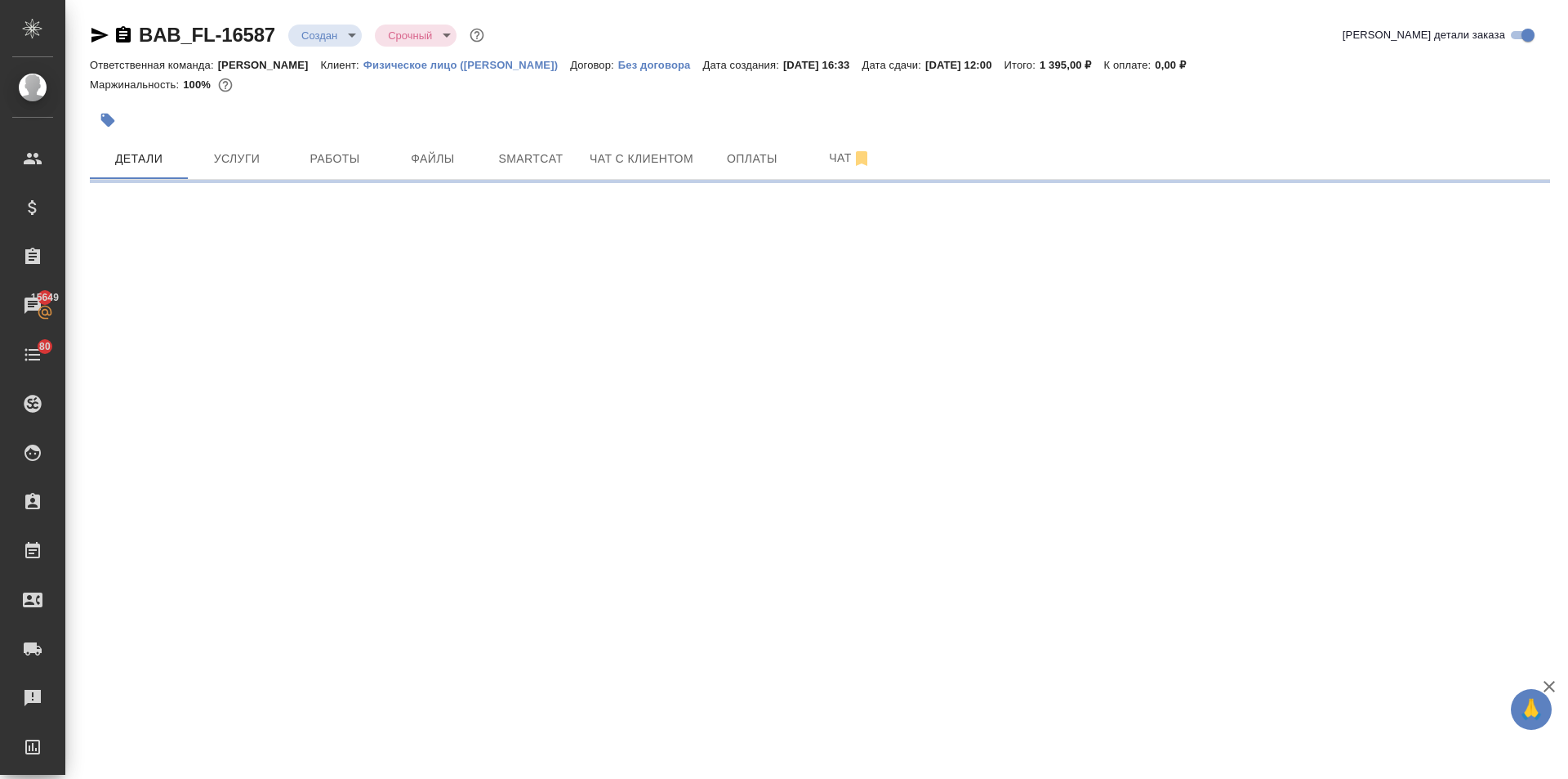
select select "RU"
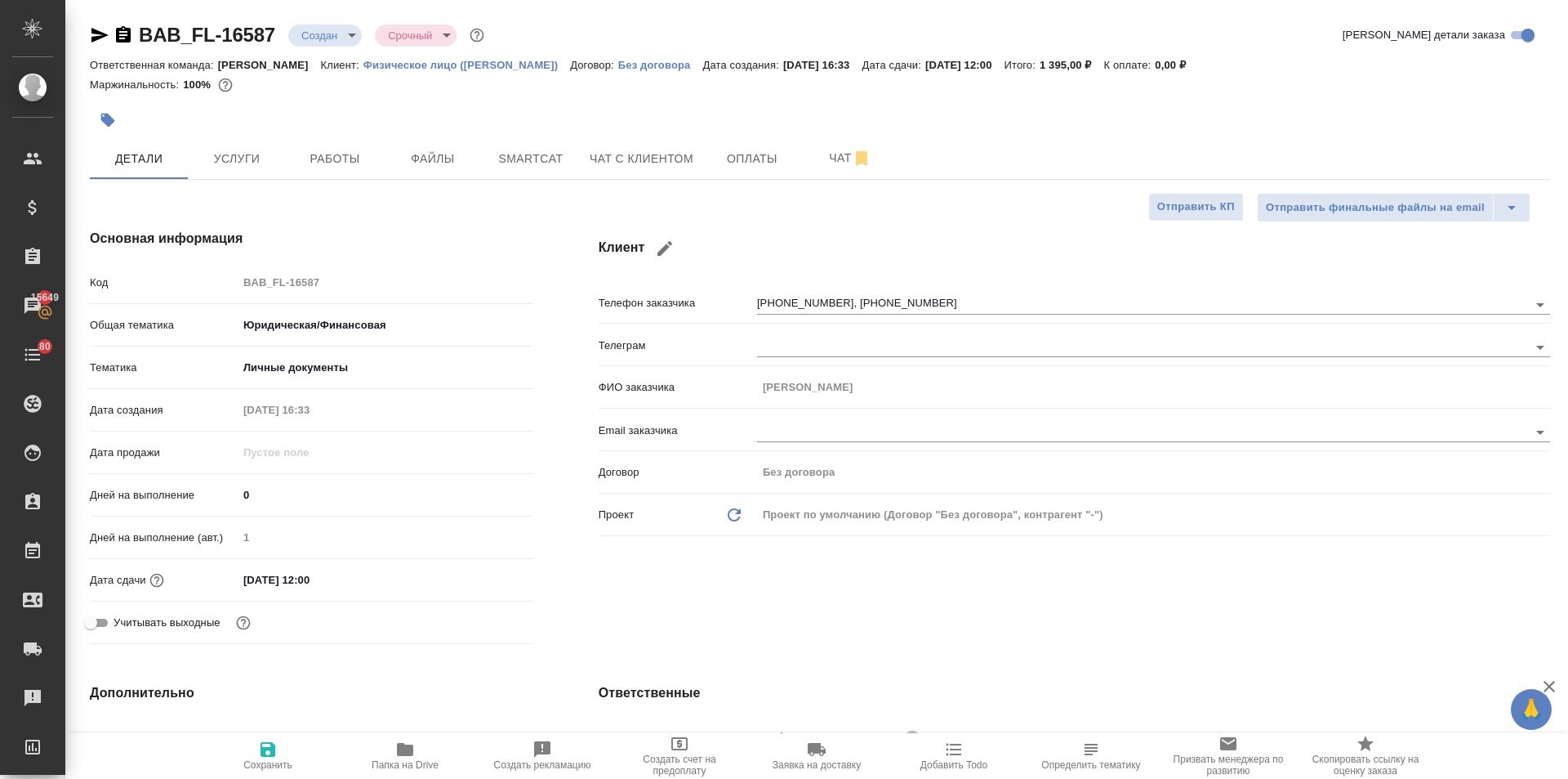
type textarea "x"
click at [753, 161] on span "Оплаты" at bounding box center [752, 159] width 78 height 20
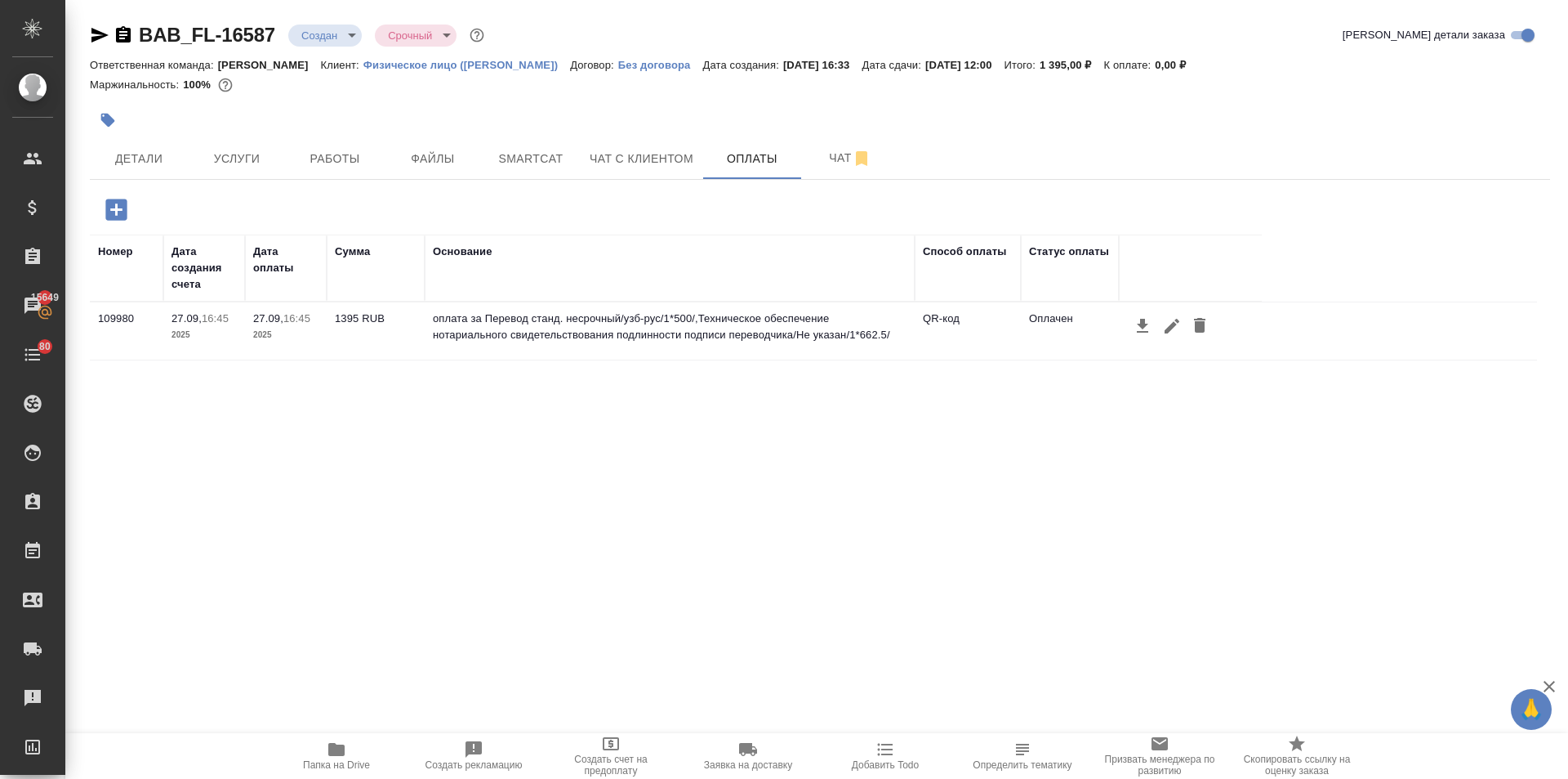
click at [1139, 320] on icon "button" at bounding box center [1143, 326] width 20 height 20
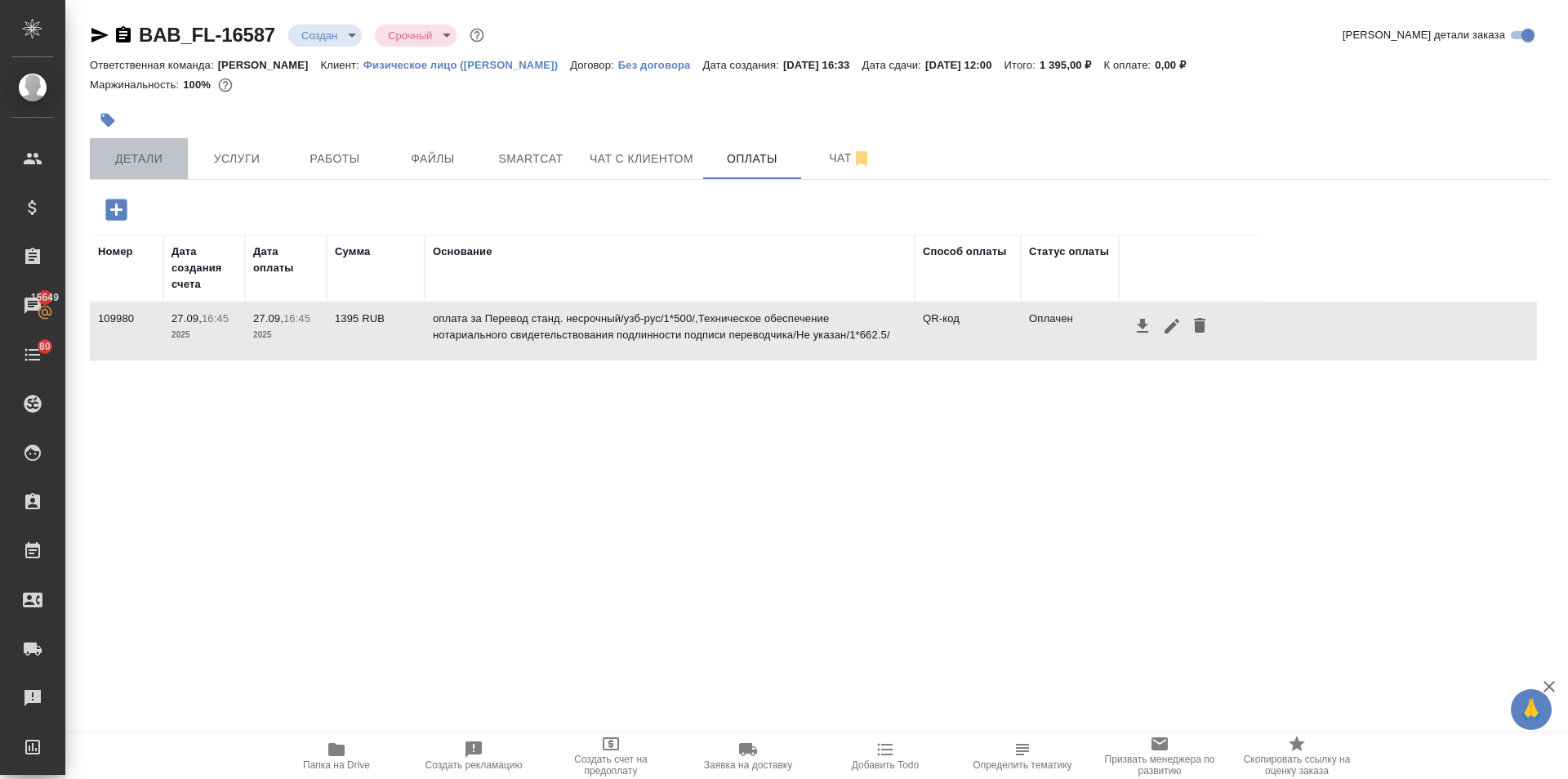
click at [119, 159] on span "Детали" at bounding box center [138, 159] width 78 height 20
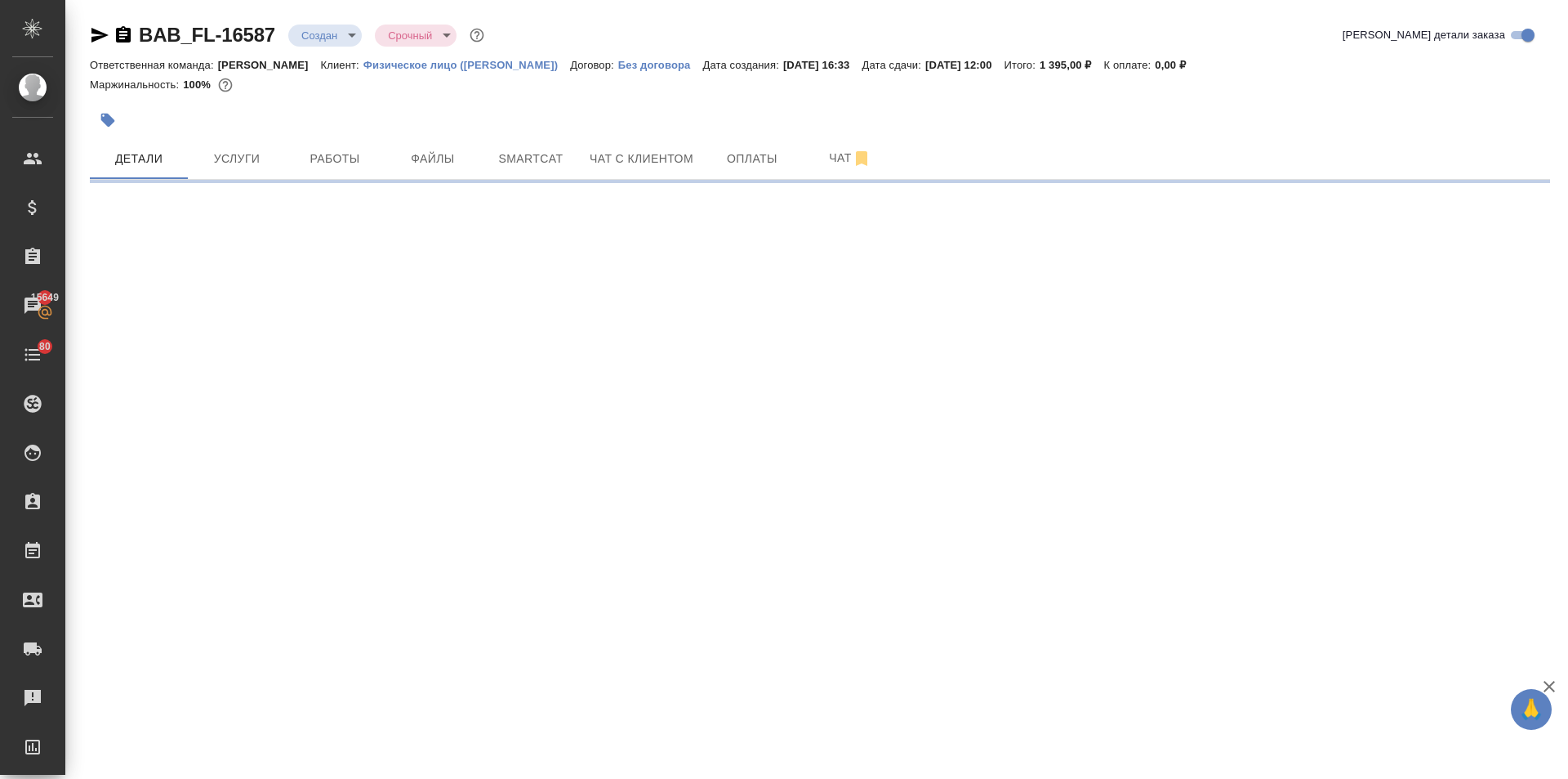
select select "RU"
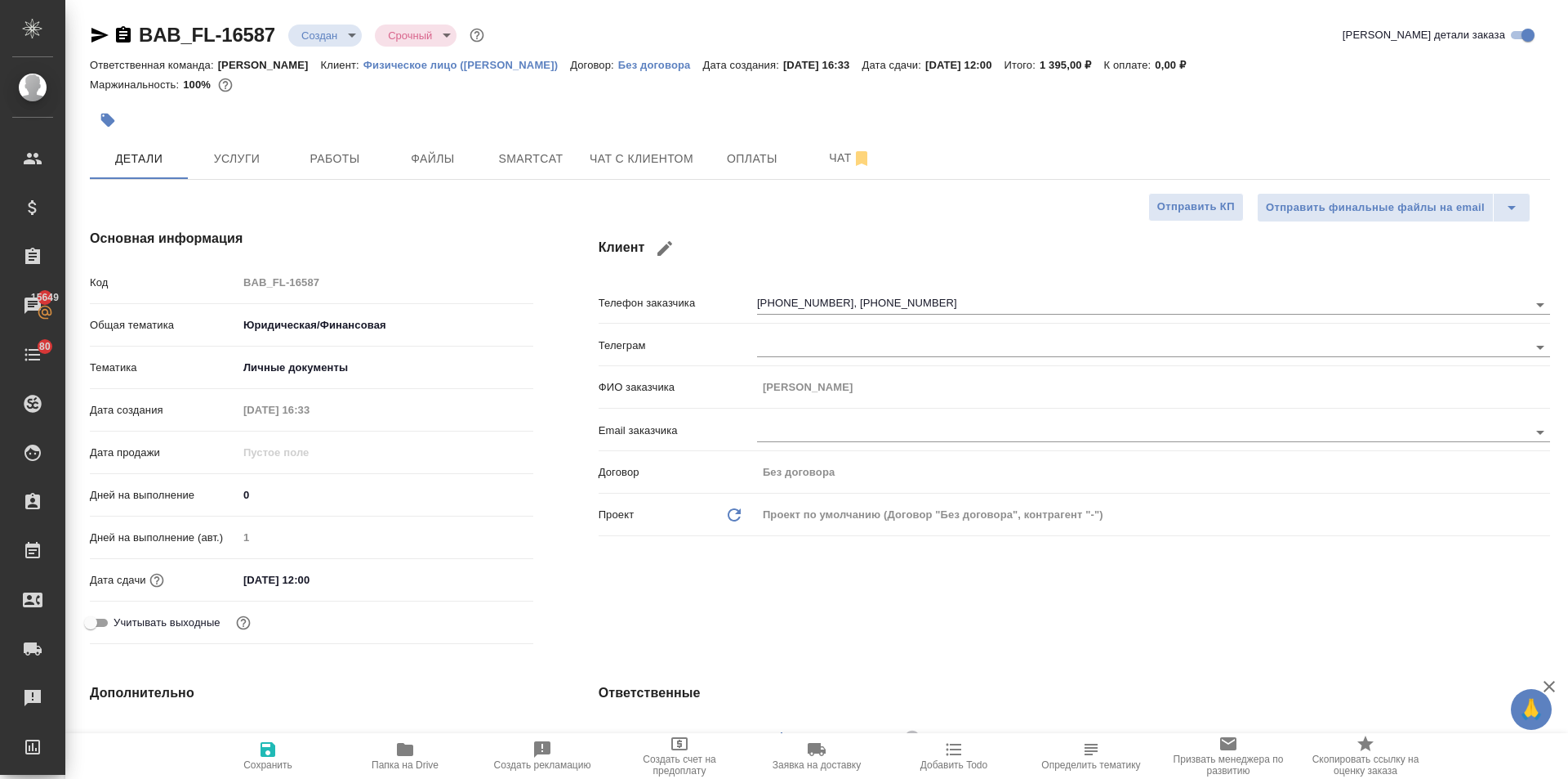
type textarea "x"
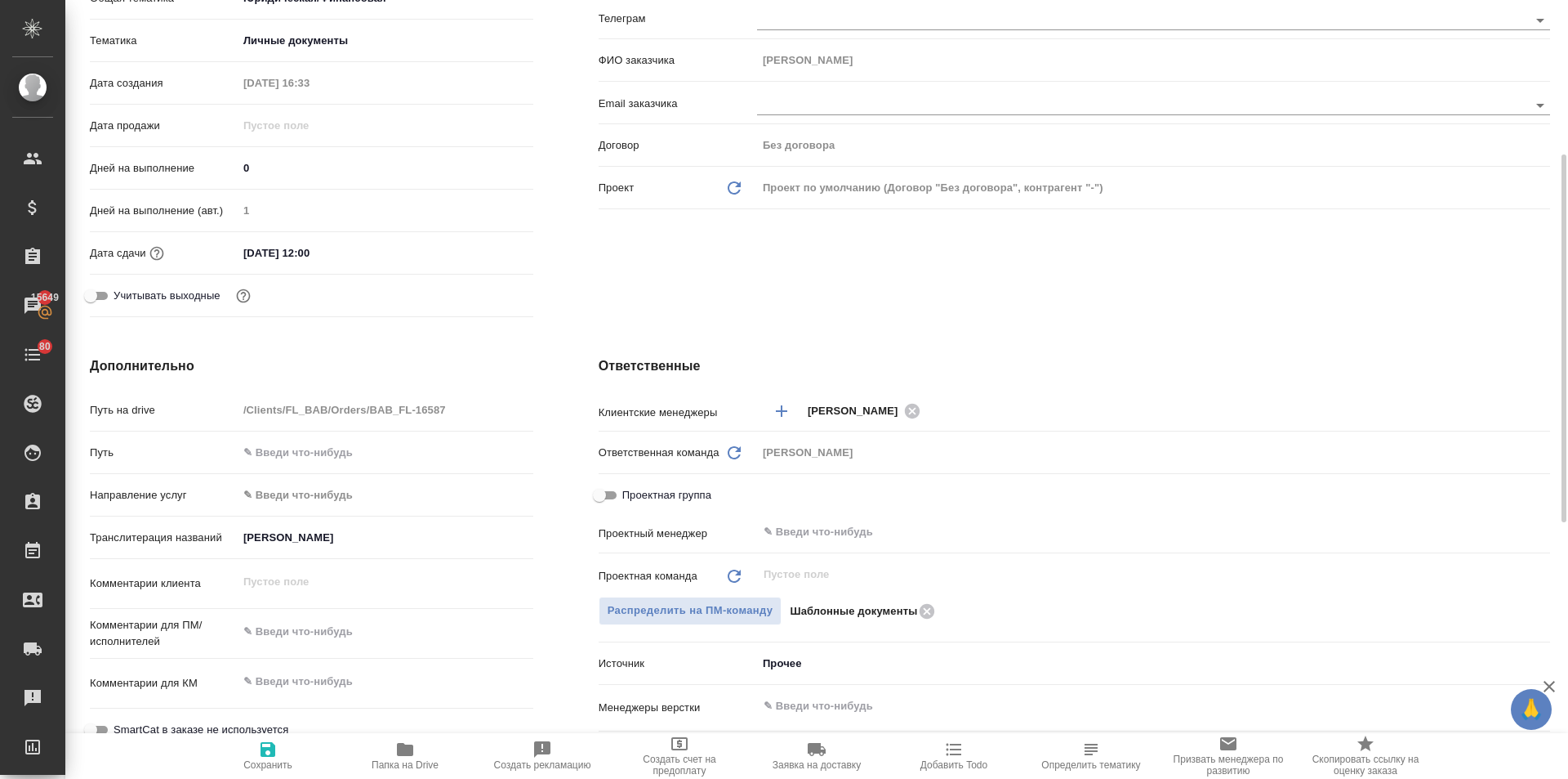
scroll to position [82, 0]
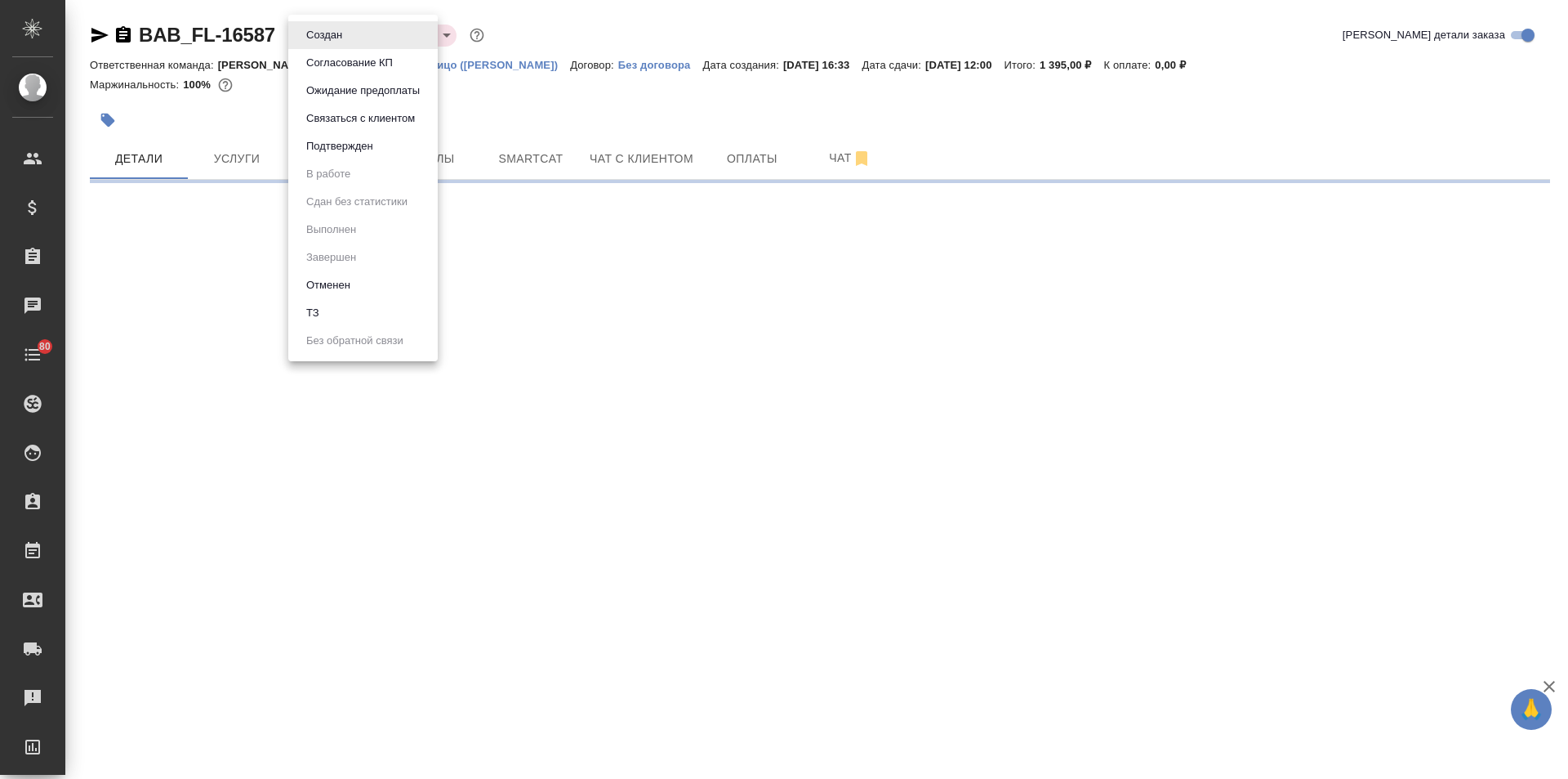
click at [296, 34] on body "🙏 .cls-1 fill:#fff; AWATERA Ilina Ekaterina Клиенты Спецификации Заказы Чаты 80…" at bounding box center [784, 389] width 1568 height 779
click at [351, 155] on li "Подтвержден" at bounding box center [363, 146] width 149 height 28
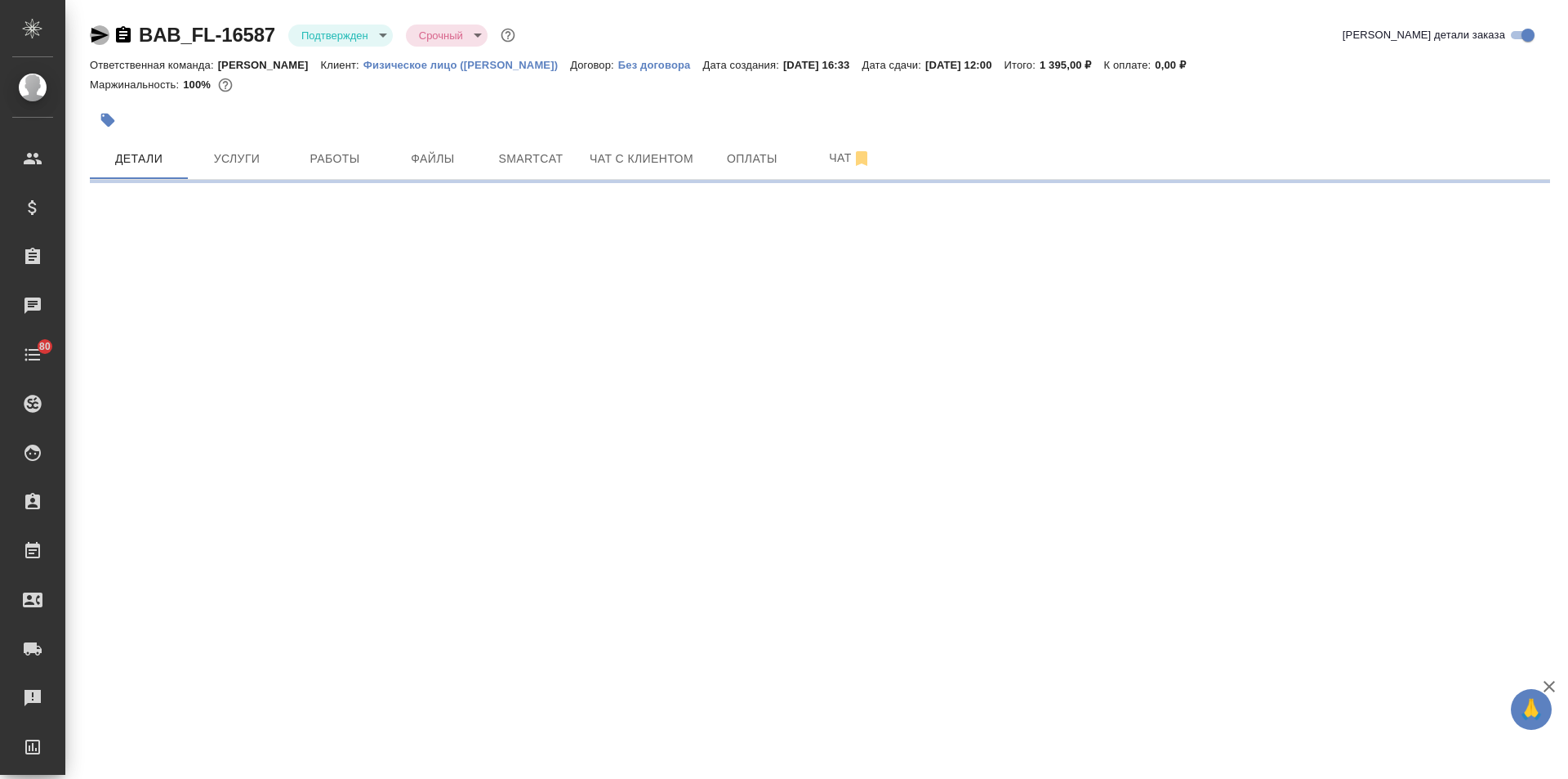
click at [94, 36] on icon "button" at bounding box center [100, 36] width 20 height 20
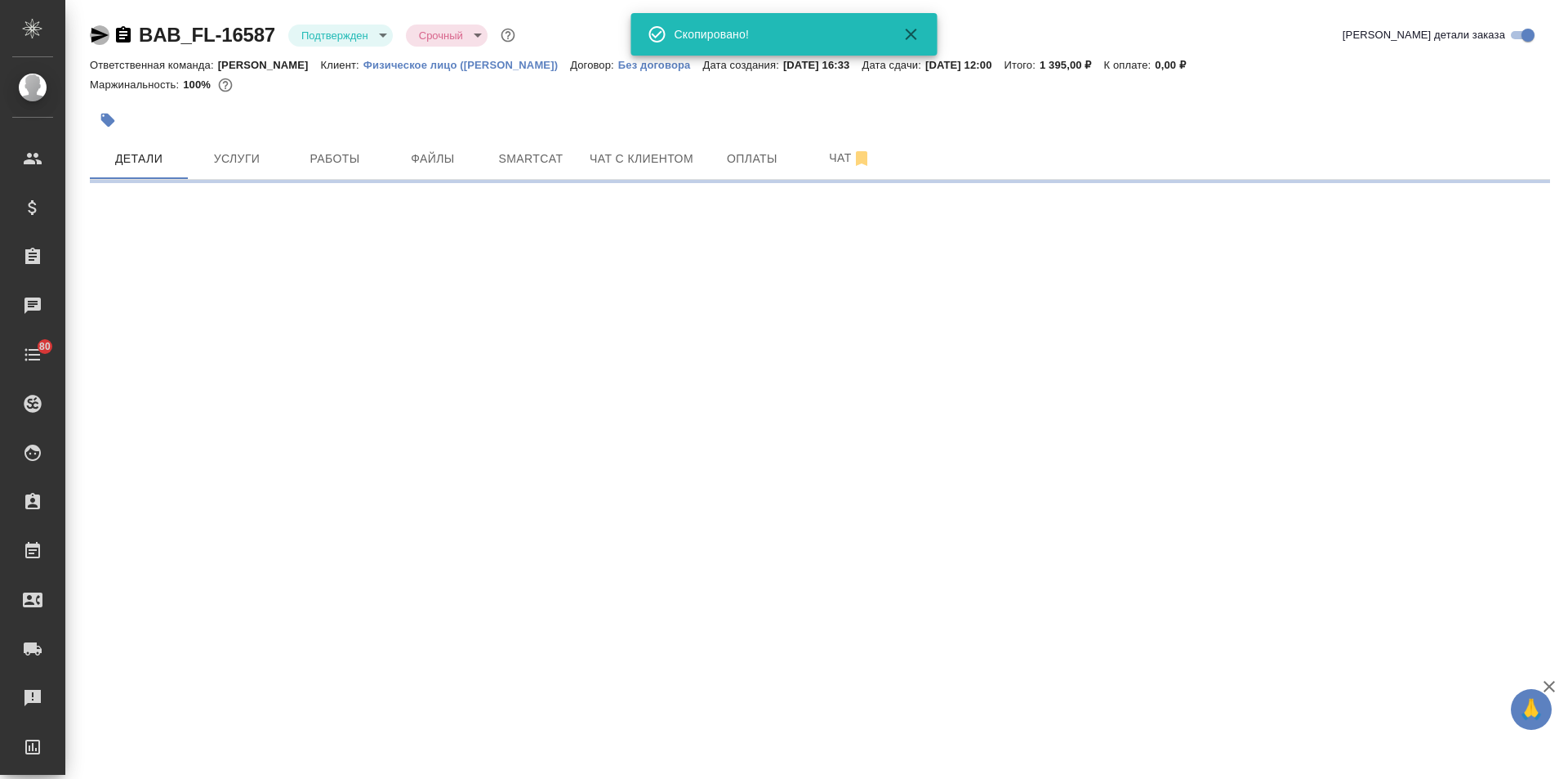
click at [94, 36] on icon "button" at bounding box center [100, 36] width 20 height 20
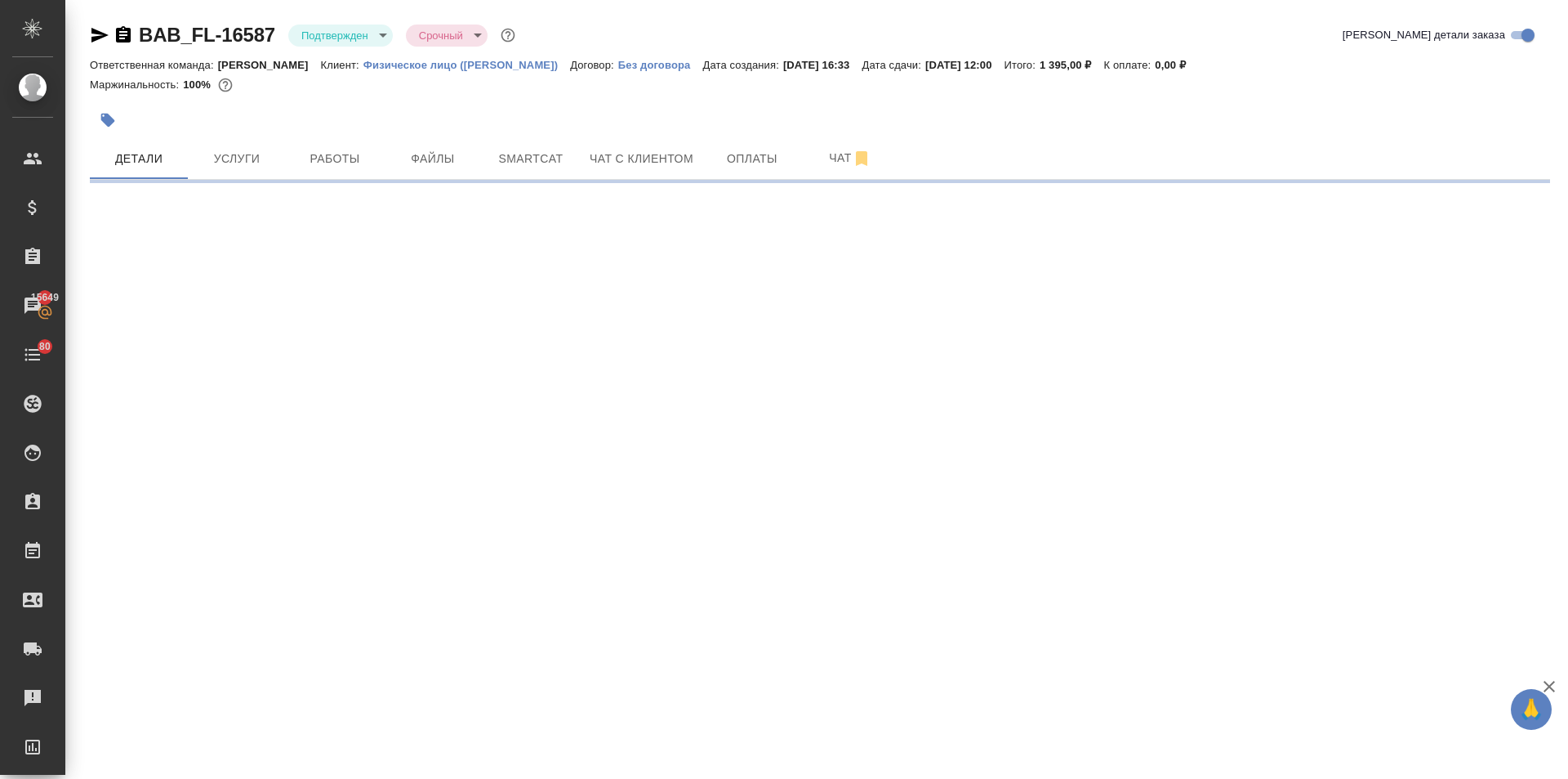
select select "RU"
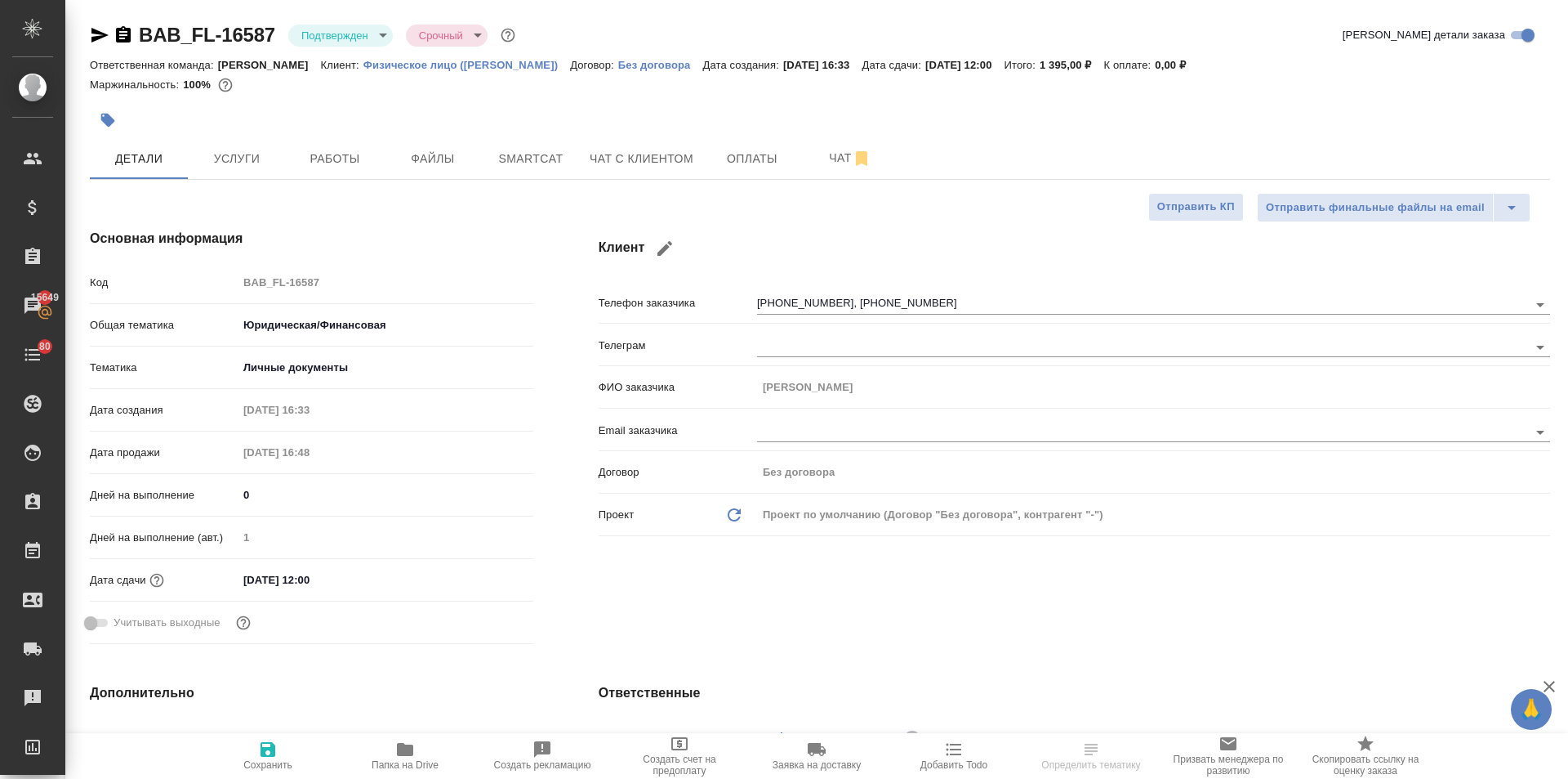
type textarea "x"
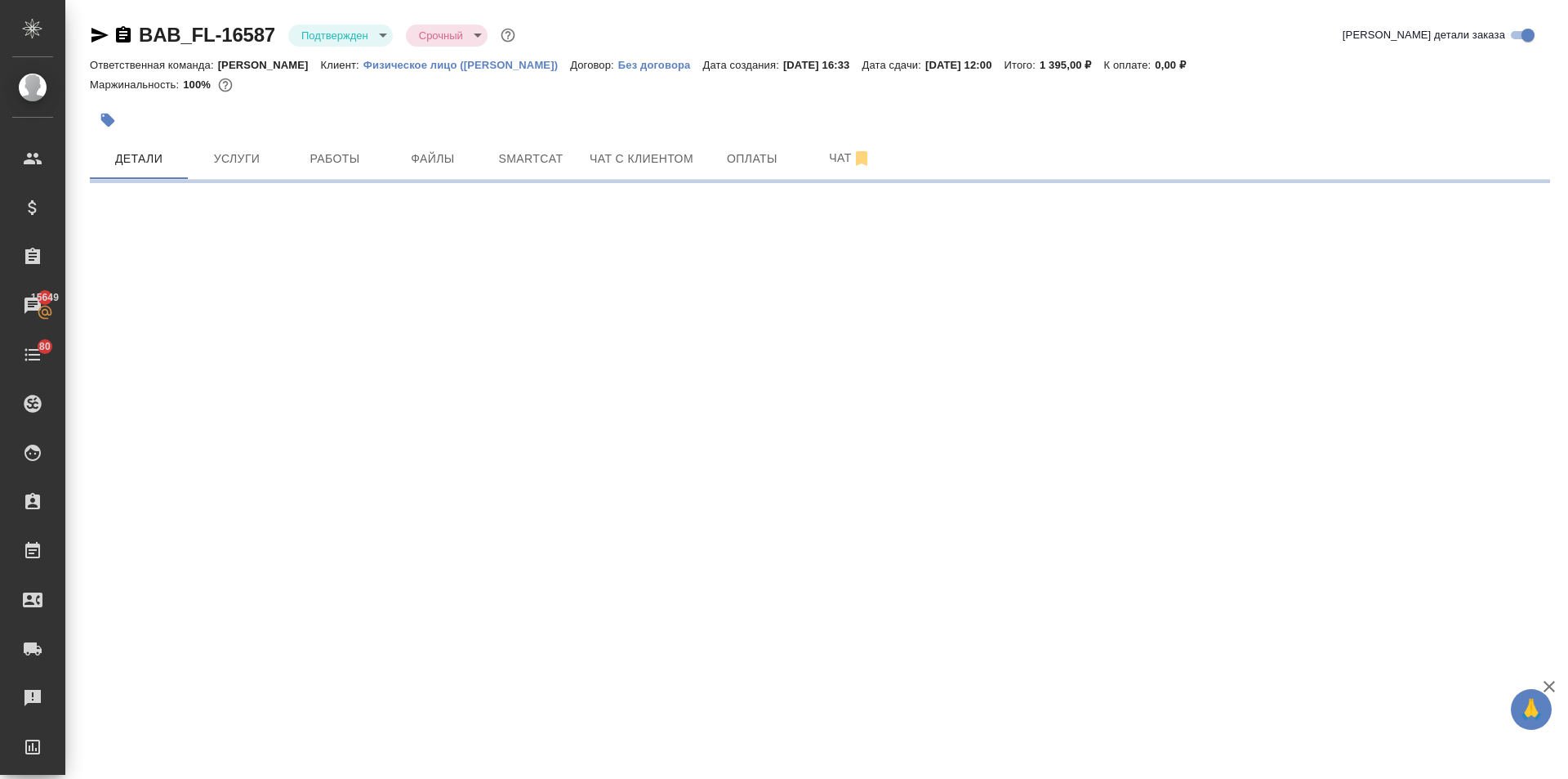
select select "RU"
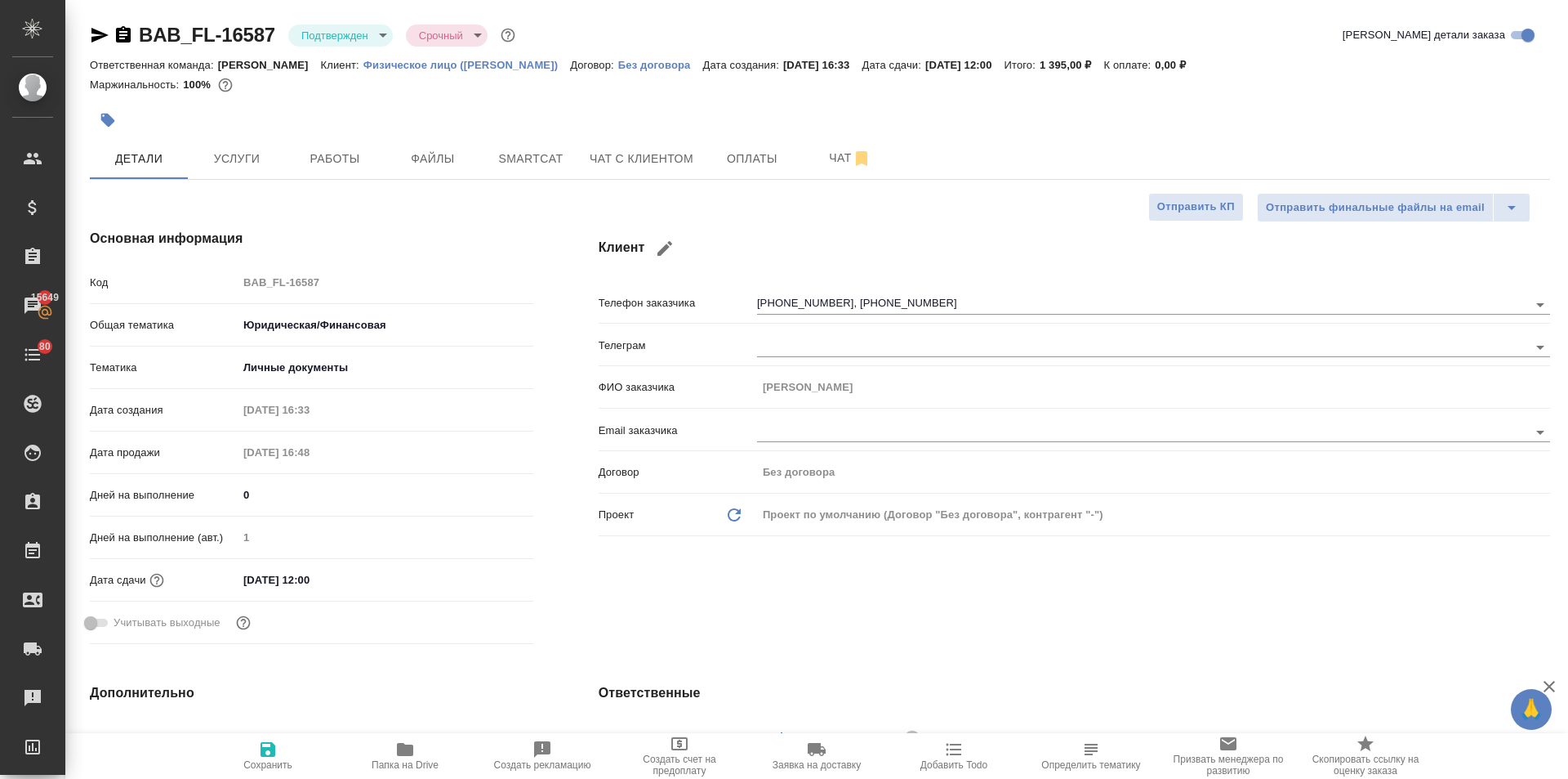
type textarea "x"
click at [96, 36] on icon "button" at bounding box center [100, 36] width 20 height 20
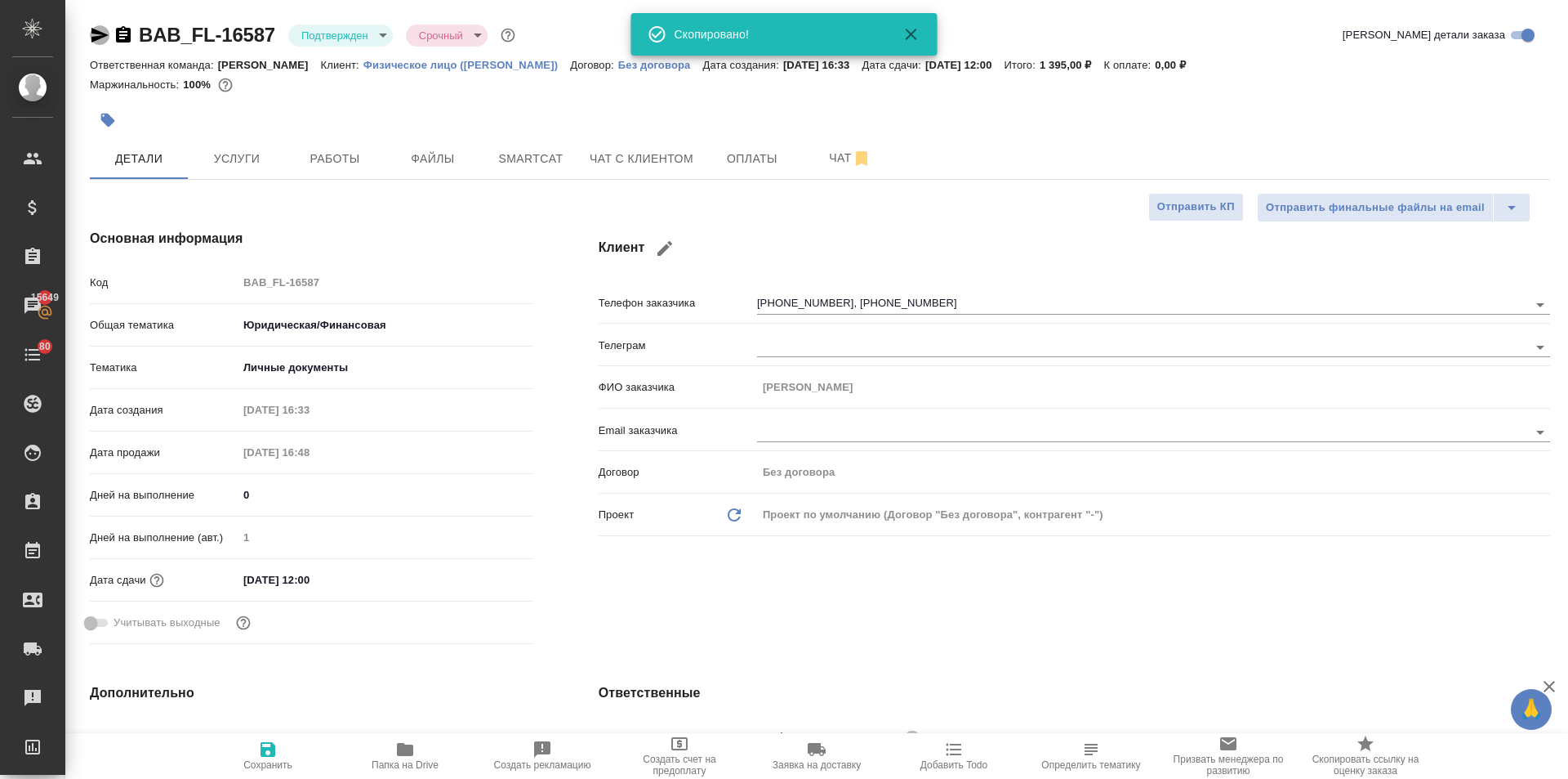
click at [96, 36] on icon "button" at bounding box center [100, 36] width 20 height 20
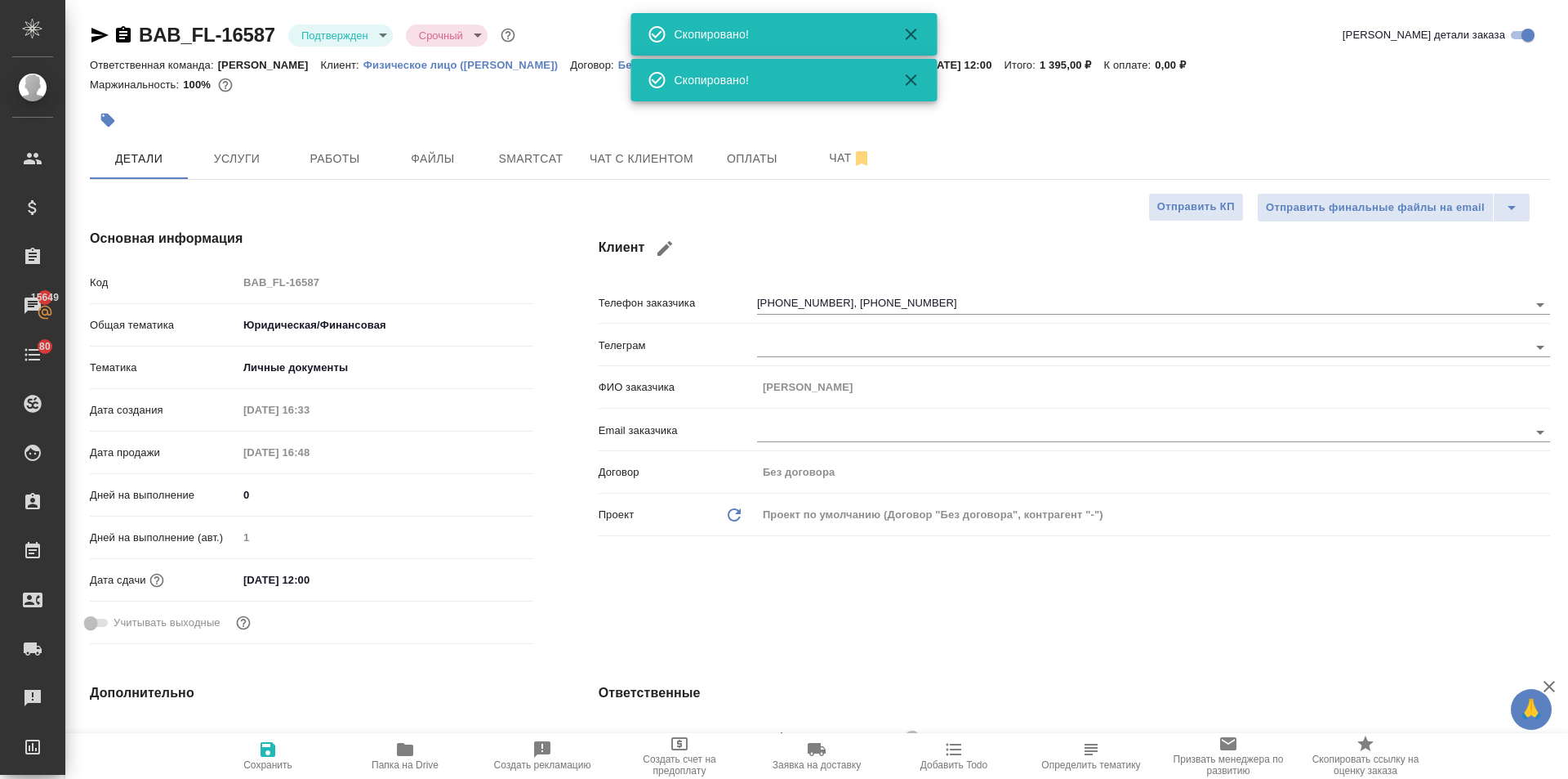
click at [96, 36] on icon "button" at bounding box center [100, 36] width 20 height 20
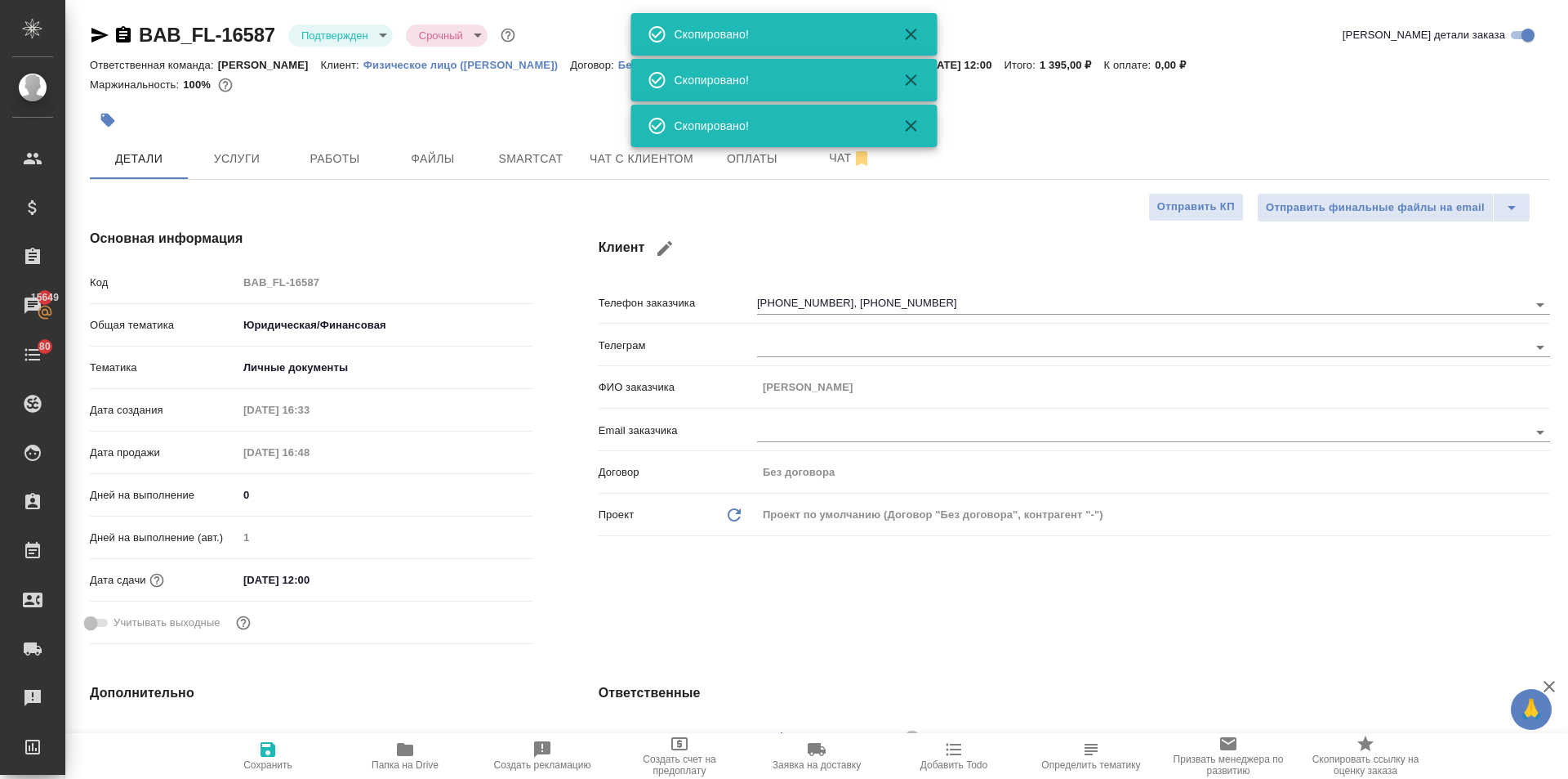
type textarea "x"
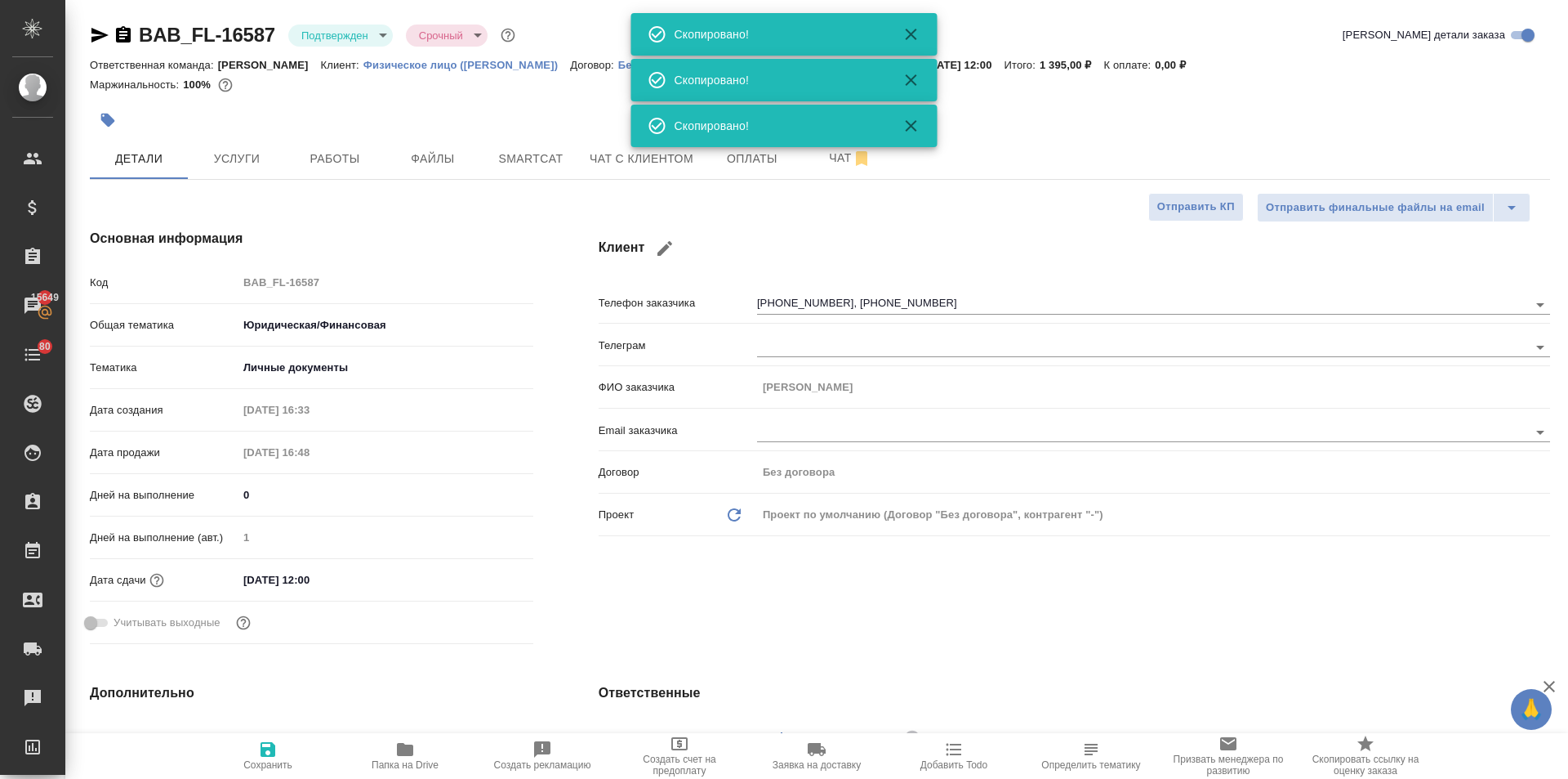
type textarea "x"
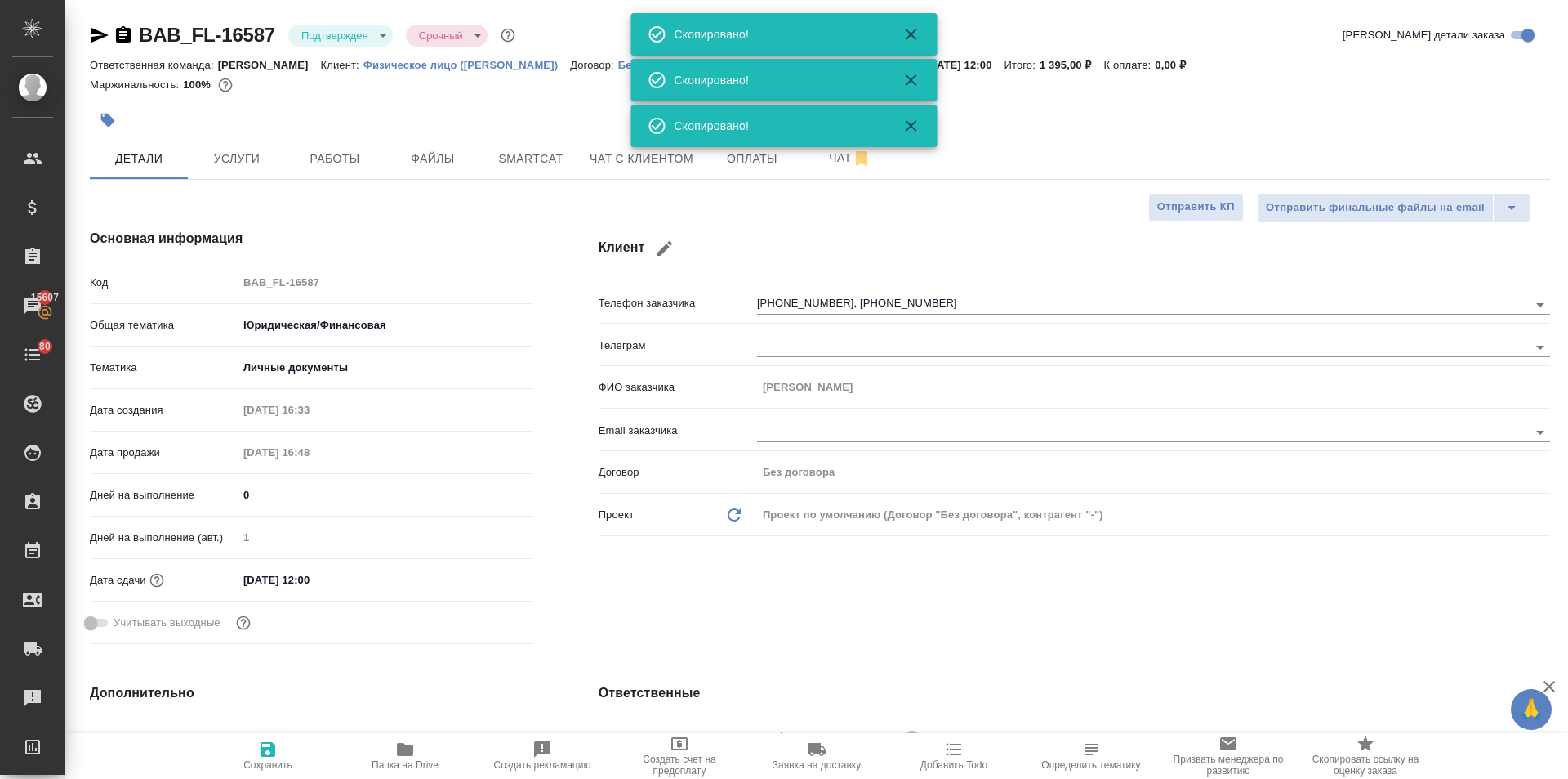
type textarea "x"
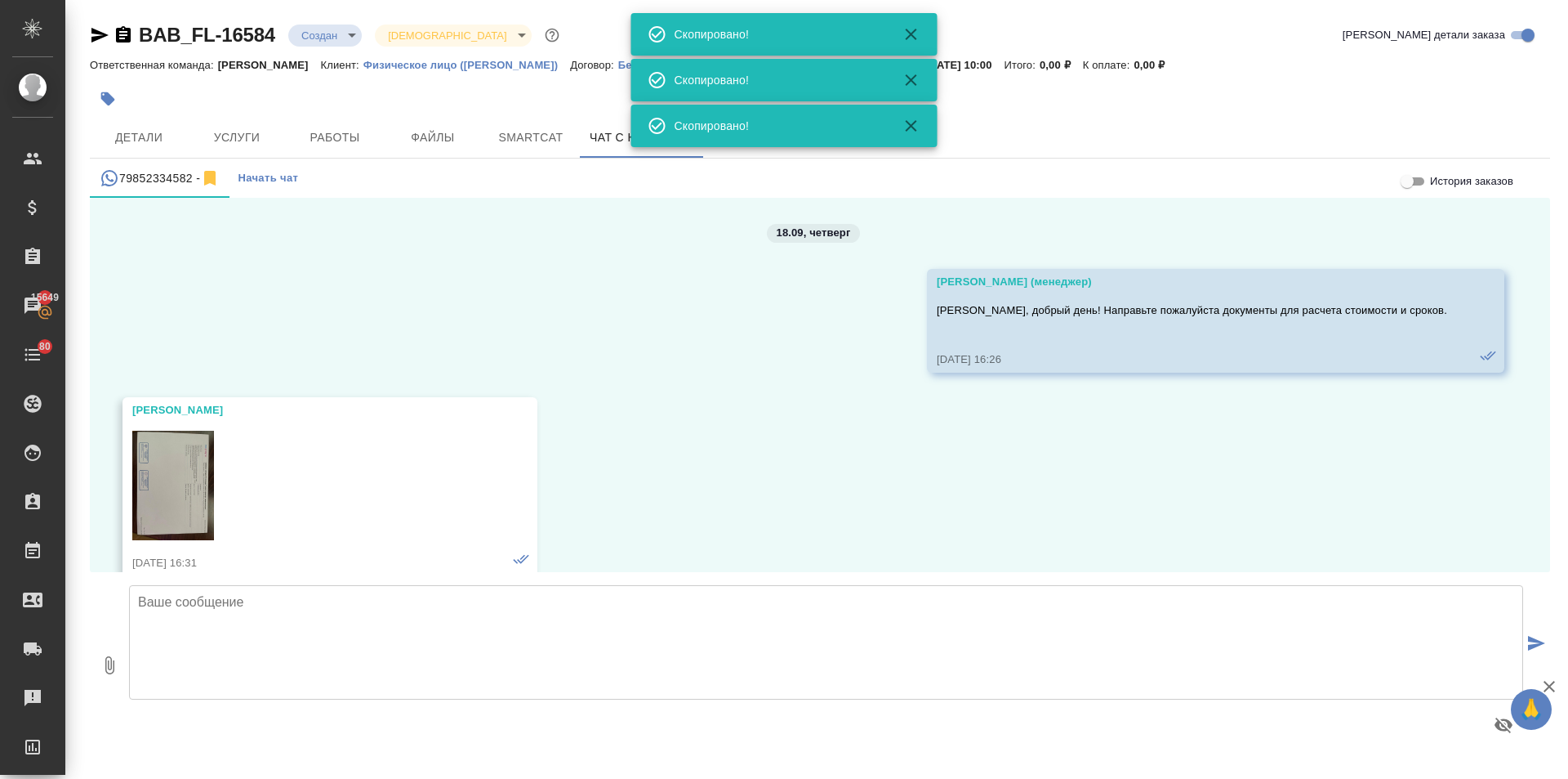
scroll to position [9768, 0]
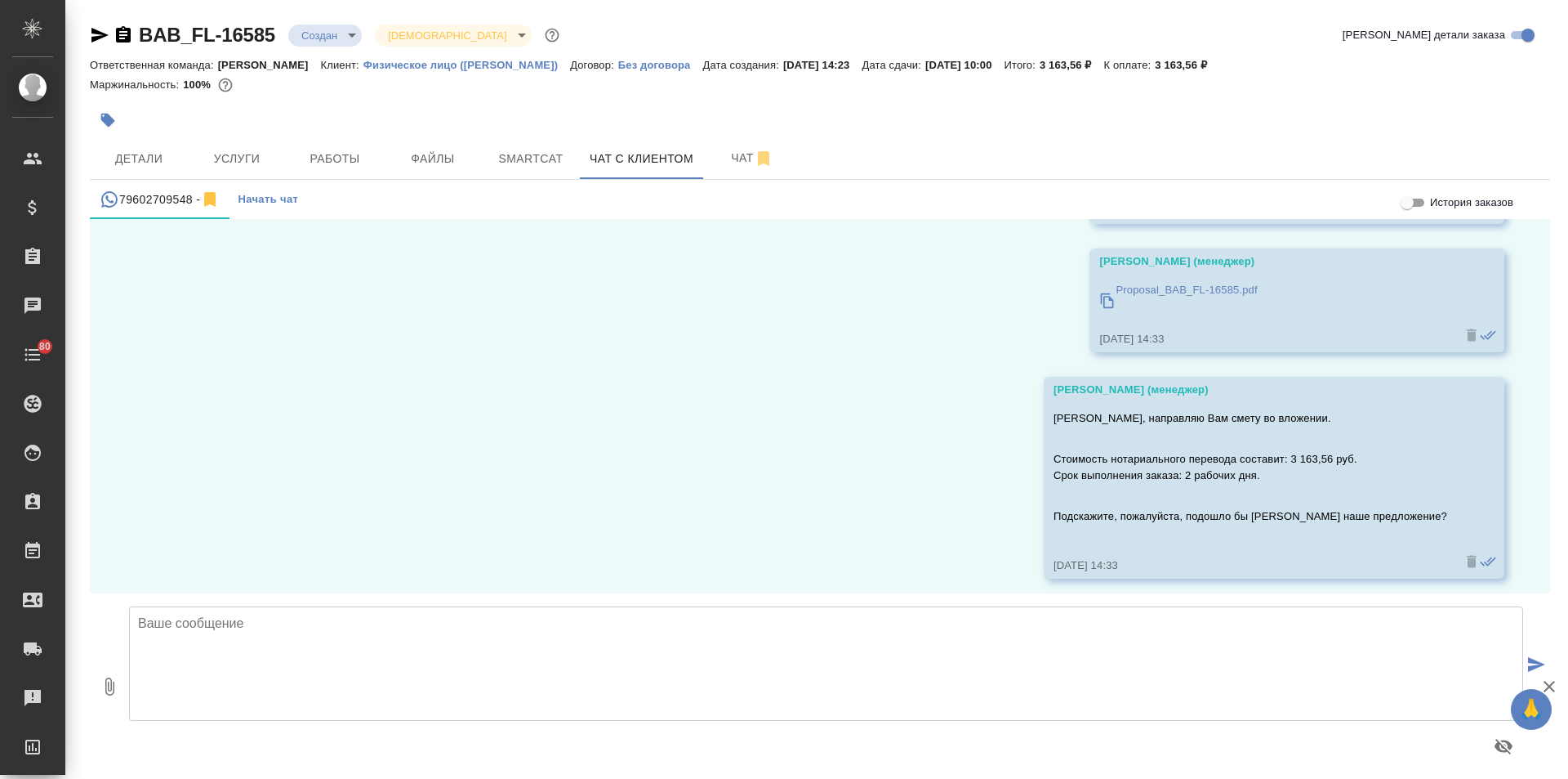
scroll to position [1351, 0]
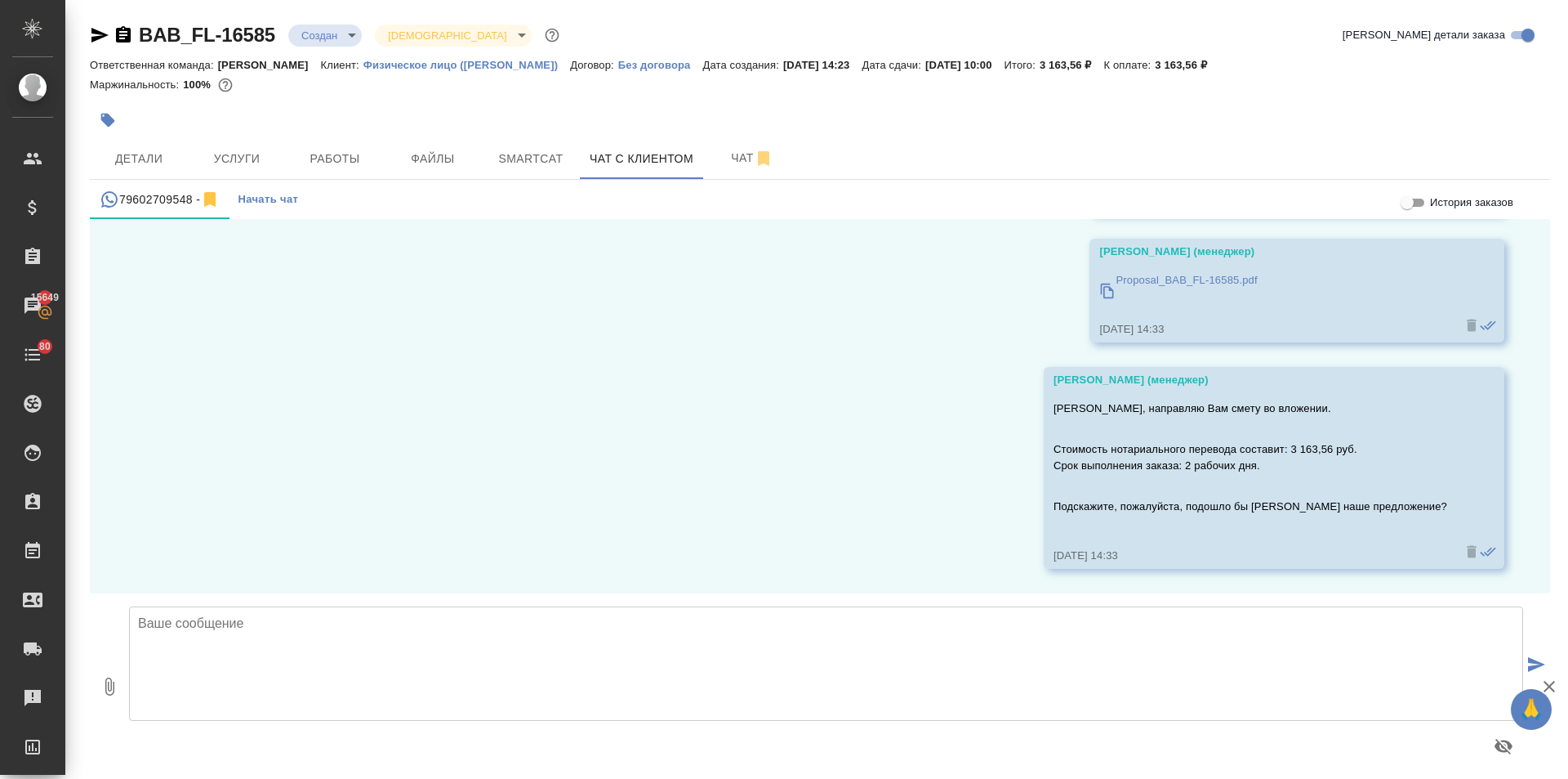
click at [94, 31] on icon "button" at bounding box center [99, 36] width 17 height 15
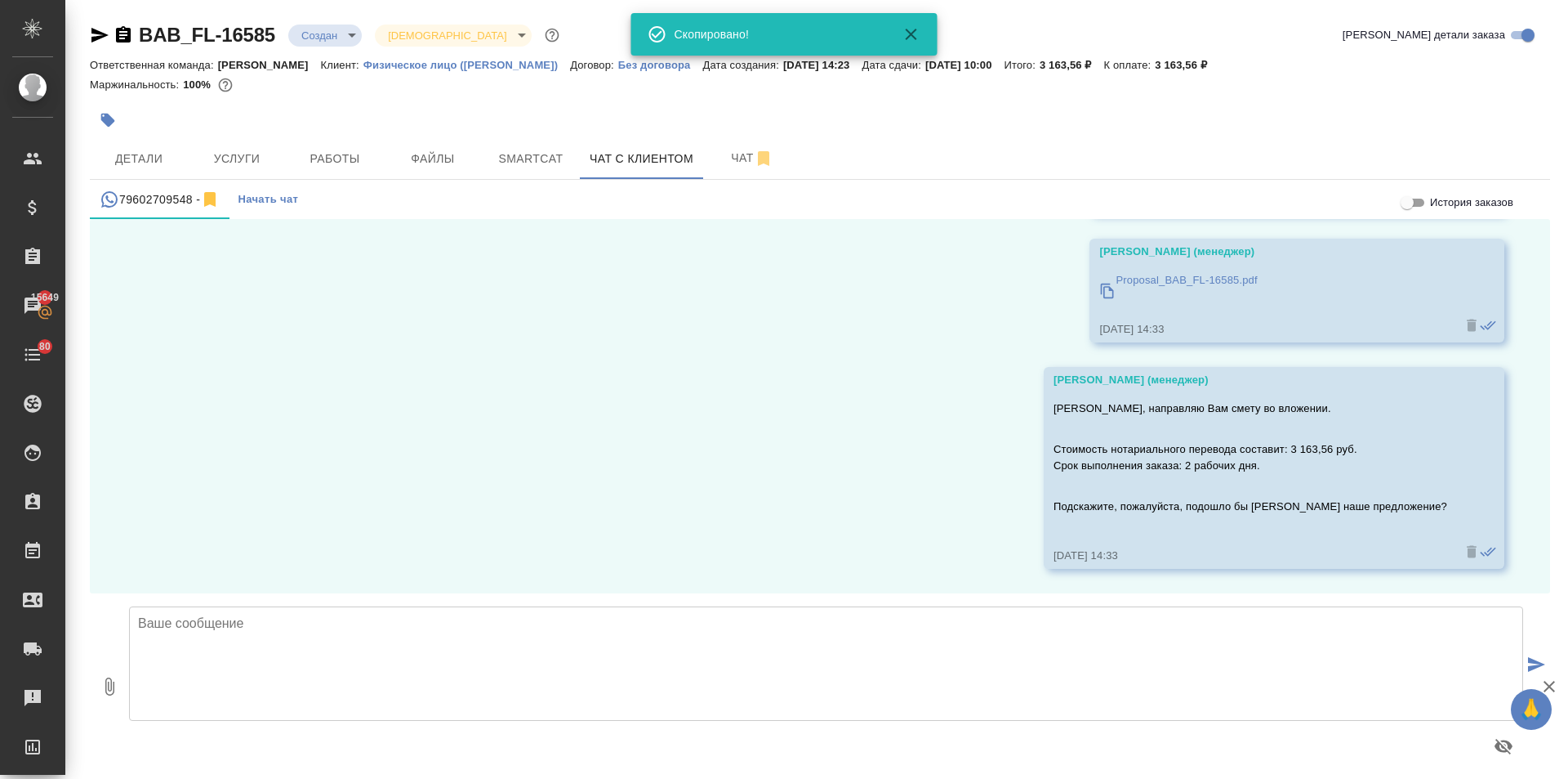
click at [94, 31] on icon "button" at bounding box center [99, 36] width 17 height 15
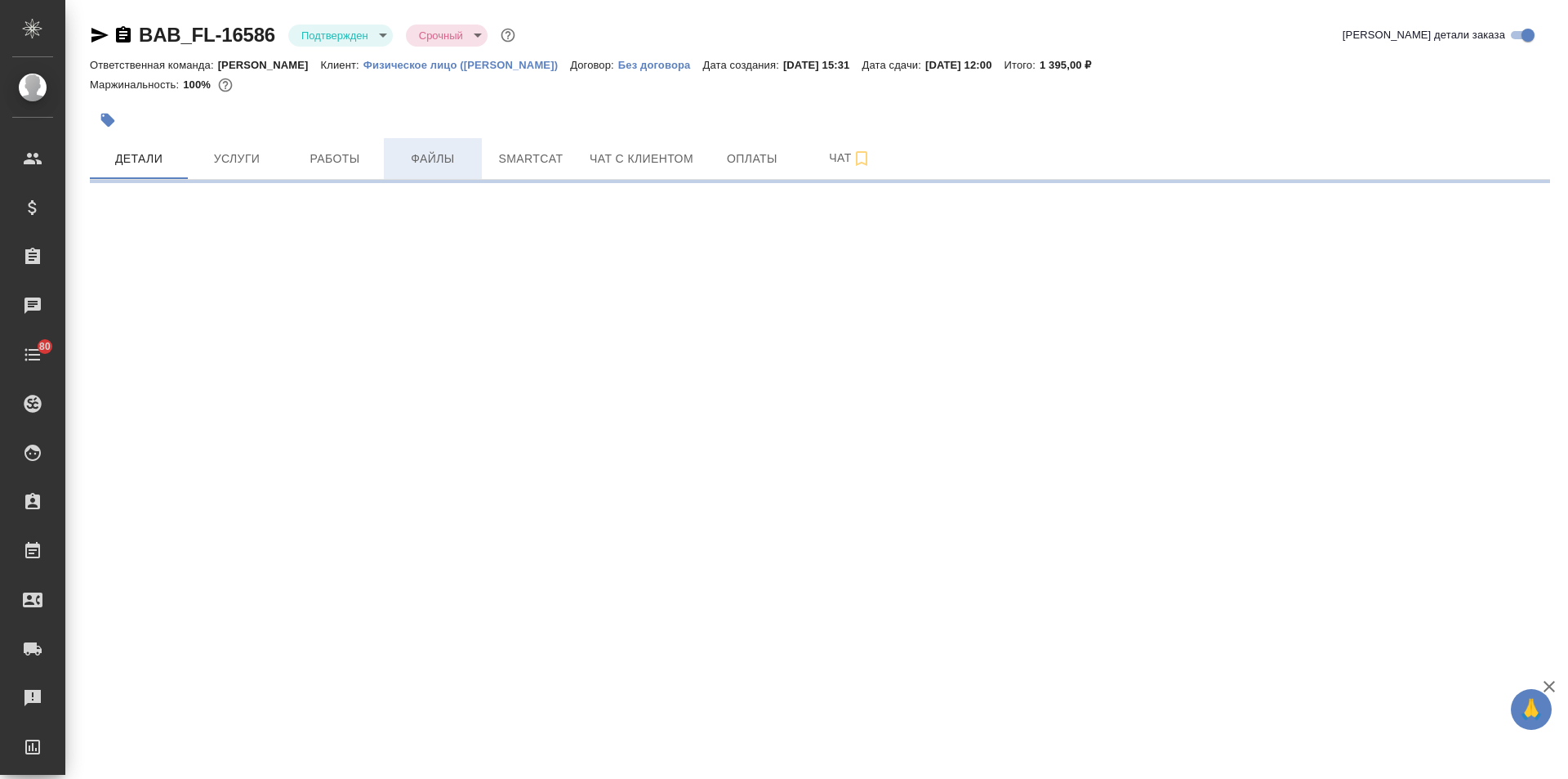
click at [456, 163] on span "Файлы" at bounding box center [433, 159] width 78 height 20
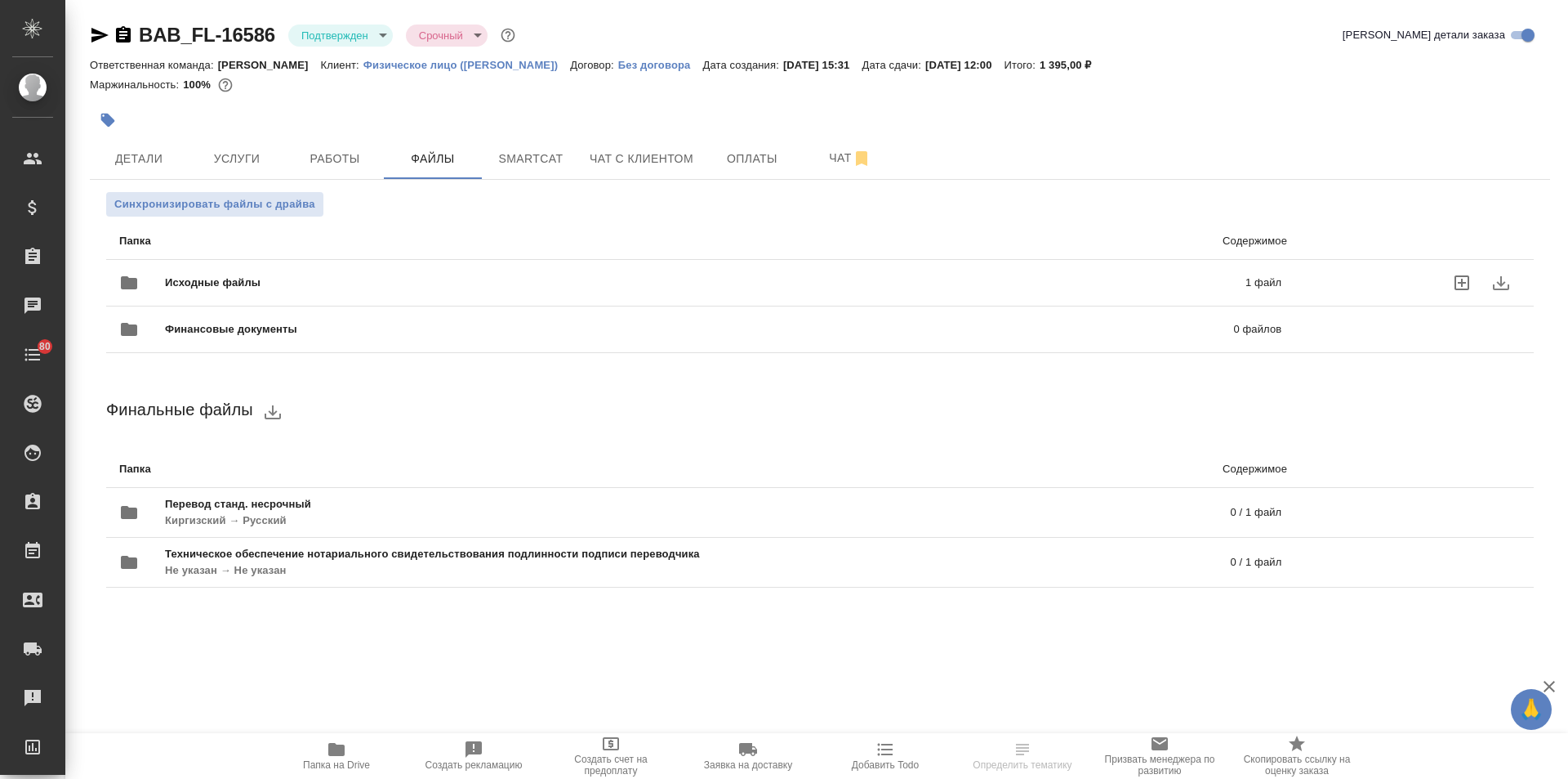
click at [329, 266] on div "Исходные файлы 1 файл" at bounding box center [700, 282] width 1163 height 39
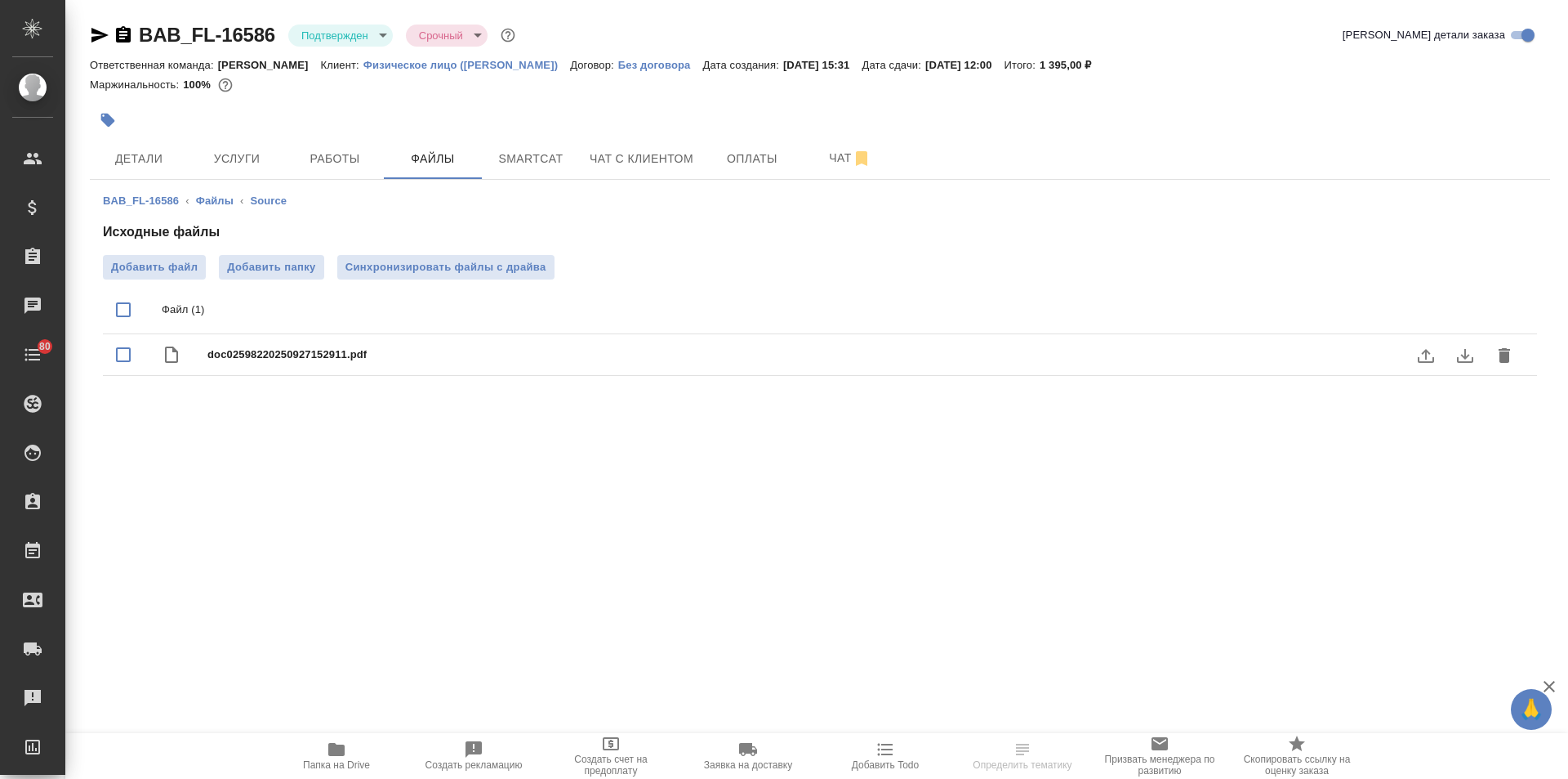
click at [1454, 354] on button "download" at bounding box center [1465, 355] width 39 height 39
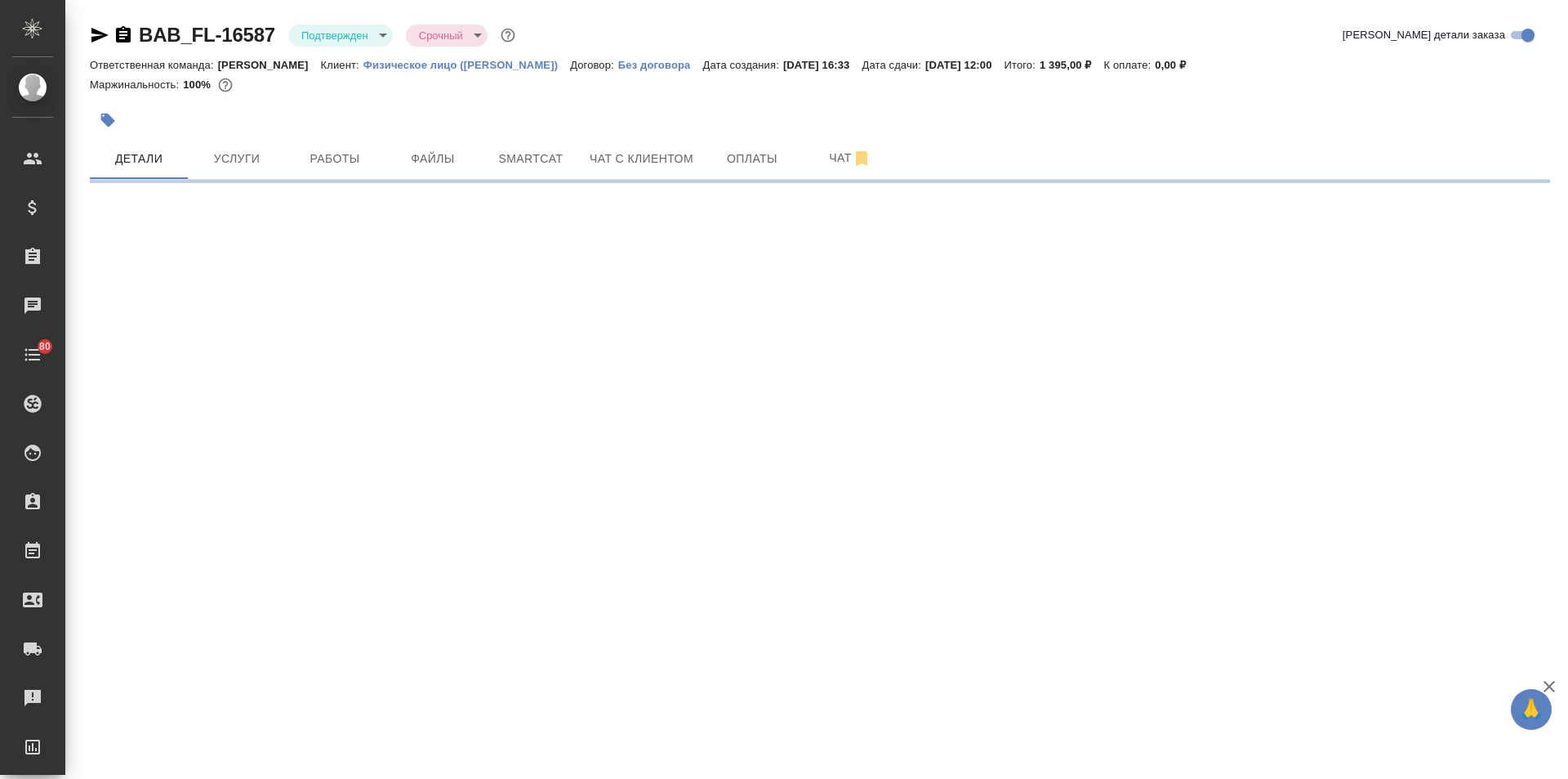
select select "RU"
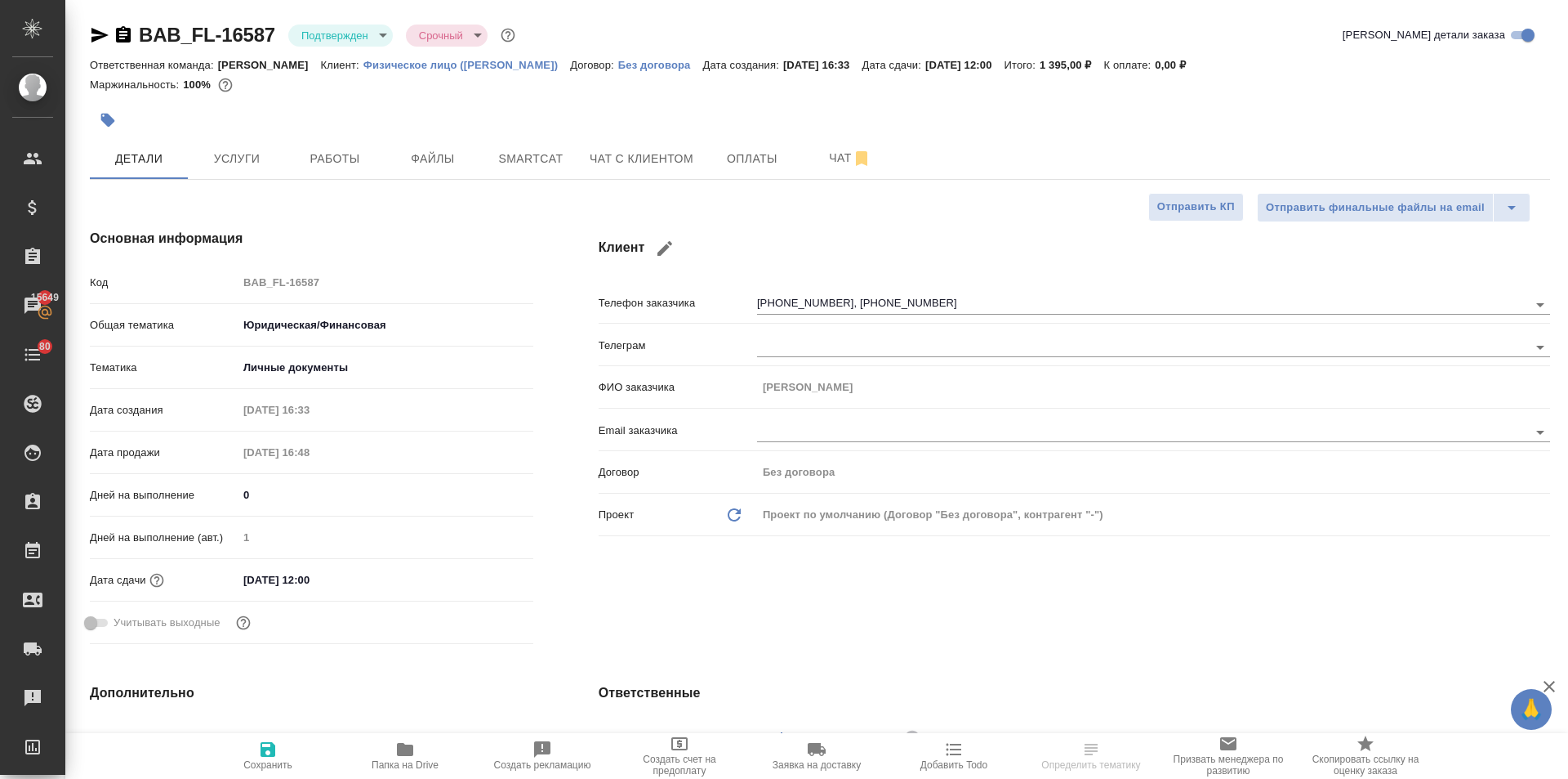
type textarea "x"
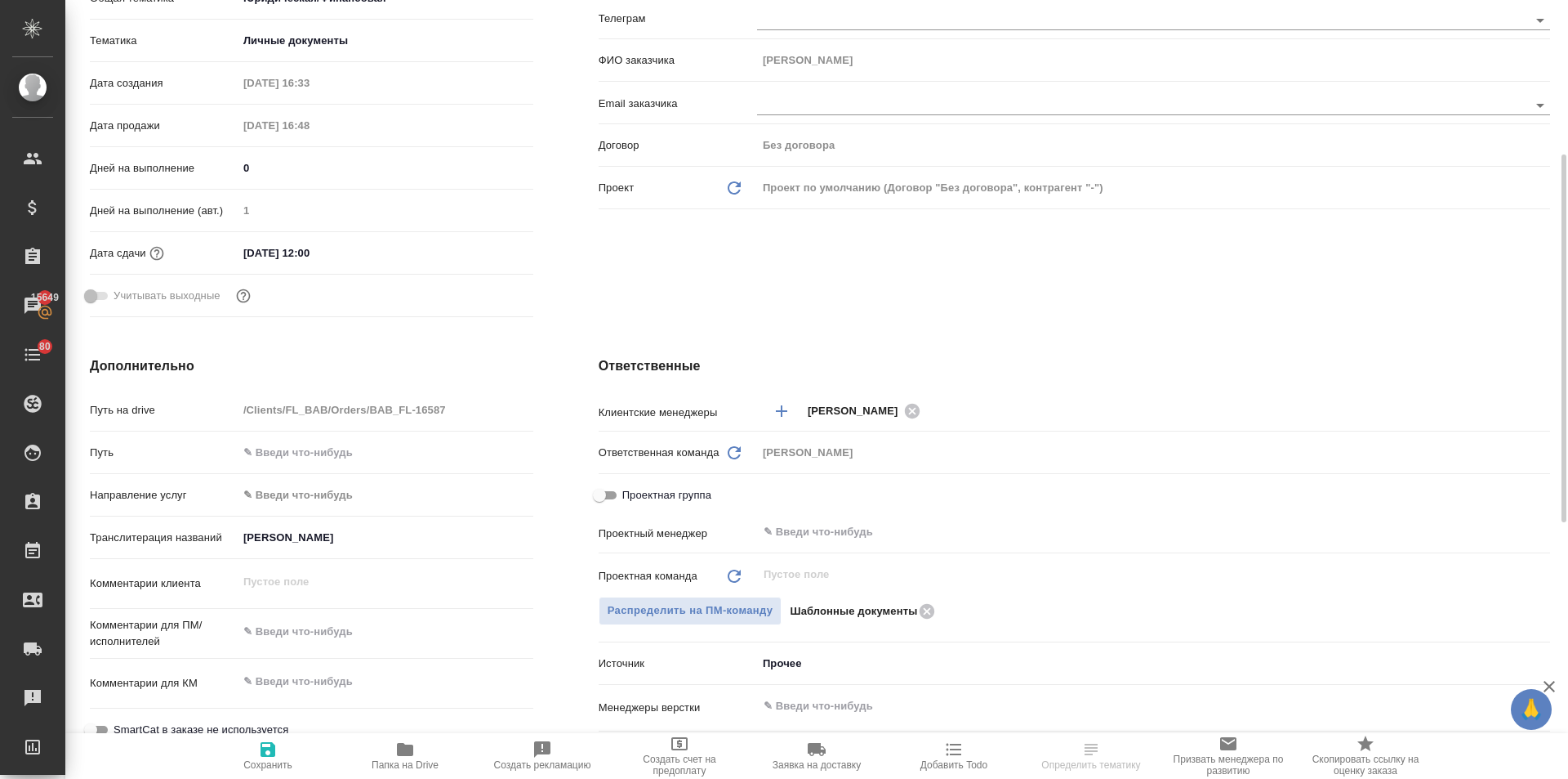
scroll to position [409, 0]
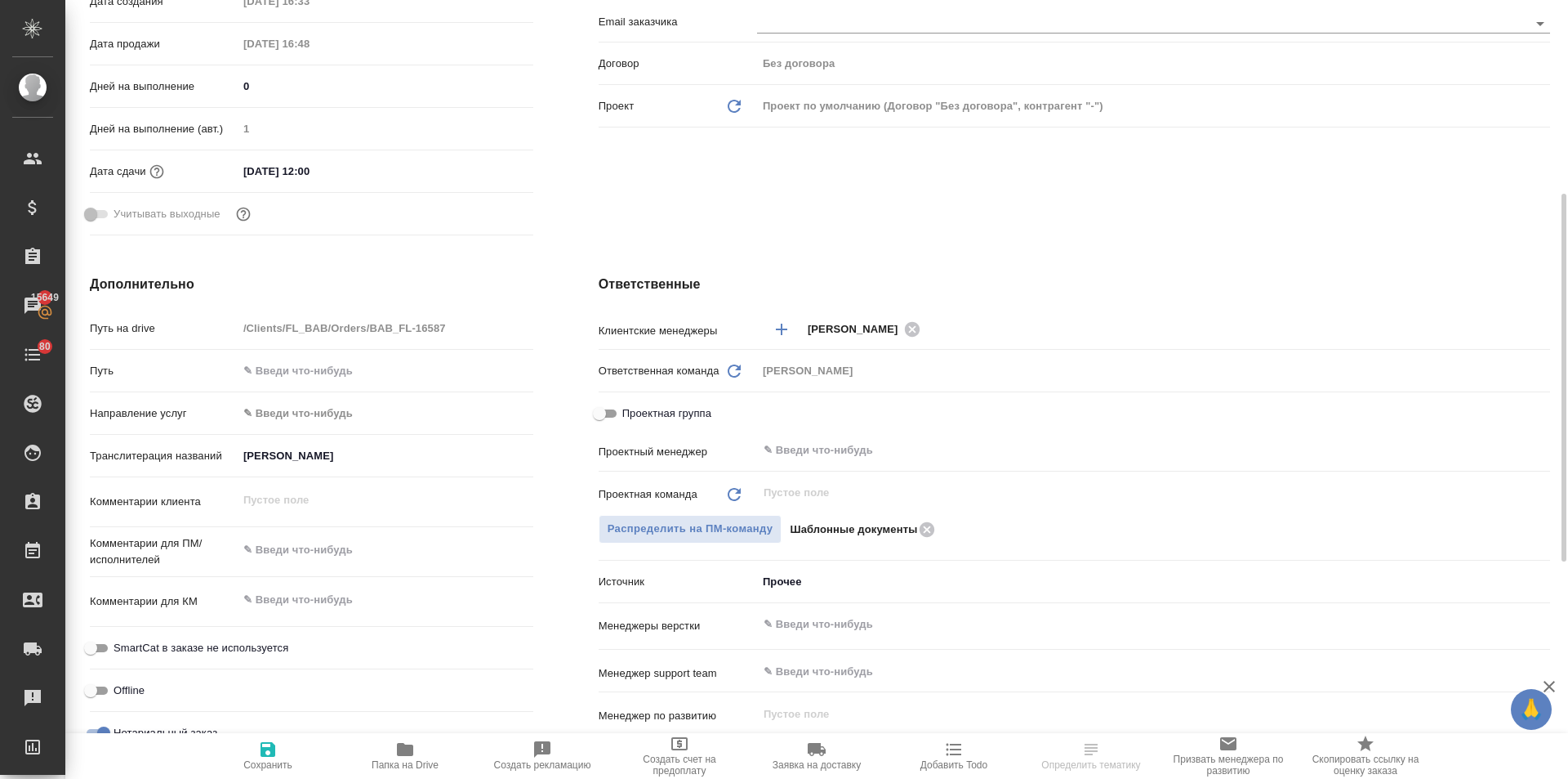
type textarea "x"
click at [281, 548] on textarea at bounding box center [385, 549] width 296 height 28
type textarea "к"
type textarea "x"
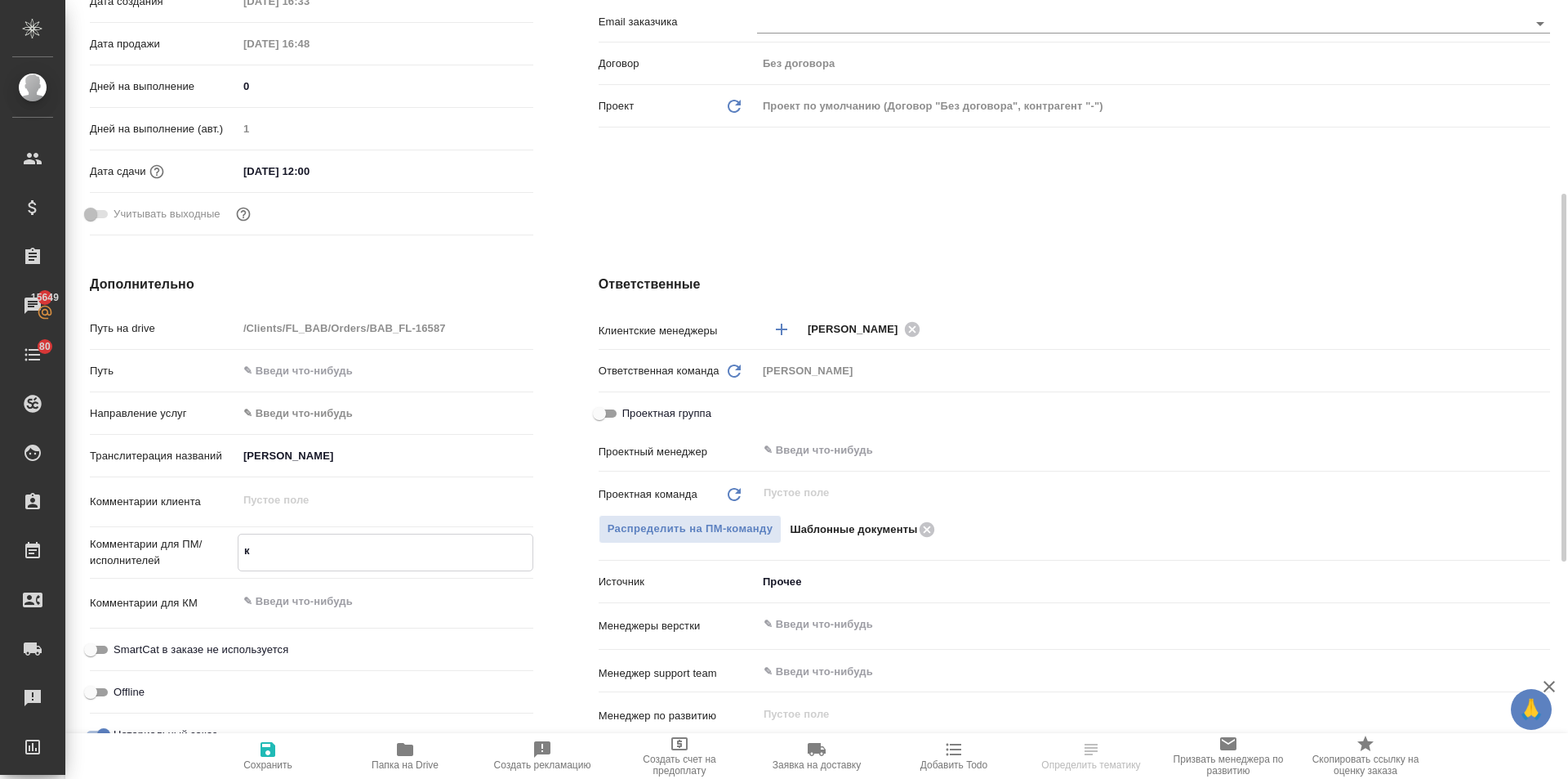
type textarea "x"
type textarea "ка"
type textarea "x"
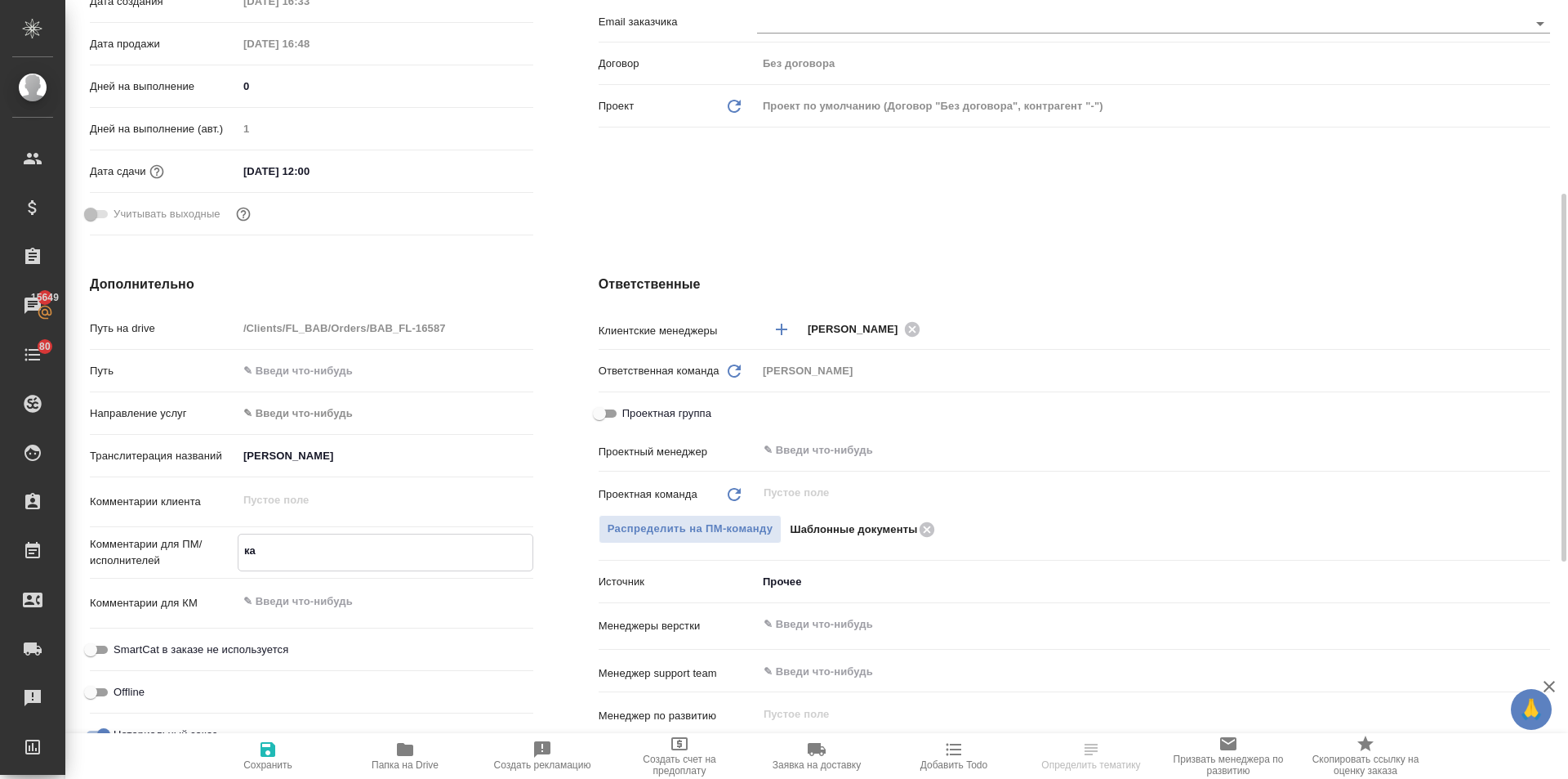
type textarea "как"
type textarea "x"
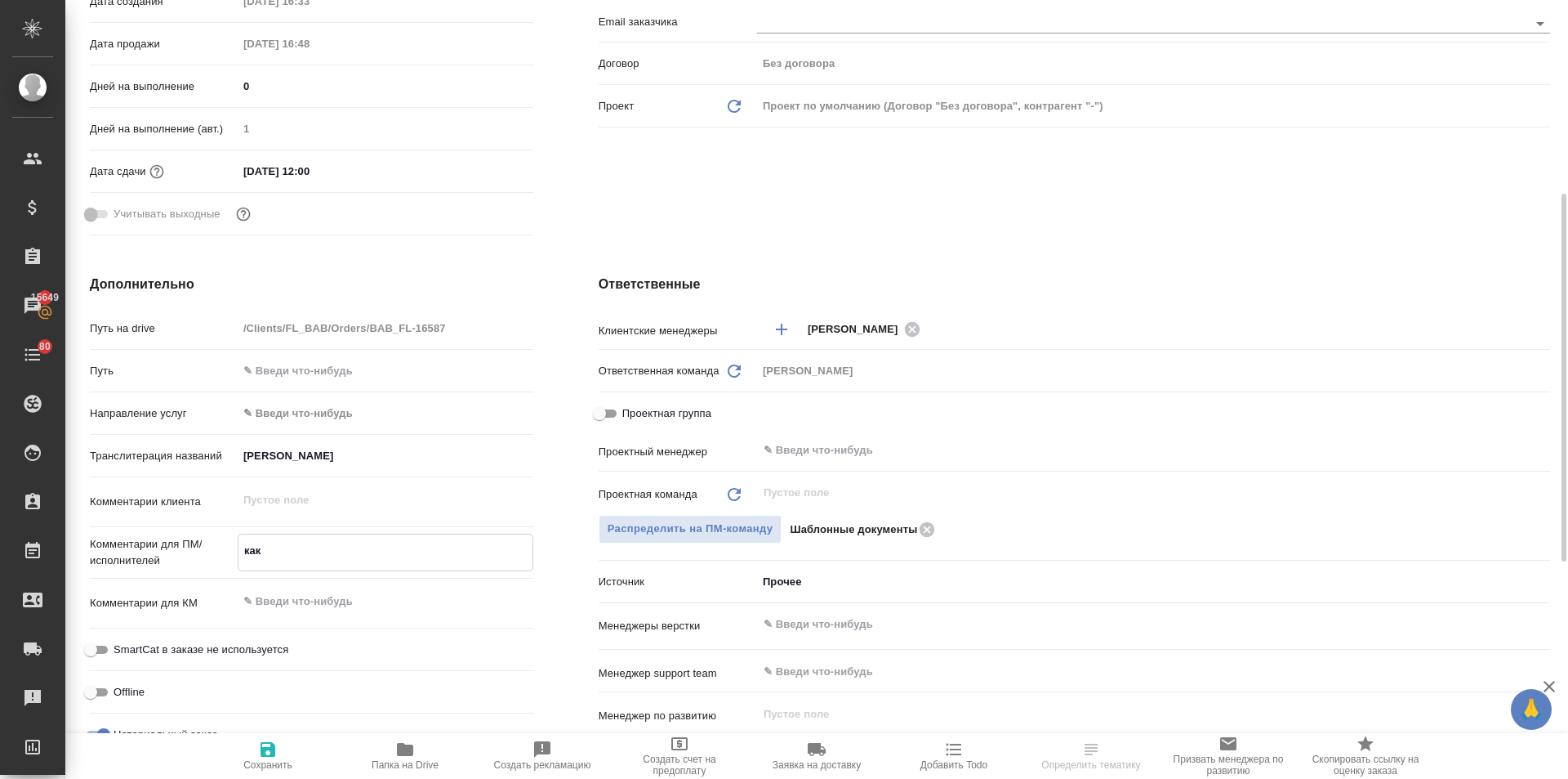
type textarea "как"
type textarea "x"
type textarea "как [PERSON_NAME]"
type textarea "x"
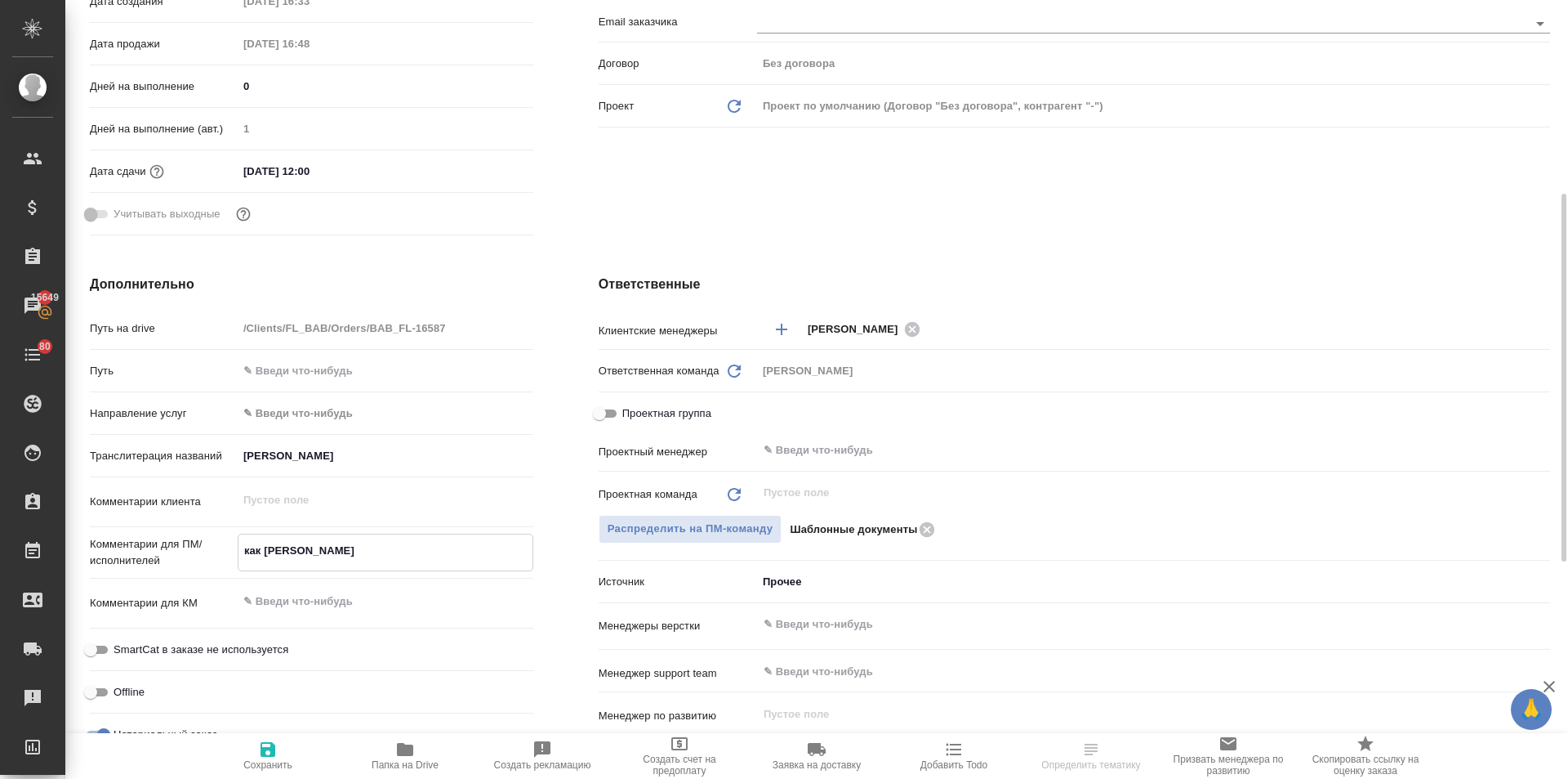
type textarea "x"
type textarea "как на"
type textarea "x"
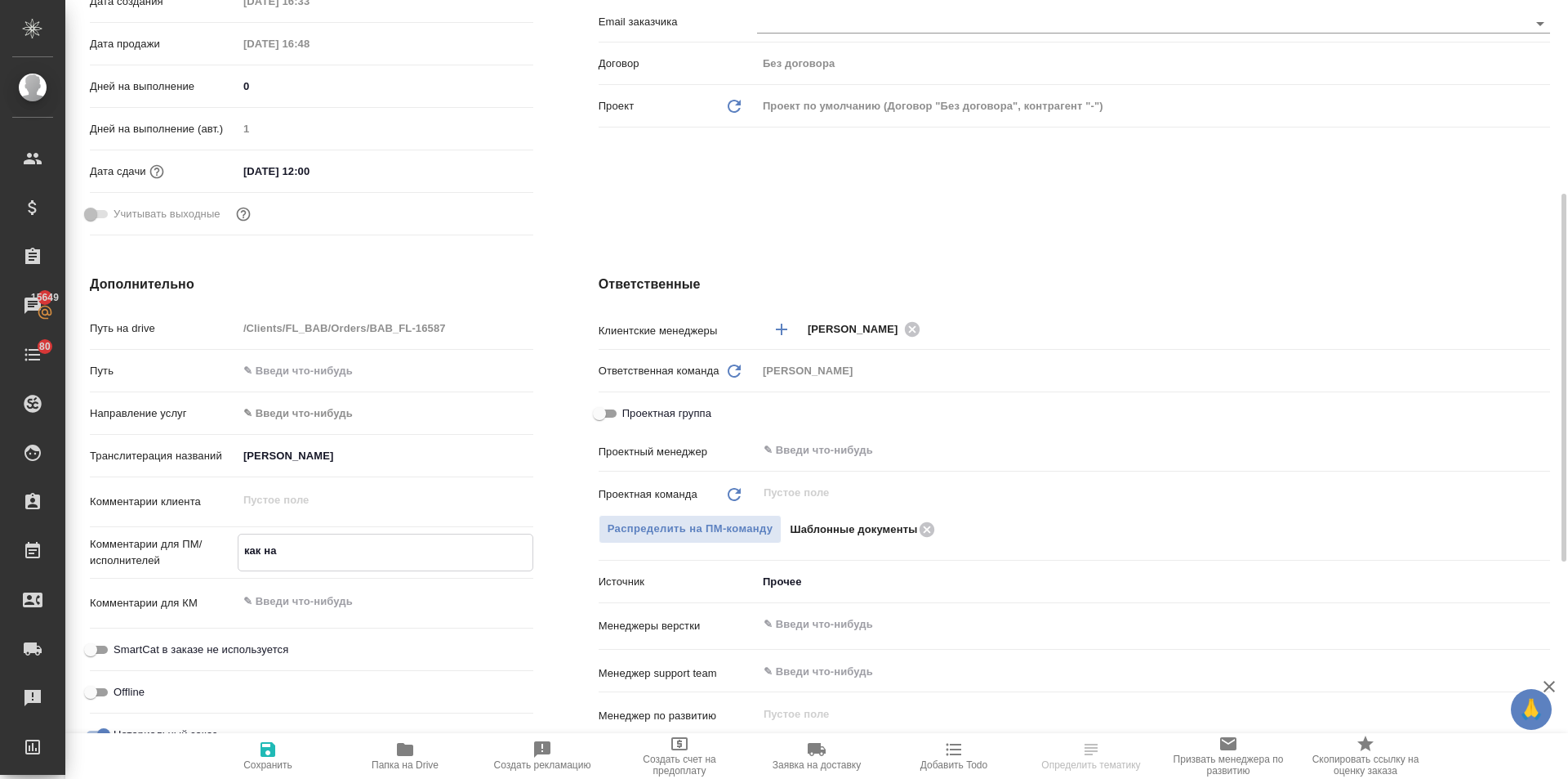
type textarea "x"
type textarea "как на"
type textarea "x"
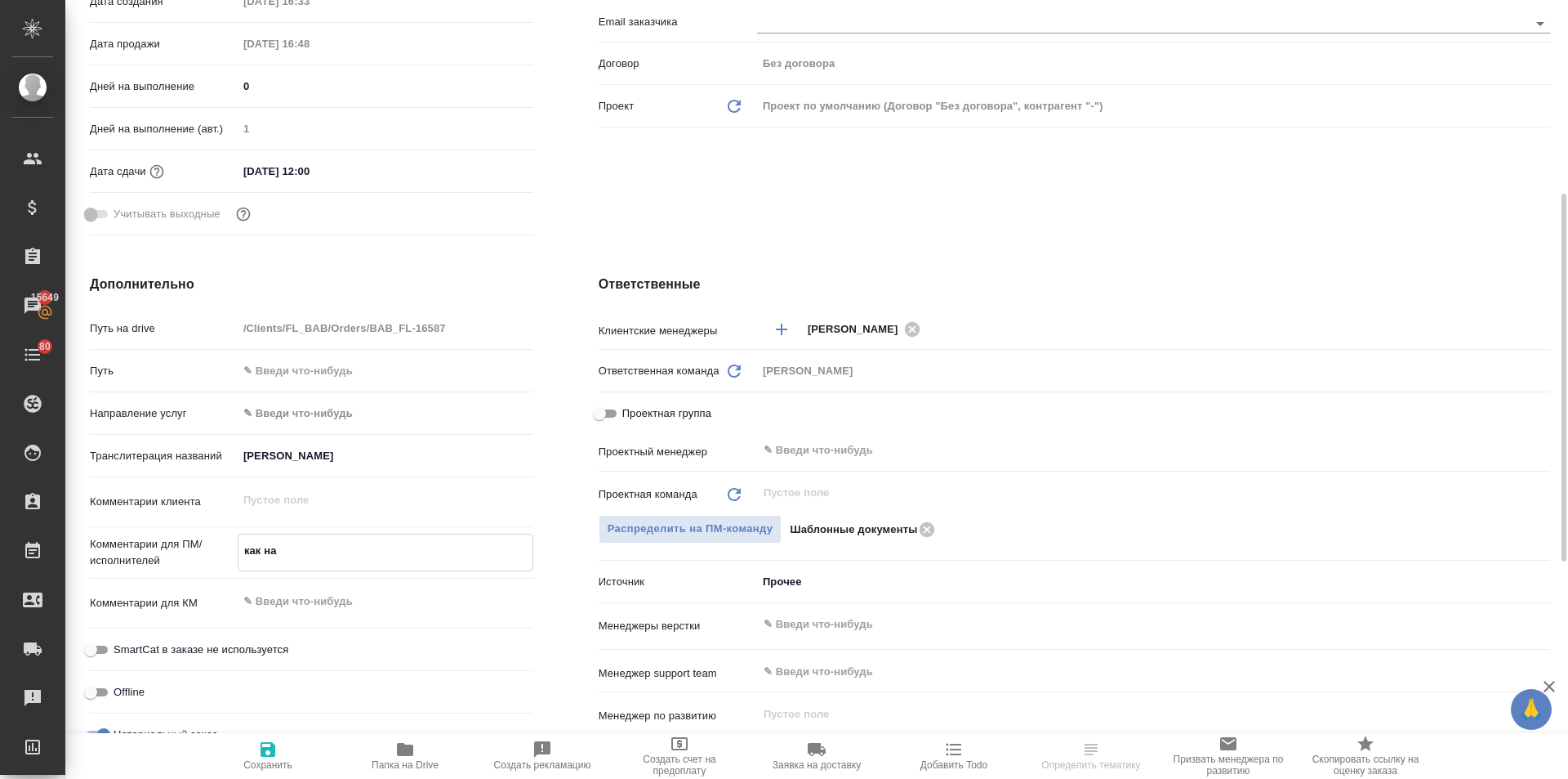
type textarea "как на г"
type textarea "x"
type textarea "как на гр"
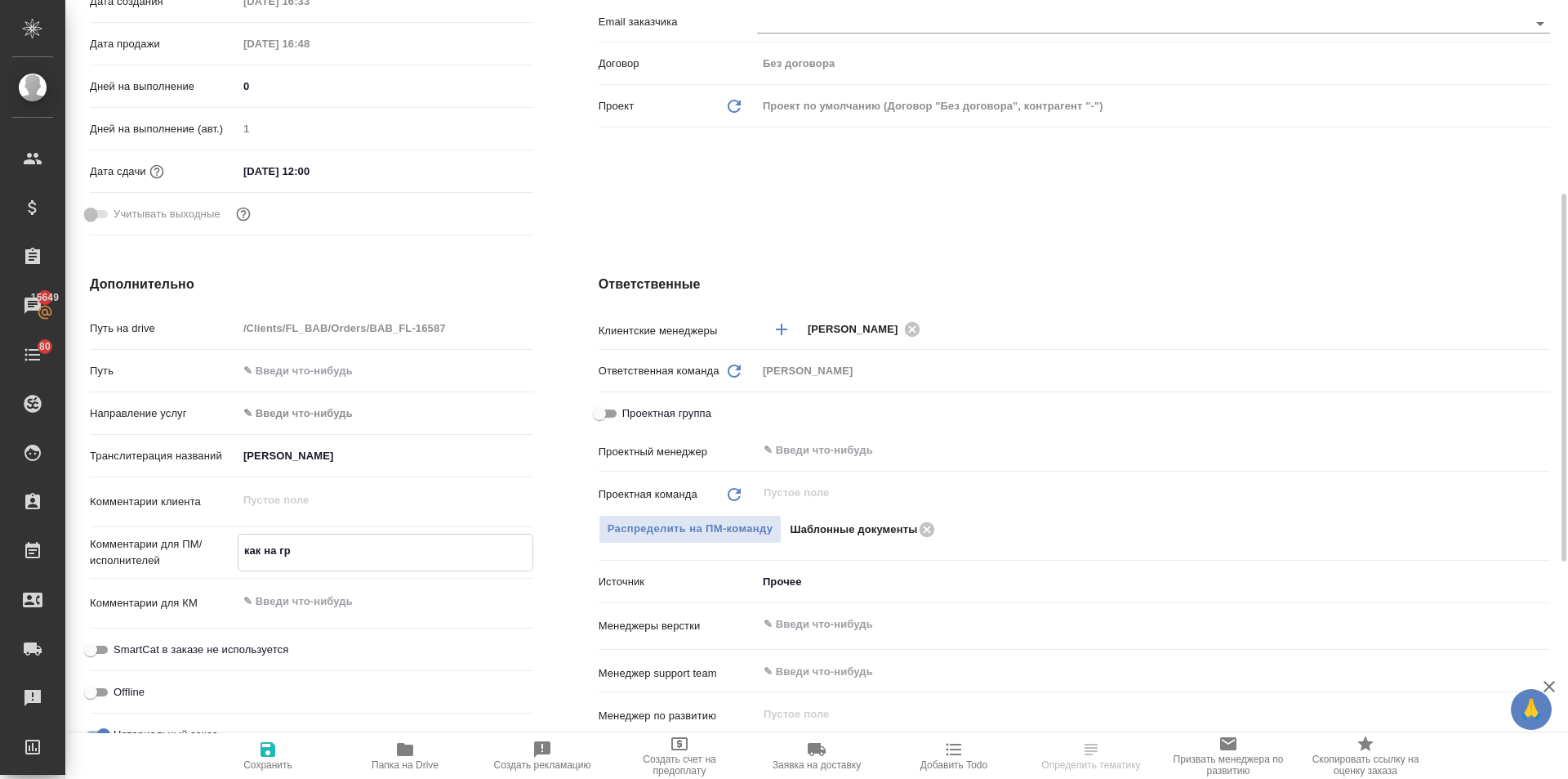
type textarea "x"
type textarea "как на гра"
type textarea "x"
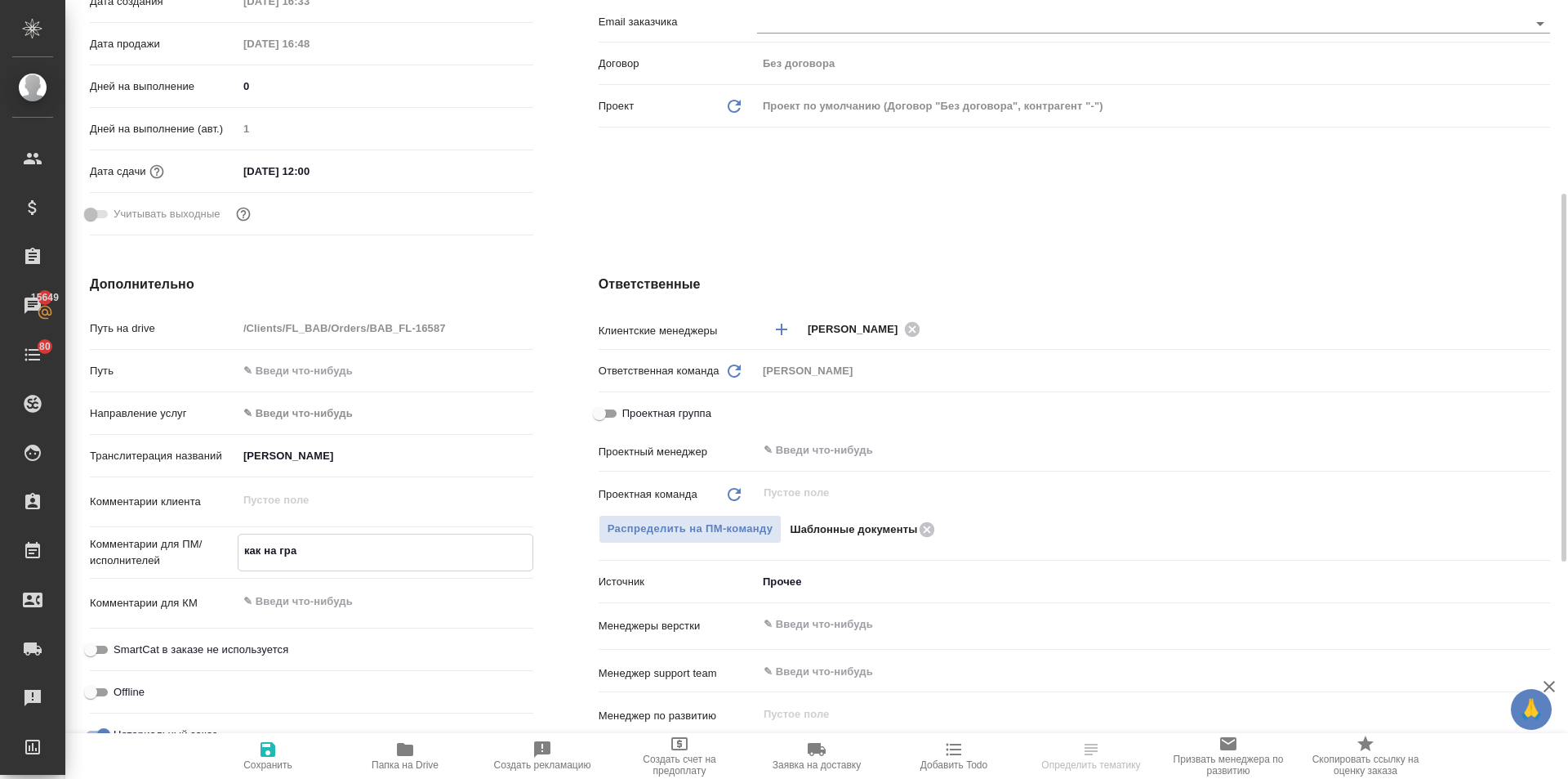
type textarea "x"
type textarea "как на граж"
type textarea "x"
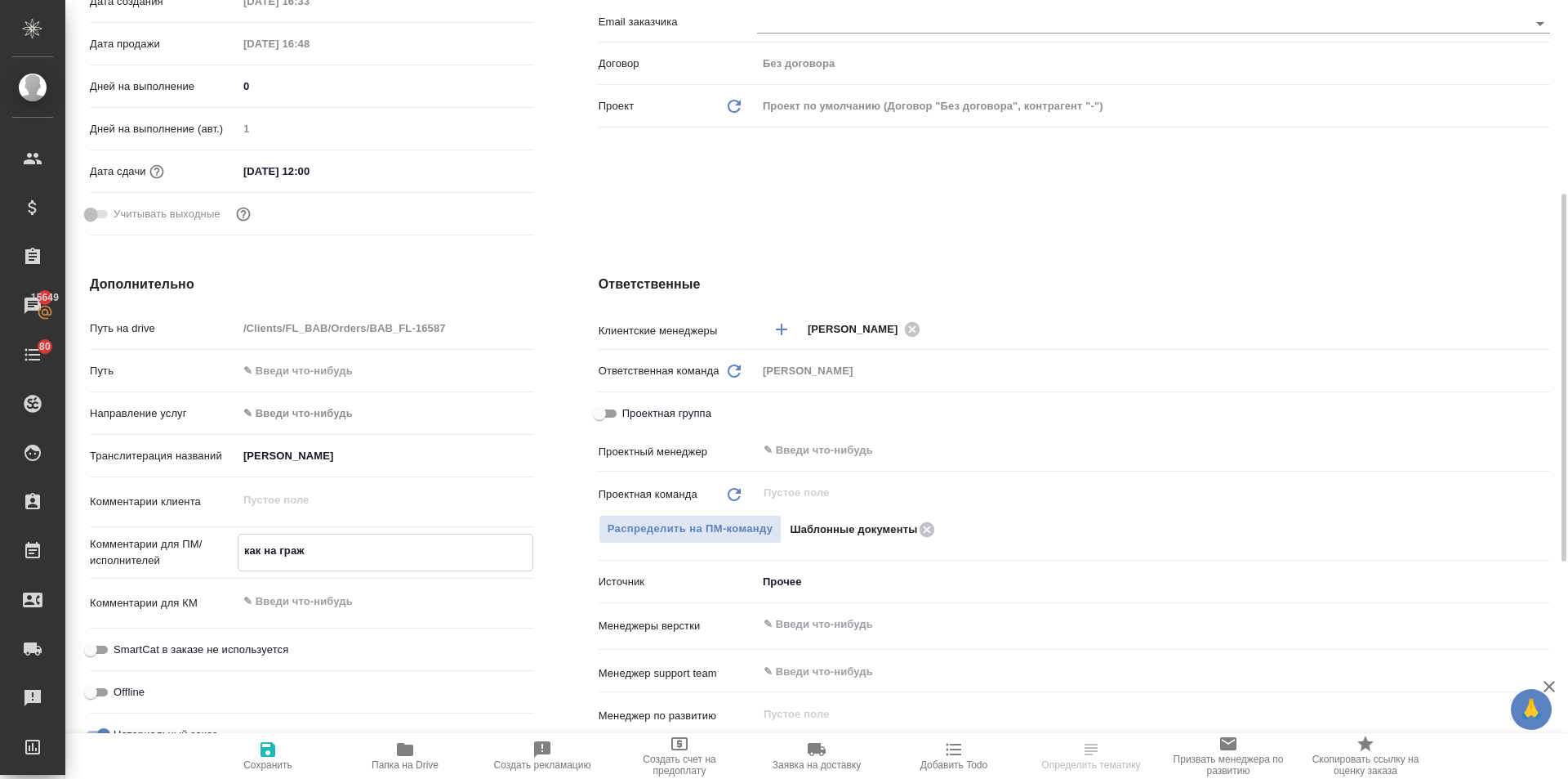
type textarea "x"
type textarea "как на гражд"
type textarea "x"
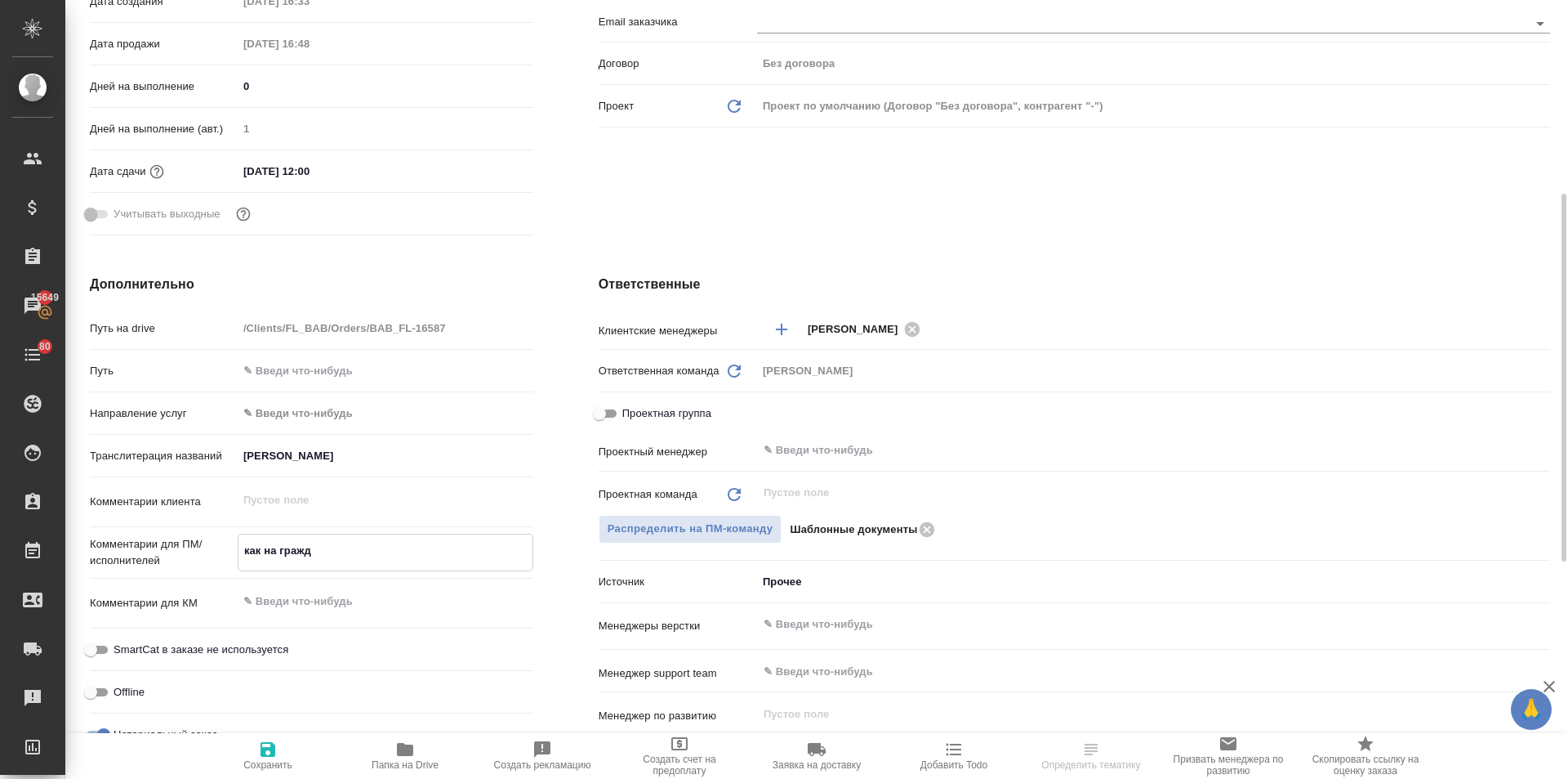
type textarea "как на гражда"
type textarea "x"
type textarea "как на граждан"
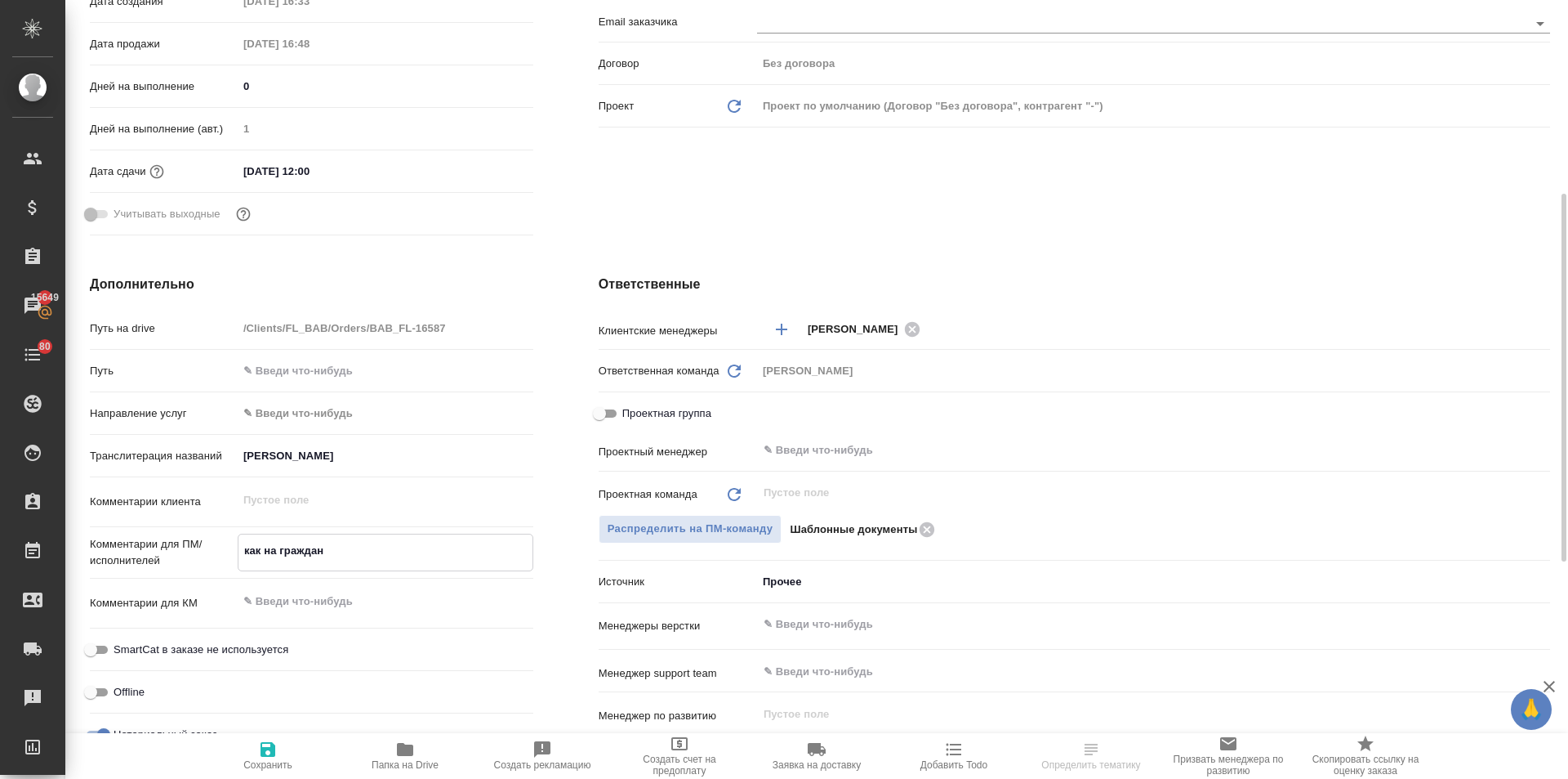
type textarea "x"
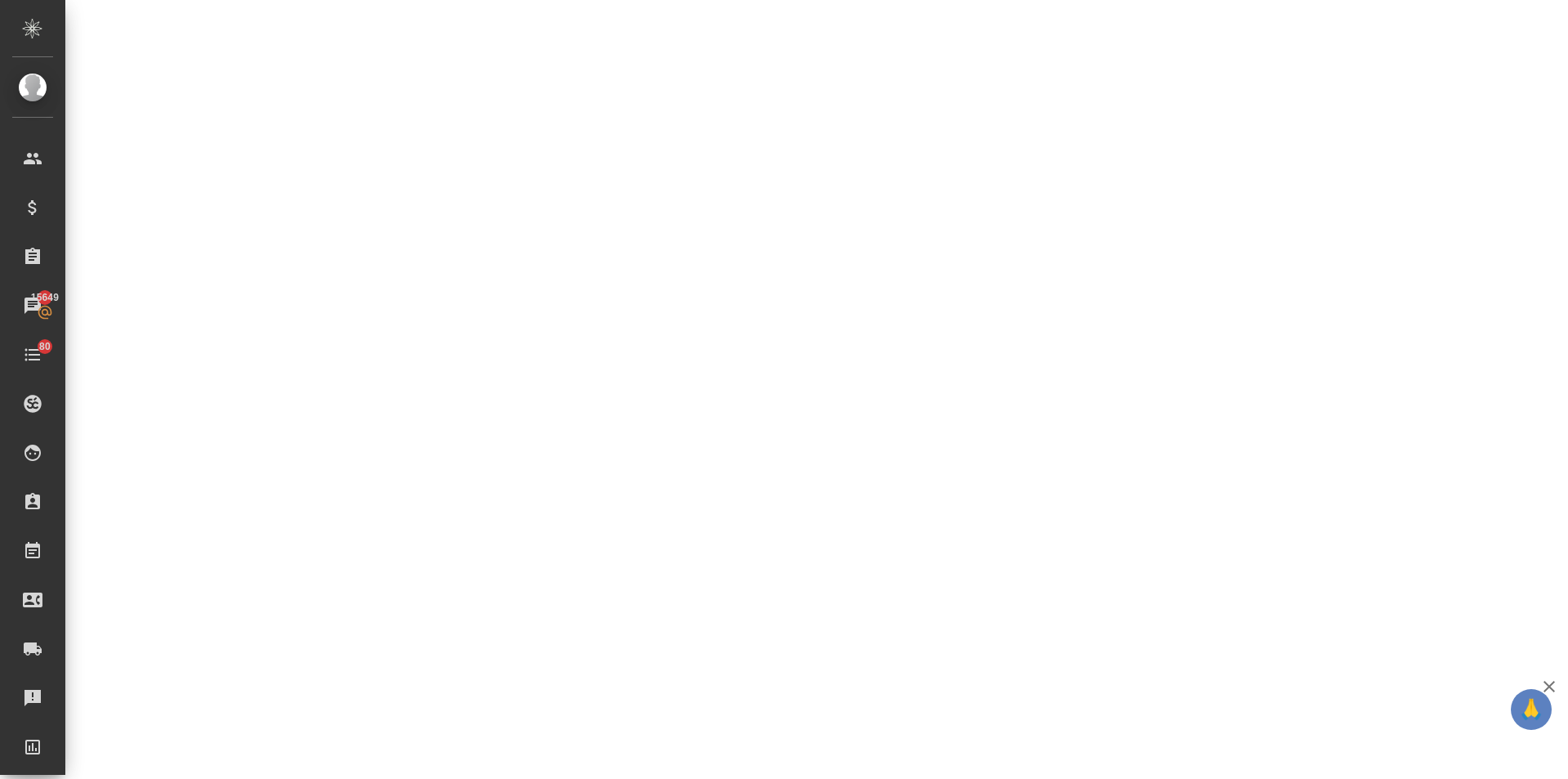
select select "RU"
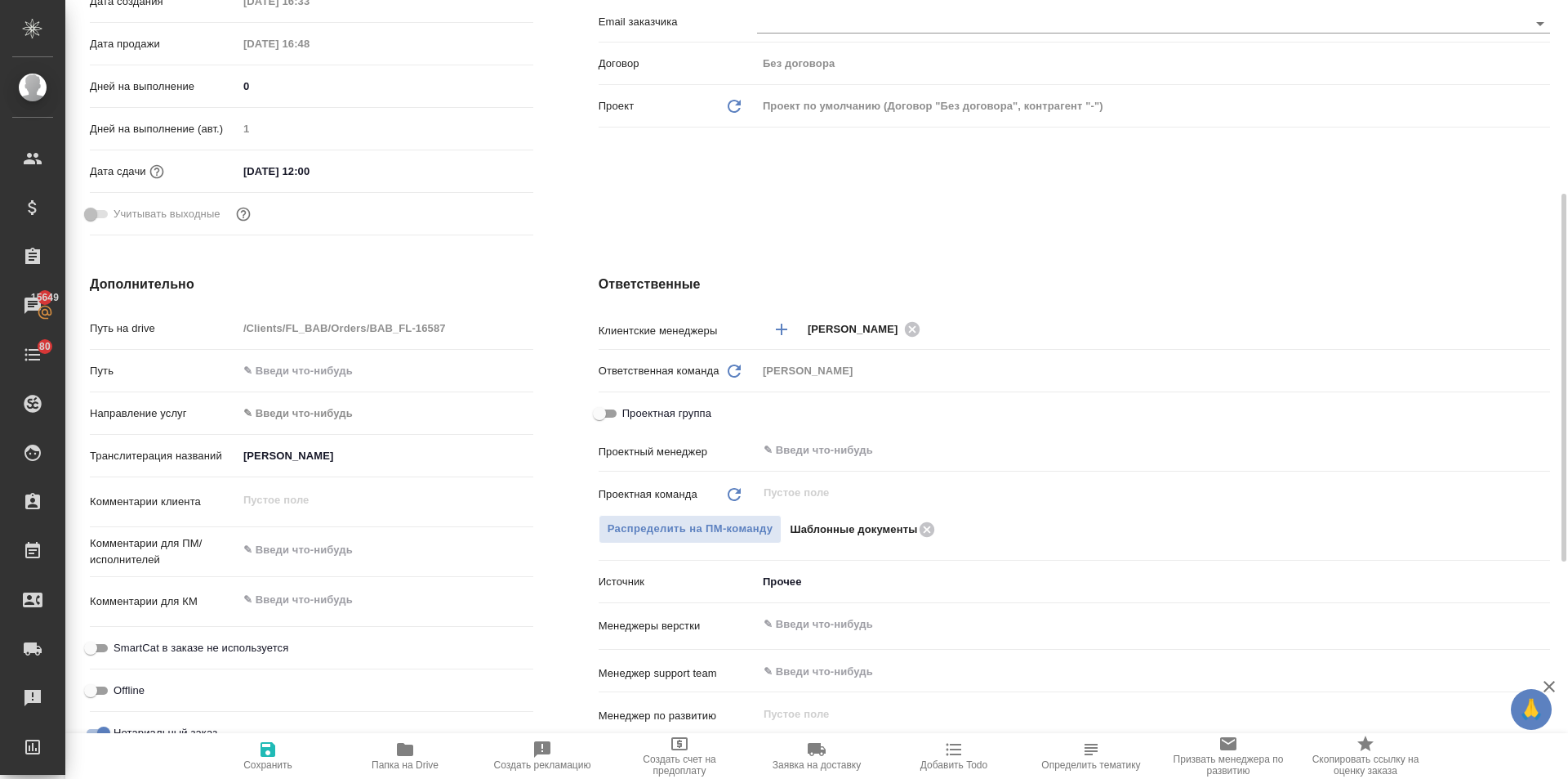
type textarea "x"
click at [276, 559] on textarea at bounding box center [385, 549] width 296 height 28
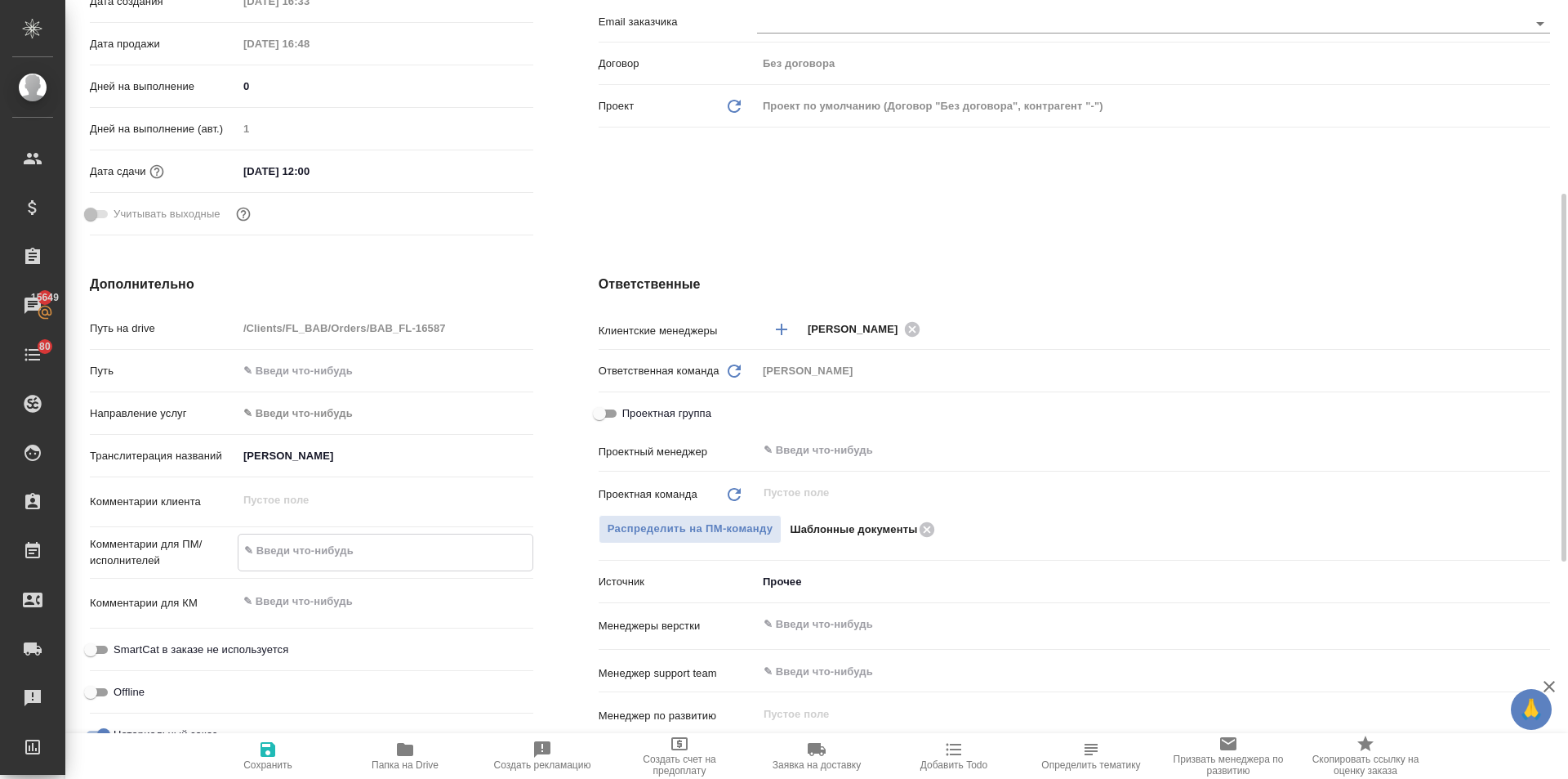
type textarea "н"
type textarea "x"
type textarea "на"
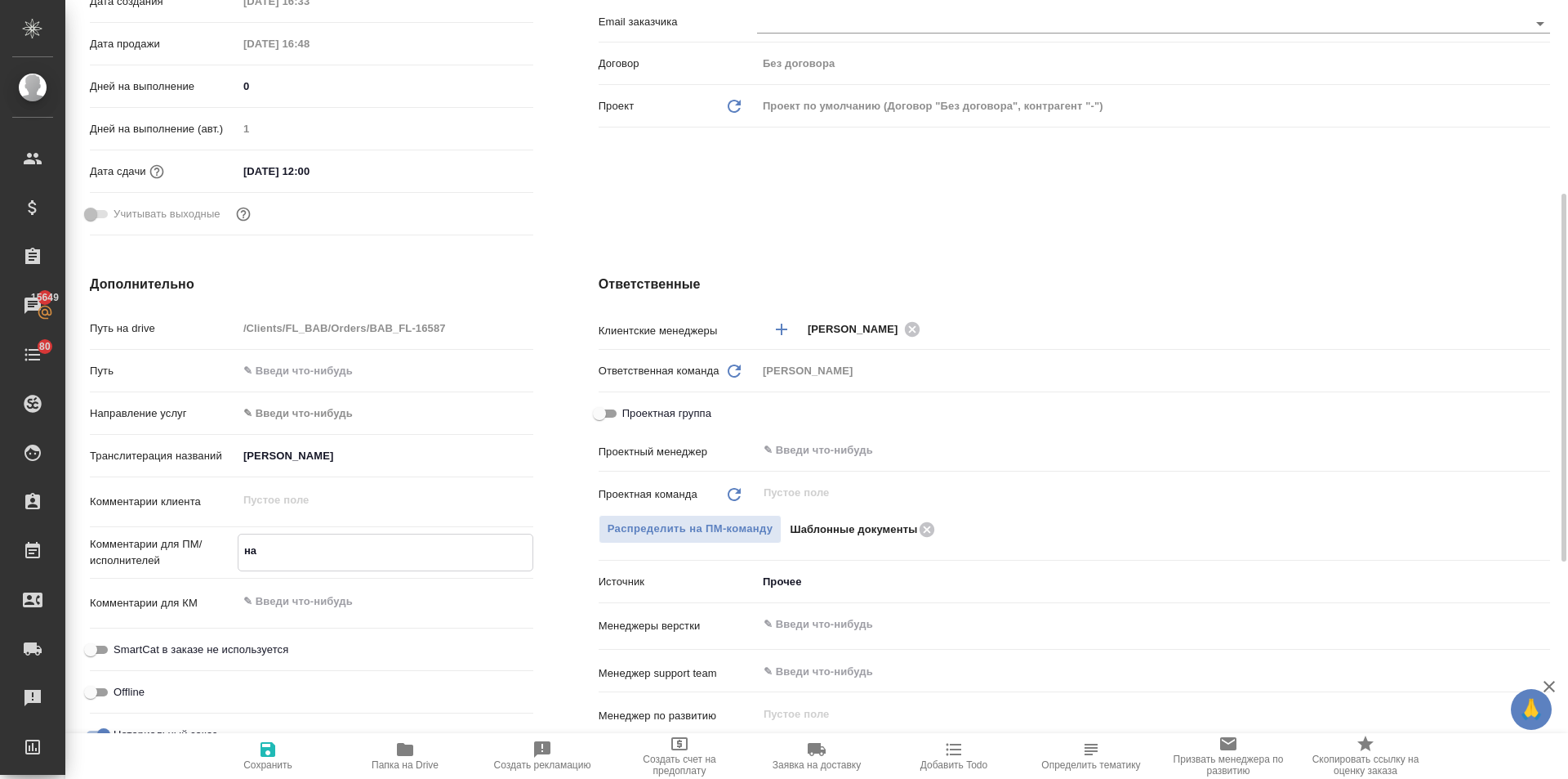
type textarea "x"
type textarea "на"
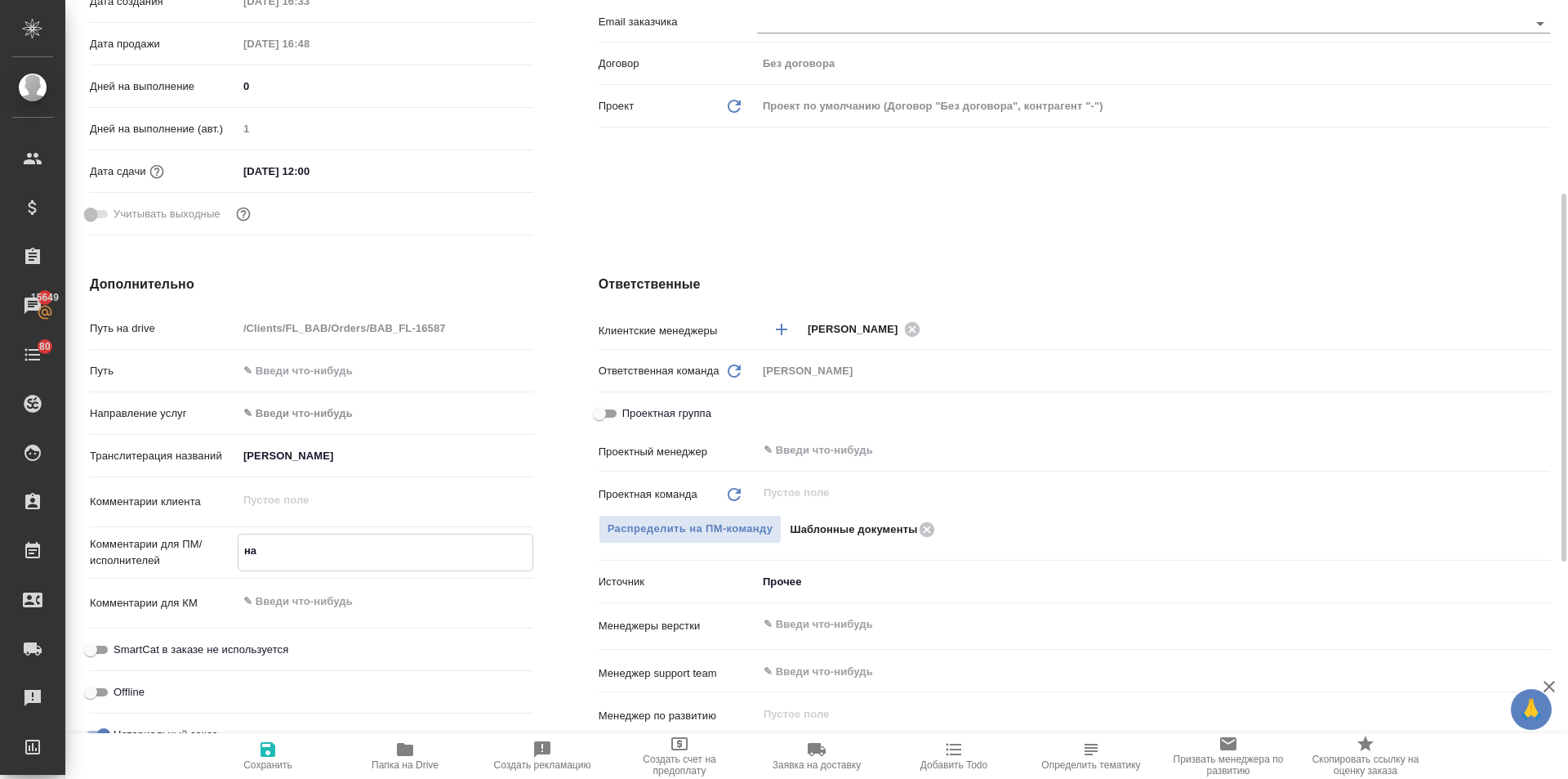
type textarea "x"
type textarea "на г"
type textarea "x"
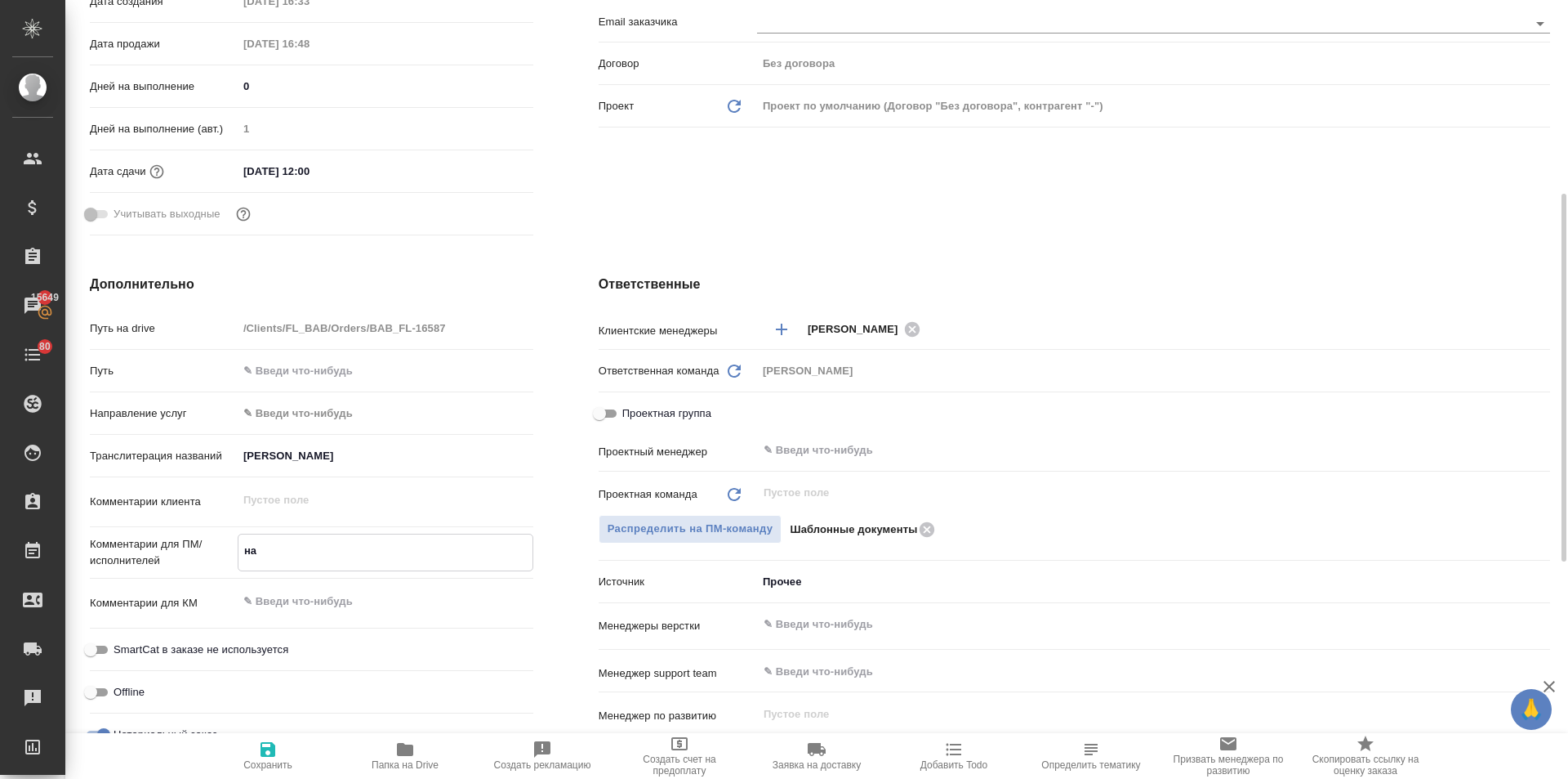
type textarea "x"
type textarea "на гр"
type textarea "x"
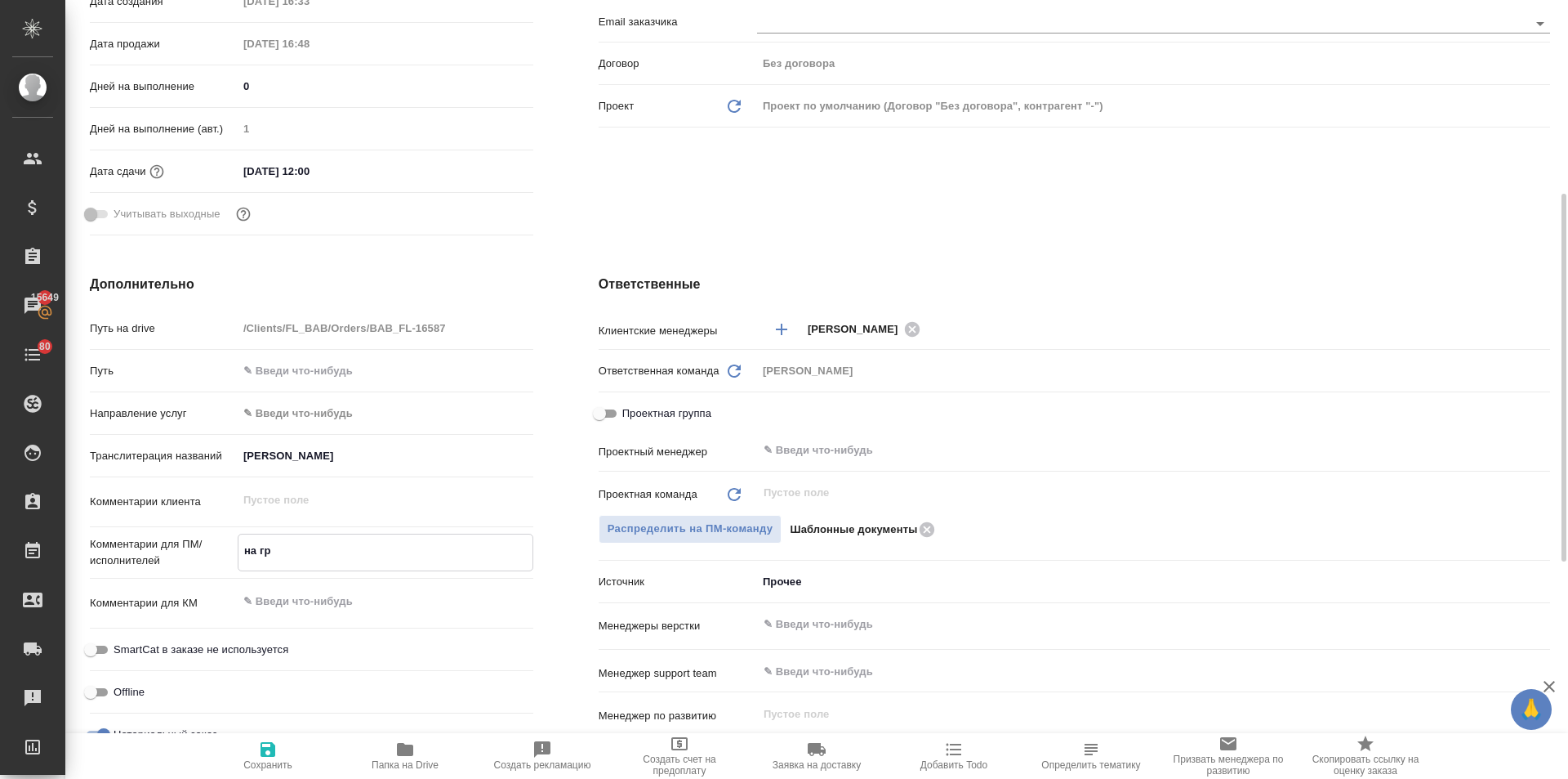
type textarea "x"
type textarea "на гра"
type textarea "x"
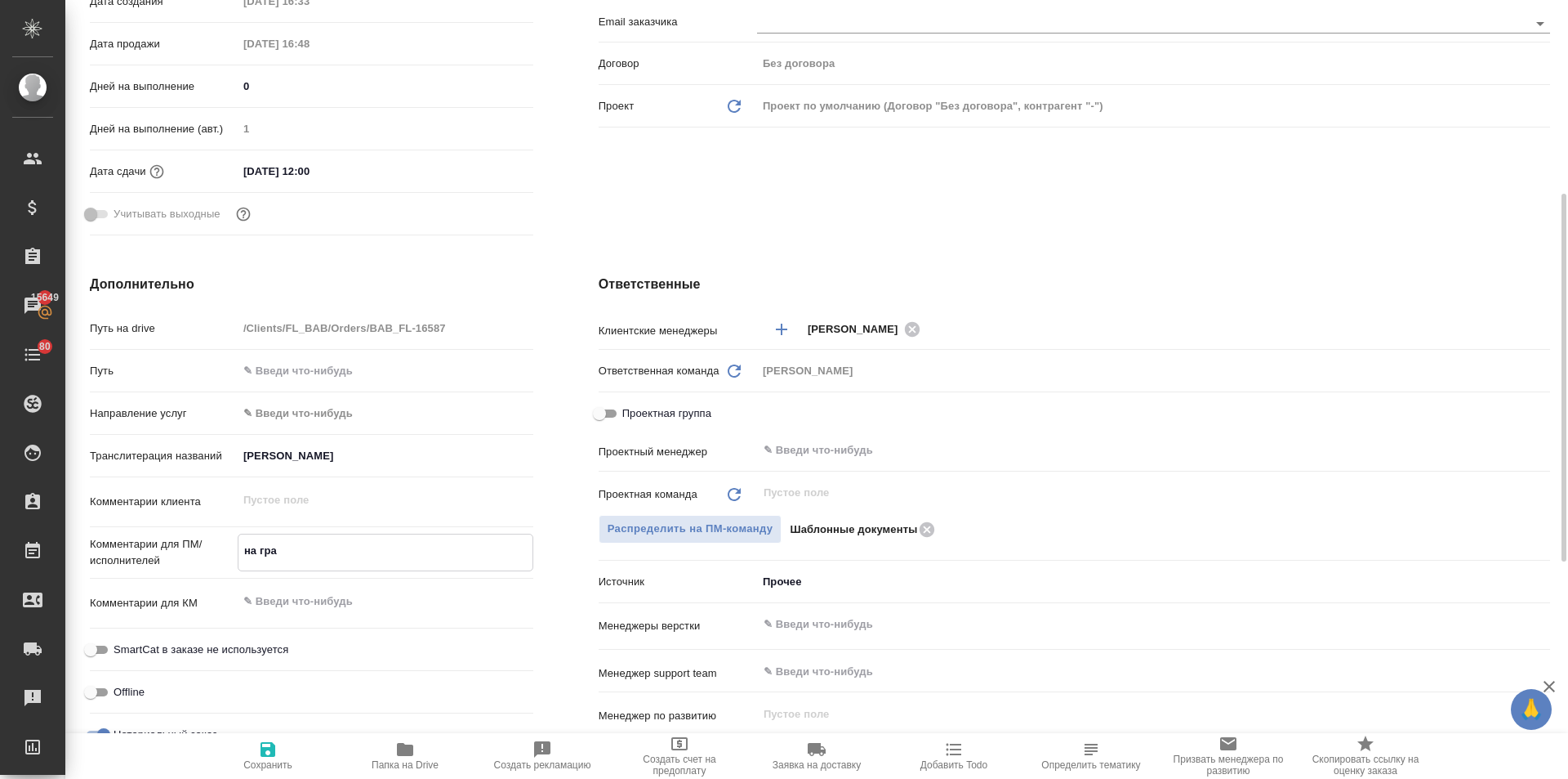
type textarea "на граж"
type textarea "x"
type textarea "на гражд"
type textarea "x"
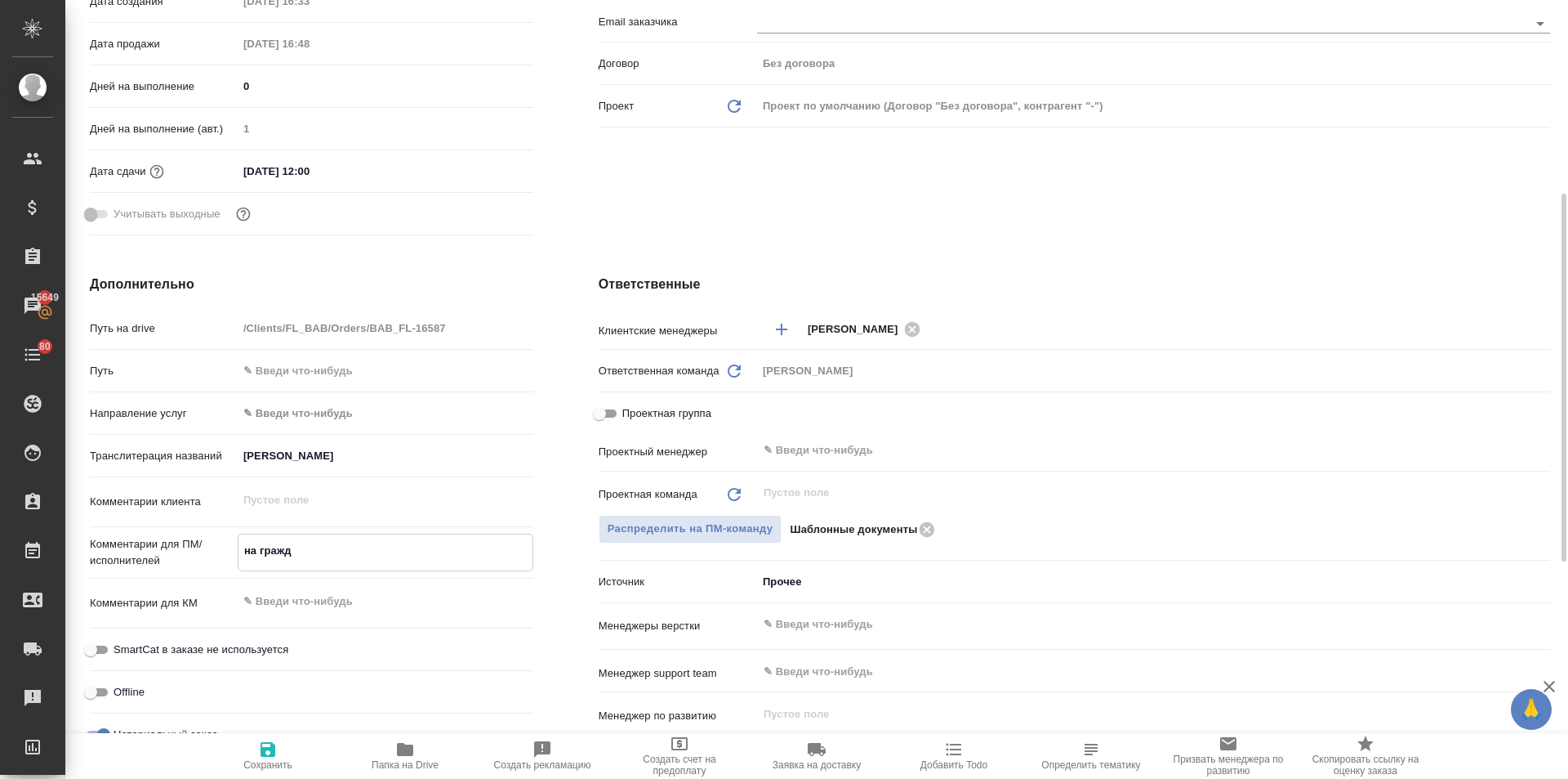
type textarea "x"
type textarea "на гражда"
type textarea "x"
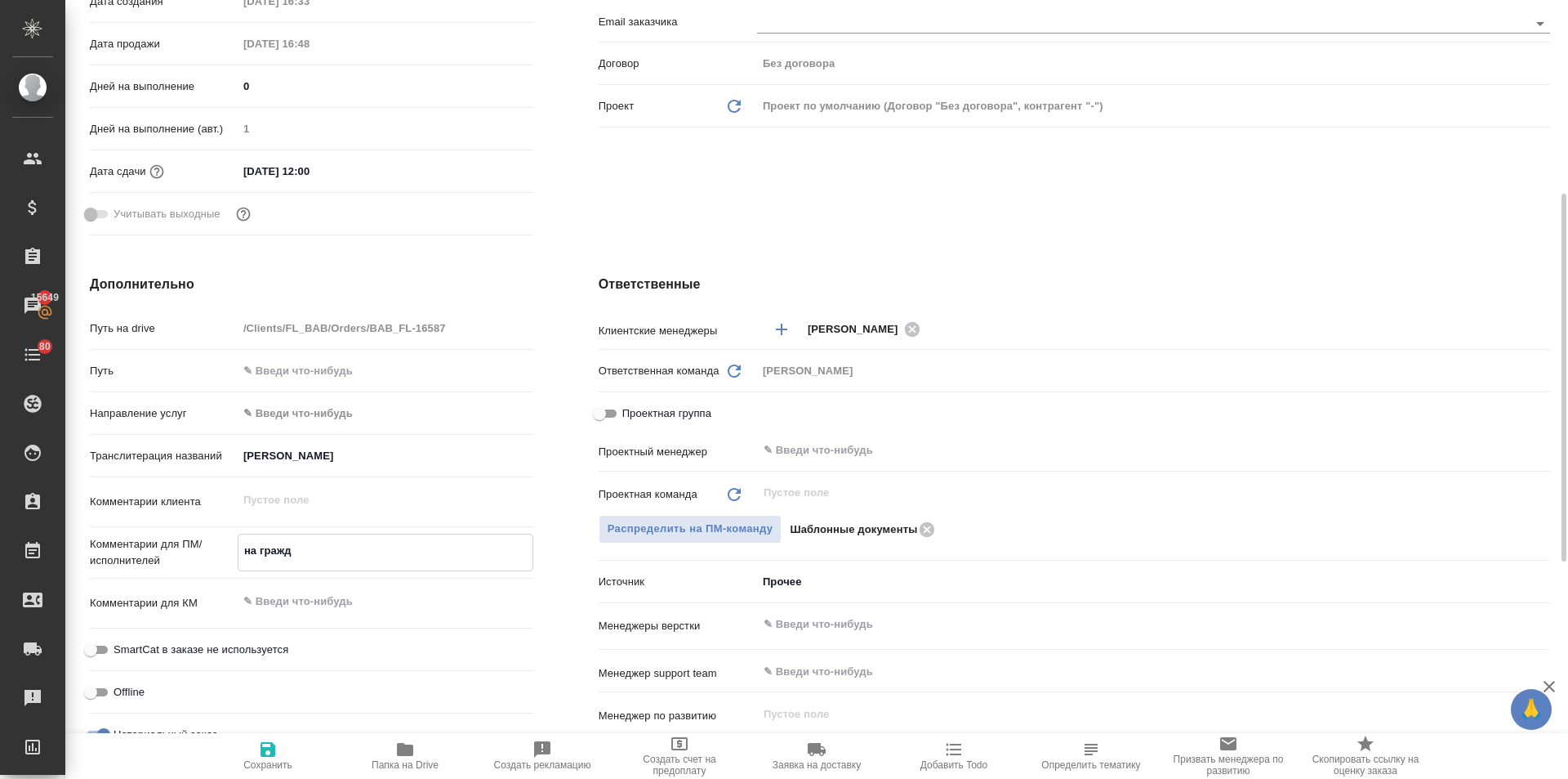
type textarea "x"
type textarea "на граждан"
type textarea "x"
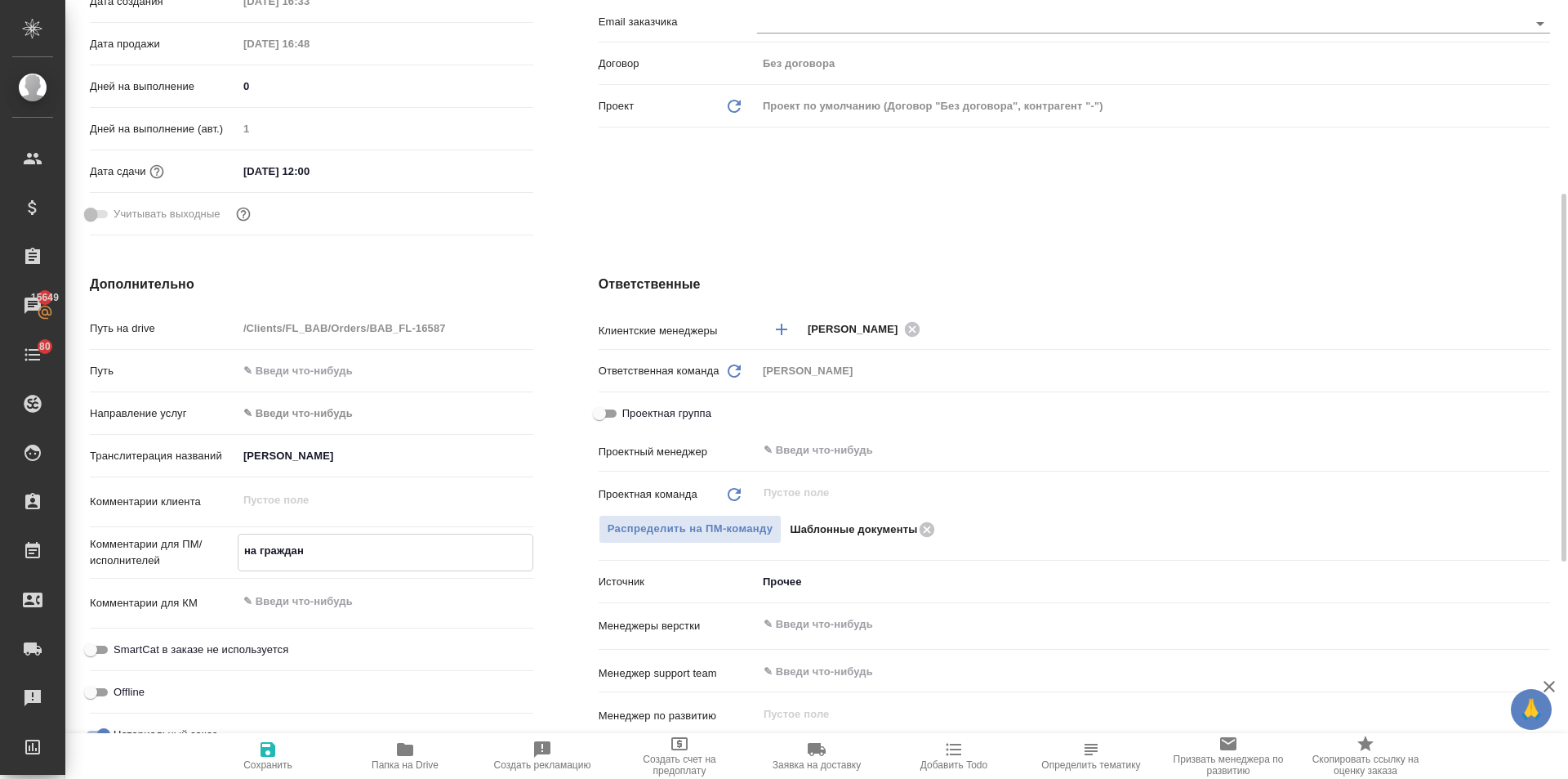
type textarea "на гражданс"
type textarea "x"
type textarea "на гражданст"
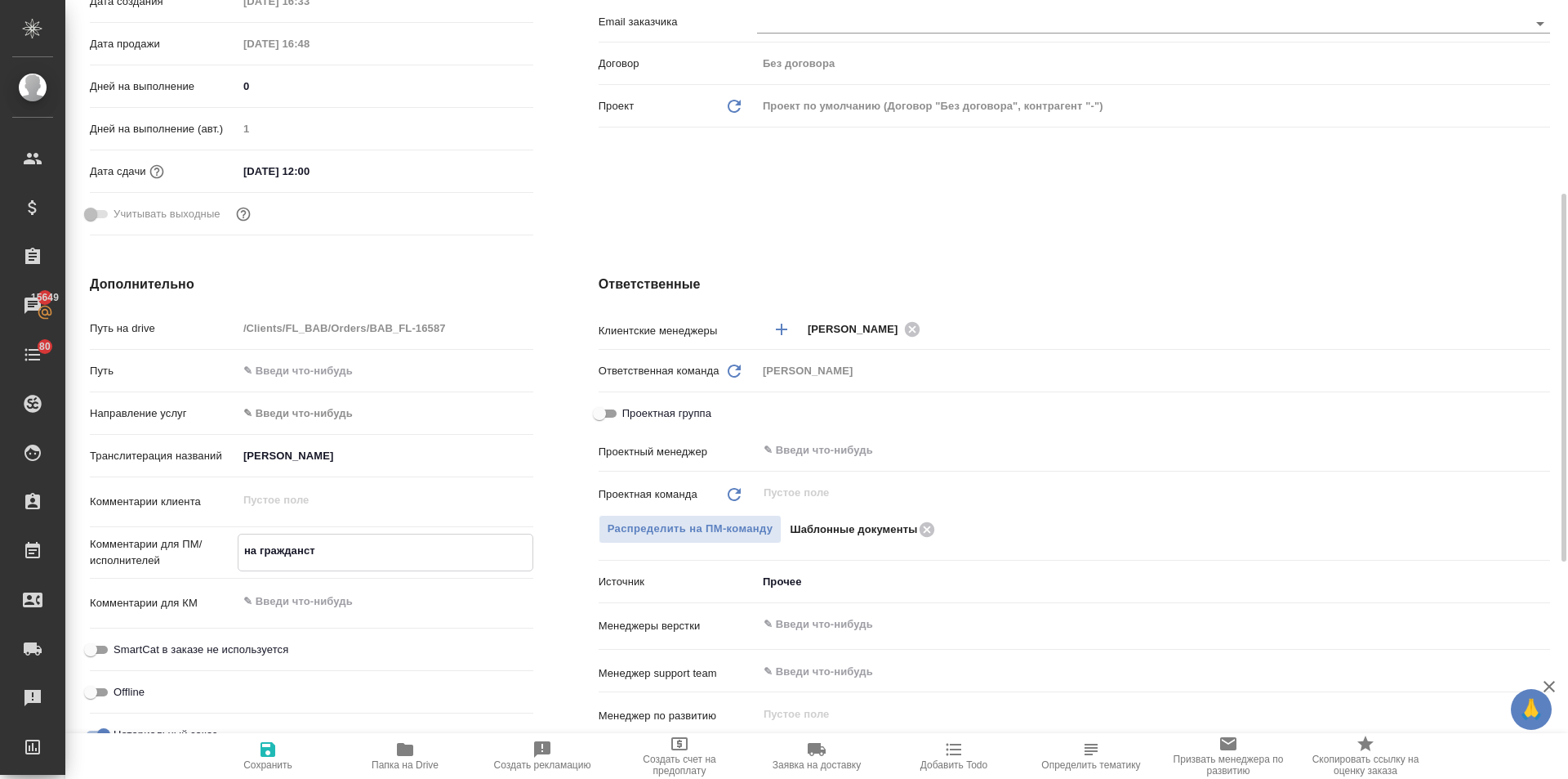
type textarea "x"
type textarea "на гражданств"
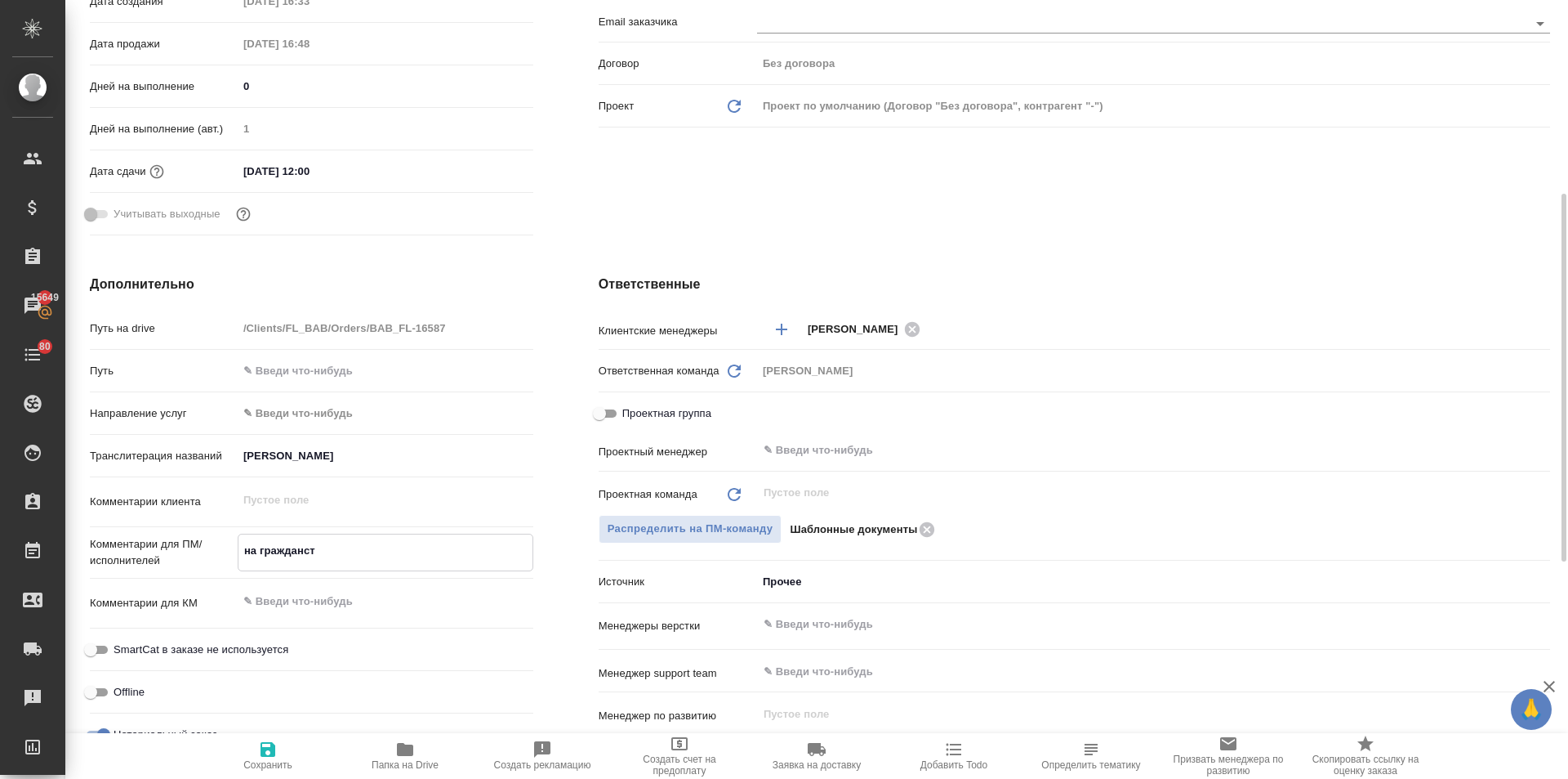
type textarea "x"
type textarea "на гражданство"
type textarea "x"
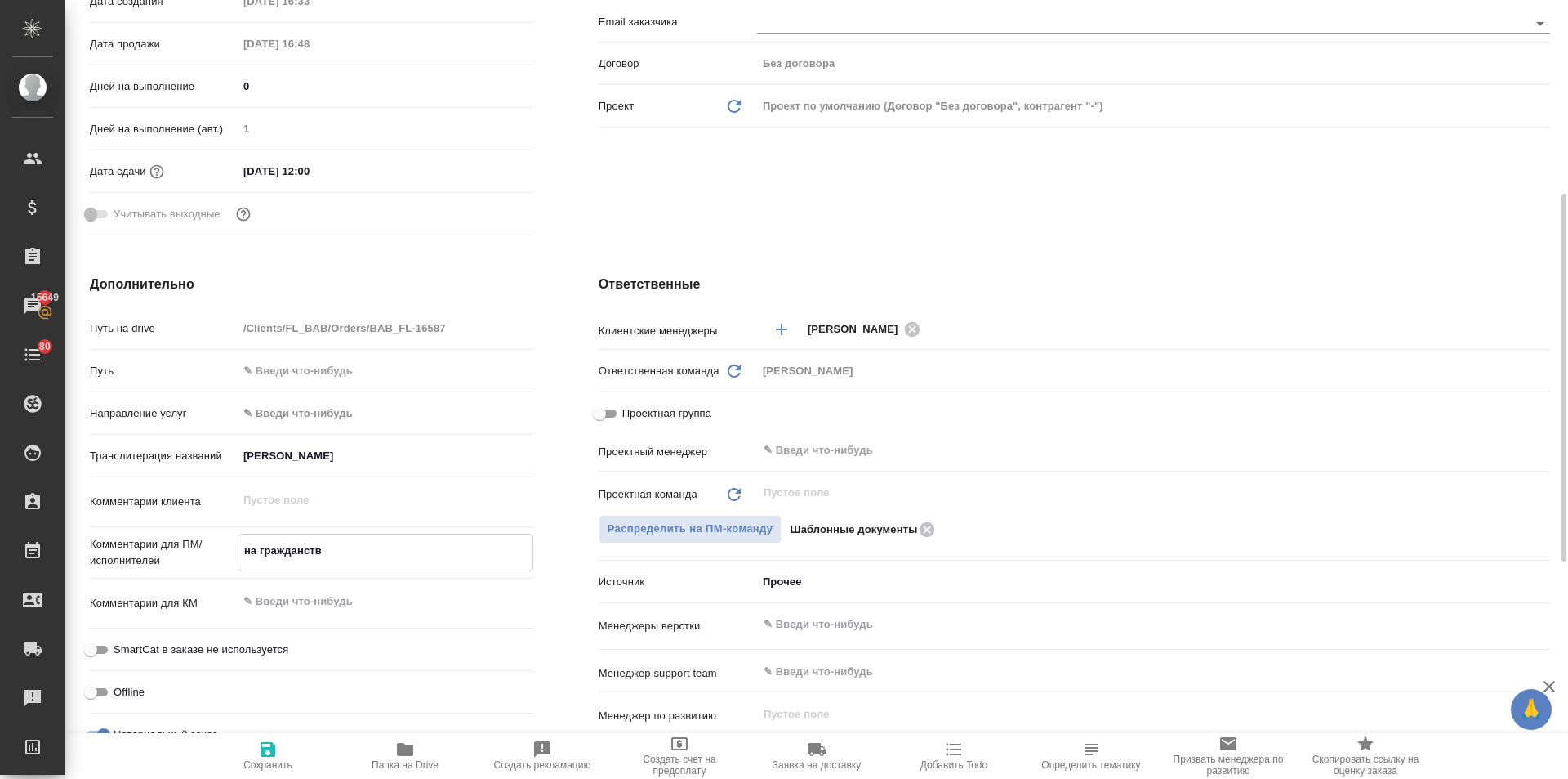
type textarea "x"
type textarea "на гражданство"
type textarea "x"
click at [259, 759] on icon "button" at bounding box center [268, 750] width 20 height 20
type textarea "x"
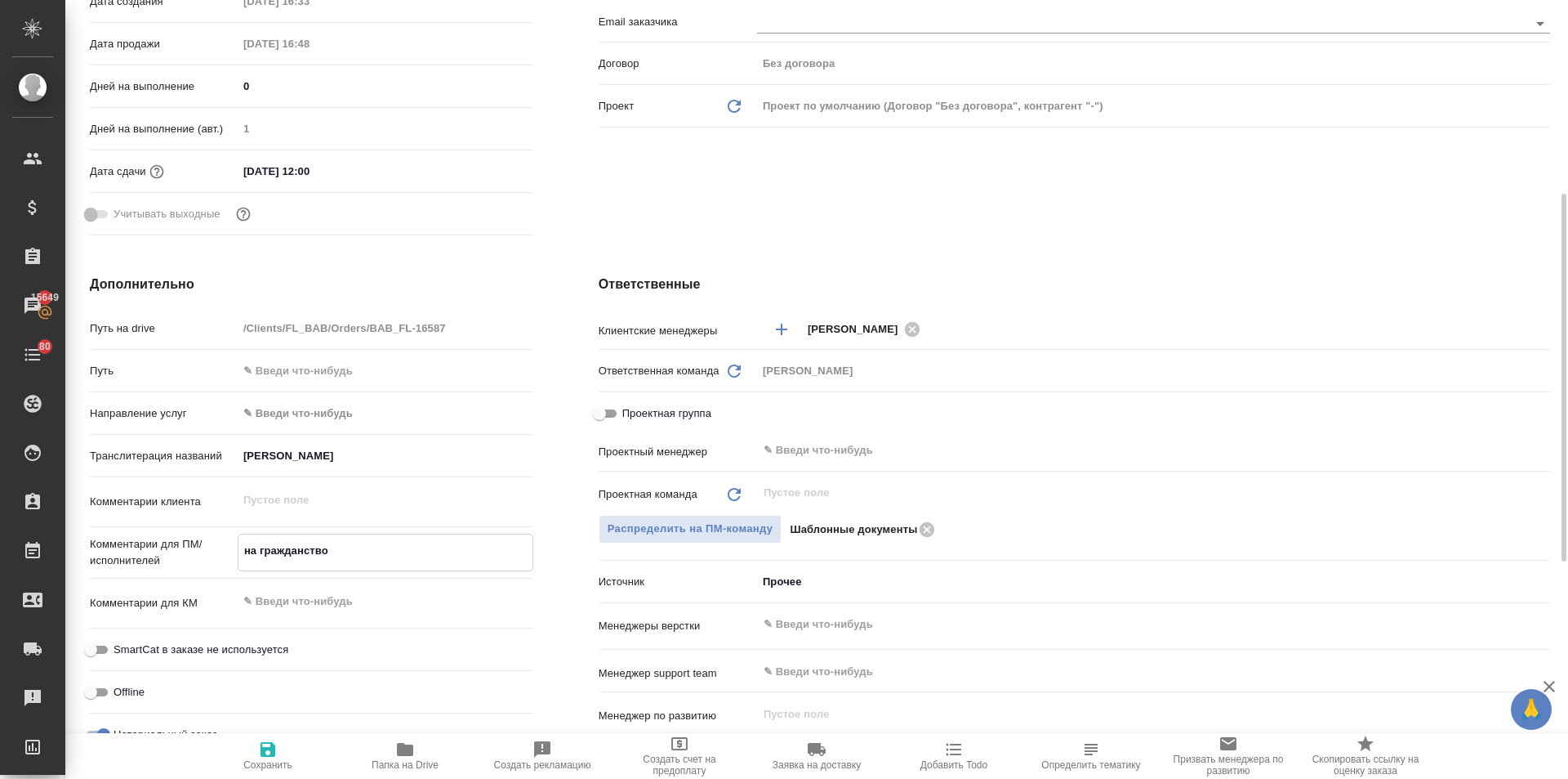
type textarea "x"
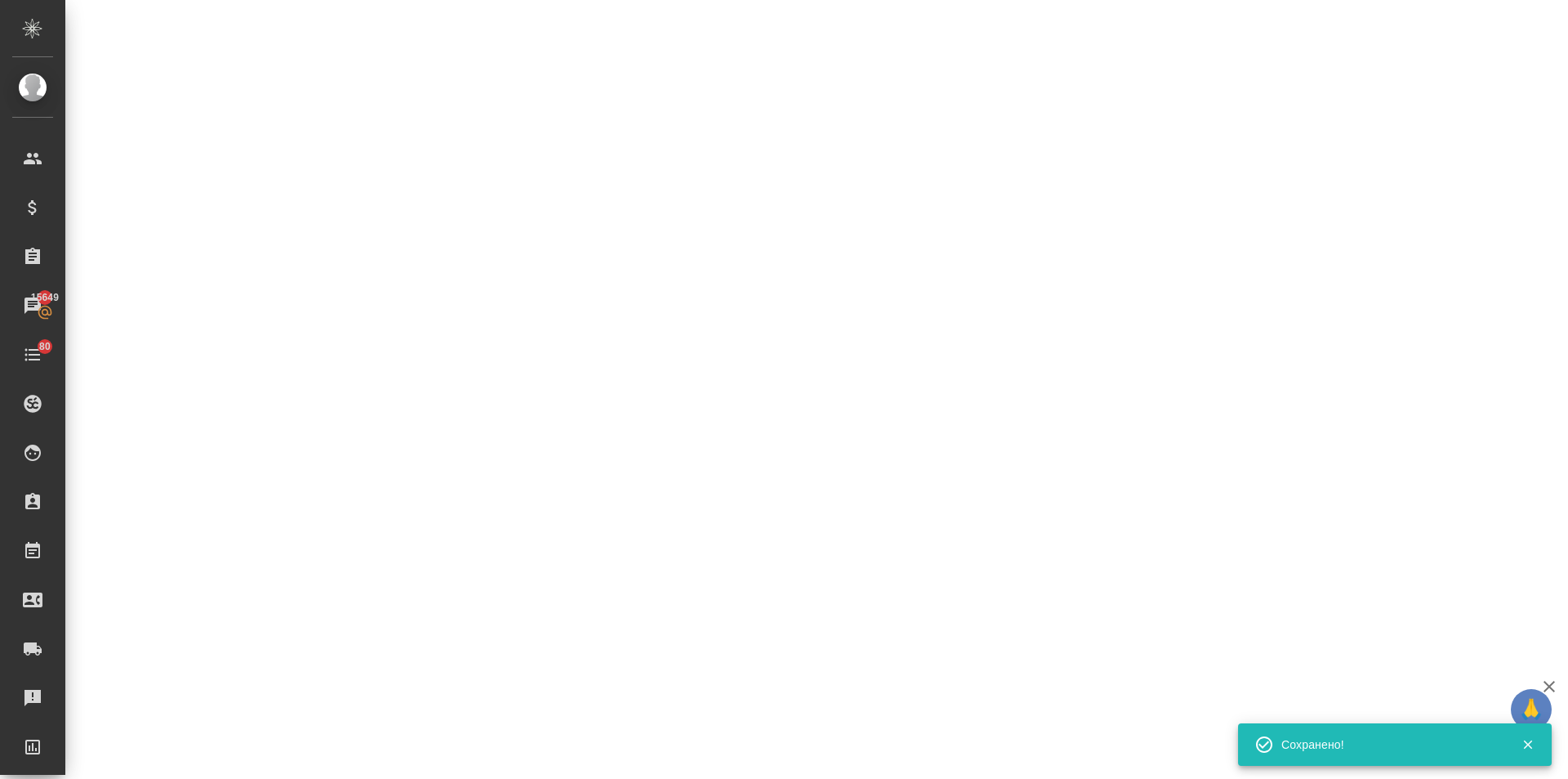
select select "RU"
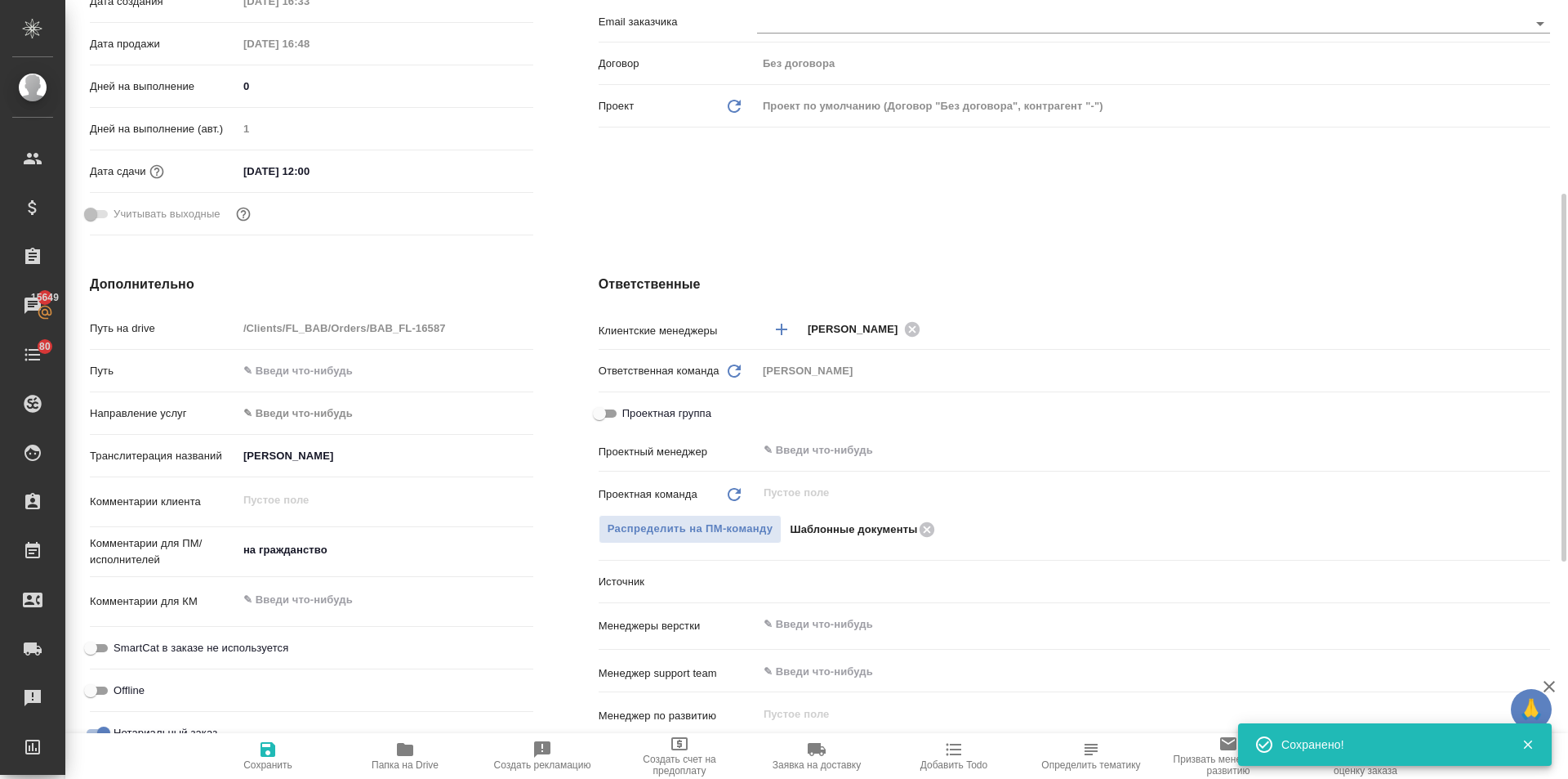
type textarea "x"
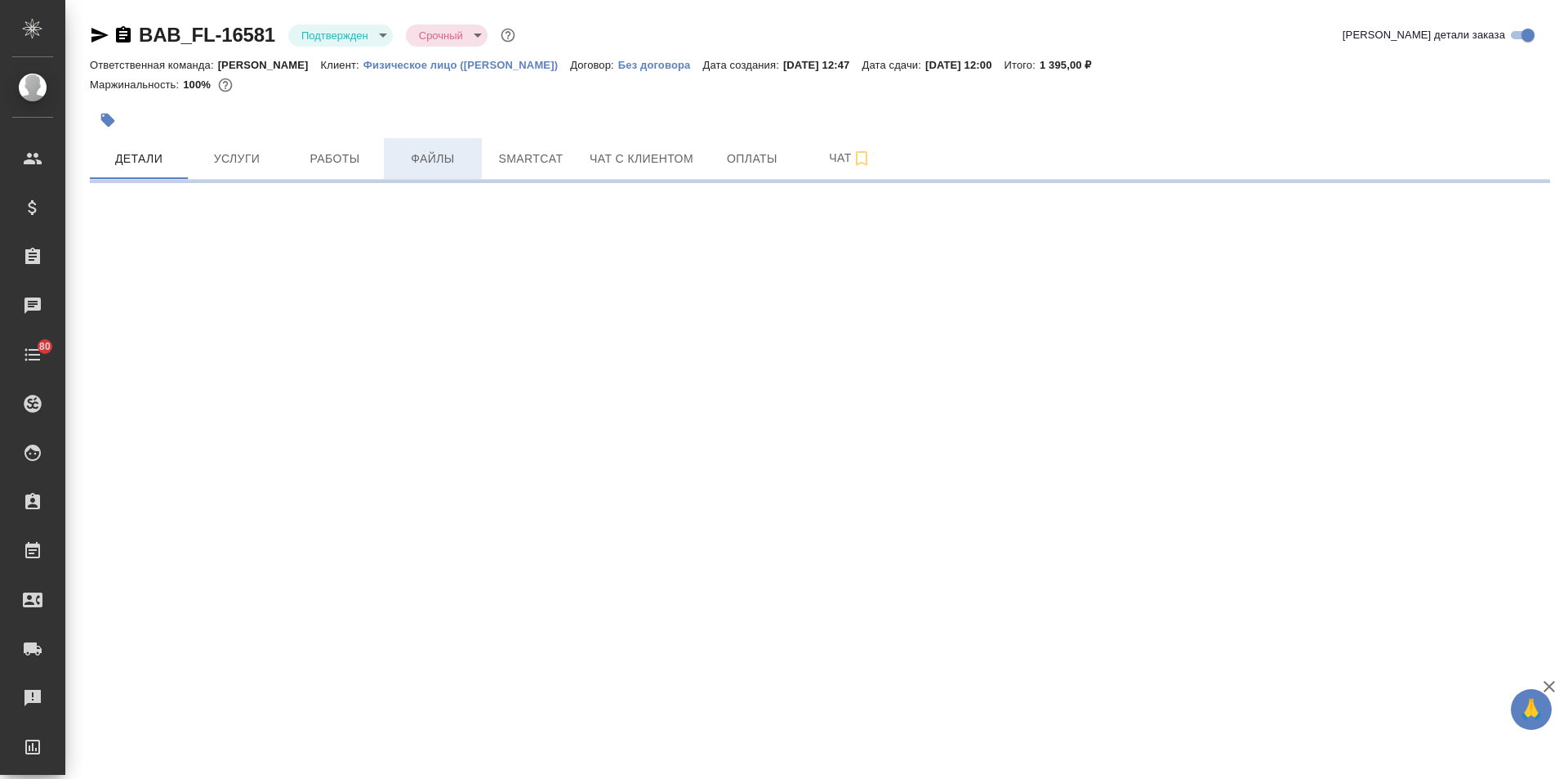
click at [425, 156] on span "Файлы" at bounding box center [433, 159] width 78 height 20
click at [448, 156] on span "Файлы" at bounding box center [433, 159] width 78 height 20
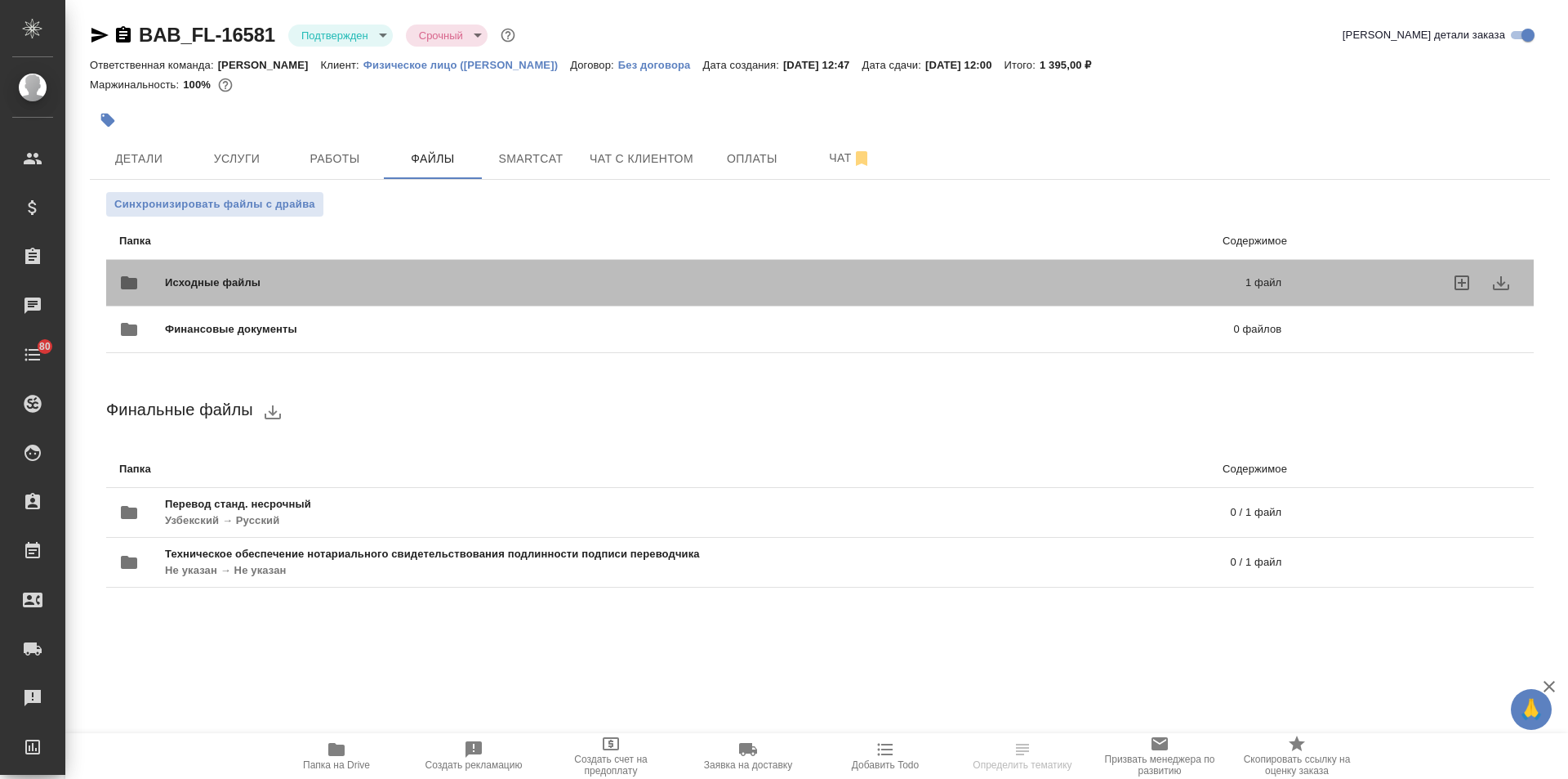
click at [280, 259] on div "Исходные файлы 1 файл" at bounding box center [700, 282] width 1195 height 72
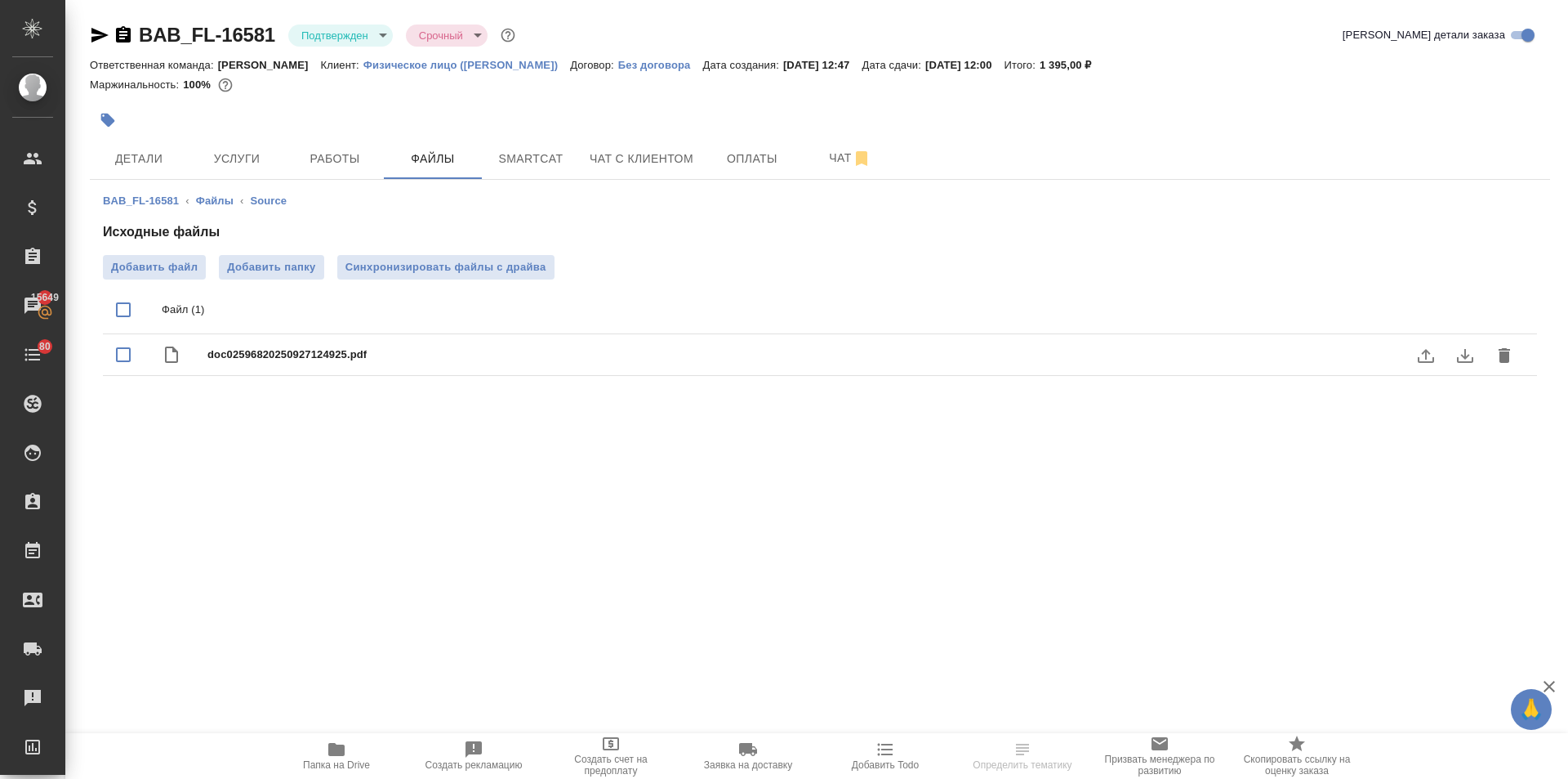
click at [1456, 356] on icon "download" at bounding box center [1466, 355] width 20 height 20
click at [325, 167] on span "Работы" at bounding box center [335, 159] width 78 height 20
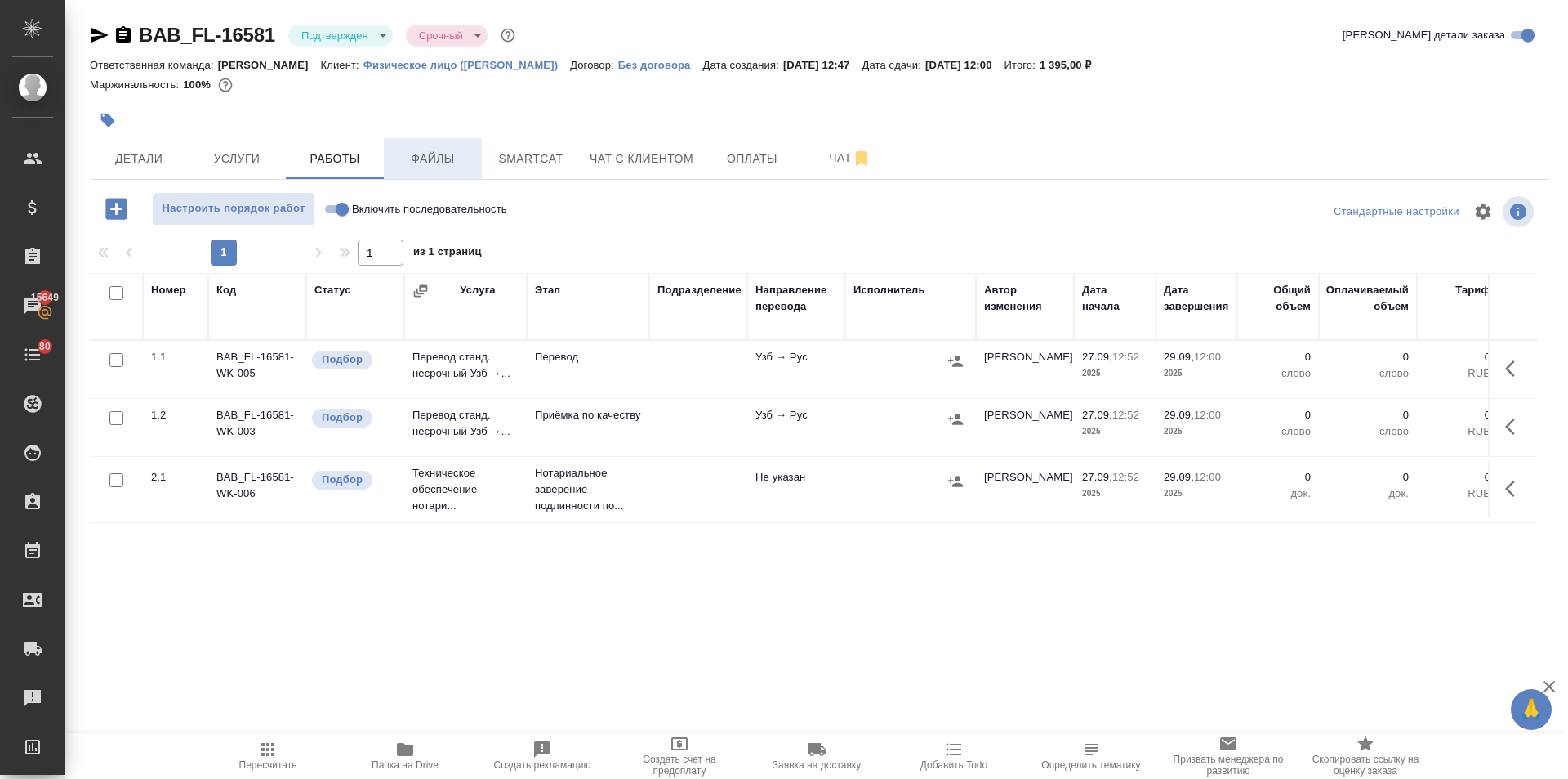
click at [421, 154] on span "Файлы" at bounding box center [433, 159] width 78 height 20
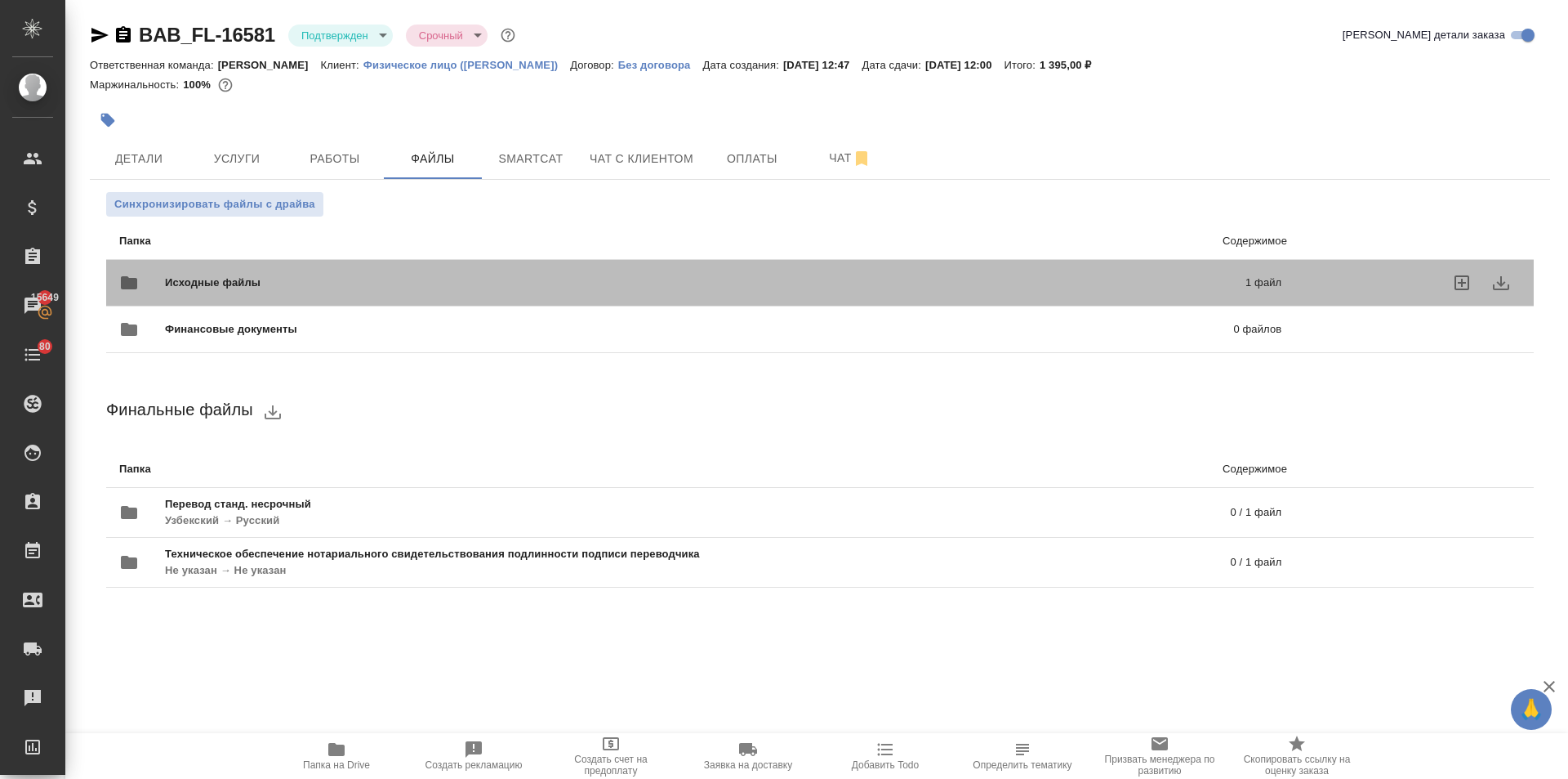
click at [297, 272] on div "Исходные файлы 1 файл" at bounding box center [700, 282] width 1163 height 39
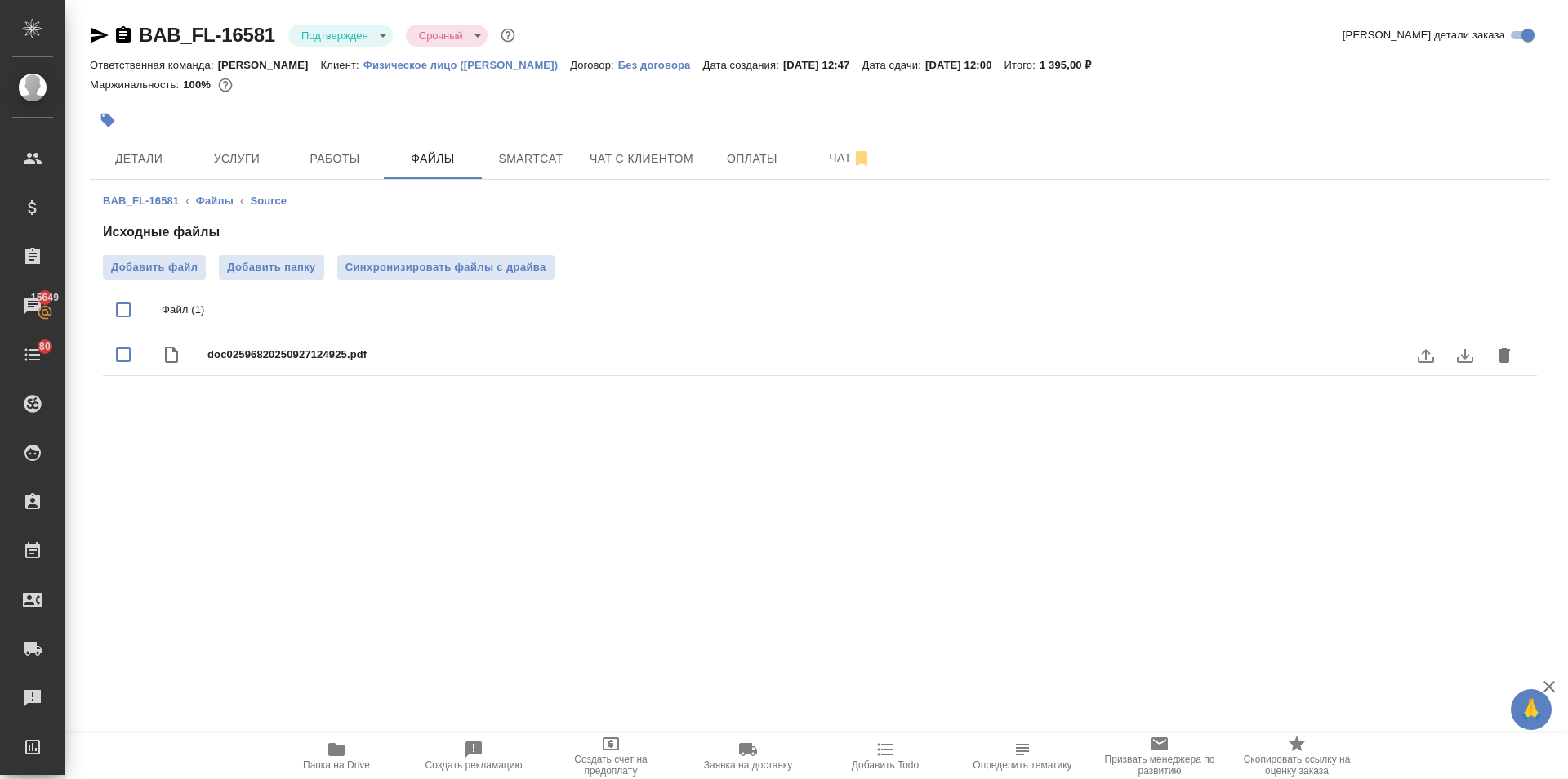
click at [1461, 349] on icon "download" at bounding box center [1466, 355] width 20 height 20
click at [1503, 352] on icon "delete" at bounding box center [1504, 355] width 12 height 15
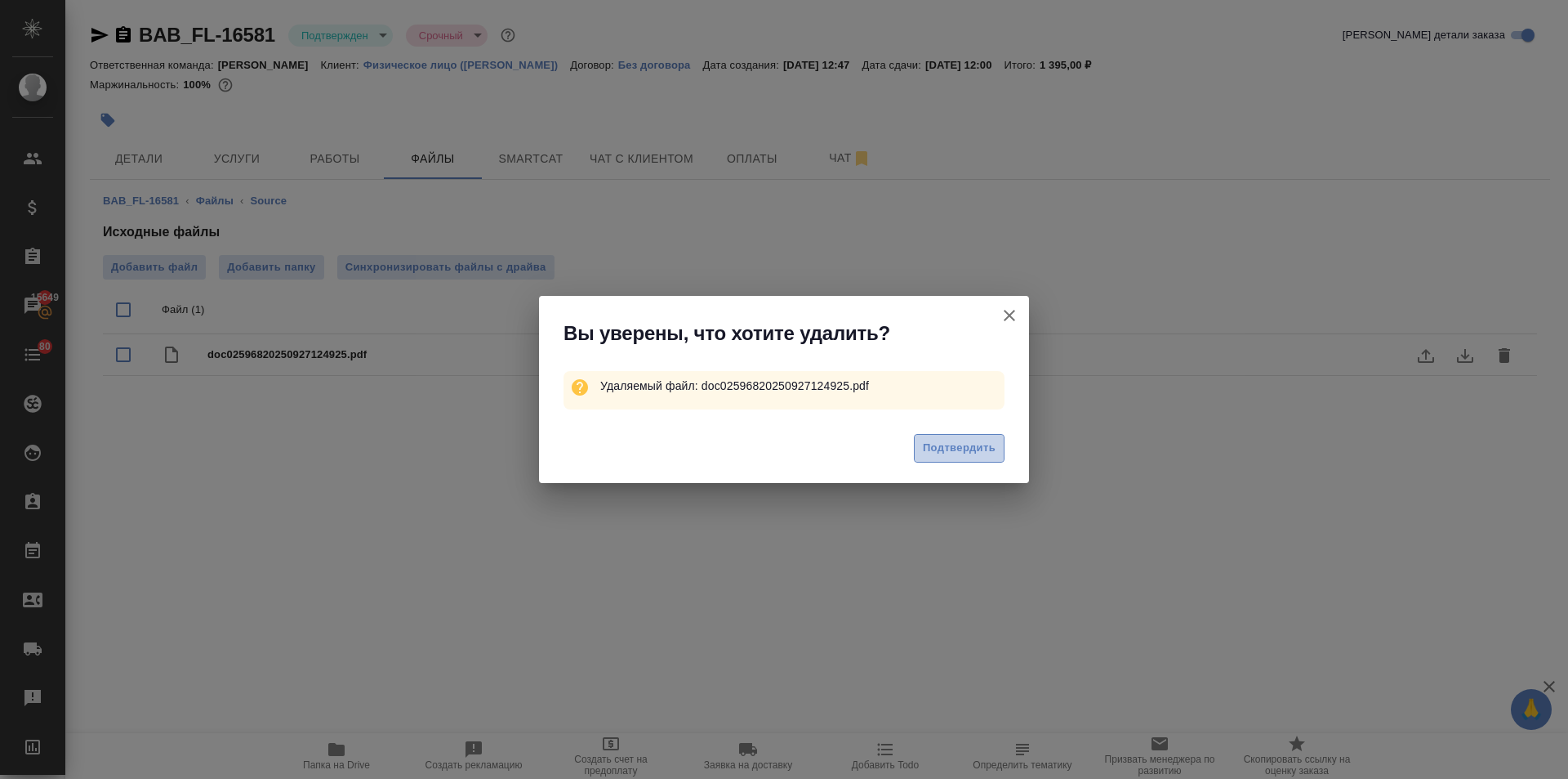
click at [967, 441] on span "Подтвердить" at bounding box center [960, 448] width 73 height 19
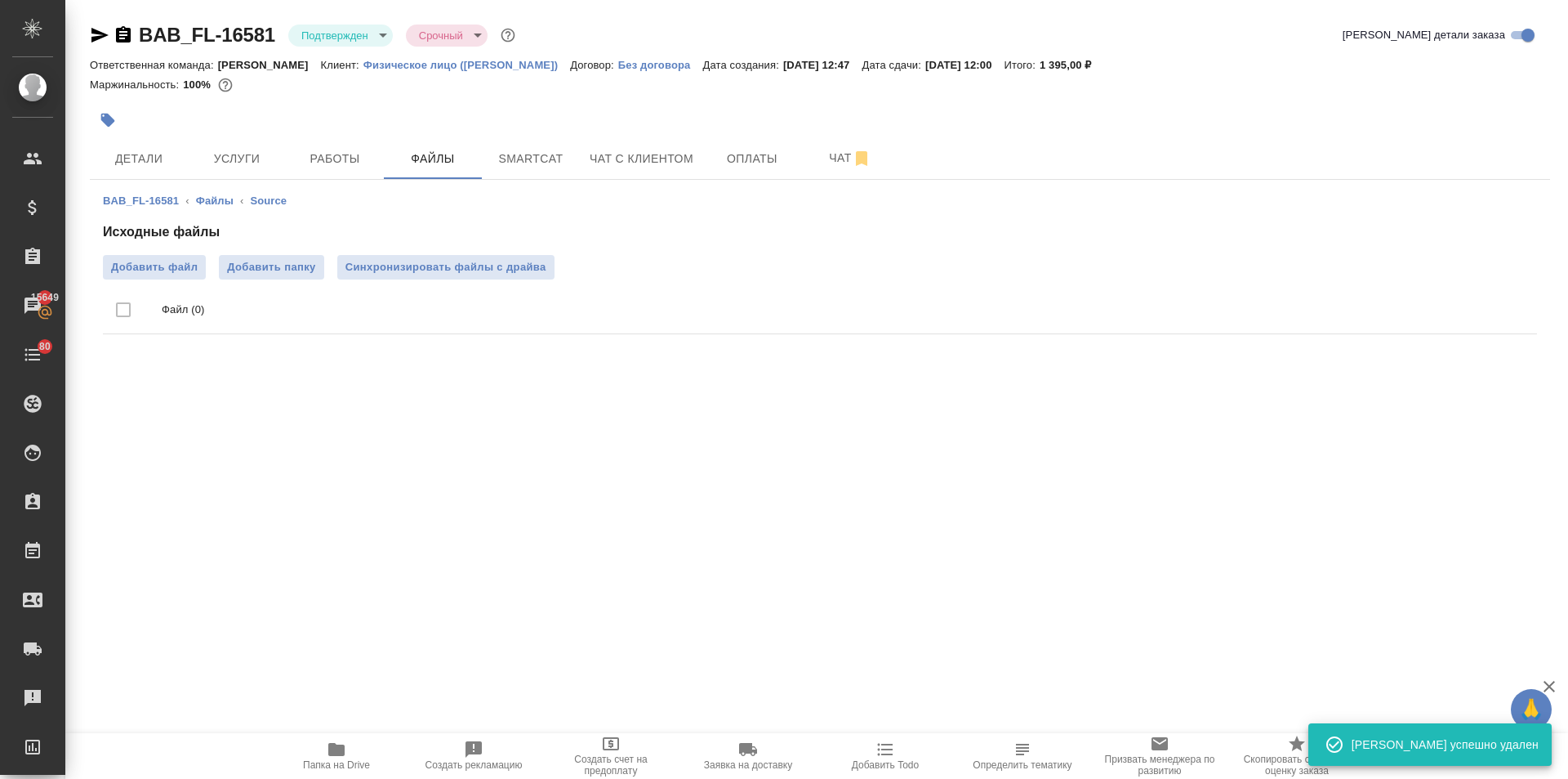
click at [153, 263] on span "Добавить файл" at bounding box center [154, 267] width 87 height 16
click at [0, 0] on input "Добавить файл" at bounding box center [0, 0] width 0 height 0
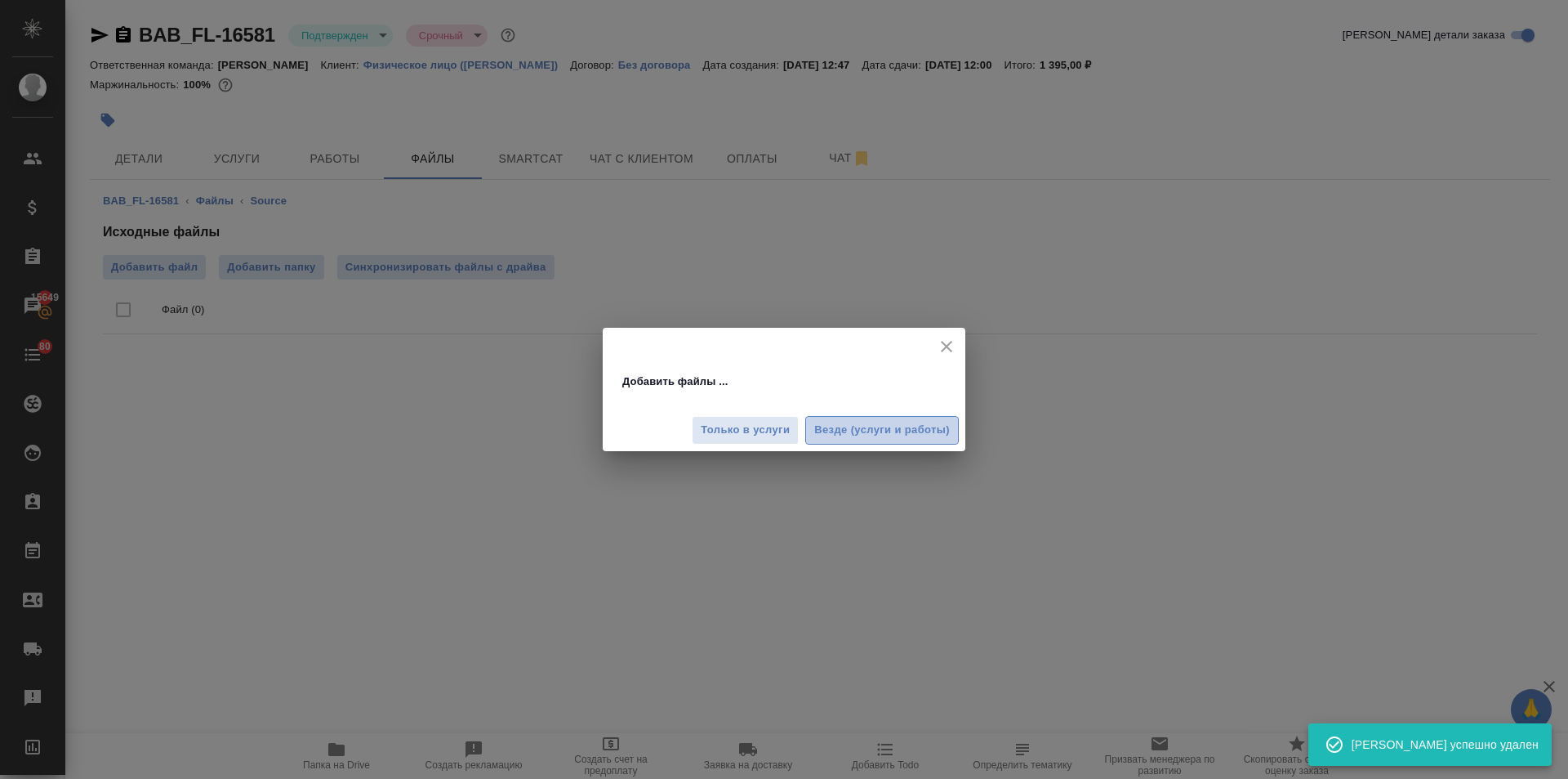
click at [869, 430] on span "Везде (услуги и работы)" at bounding box center [881, 430] width 136 height 19
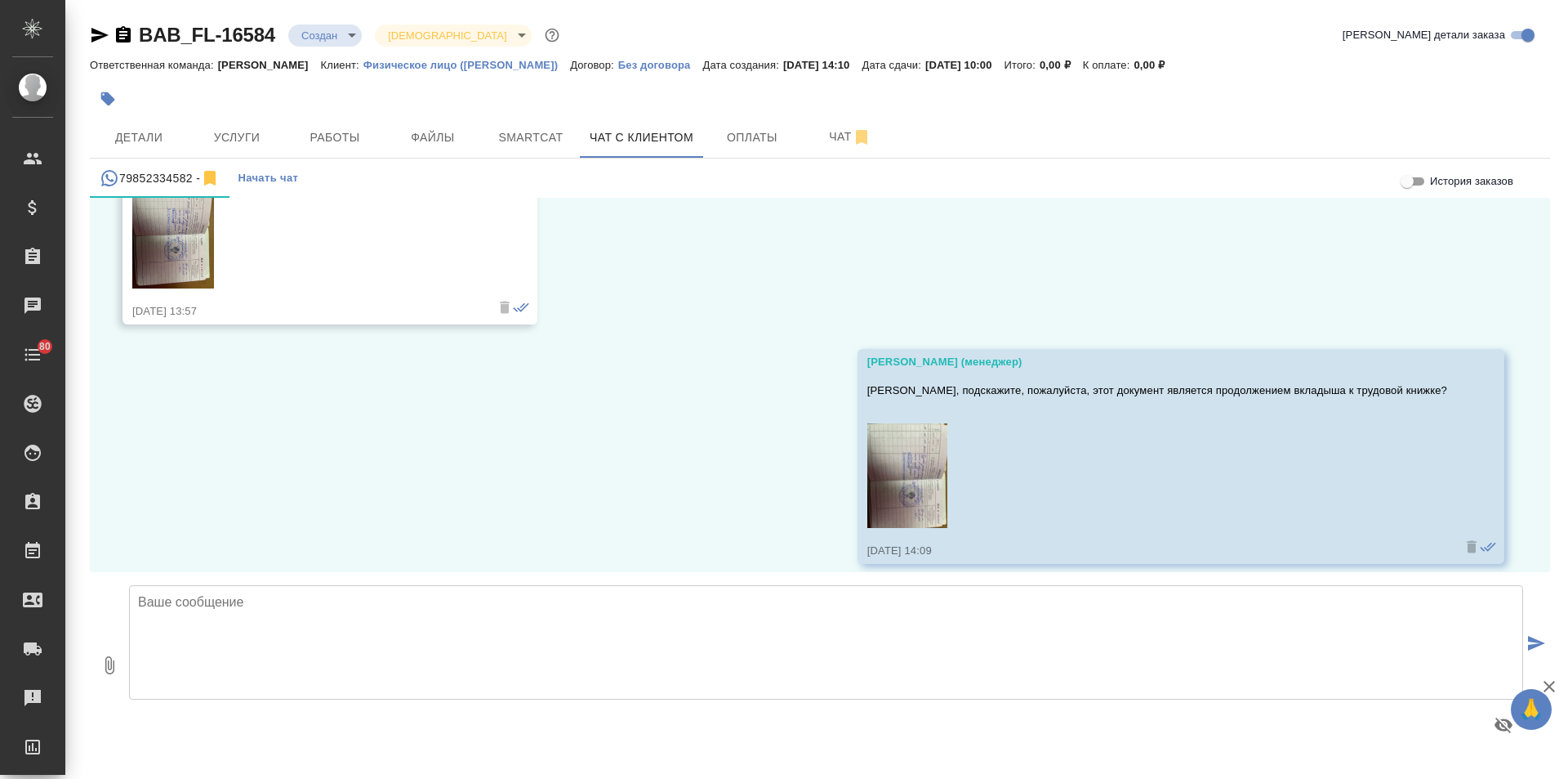
scroll to position [9768, 0]
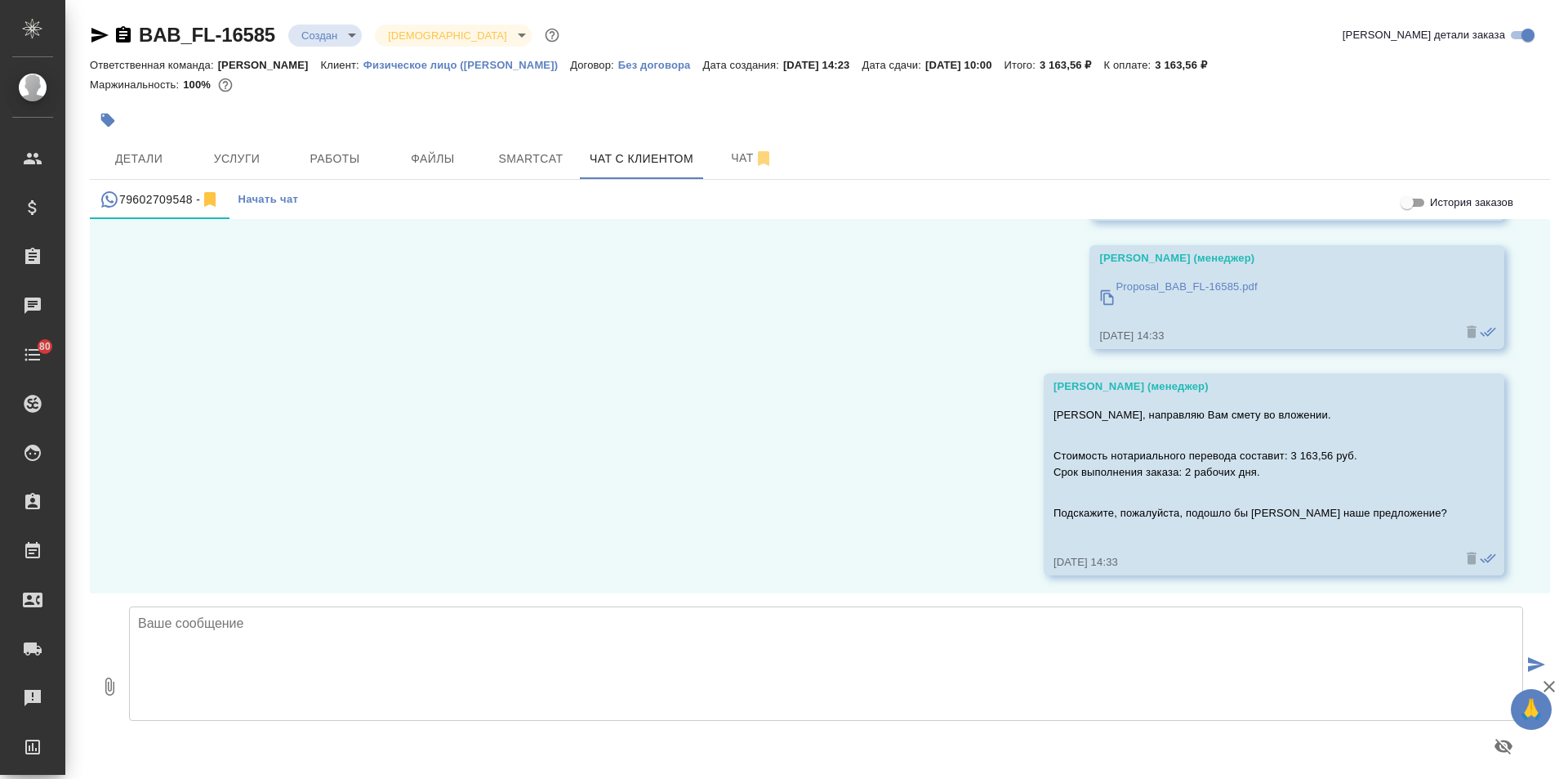
scroll to position [1351, 0]
